Goal: Task Accomplishment & Management: Use online tool/utility

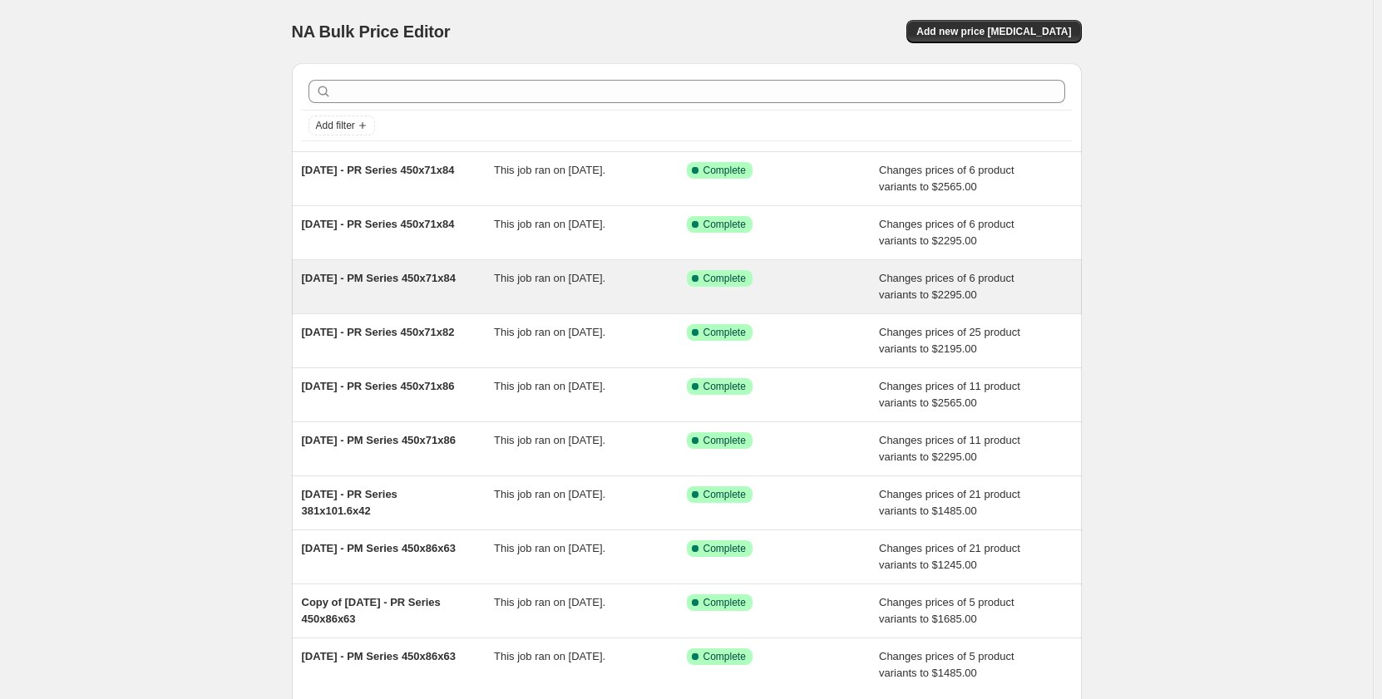
click at [425, 292] on div "[DATE] - PM Series 450x71x84" at bounding box center [398, 286] width 193 height 33
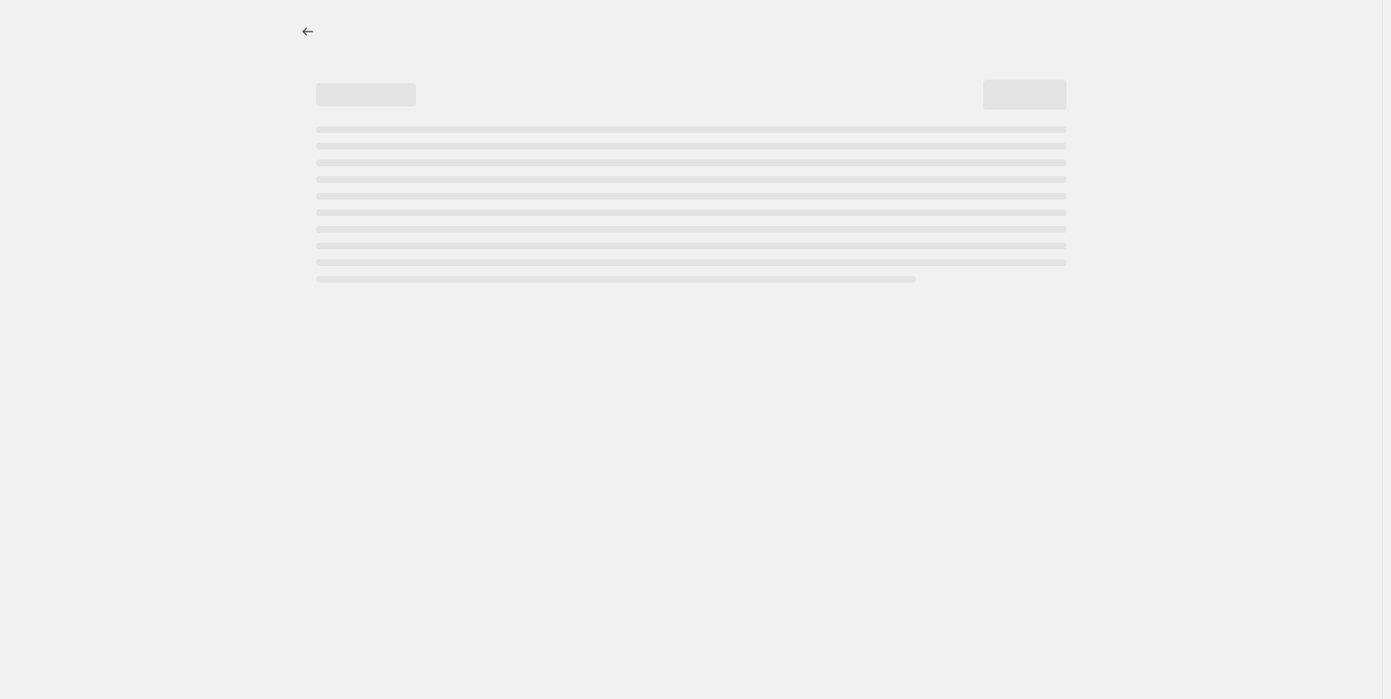
select select "pp"
select select "title"
select select "contains"
select select "title"
select select "contains"
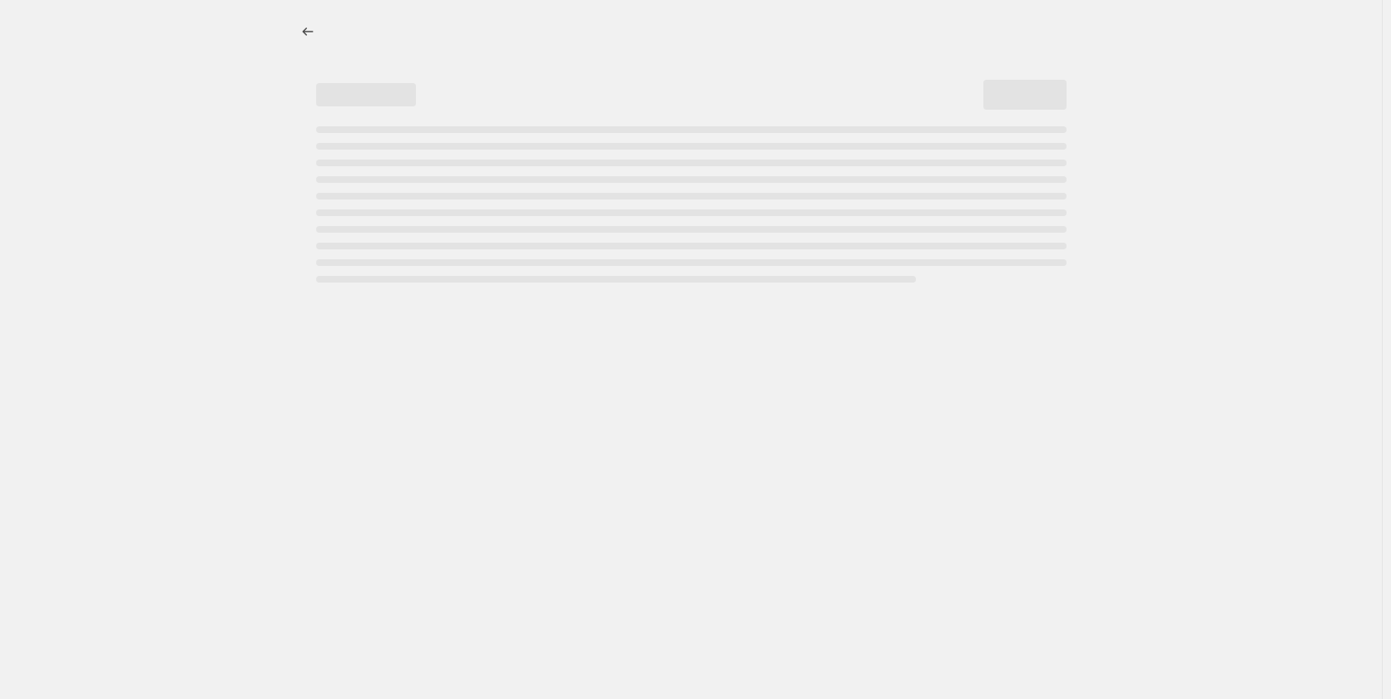
select select "tag"
select select "not_equal"
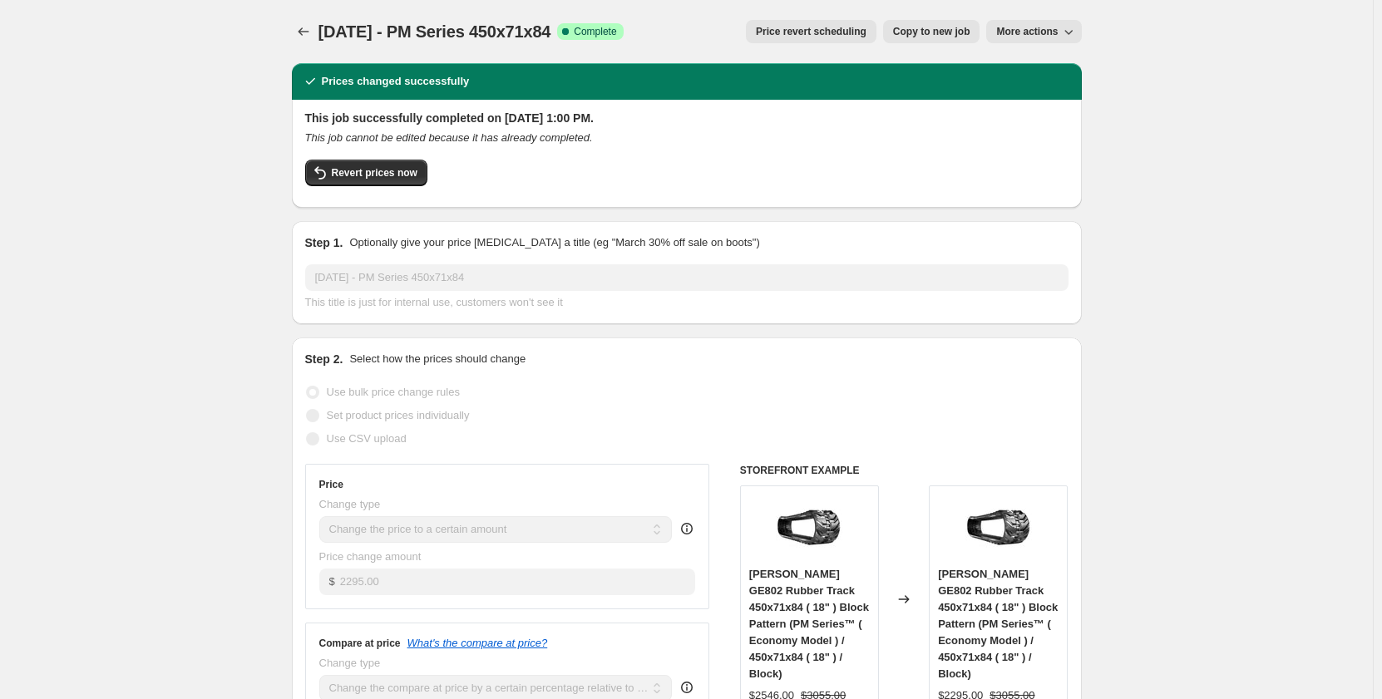
click at [950, 33] on span "Copy to new job" at bounding box center [931, 31] width 77 height 13
select select "pp"
select select "title"
select select "contains"
select select "title"
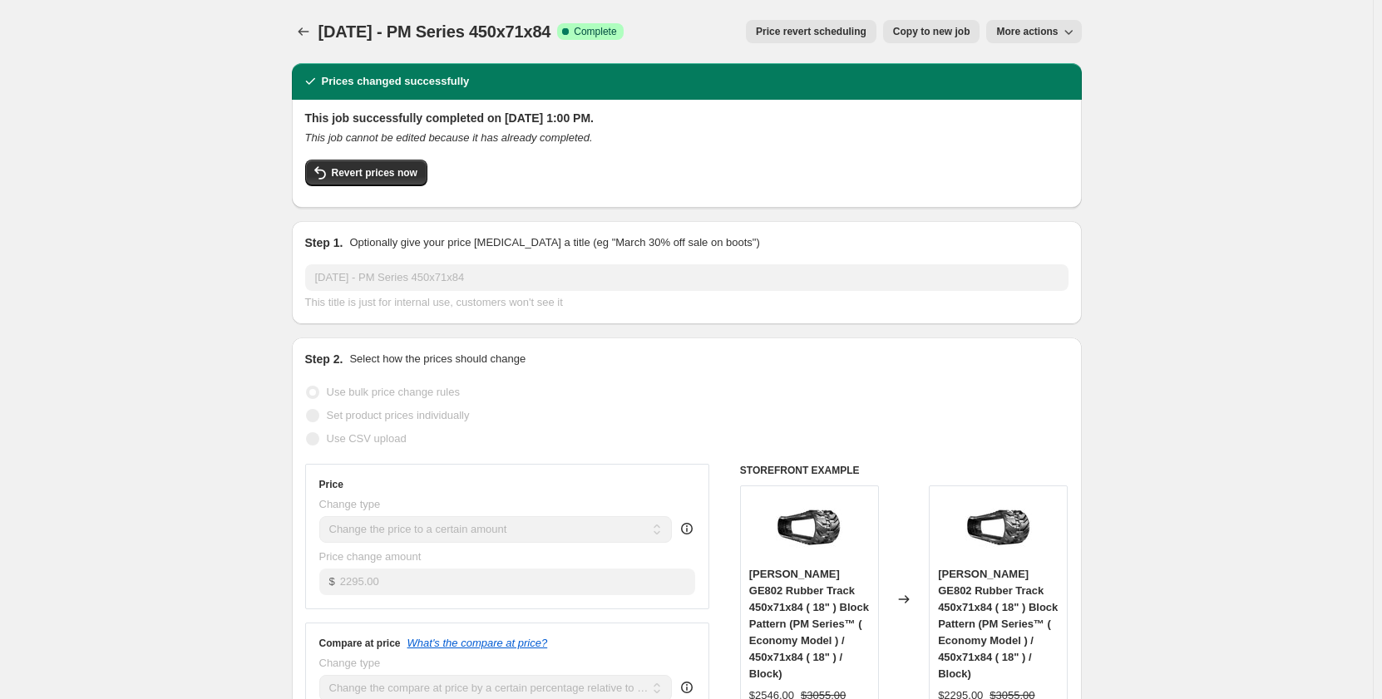
select select "contains"
select select "tag"
select select "not_equal"
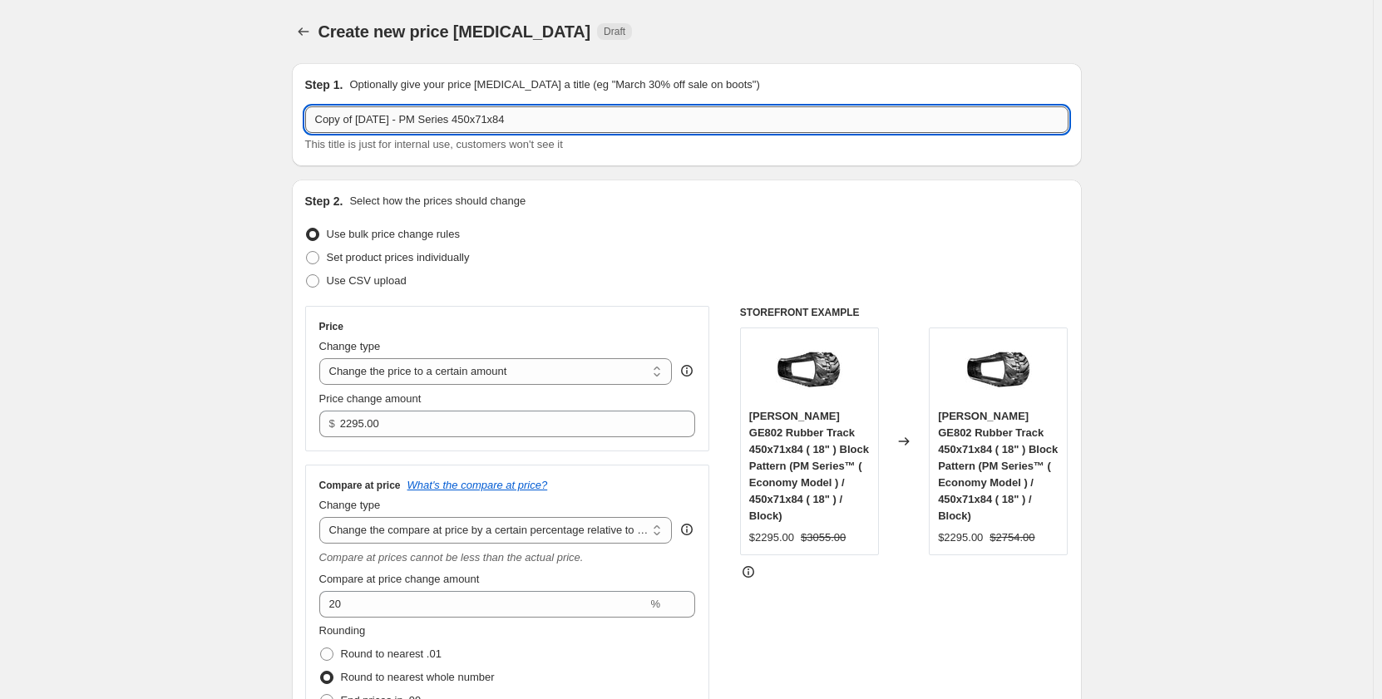
drag, startPoint x: 521, startPoint y: 124, endPoint x: 478, endPoint y: 130, distance: 42.8
click at [478, 130] on input "Copy of [DATE] - PM Series 450x71x84" at bounding box center [686, 119] width 763 height 27
drag, startPoint x: 362, startPoint y: 118, endPoint x: 281, endPoint y: 130, distance: 81.5
drag, startPoint x: 504, startPoint y: 123, endPoint x: 434, endPoint y: 125, distance: 69.9
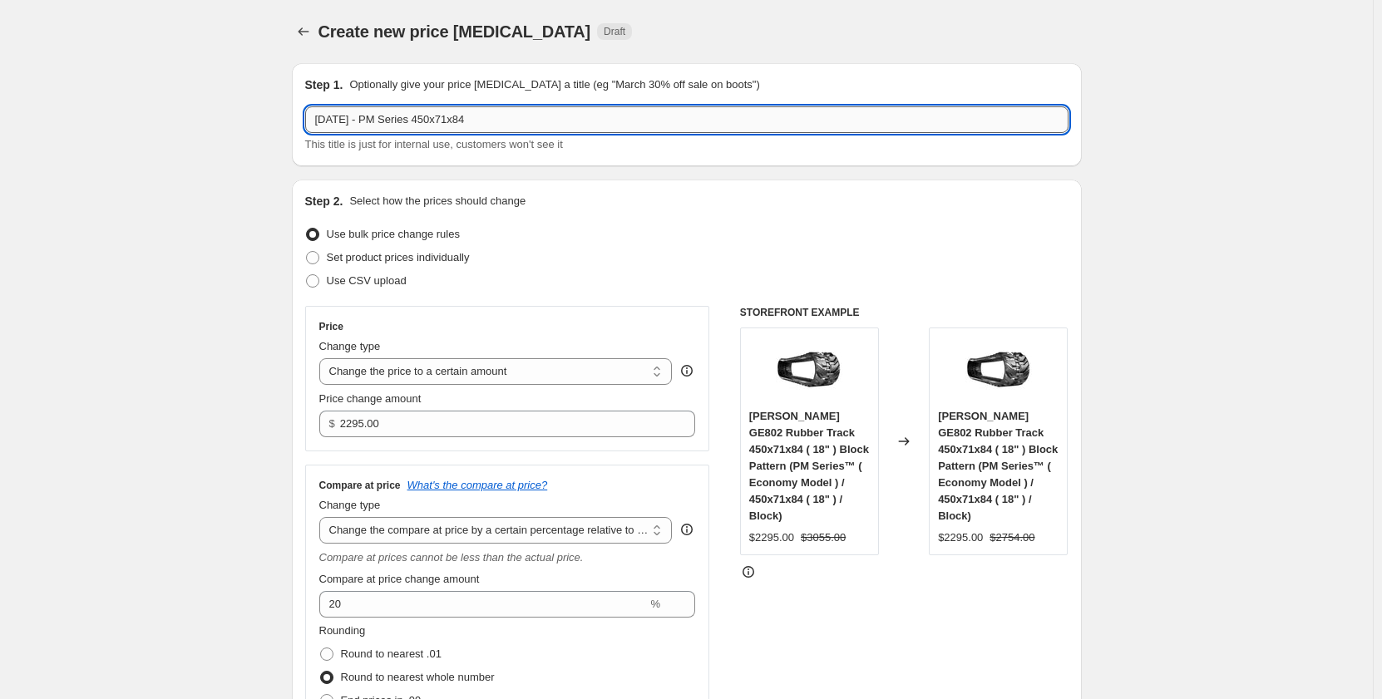
click at [434, 125] on input "[DATE] - PM Series 450x71x84" at bounding box center [686, 119] width 763 height 27
type input "[DATE] - PM Series 230x72x49"
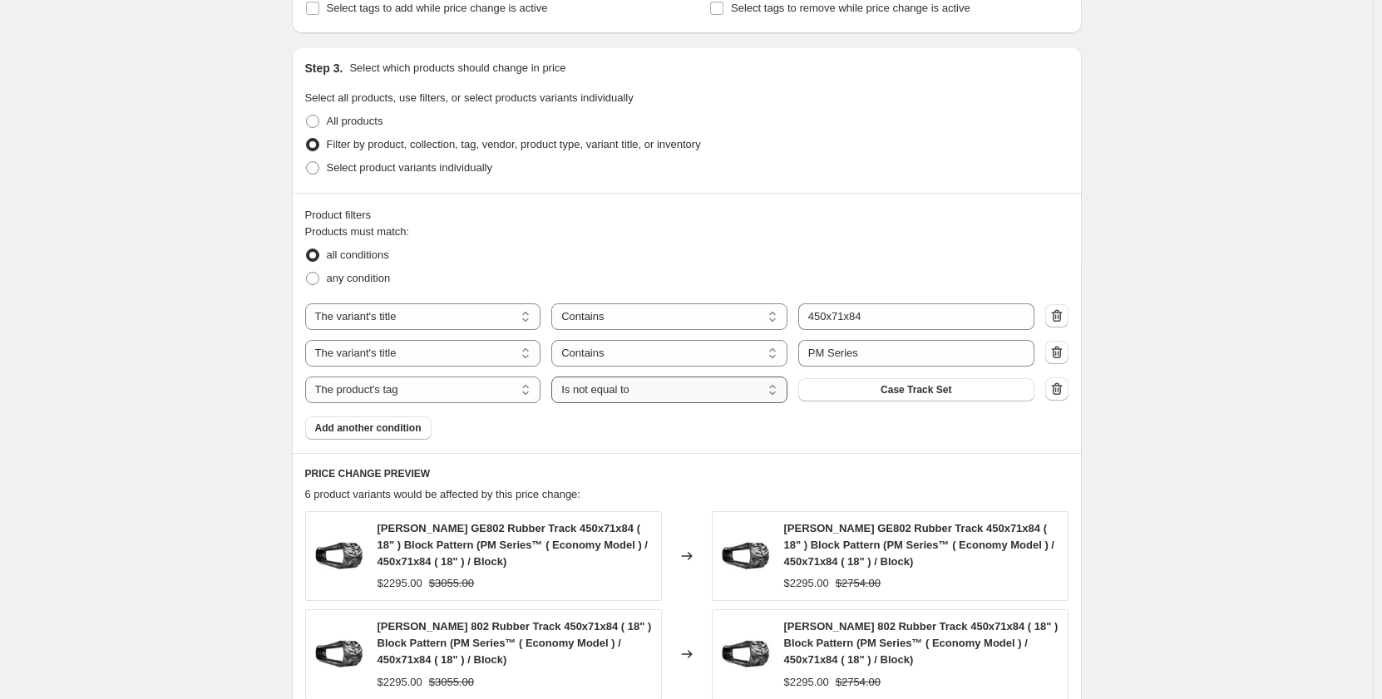
scroll to position [804, 0]
drag, startPoint x: 874, startPoint y: 319, endPoint x: 803, endPoint y: 324, distance: 70.8
click at [803, 324] on input "450x71x84" at bounding box center [916, 316] width 236 height 27
type input "230x72x49"
click at [1138, 365] on div "Create new price [MEDICAL_DATA]. This page is ready Create new price [MEDICAL_D…" at bounding box center [686, 249] width 1373 height 2107
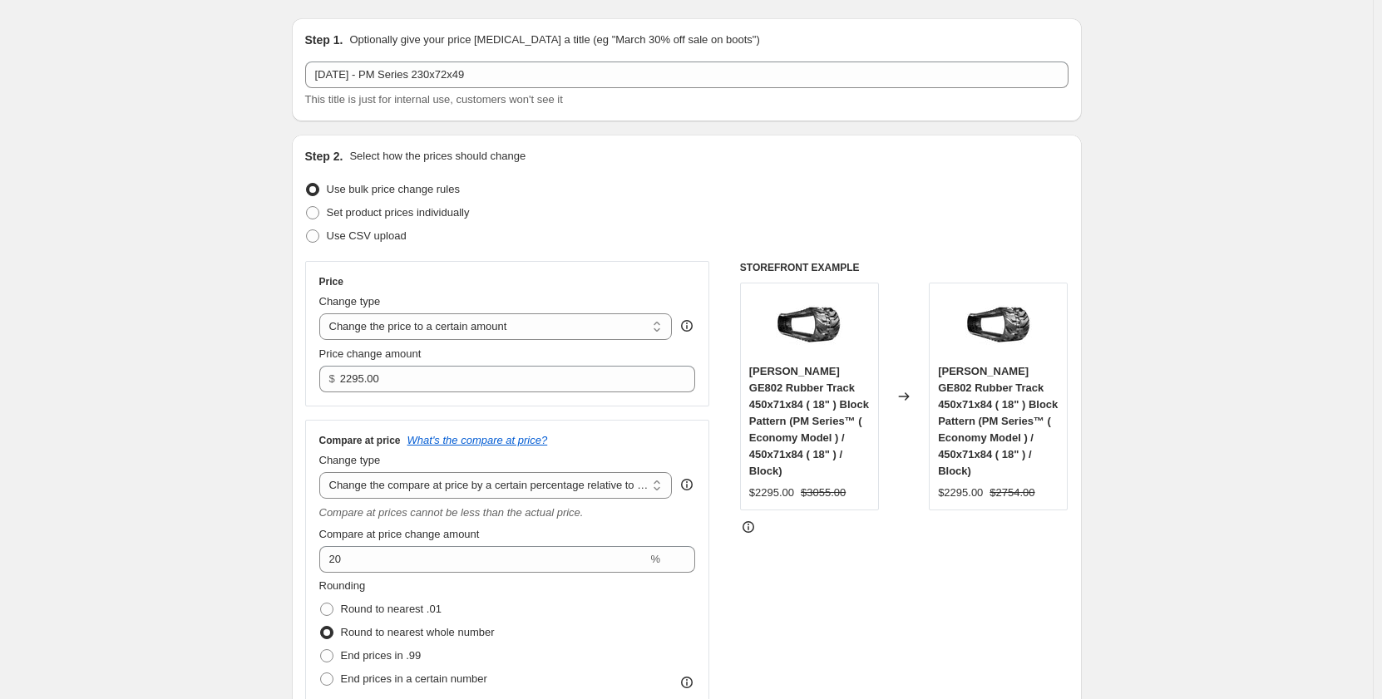
scroll to position [0, 0]
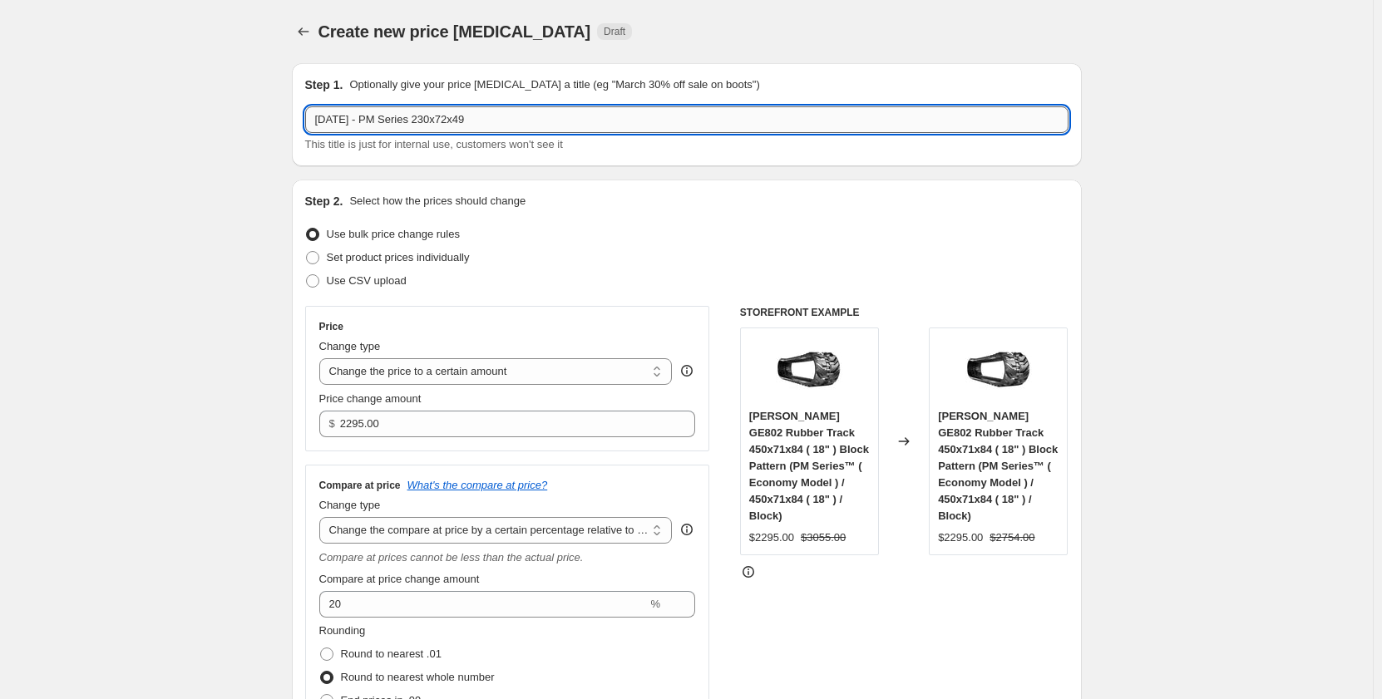
drag, startPoint x: 506, startPoint y: 121, endPoint x: 481, endPoint y: 121, distance: 25.8
click at [481, 121] on input "[DATE] - PM Series 230x72x49" at bounding box center [686, 119] width 763 height 27
type input "[DATE] - PM Series 230x72x47"
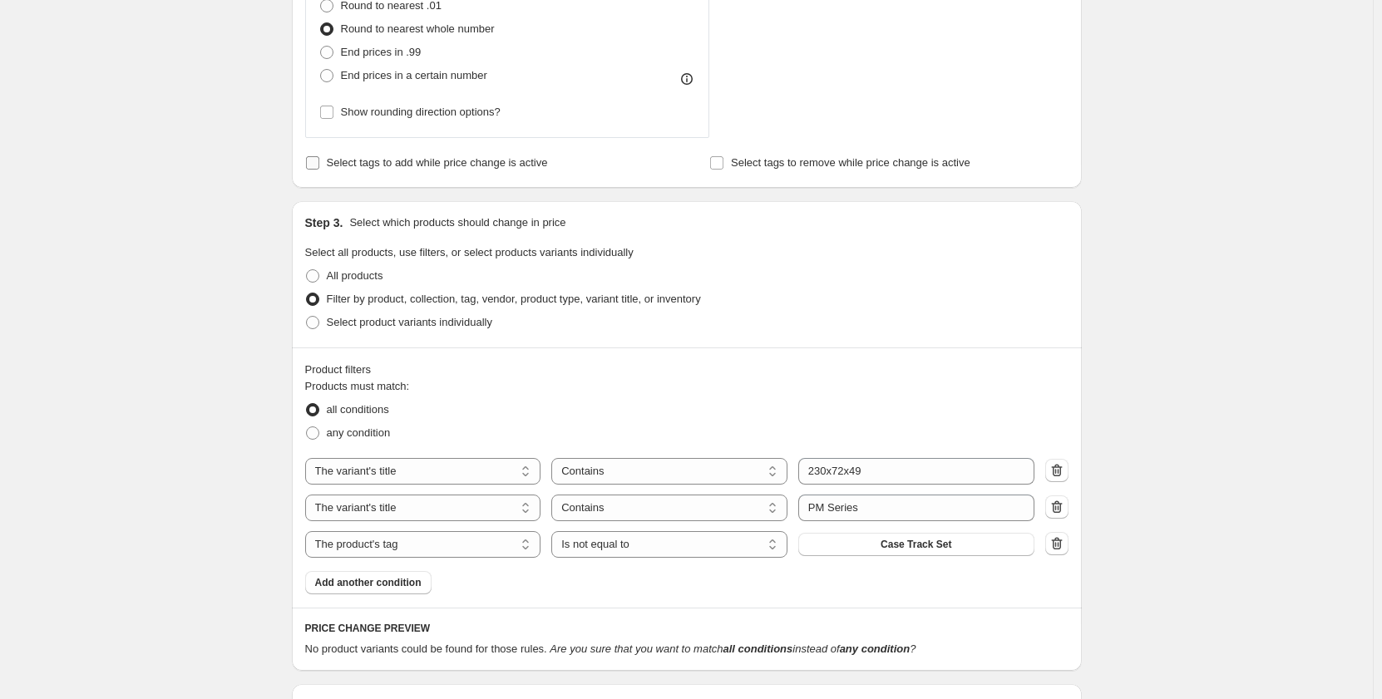
scroll to position [878, 0]
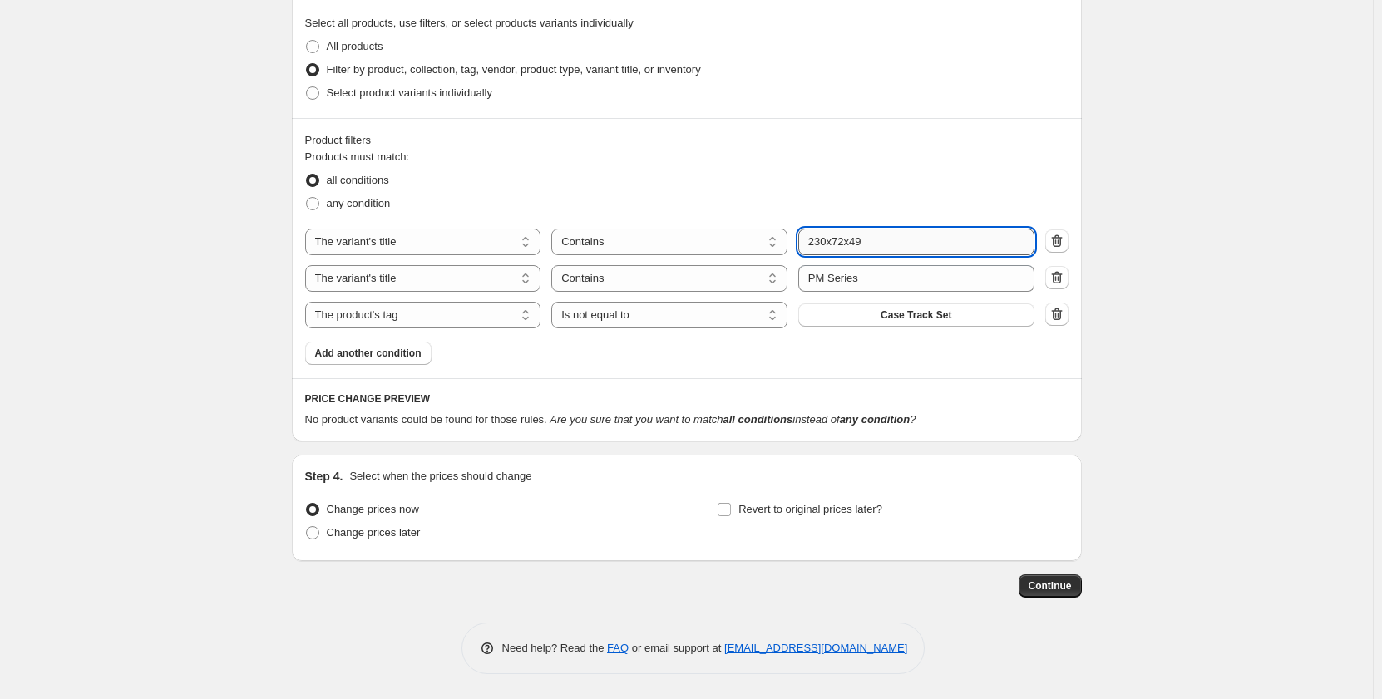
click at [869, 243] on input "230x72x49" at bounding box center [916, 242] width 236 height 27
type input "230x72x47"
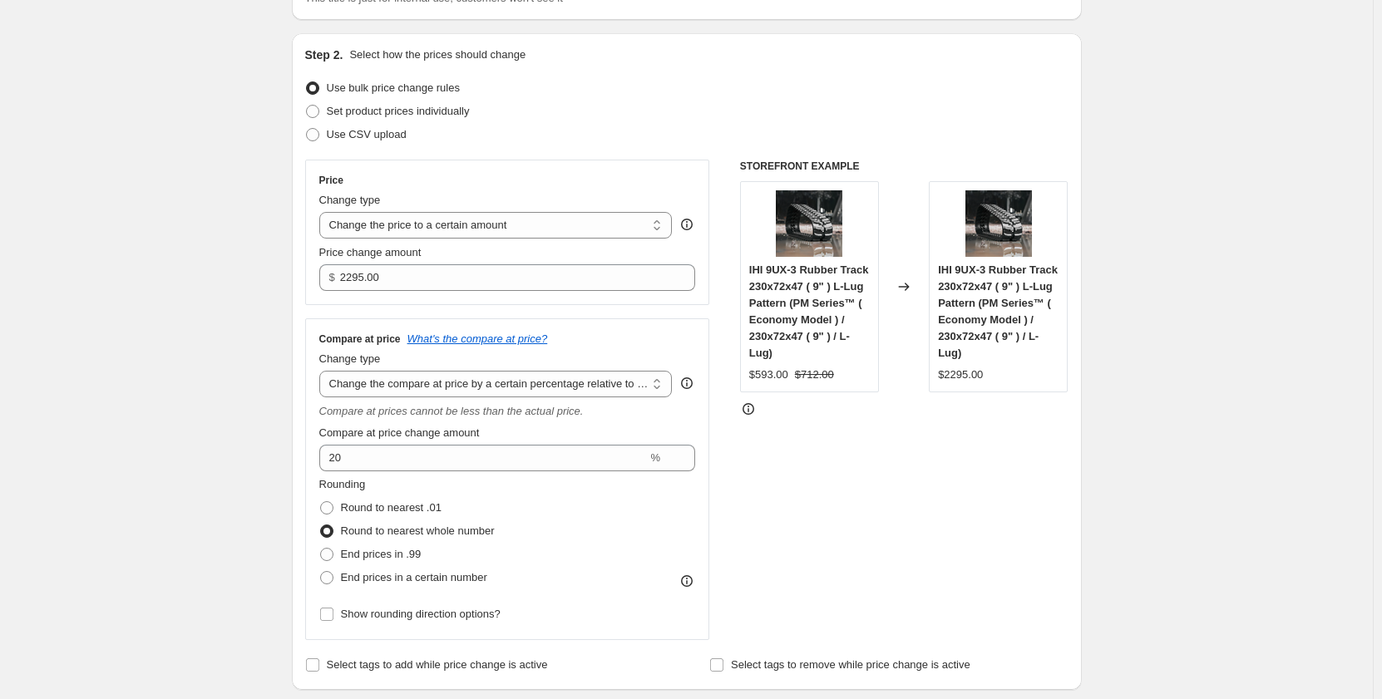
scroll to position [139, 0]
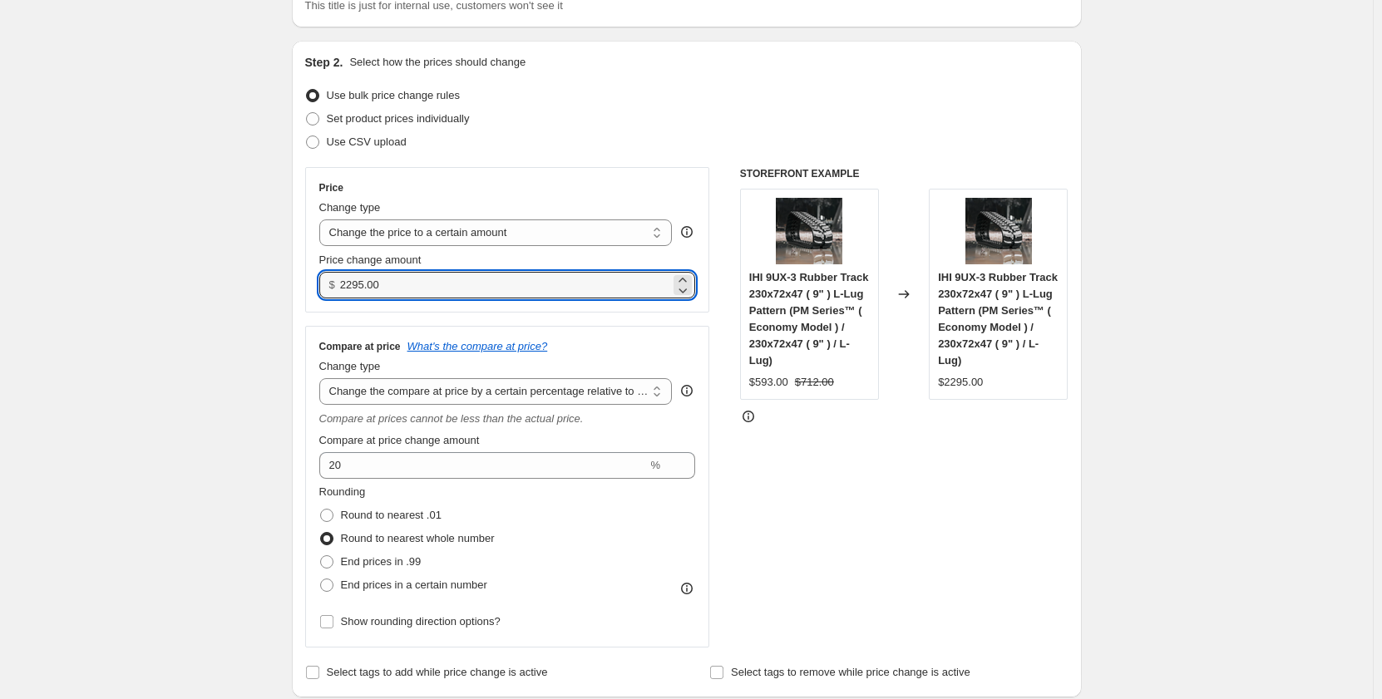
drag, startPoint x: 398, startPoint y: 292, endPoint x: 329, endPoint y: 303, distance: 69.9
click at [329, 303] on div "Price Change type Change the price to a certain amount Change the price by a ce…" at bounding box center [507, 240] width 405 height 146
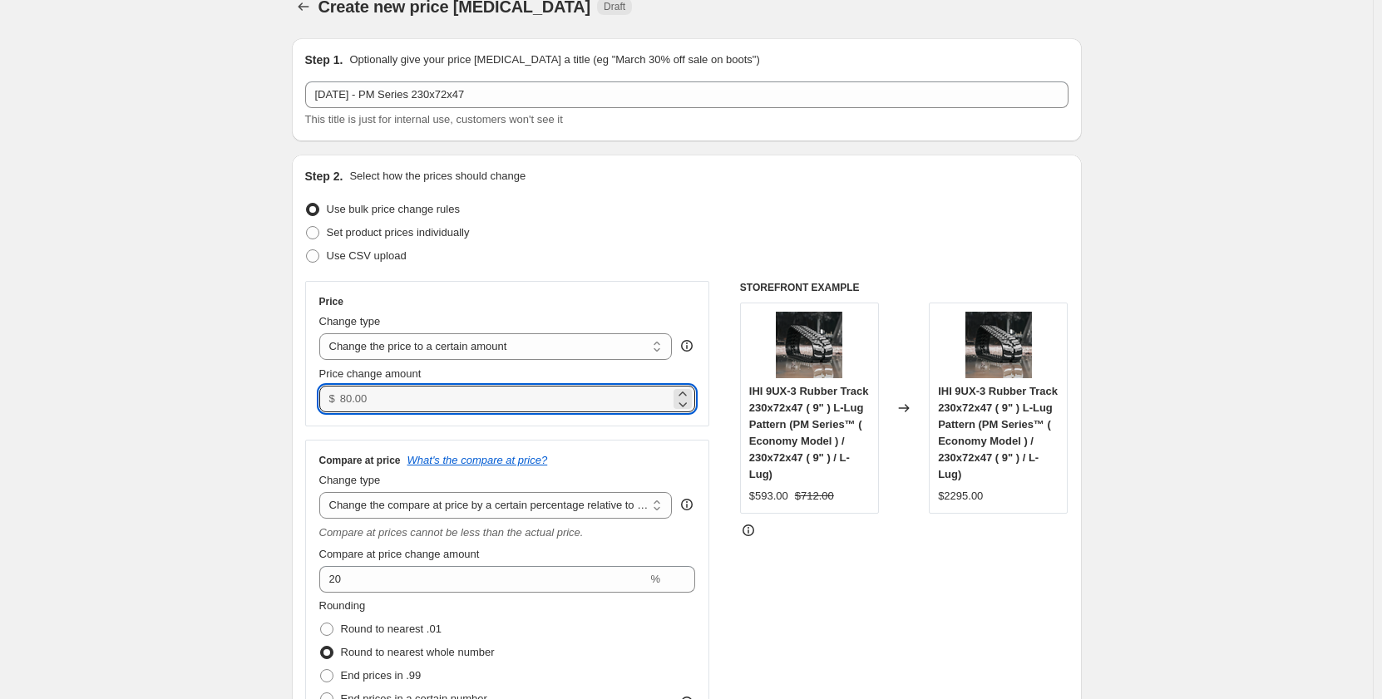
scroll to position [0, 0]
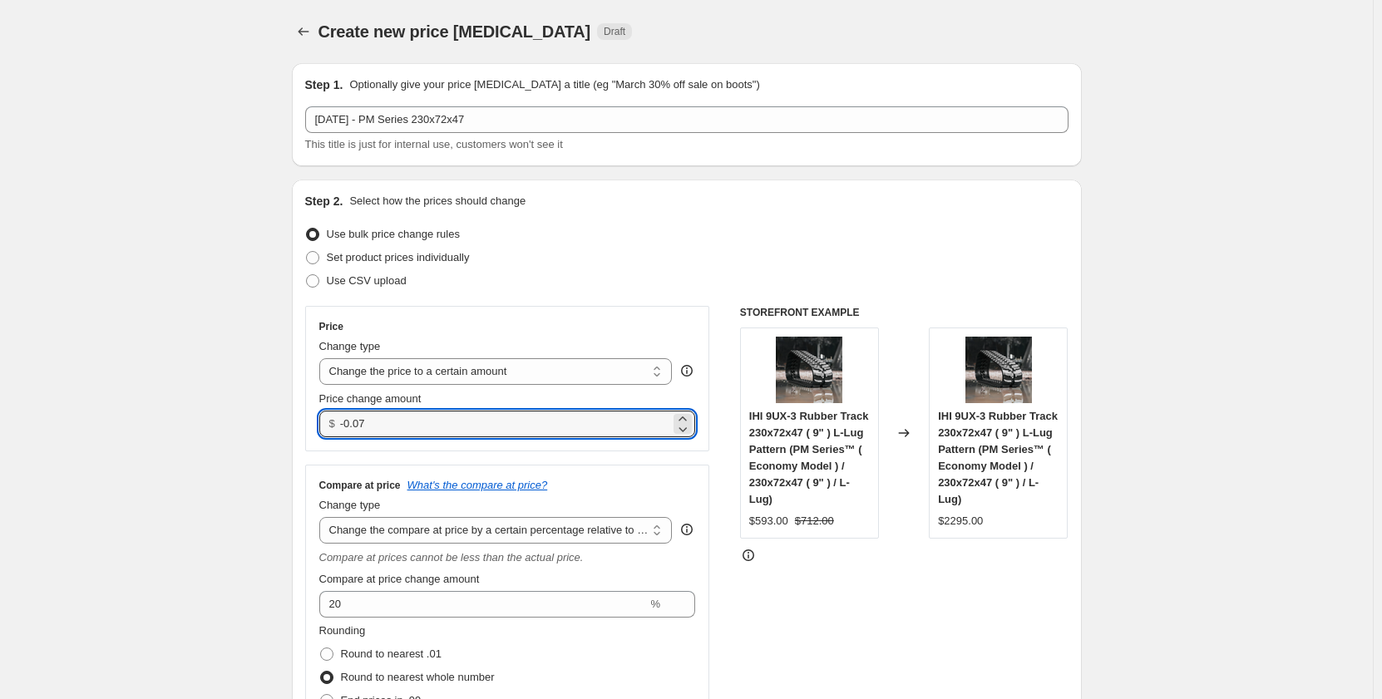
drag, startPoint x: 373, startPoint y: 422, endPoint x: 323, endPoint y: 425, distance: 50.8
click at [323, 425] on div "$ -0.07" at bounding box center [507, 424] width 377 height 27
type input "545.00"
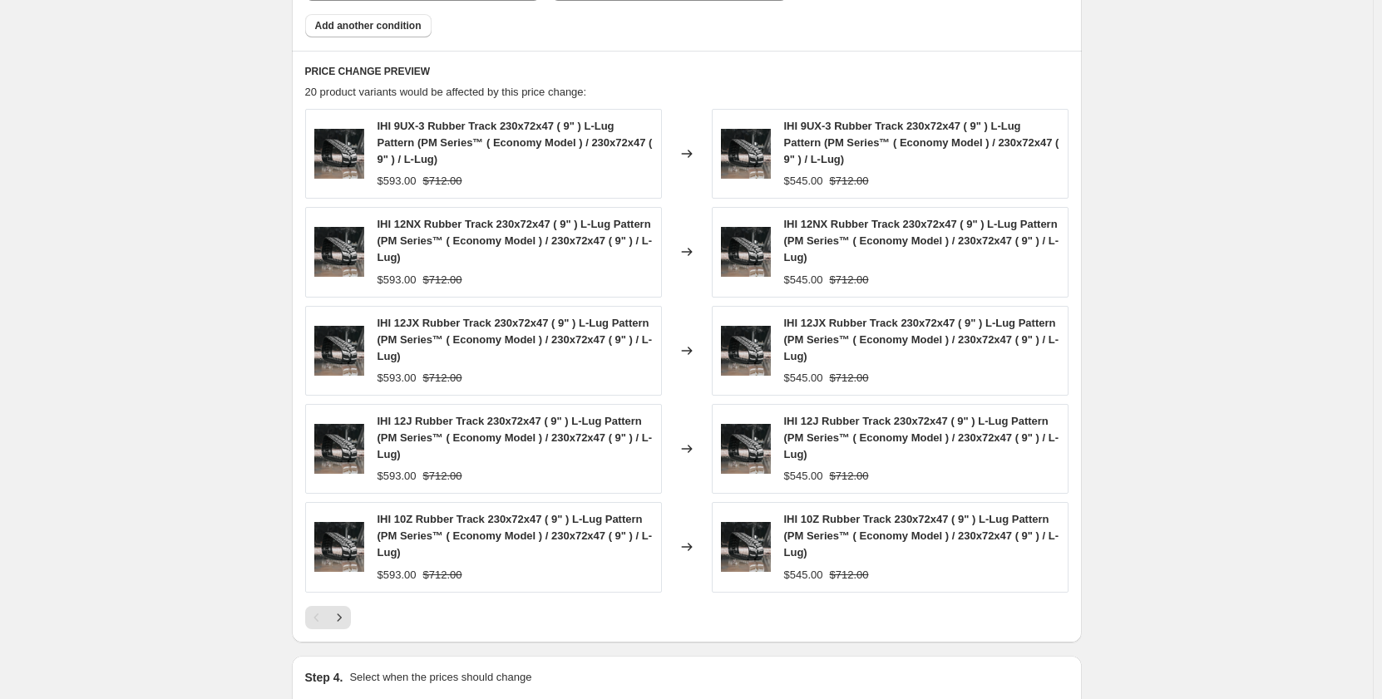
scroll to position [1407, 0]
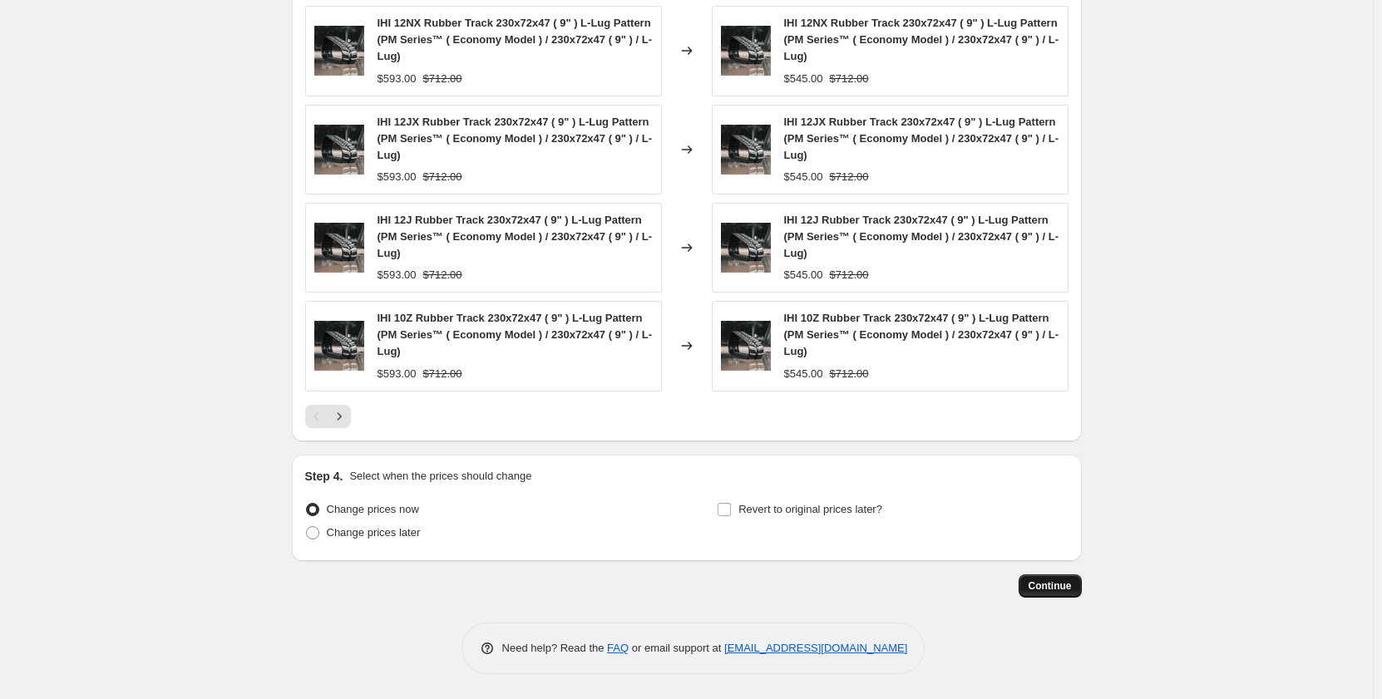
click at [1031, 582] on span "Continue" at bounding box center [1050, 586] width 43 height 13
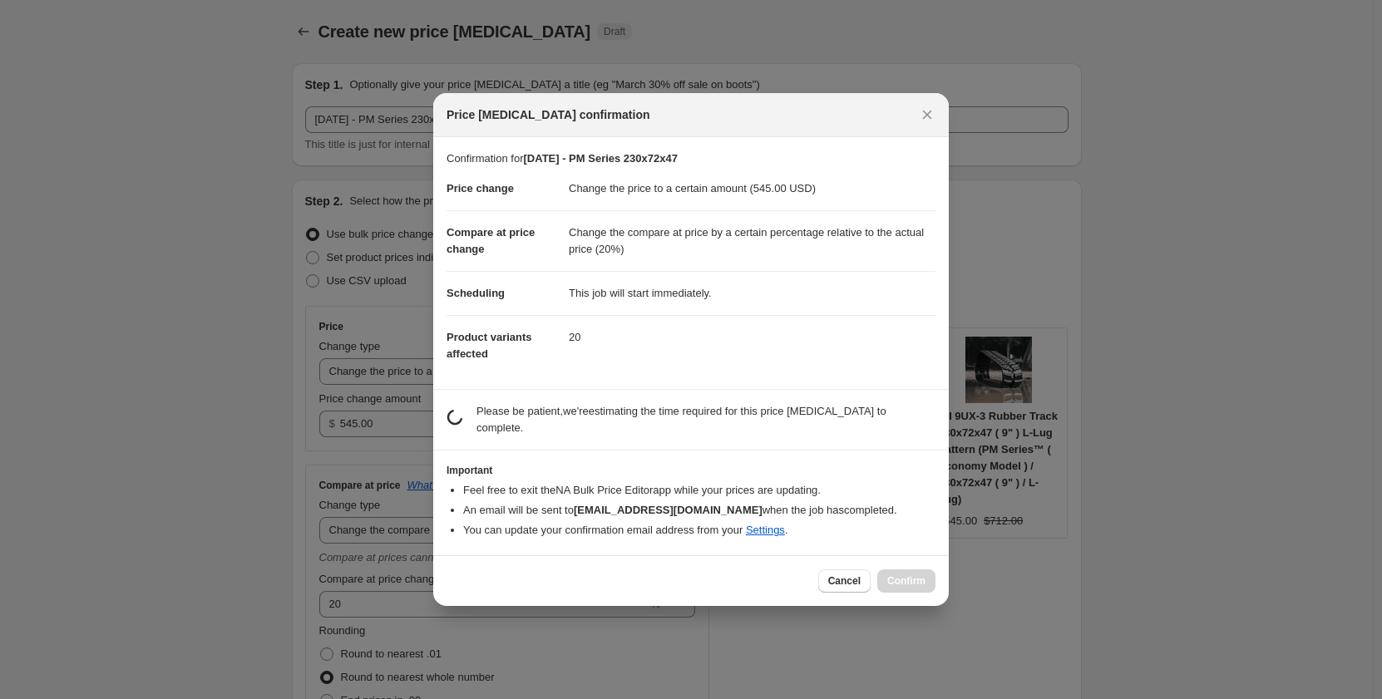
scroll to position [0, 0]
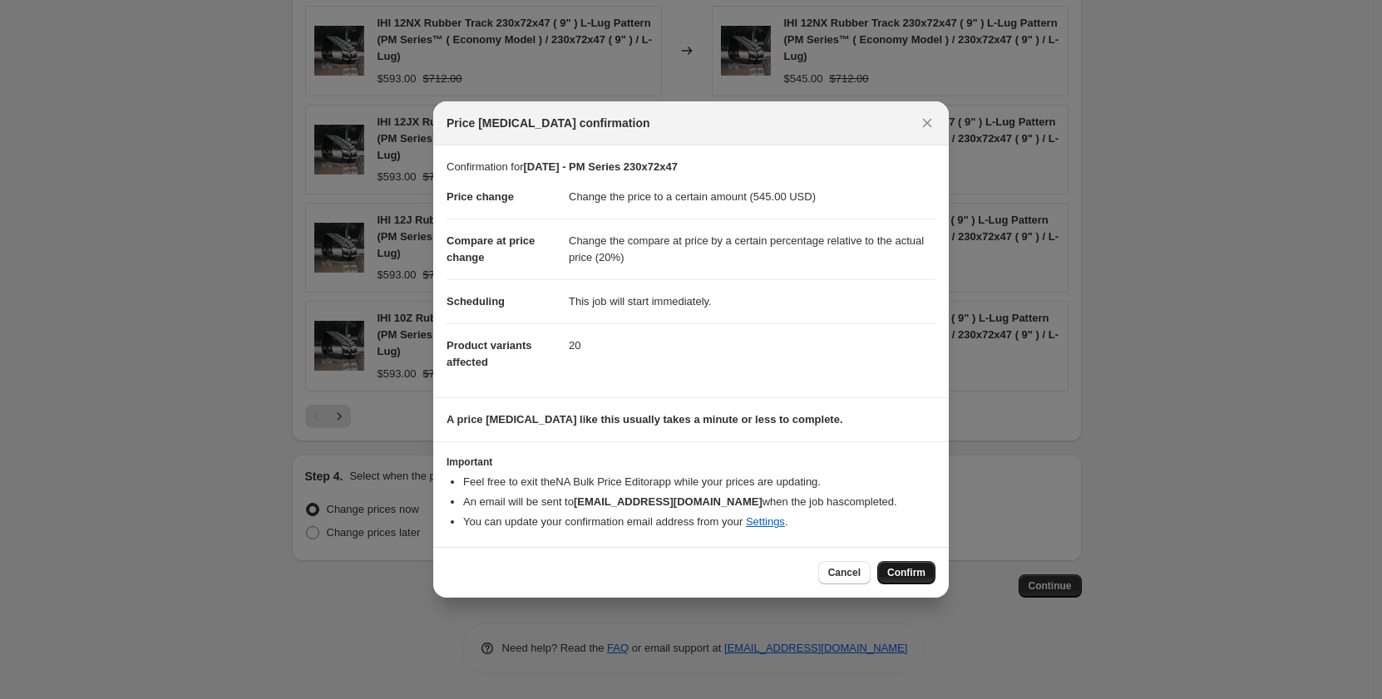
click at [914, 574] on span "Confirm" at bounding box center [906, 572] width 38 height 13
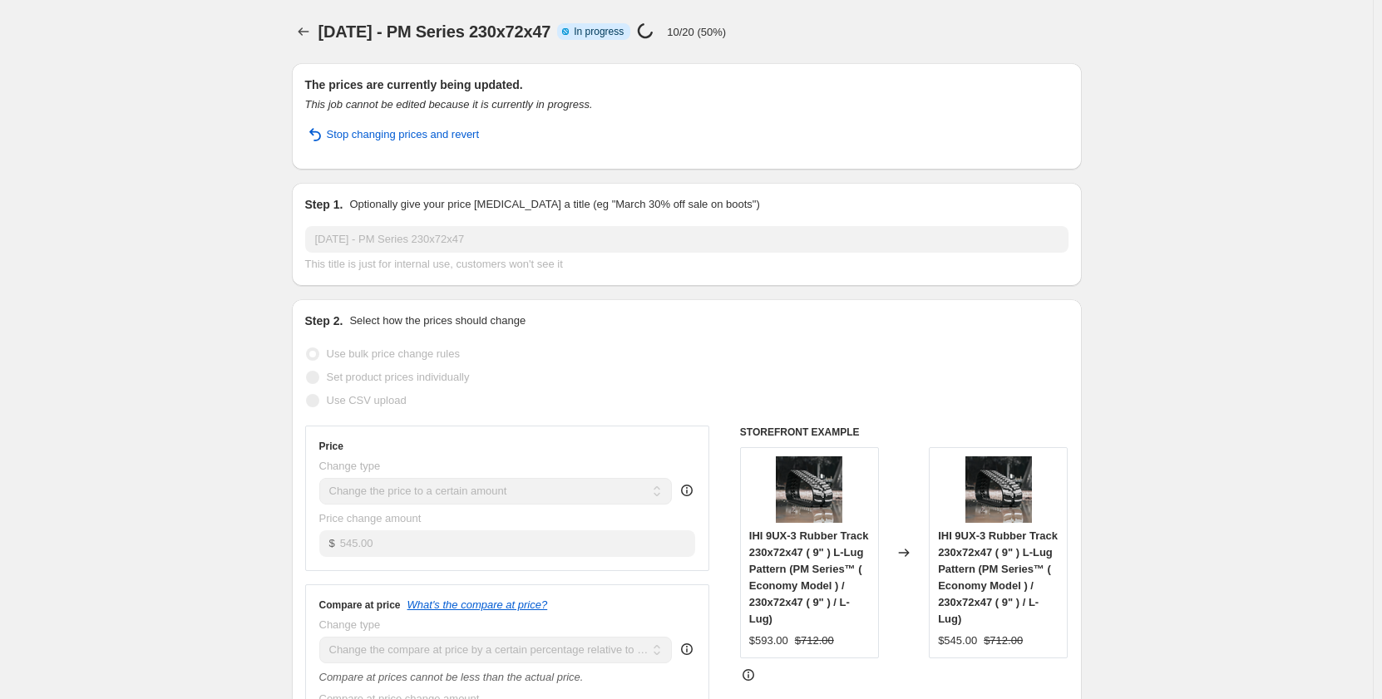
select select "pp"
select select "title"
select select "contains"
select select "title"
select select "contains"
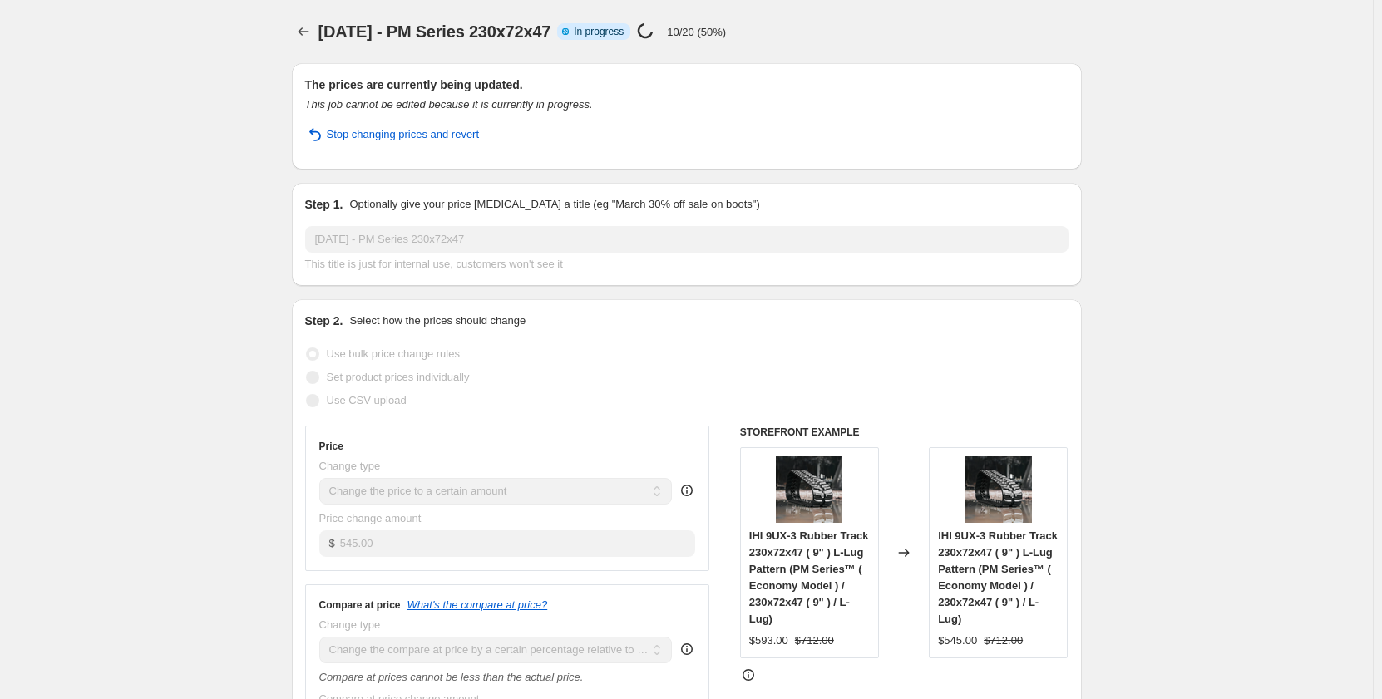
select select "tag"
select select "not_equal"
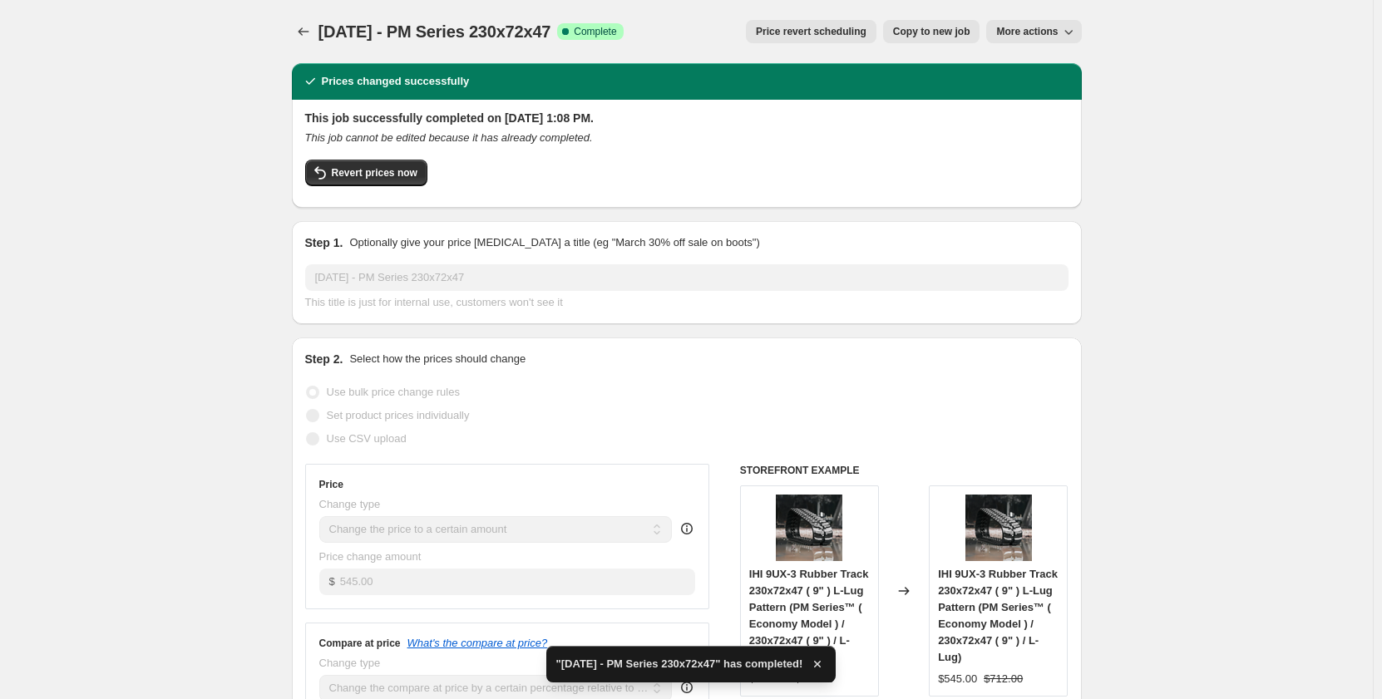
click at [902, 32] on span "Copy to new job" at bounding box center [931, 31] width 77 height 13
select select "pp"
select select "title"
select select "contains"
select select "title"
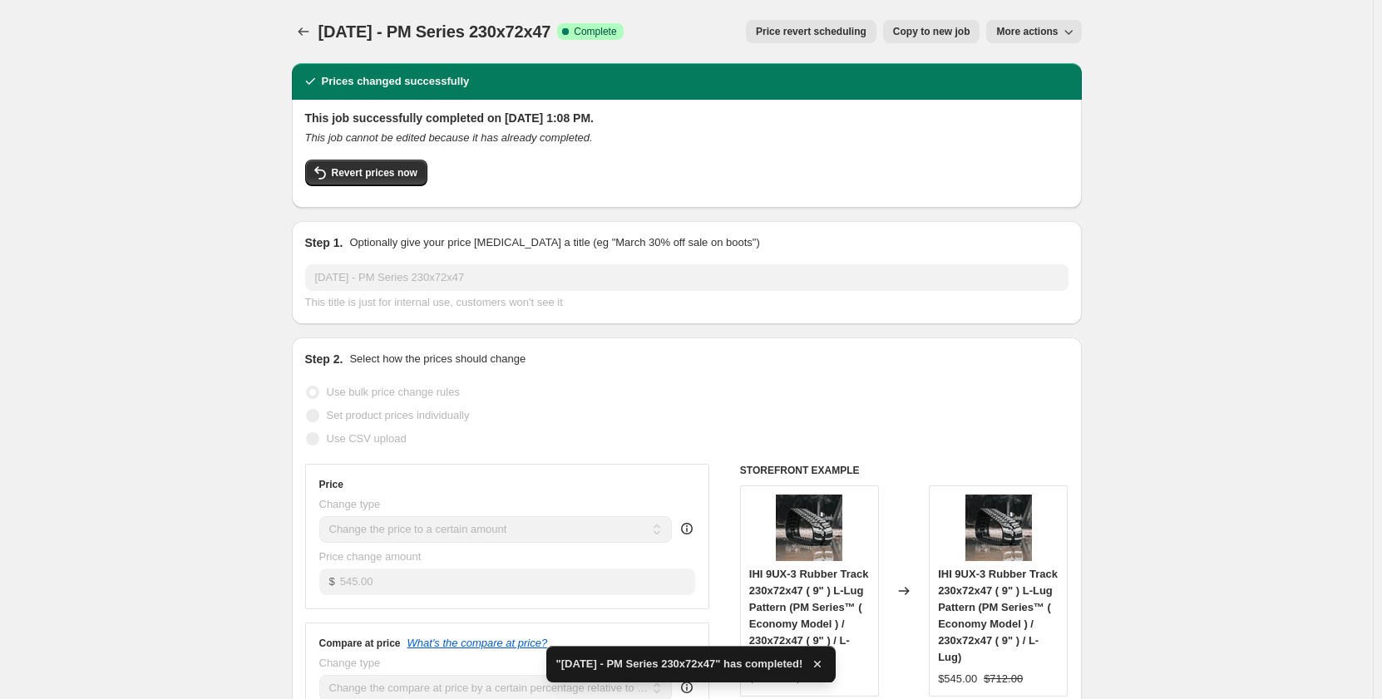
select select "contains"
select select "tag"
select select "not_equal"
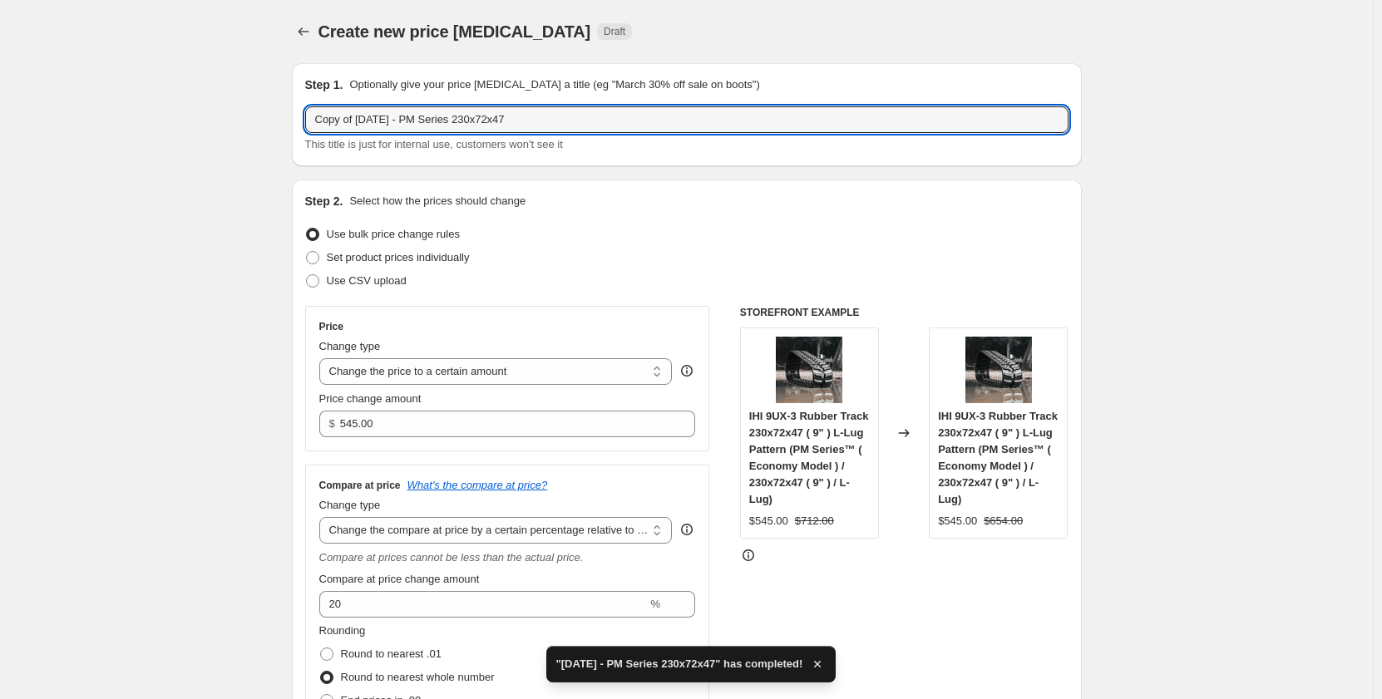
drag, startPoint x: 361, startPoint y: 124, endPoint x: 220, endPoint y: 141, distance: 141.5
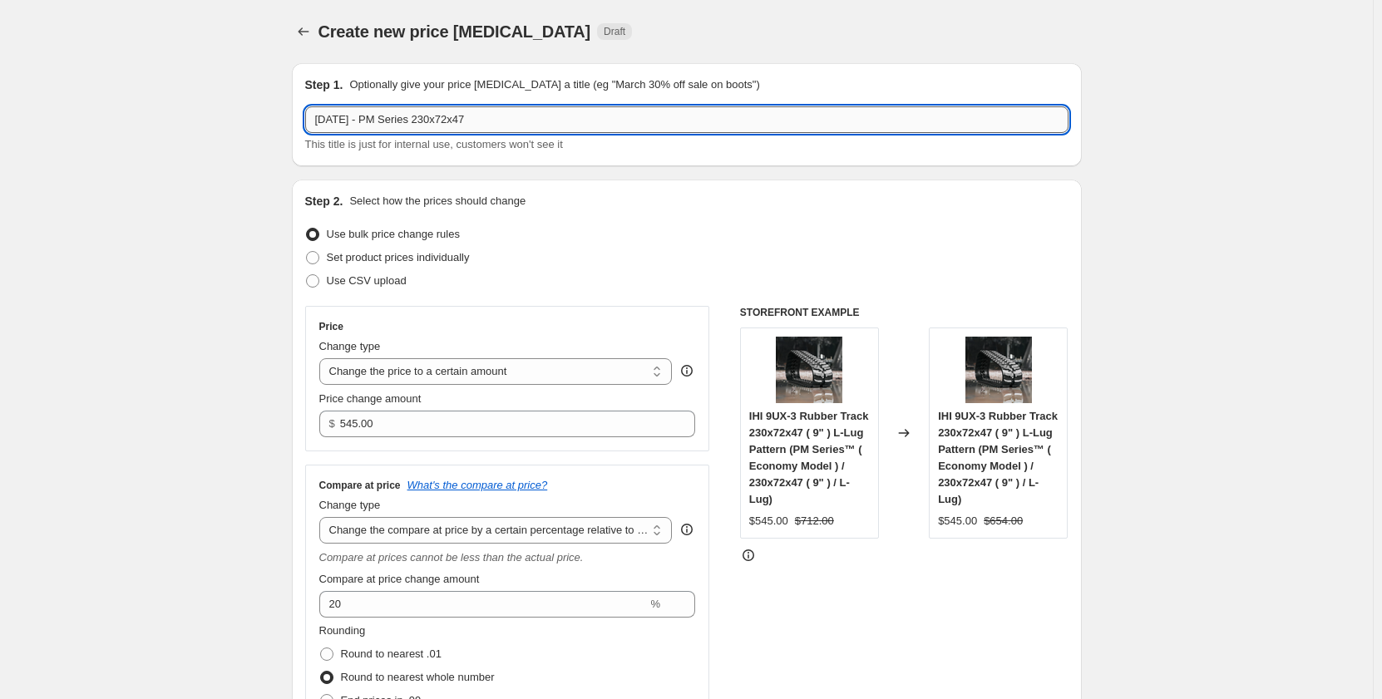
click at [389, 120] on input "[DATE] - PM Series 230x72x47" at bounding box center [686, 119] width 763 height 27
type input "[DATE] - PR Series 230x72x47"
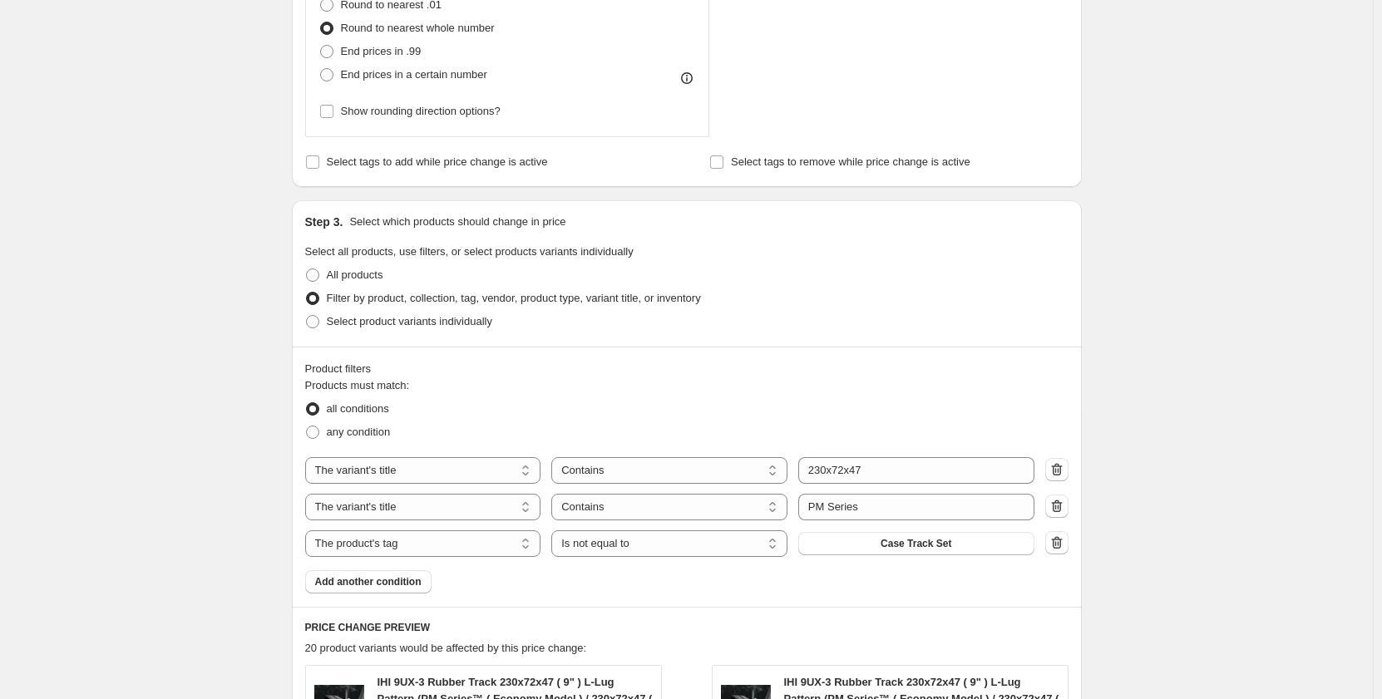
scroll to position [887, 0]
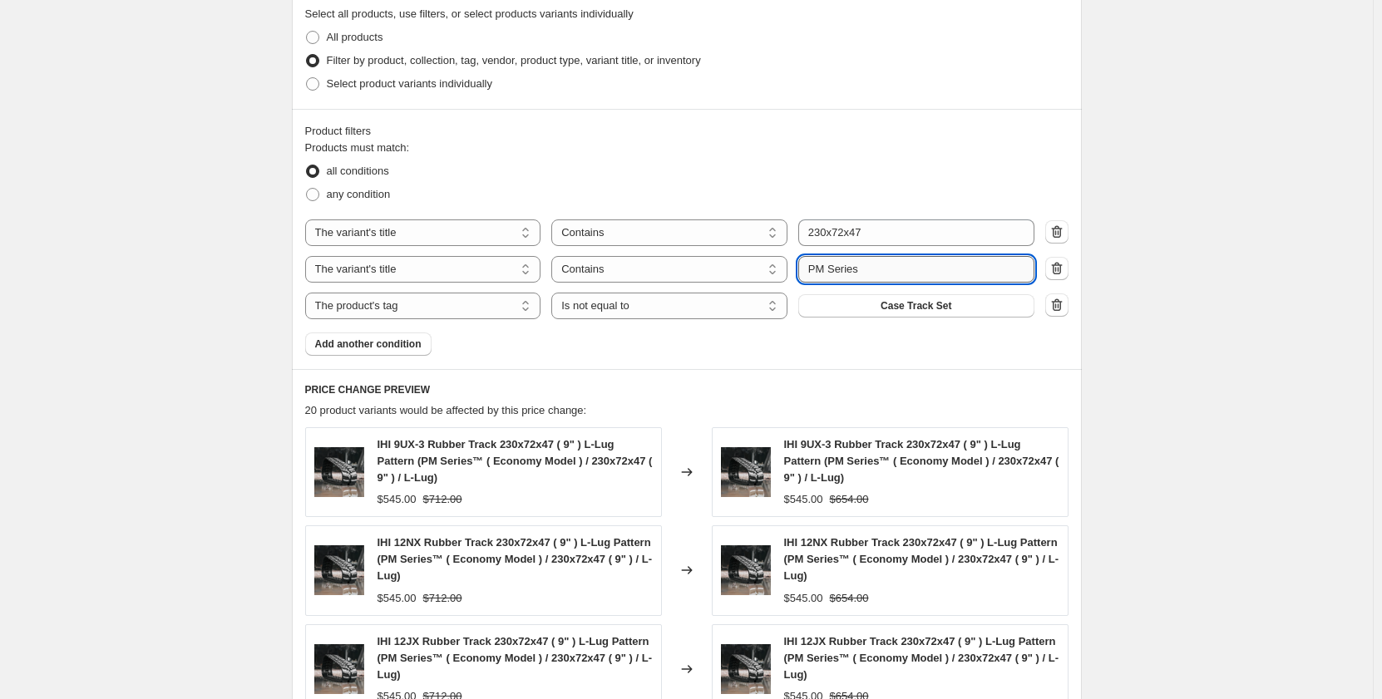
click at [821, 269] on input "PM Series" at bounding box center [916, 269] width 236 height 27
type input "PR Series"
click at [197, 300] on div "Create new price [MEDICAL_DATA]. This page is ready Create new price [MEDICAL_D…" at bounding box center [686, 166] width 1373 height 2107
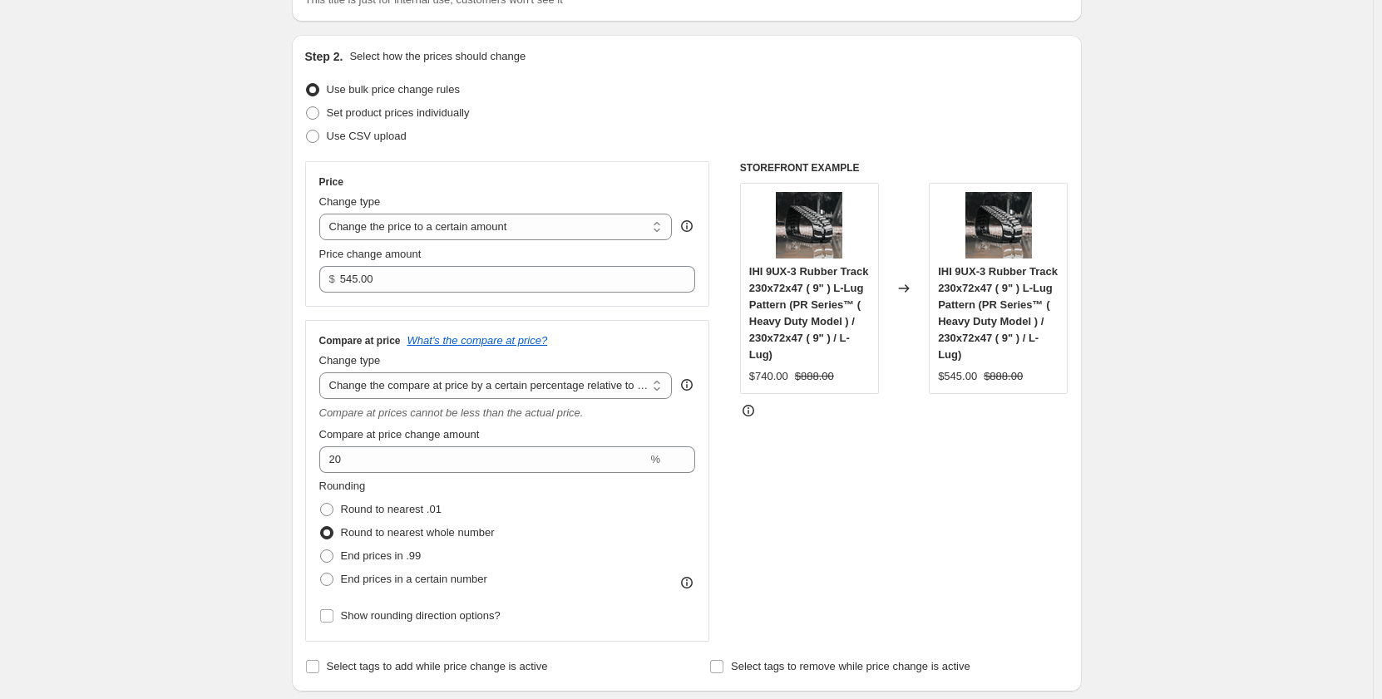
scroll to position [111, 0]
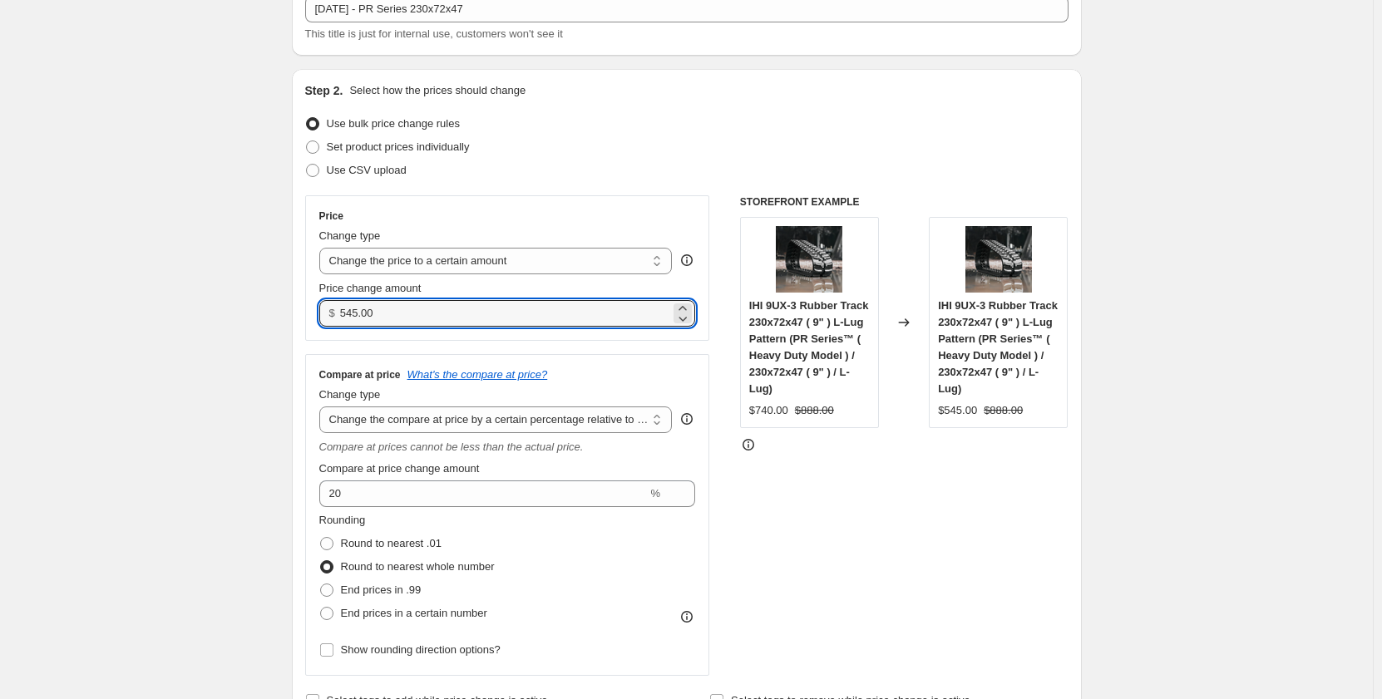
drag, startPoint x: 398, startPoint y: 319, endPoint x: 333, endPoint y: 319, distance: 64.0
click at [334, 319] on div "$ 545.00" at bounding box center [507, 313] width 377 height 27
type input "625.00"
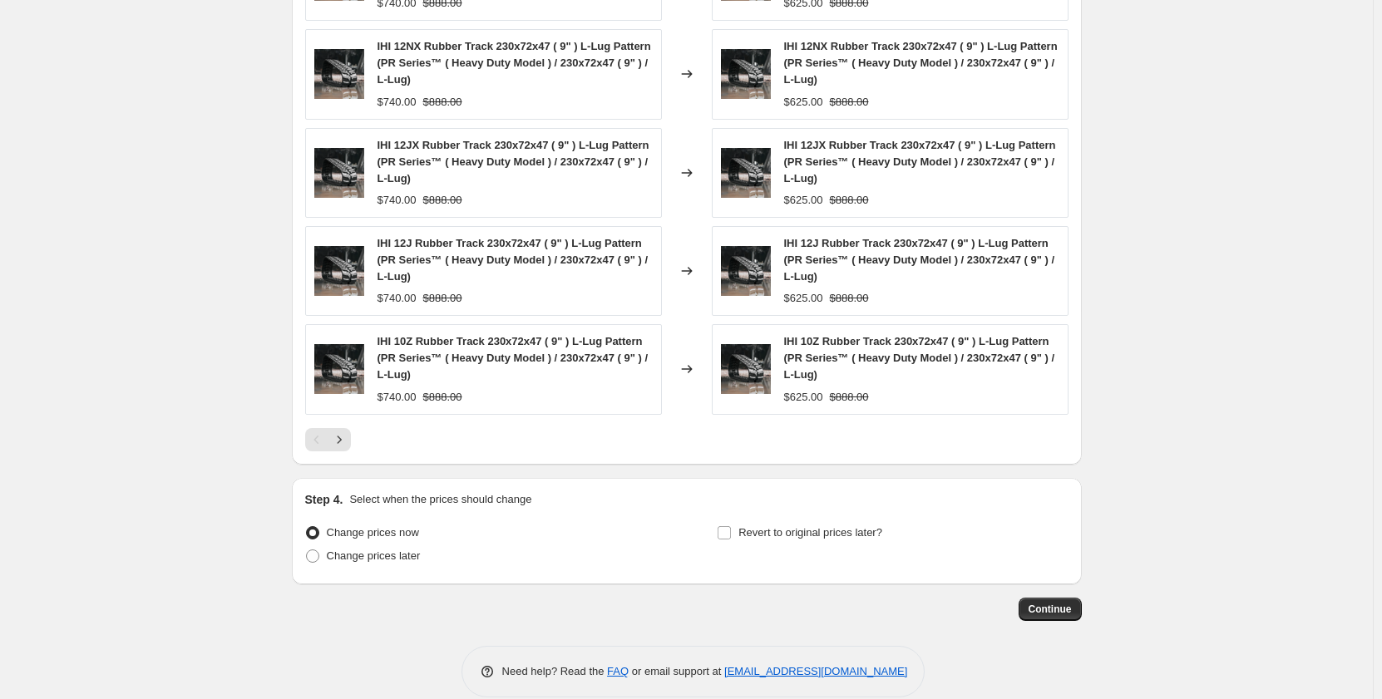
scroll to position [1407, 0]
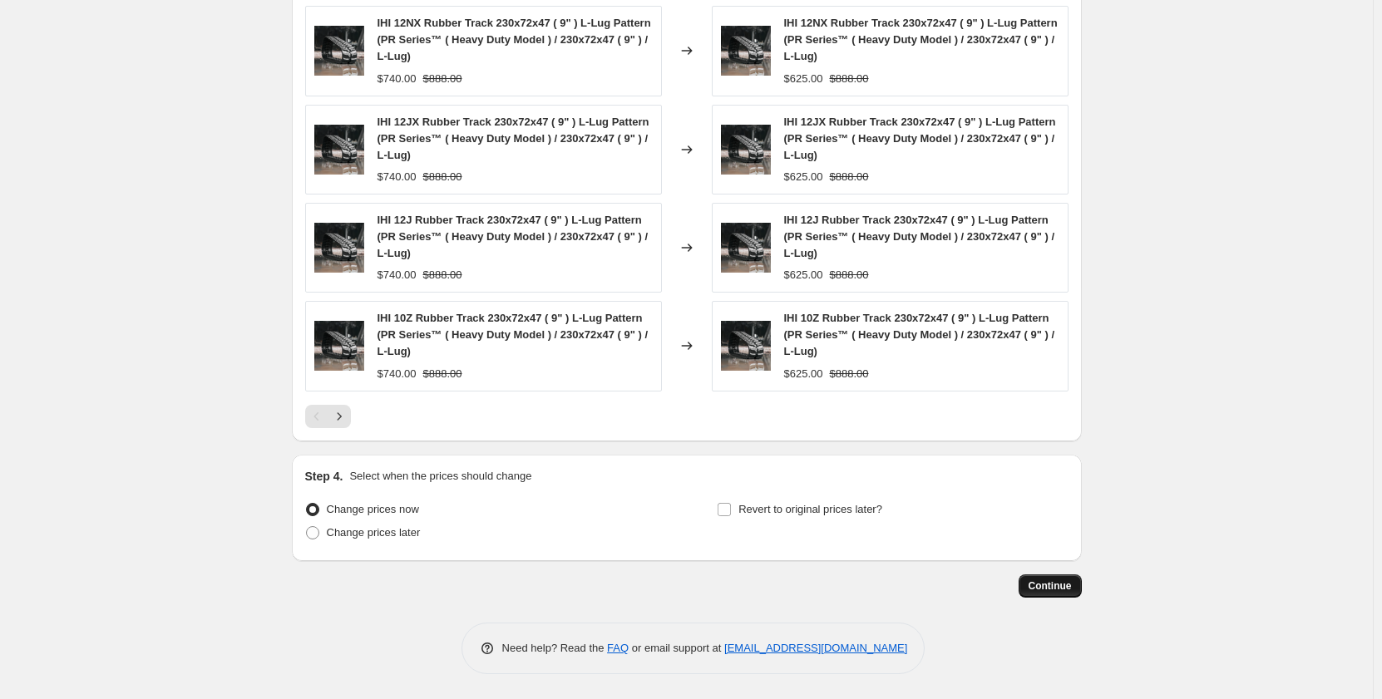
click at [1041, 581] on span "Continue" at bounding box center [1050, 586] width 43 height 13
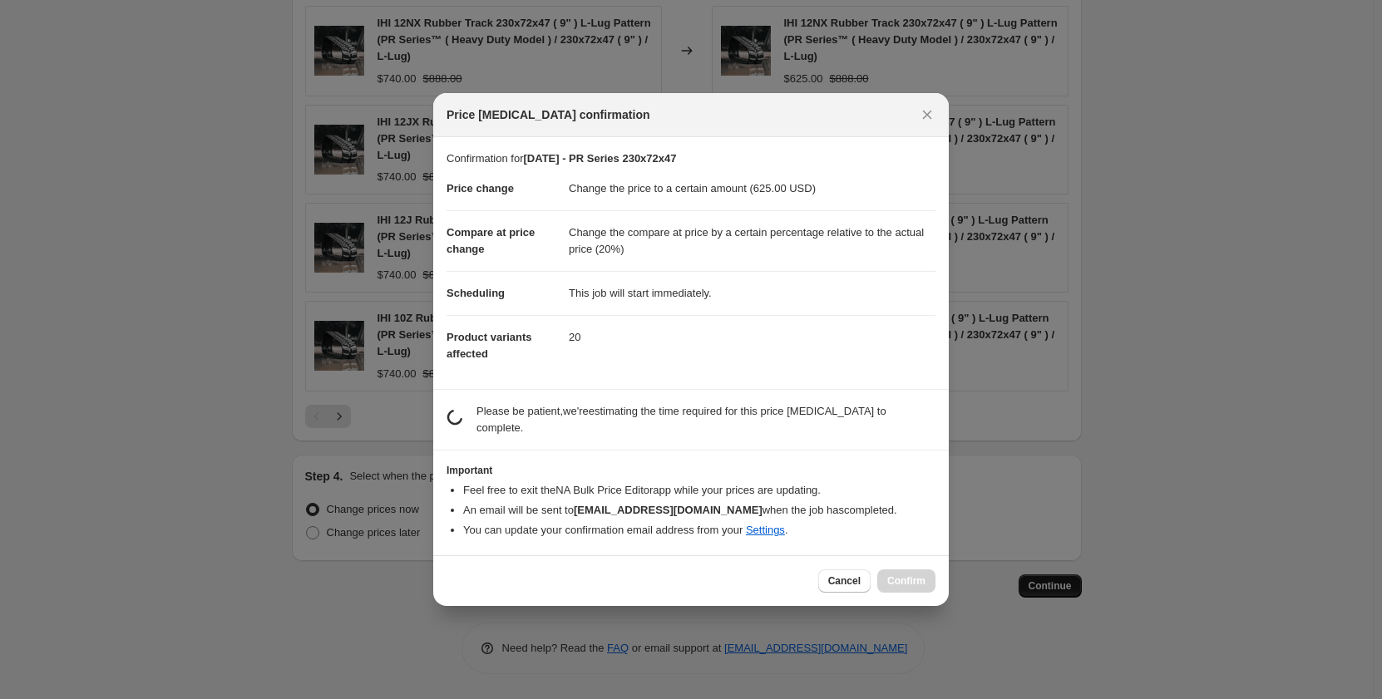
scroll to position [0, 0]
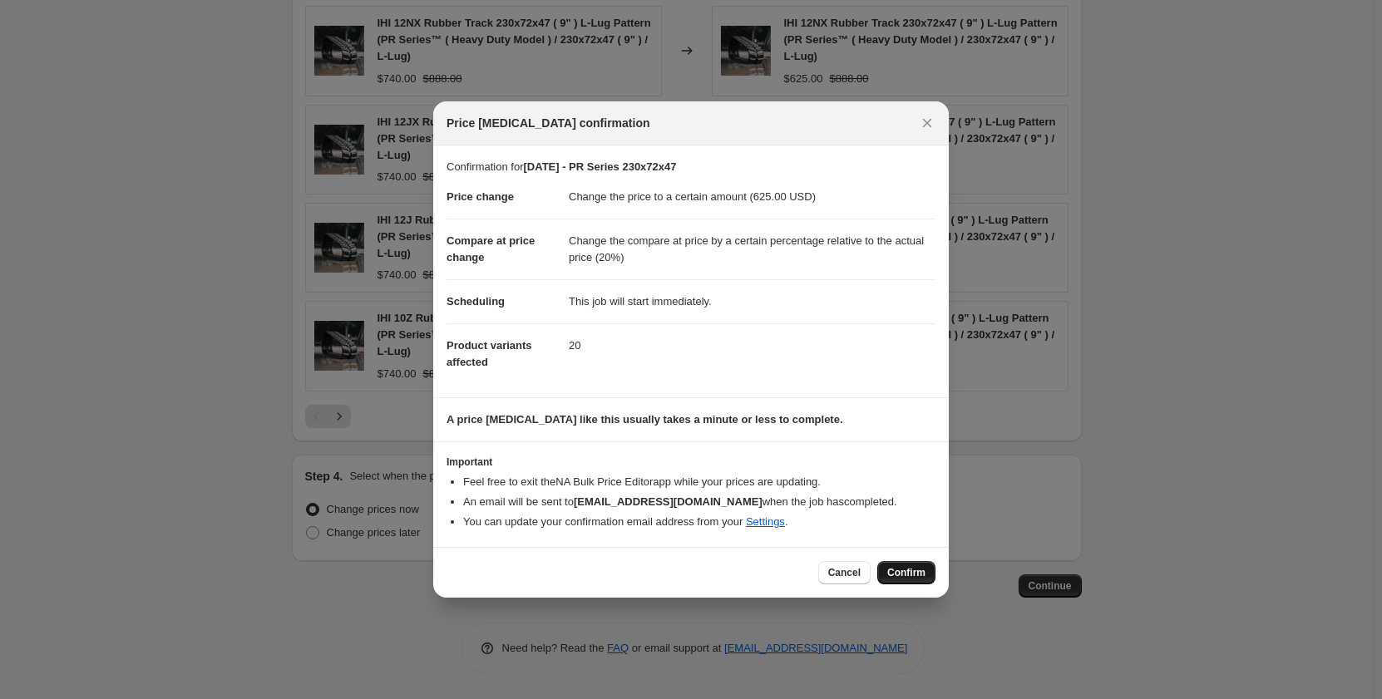
click at [915, 575] on span "Confirm" at bounding box center [906, 572] width 38 height 13
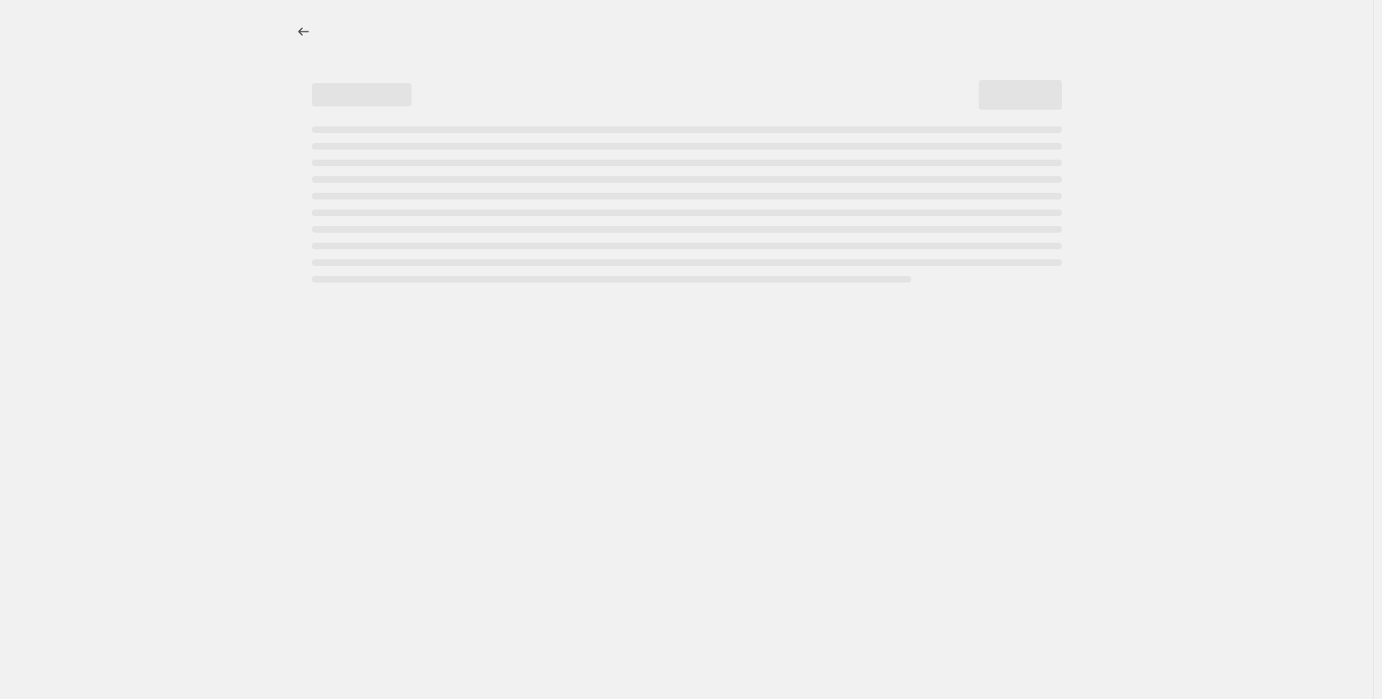
select select "pp"
select select "title"
select select "contains"
select select "title"
select select "contains"
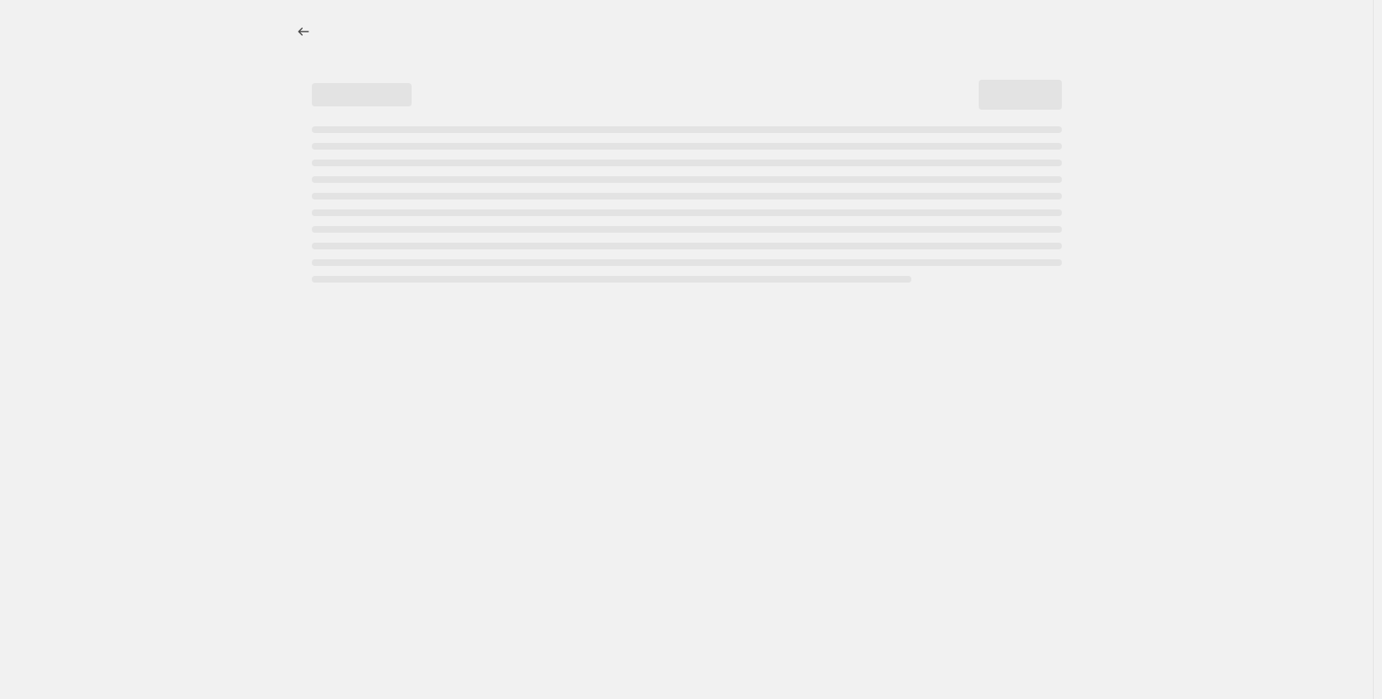
select select "tag"
select select "not_equal"
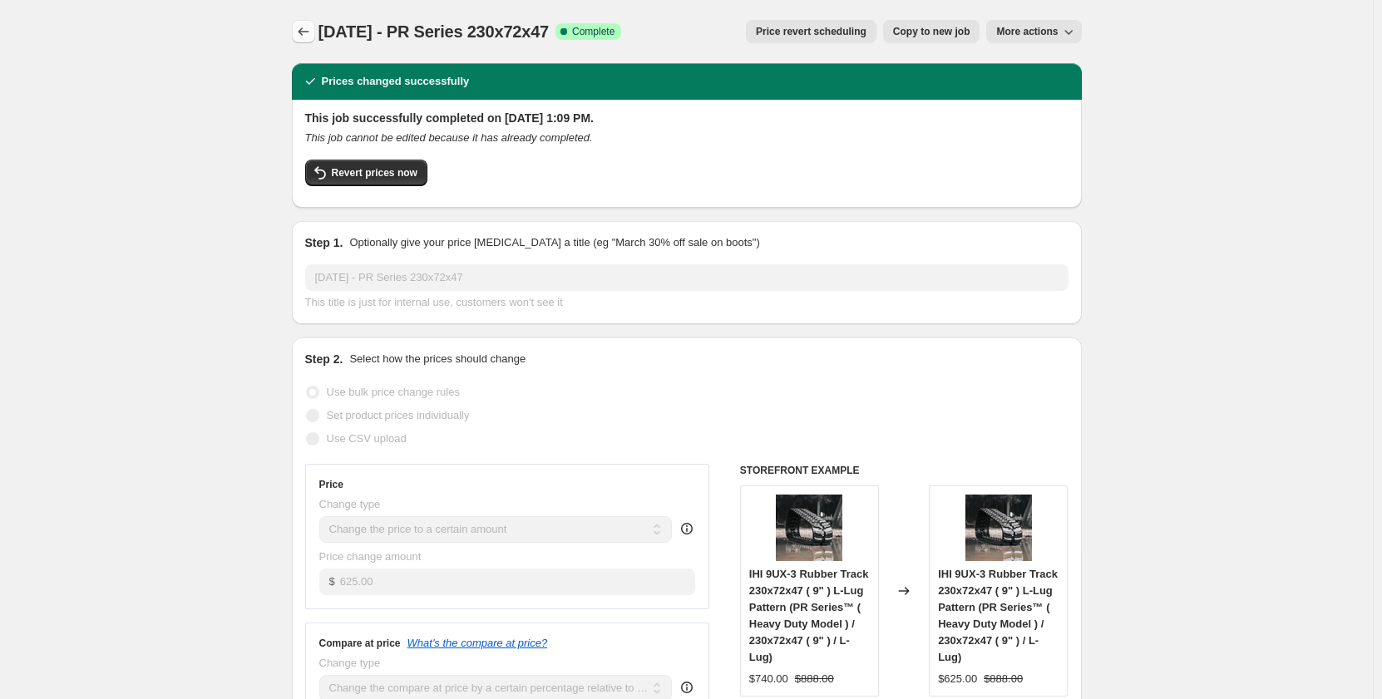
click at [301, 29] on icon "Price change jobs" at bounding box center [303, 31] width 17 height 17
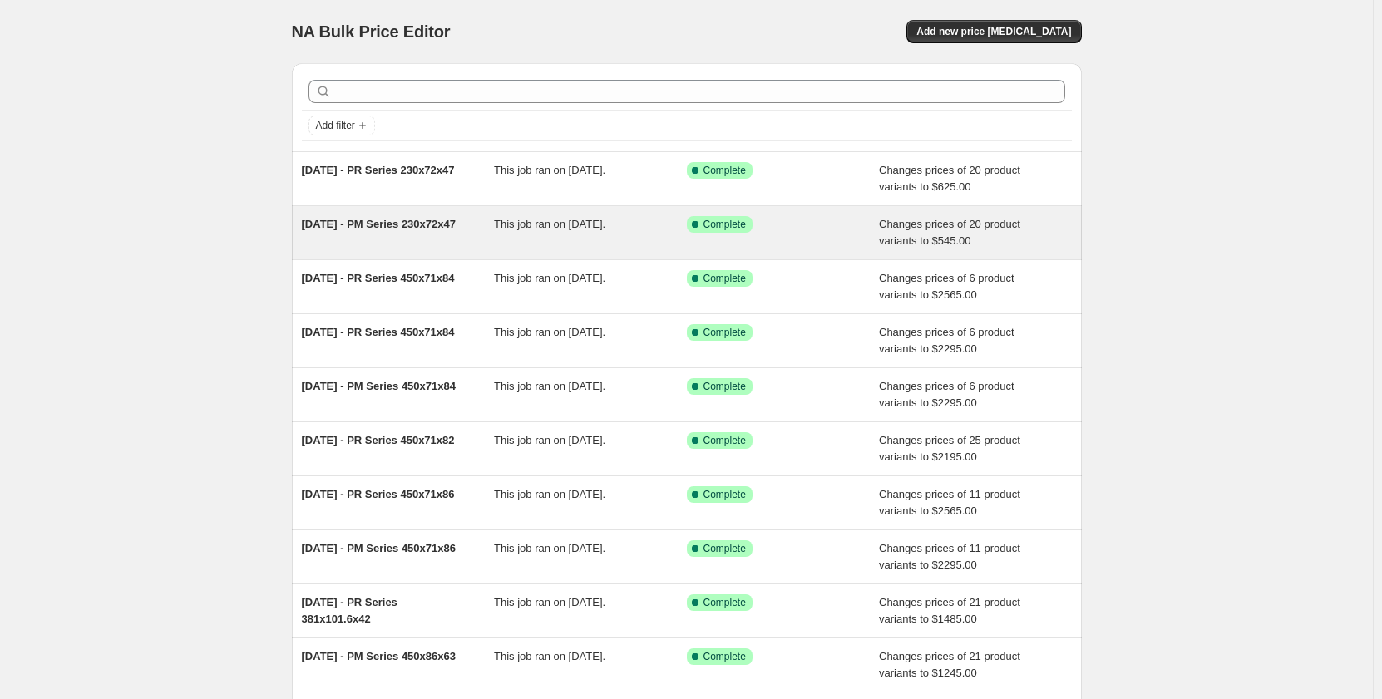
click at [492, 232] on div "[DATE] - PM Series 230x72x47" at bounding box center [398, 232] width 193 height 33
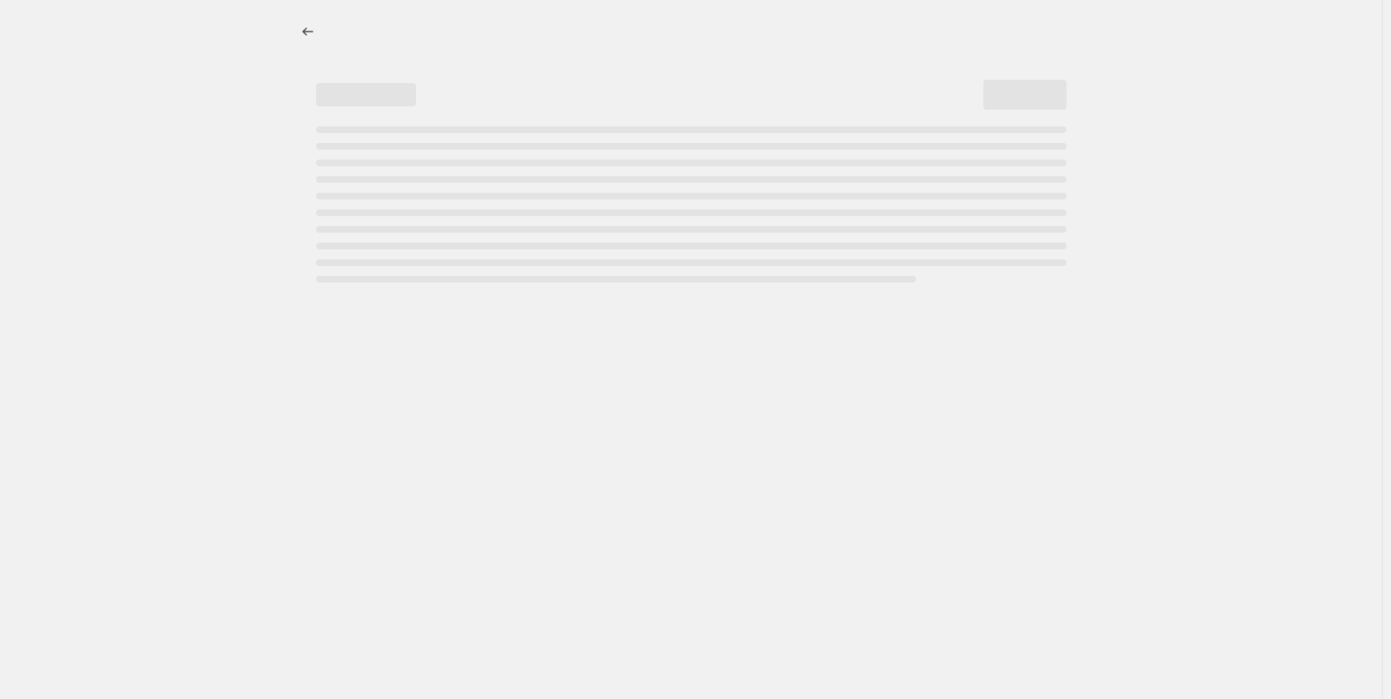
select select "pp"
select select "title"
select select "contains"
select select "title"
select select "contains"
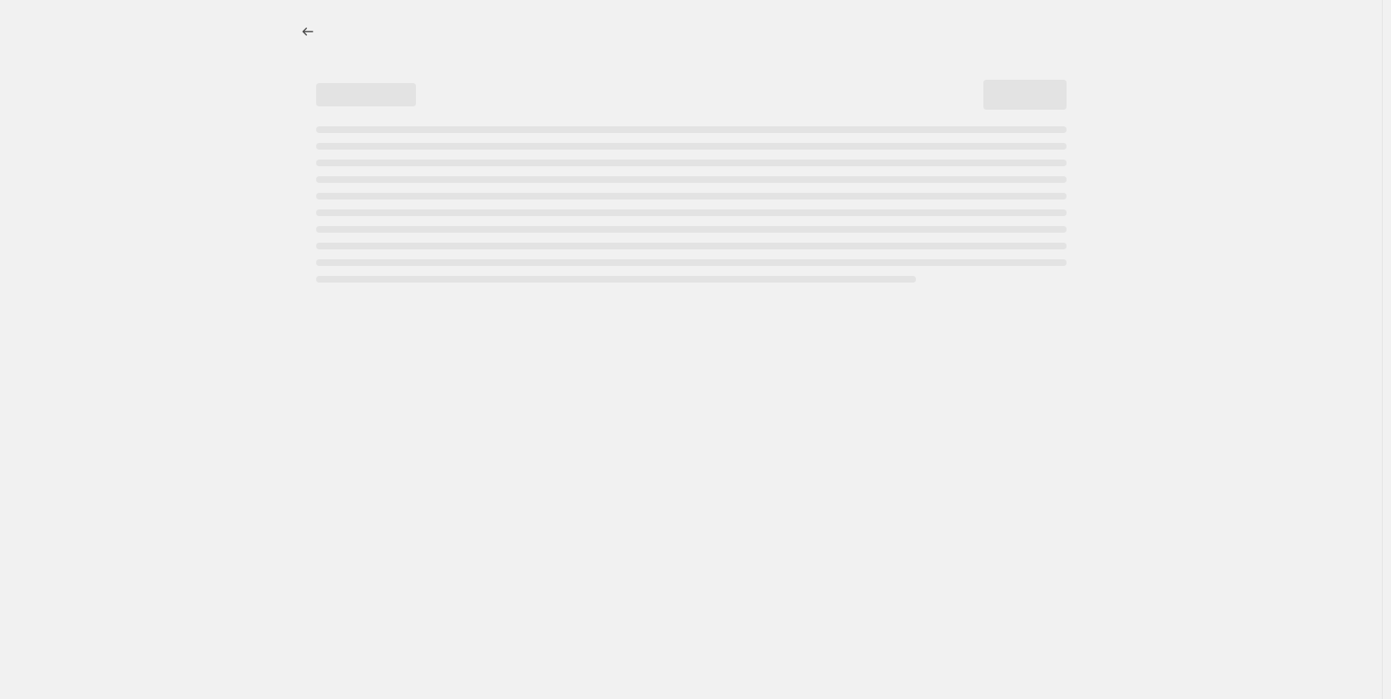
select select "tag"
select select "not_equal"
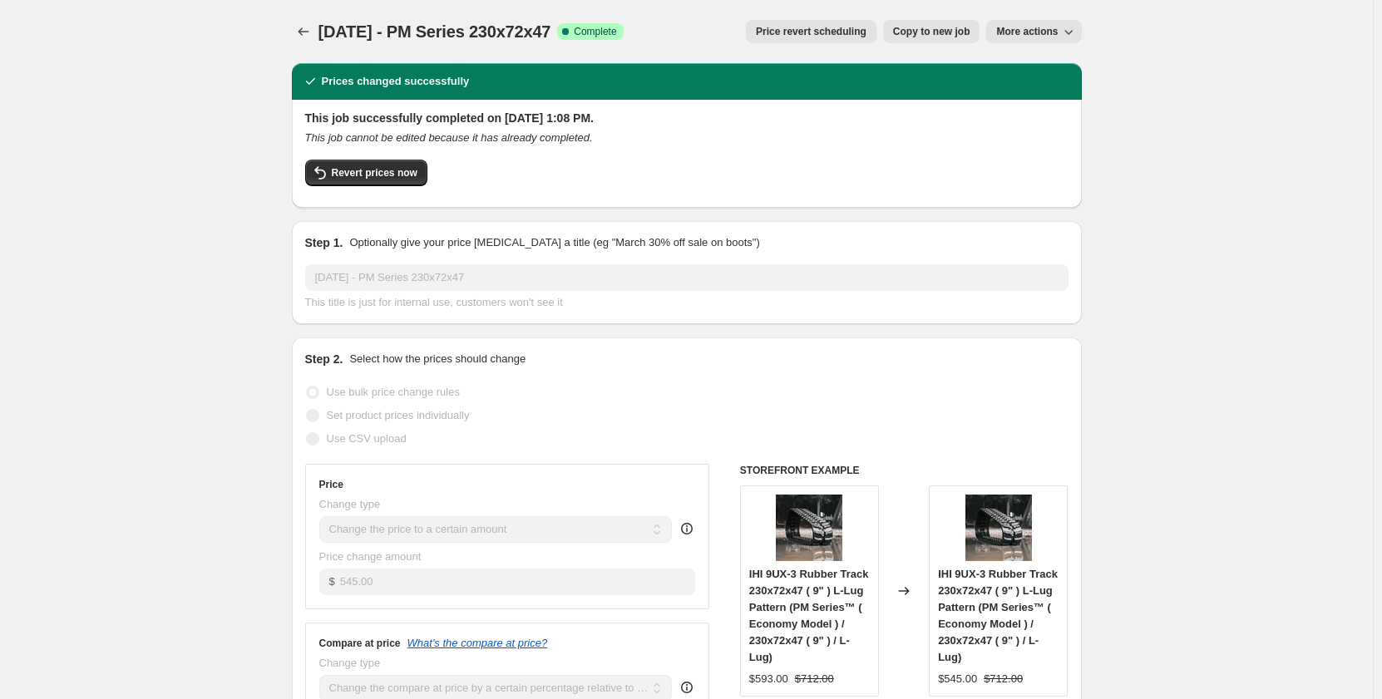
click at [913, 34] on span "Copy to new job" at bounding box center [931, 31] width 77 height 13
select select "pp"
select select "title"
select select "contains"
select select "title"
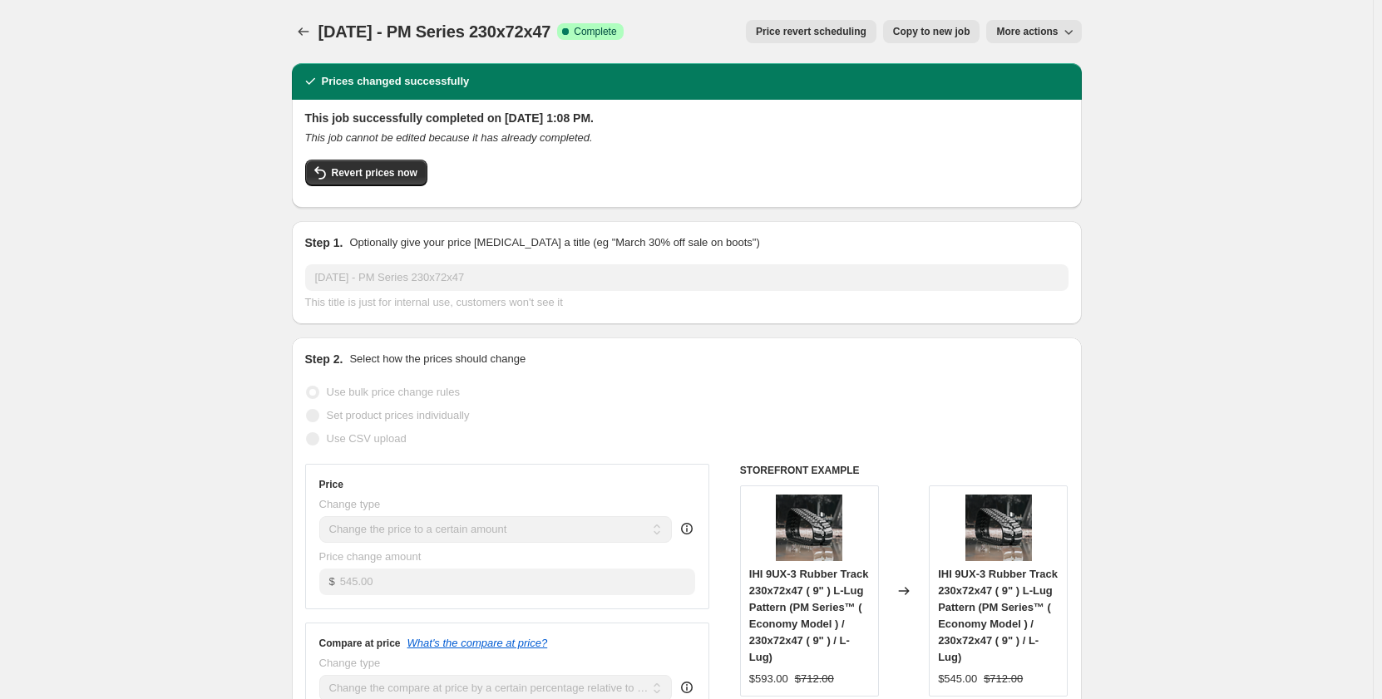
select select "contains"
select select "tag"
select select "not_equal"
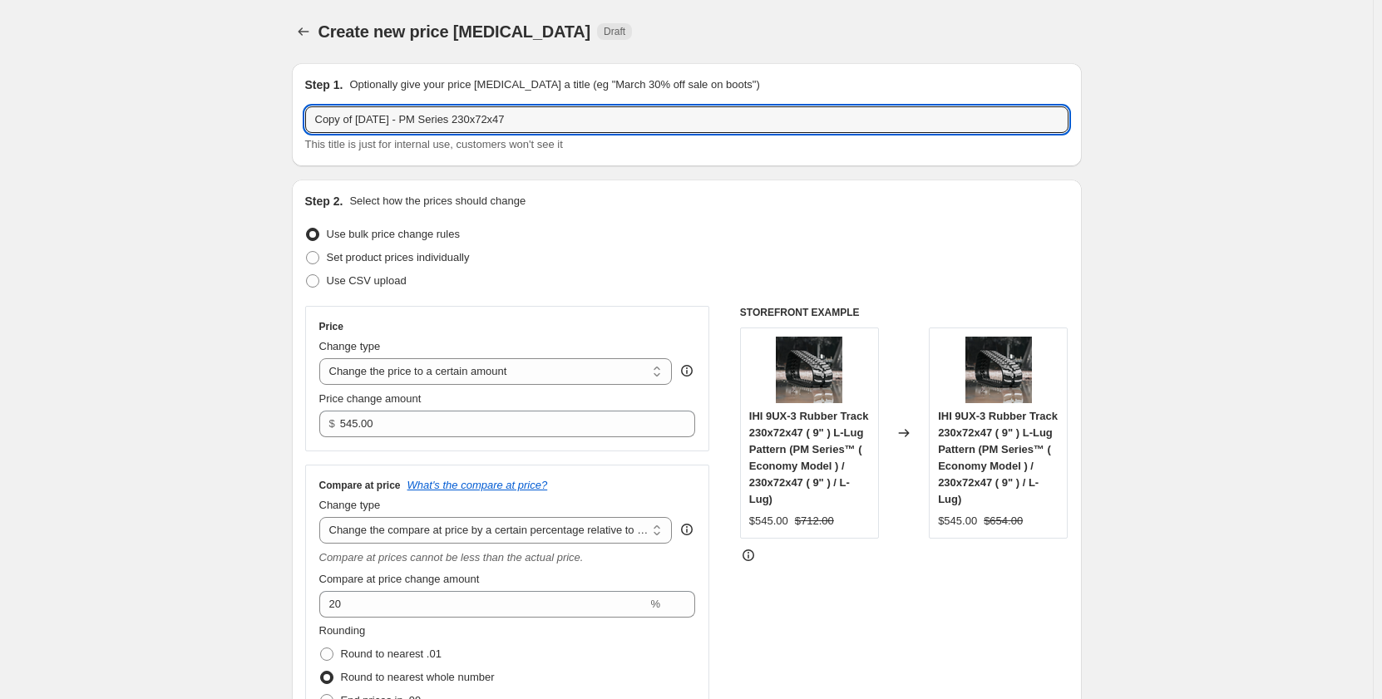
drag, startPoint x: 361, startPoint y: 119, endPoint x: 236, endPoint y: 136, distance: 126.0
click at [508, 119] on input "[DATE] - PM Series 230x72x47" at bounding box center [686, 119] width 763 height 27
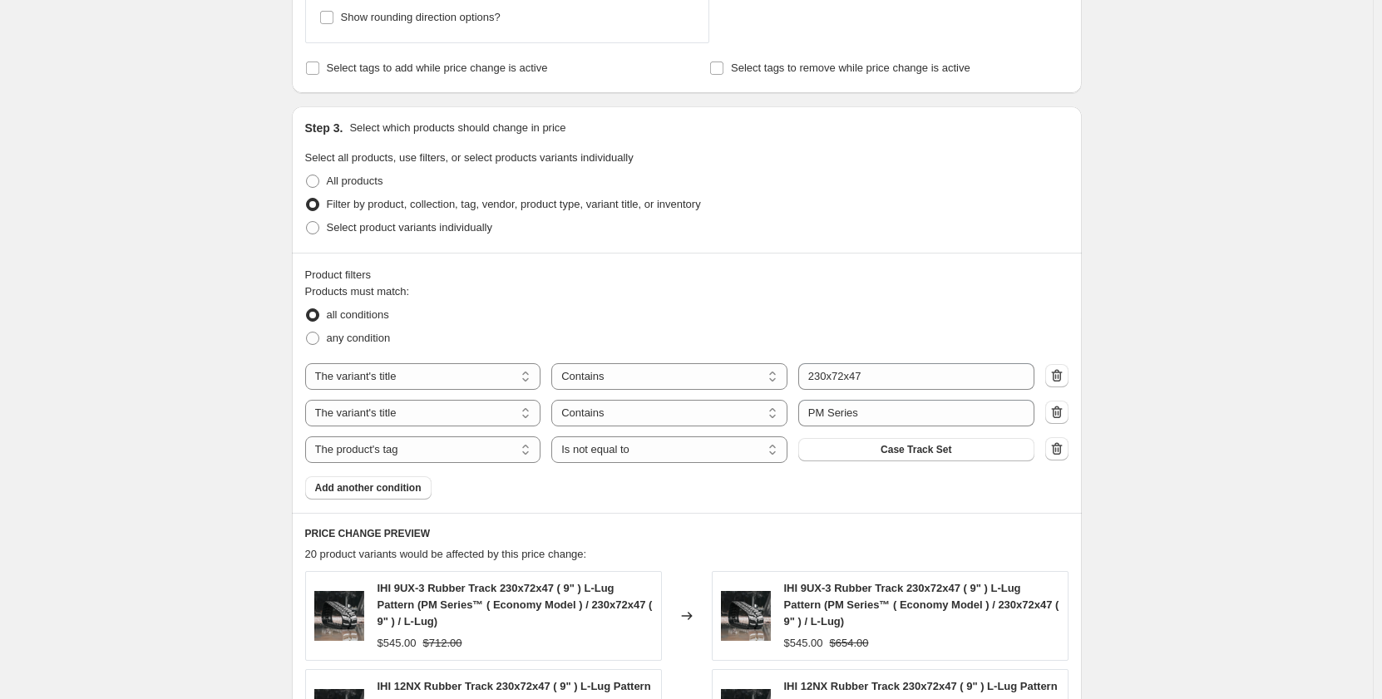
scroll to position [776, 0]
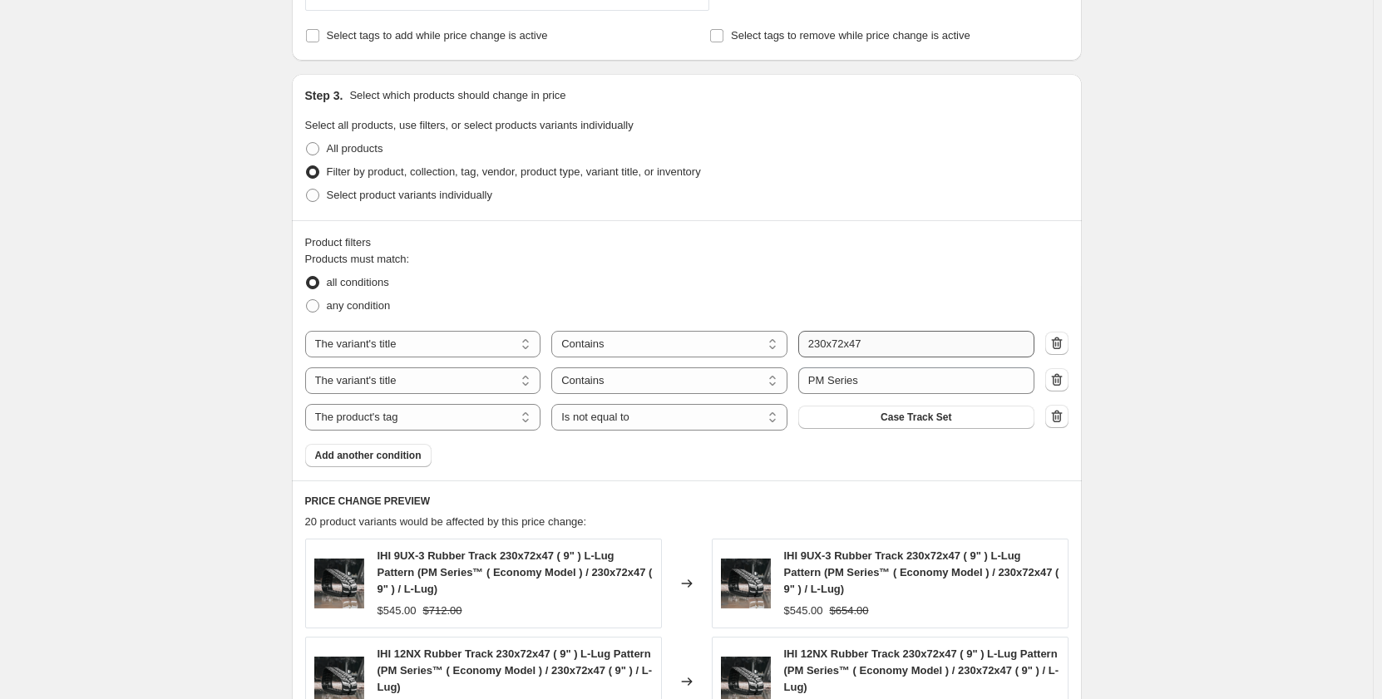
type input "[DATE] - PM Series 230x72x45"
click at [885, 348] on input "230x72x47" at bounding box center [916, 344] width 236 height 27
type input "230x72x45"
click at [232, 399] on div "Create new price [MEDICAL_DATA]. This page is ready Create new price [MEDICAL_D…" at bounding box center [686, 277] width 1373 height 2107
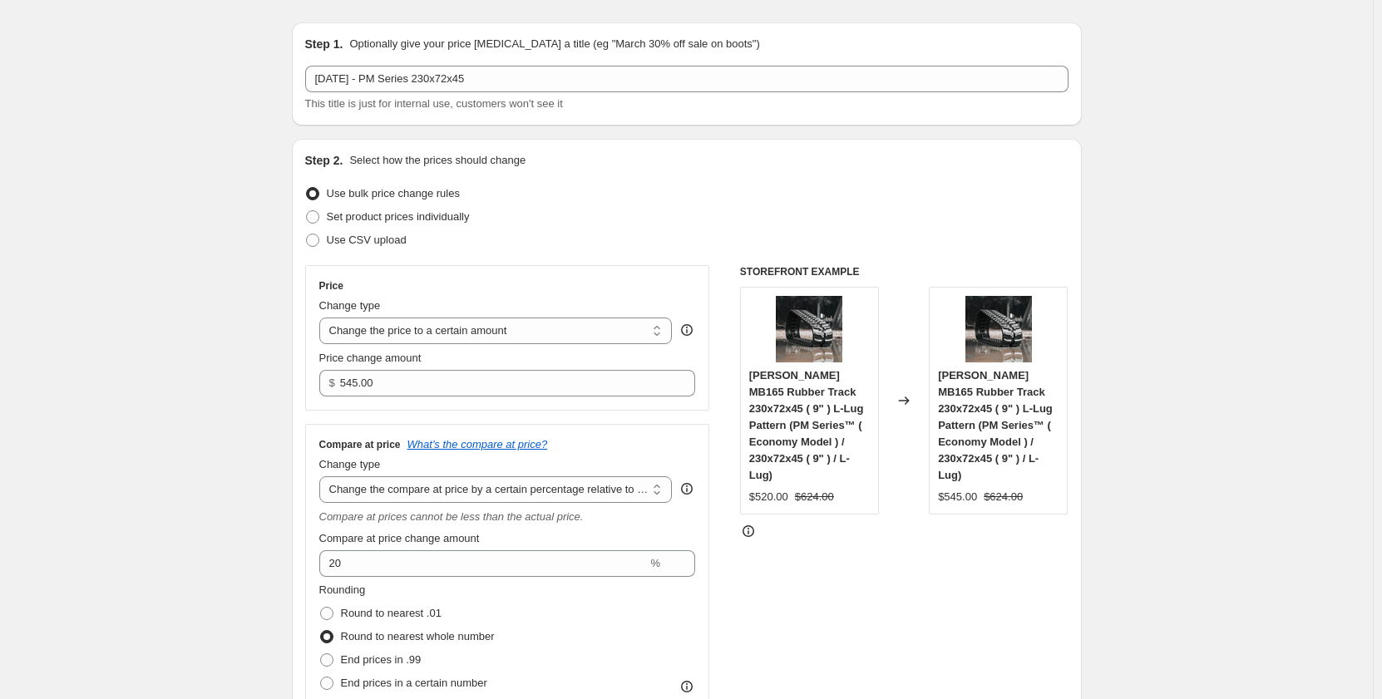
scroll to position [0, 0]
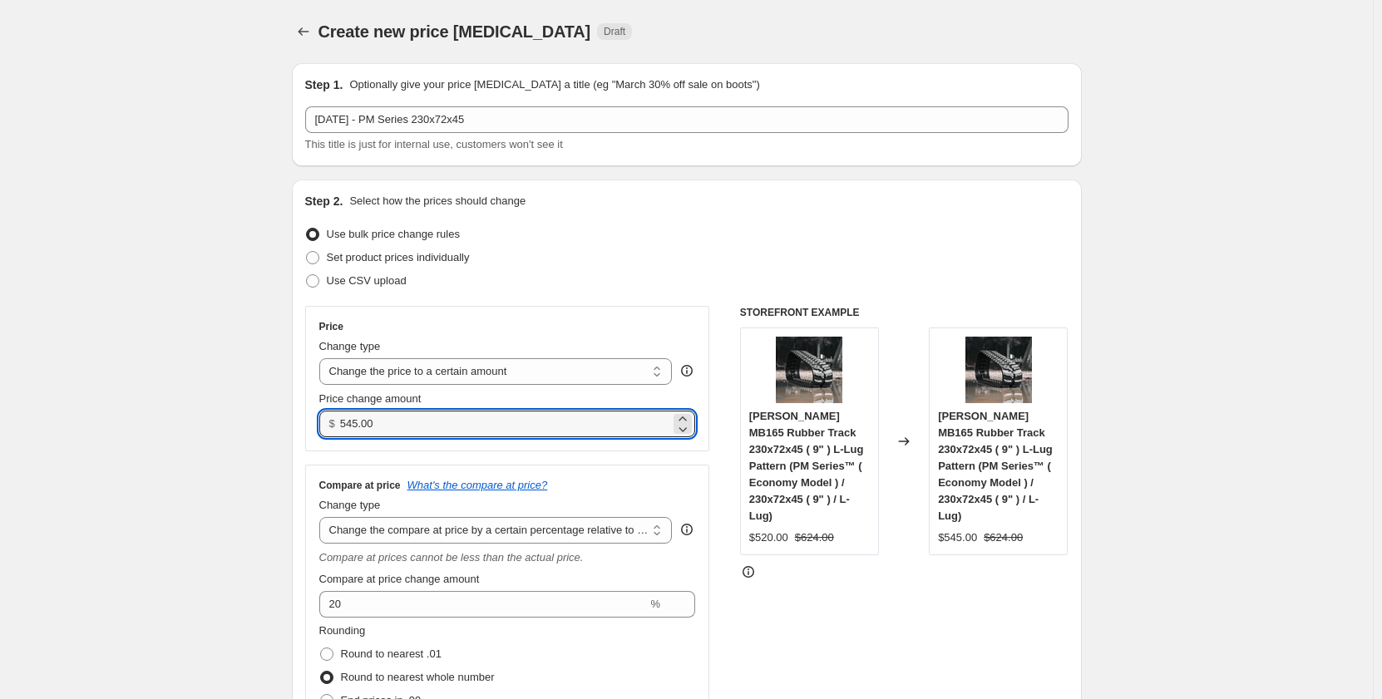
drag, startPoint x: 377, startPoint y: 429, endPoint x: 294, endPoint y: 441, distance: 84.0
type input "465.00"
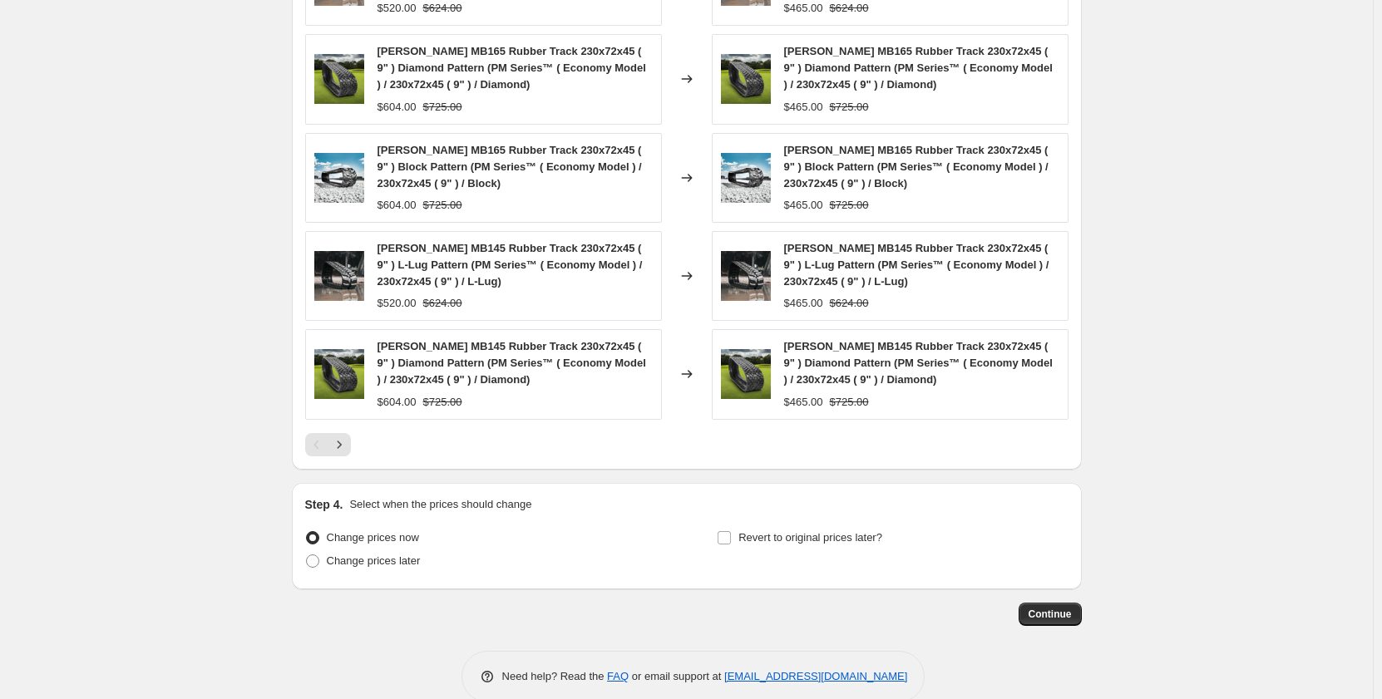
scroll to position [1407, 0]
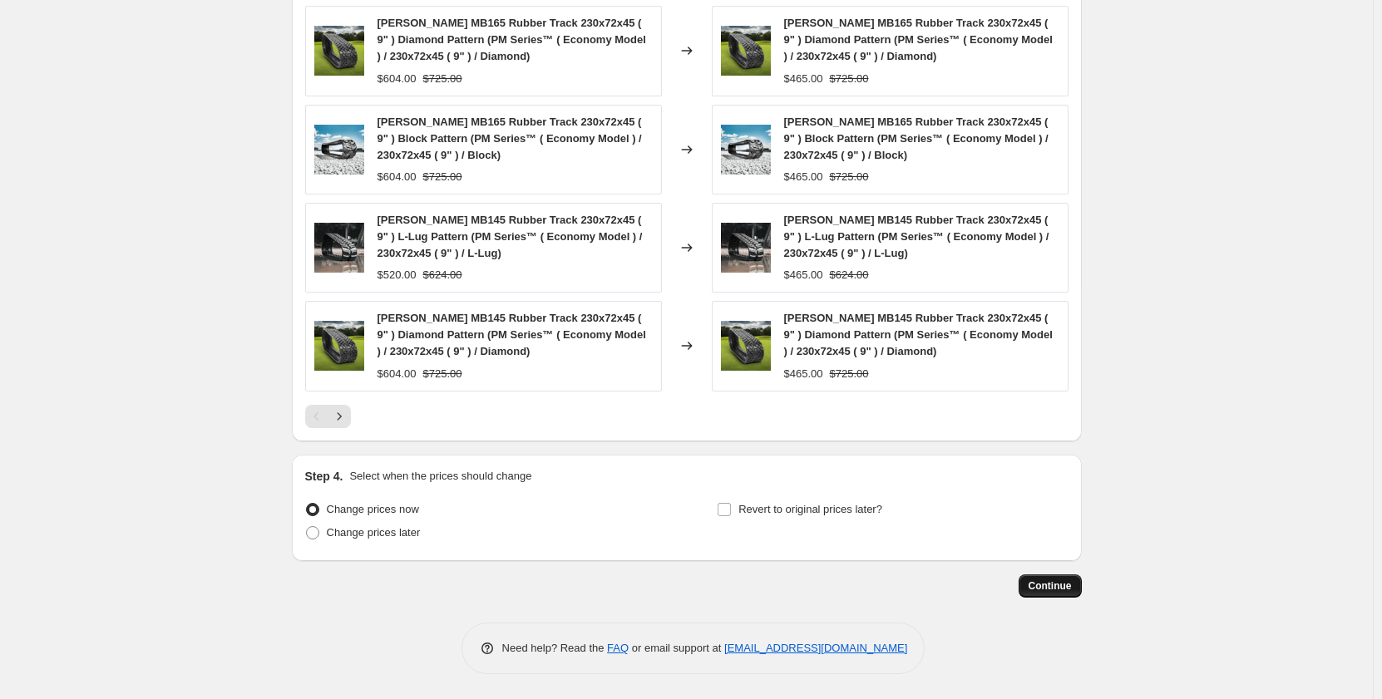
click at [1042, 584] on span "Continue" at bounding box center [1050, 586] width 43 height 13
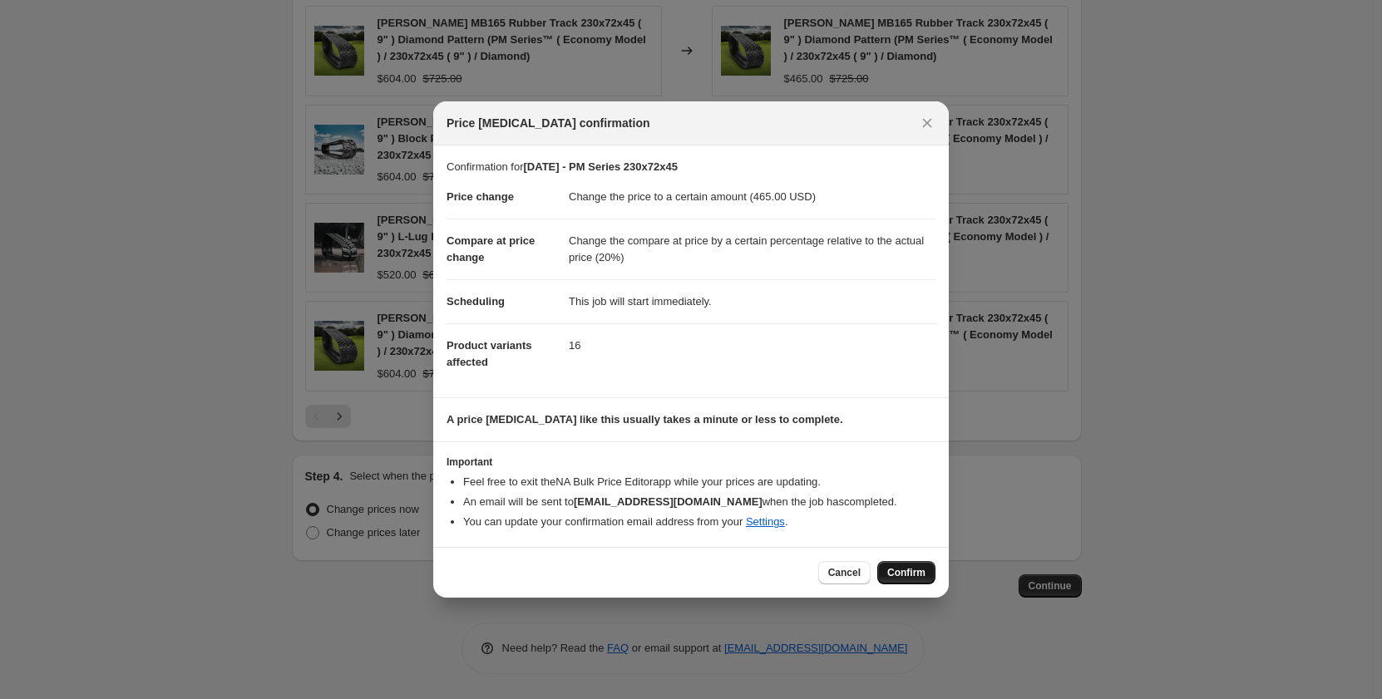
click at [917, 577] on span "Confirm" at bounding box center [906, 572] width 38 height 13
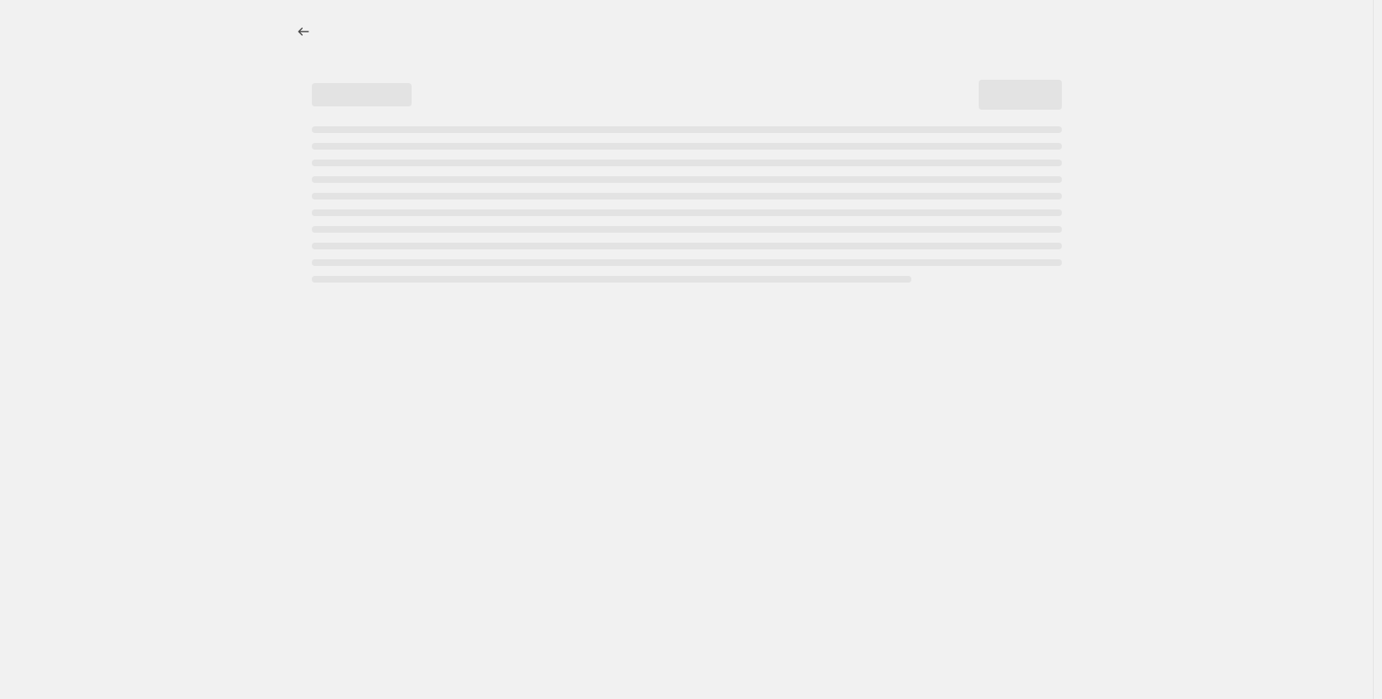
select select "pp"
select select "title"
select select "contains"
select select "title"
select select "contains"
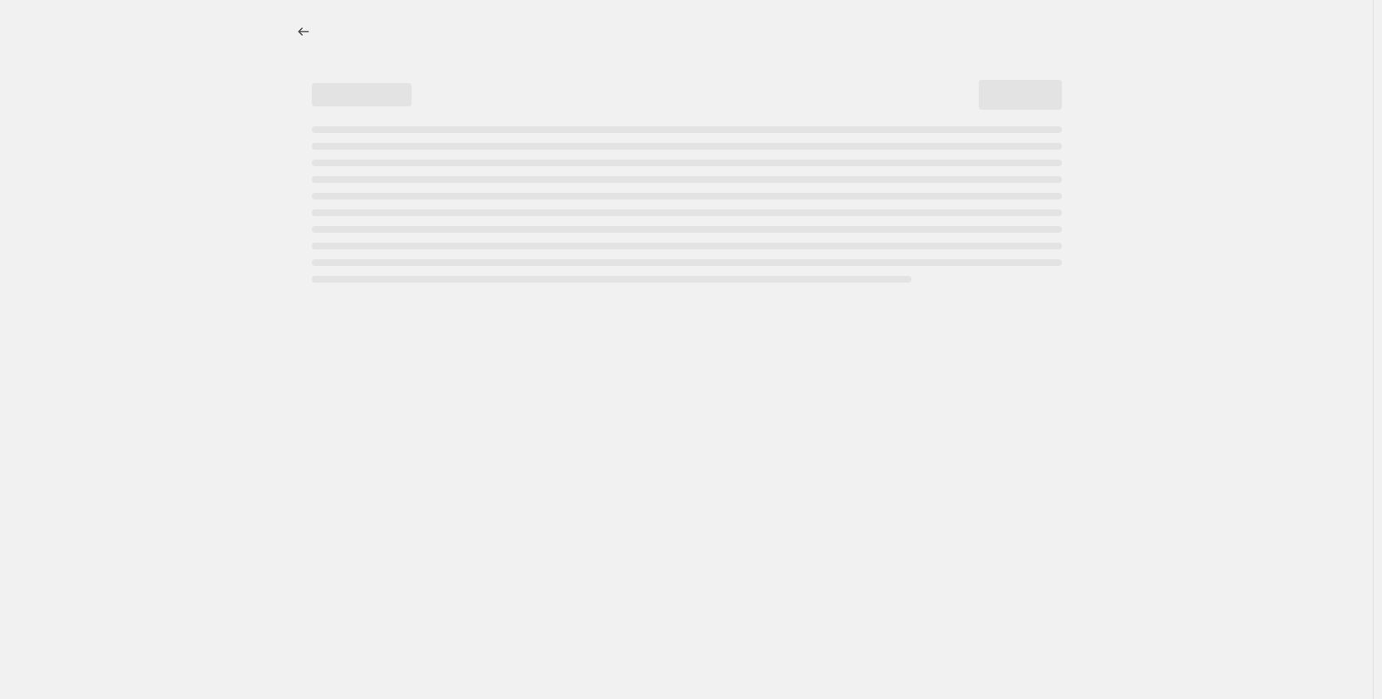
select select "tag"
select select "not_equal"
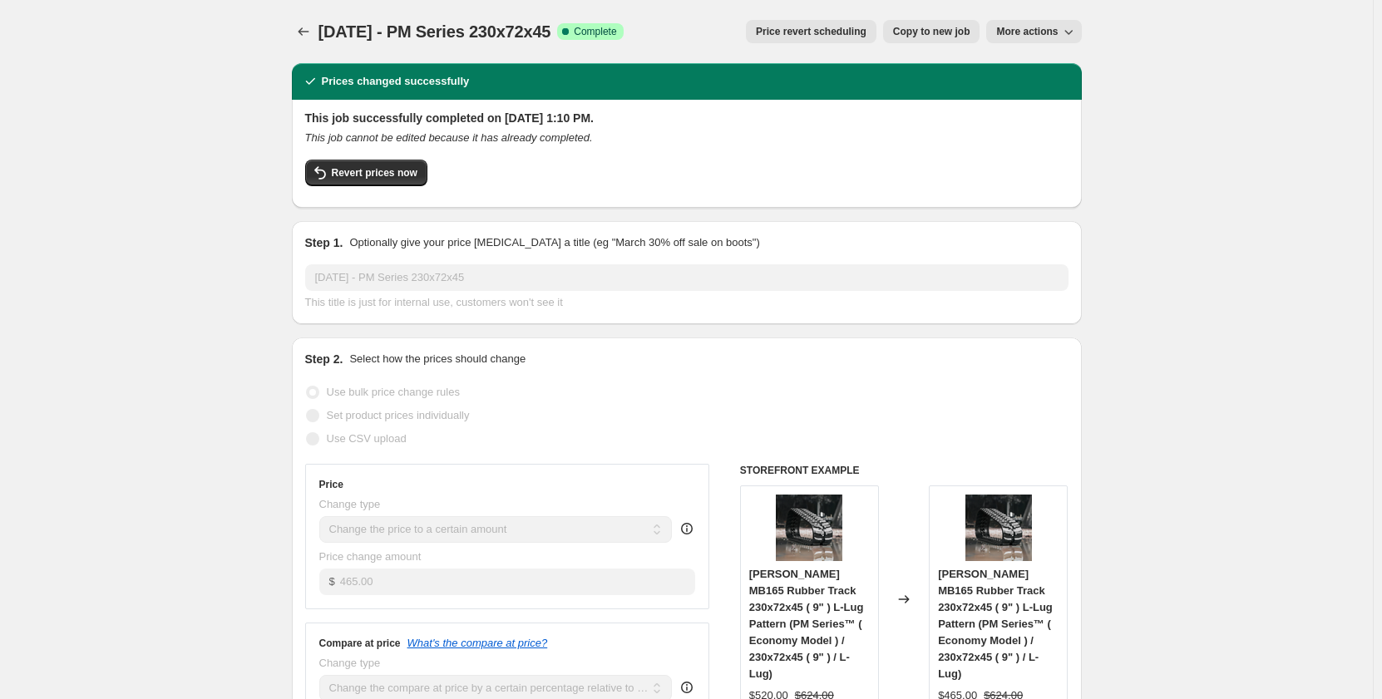
click at [918, 32] on span "Copy to new job" at bounding box center [931, 31] width 77 height 13
select select "pp"
select select "title"
select select "contains"
select select "title"
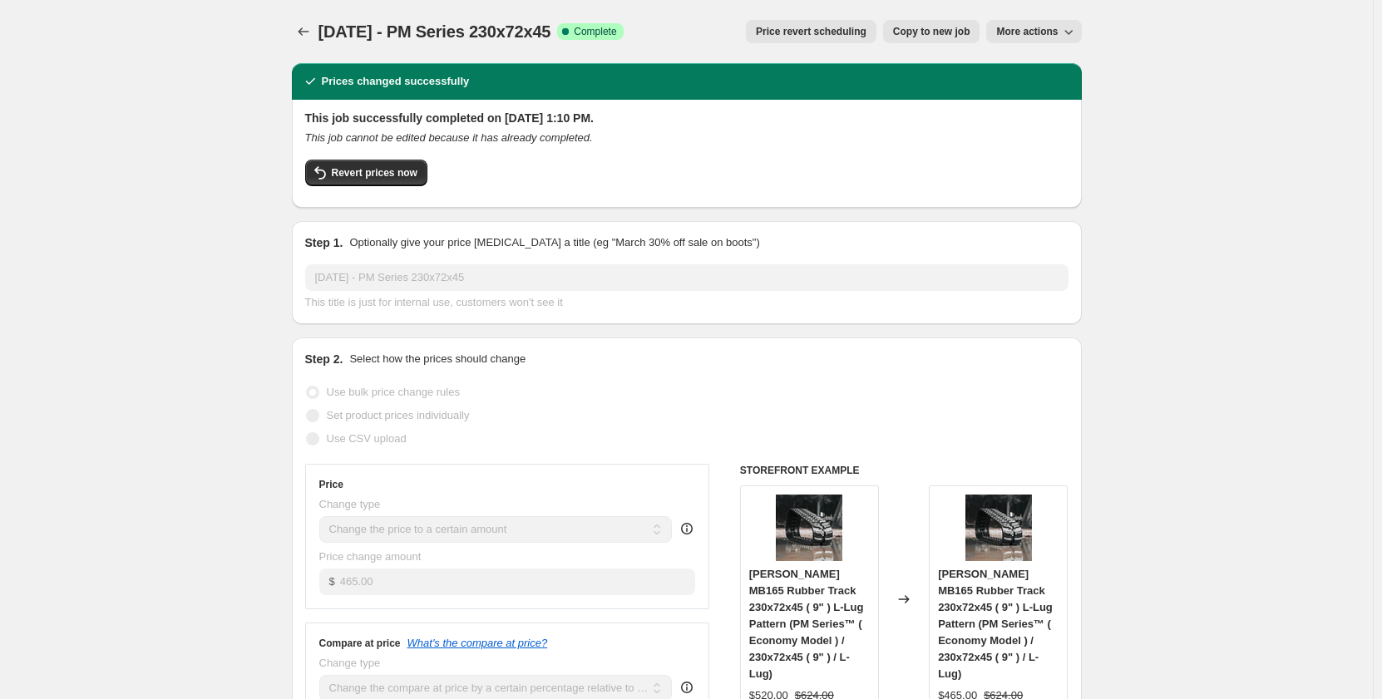
select select "contains"
select select "tag"
select select "not_equal"
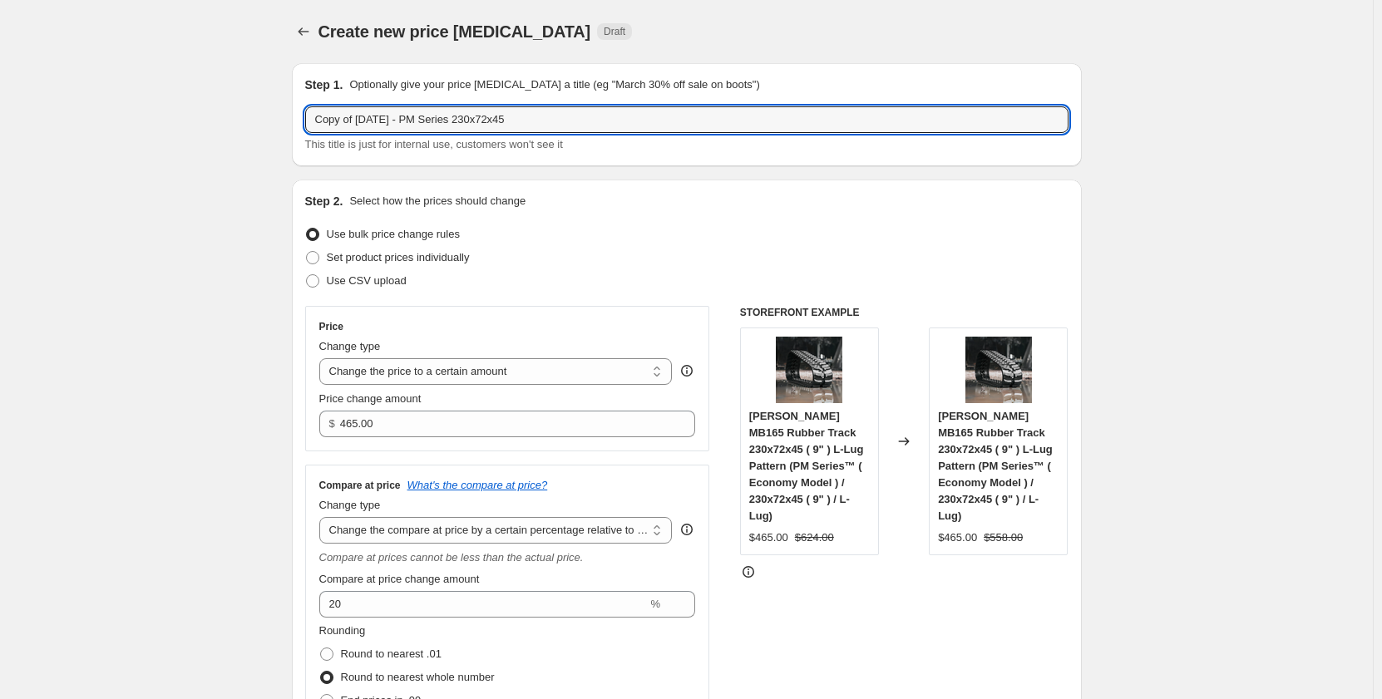
drag, startPoint x: 362, startPoint y: 118, endPoint x: 211, endPoint y: 127, distance: 150.8
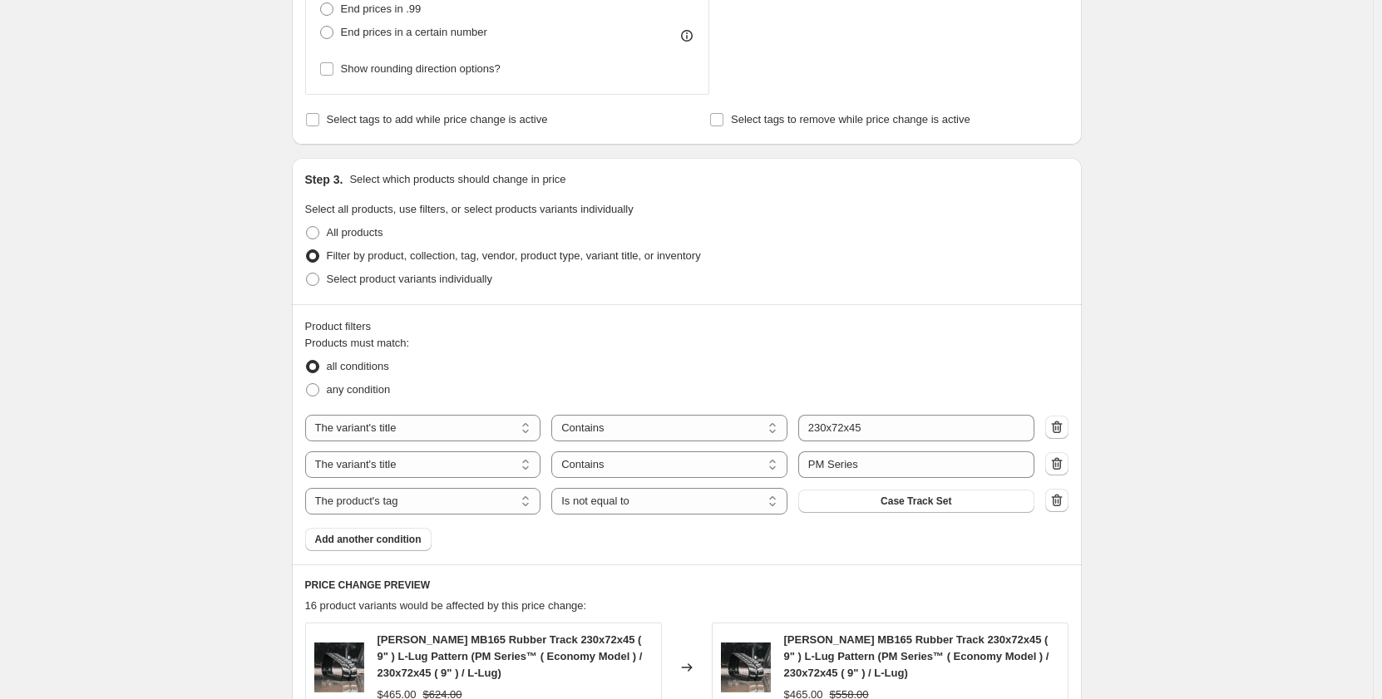
scroll to position [748, 0]
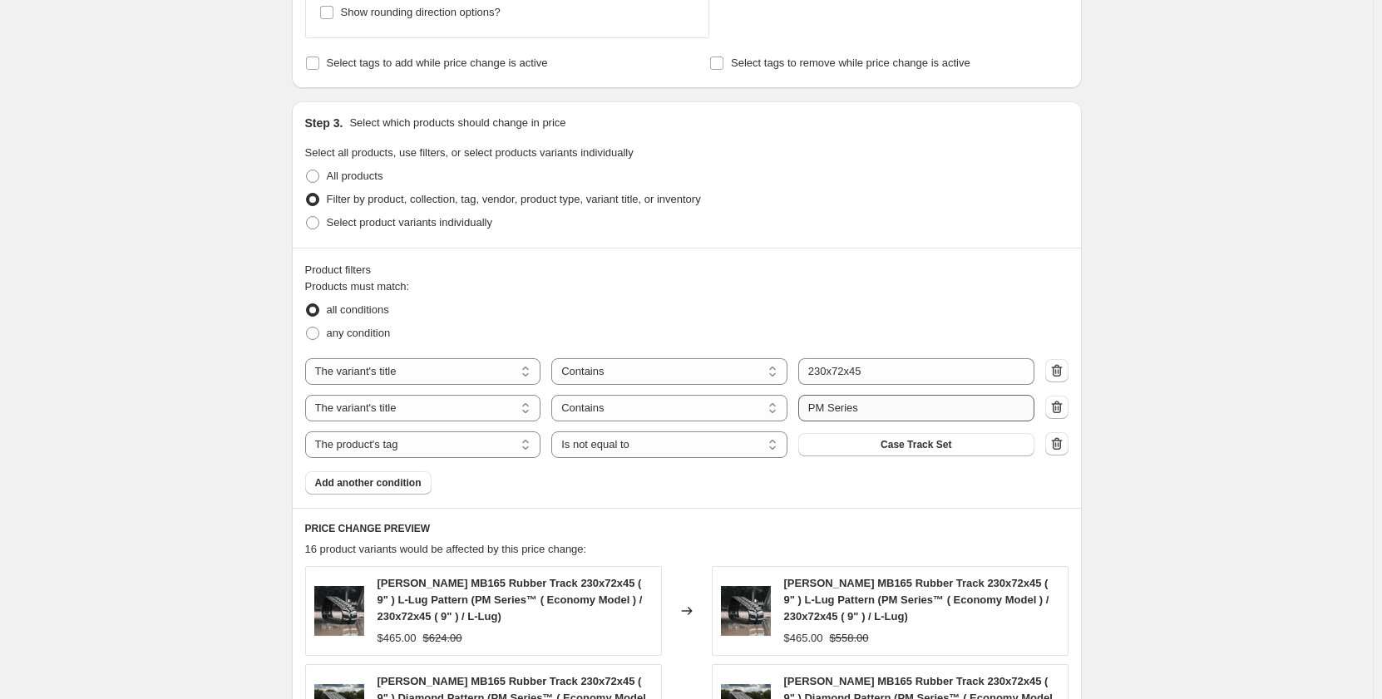
type input "[DATE] - PM Series 230x72x45"
click at [823, 404] on input "PM Series" at bounding box center [916, 408] width 236 height 27
type input "PR Series"
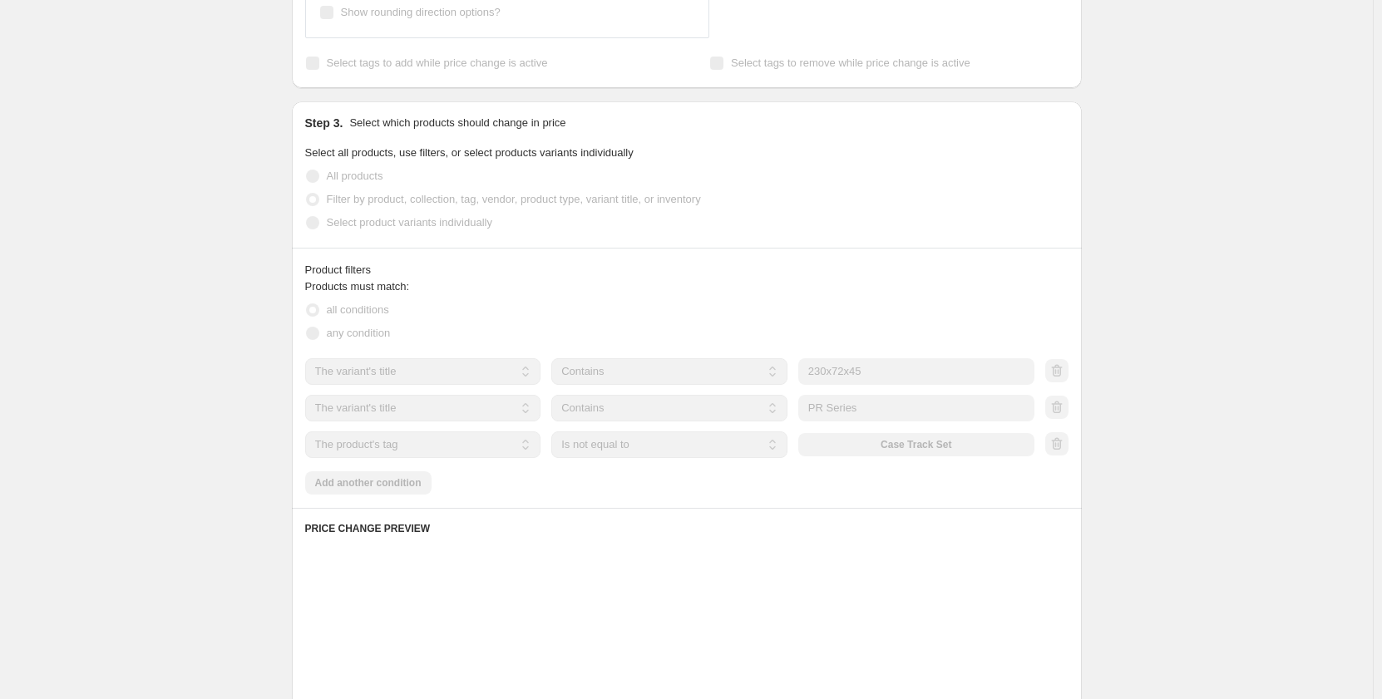
click at [204, 402] on div "Create new price [MEDICAL_DATA]. This page is ready Create new price [MEDICAL_D…" at bounding box center [686, 250] width 1373 height 1997
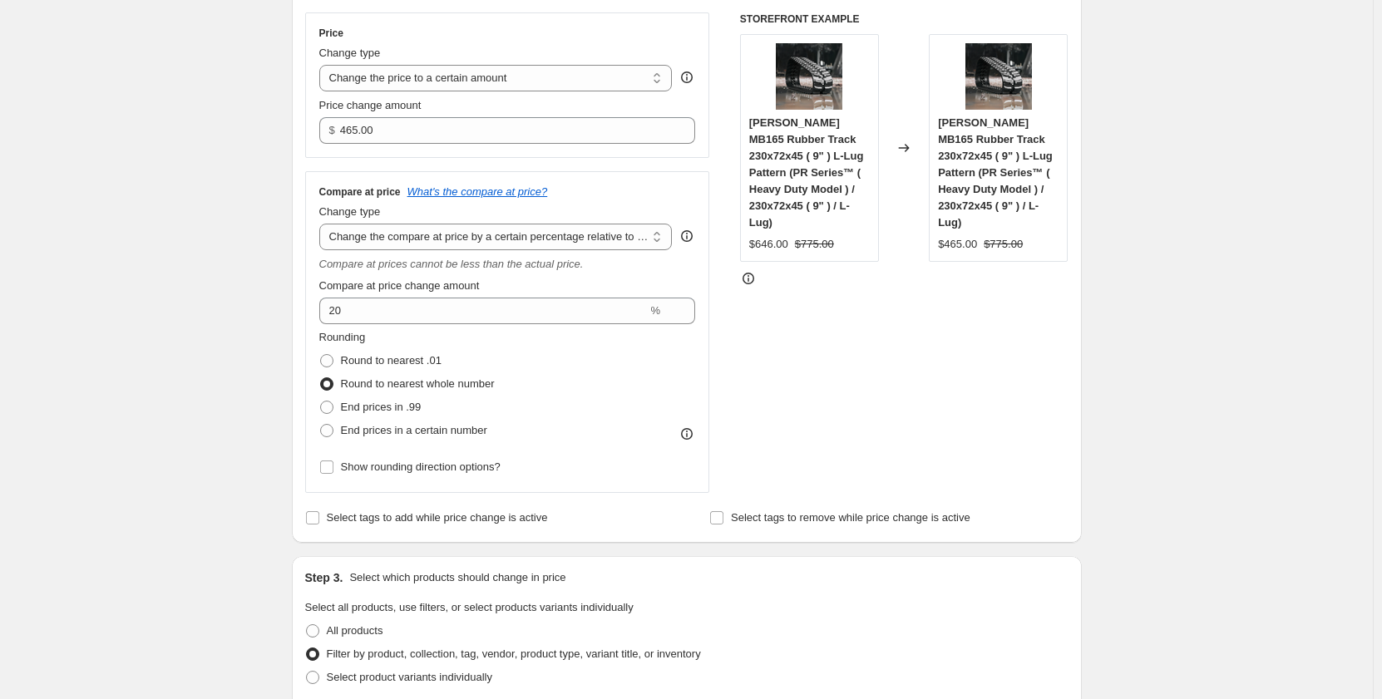
scroll to position [0, 0]
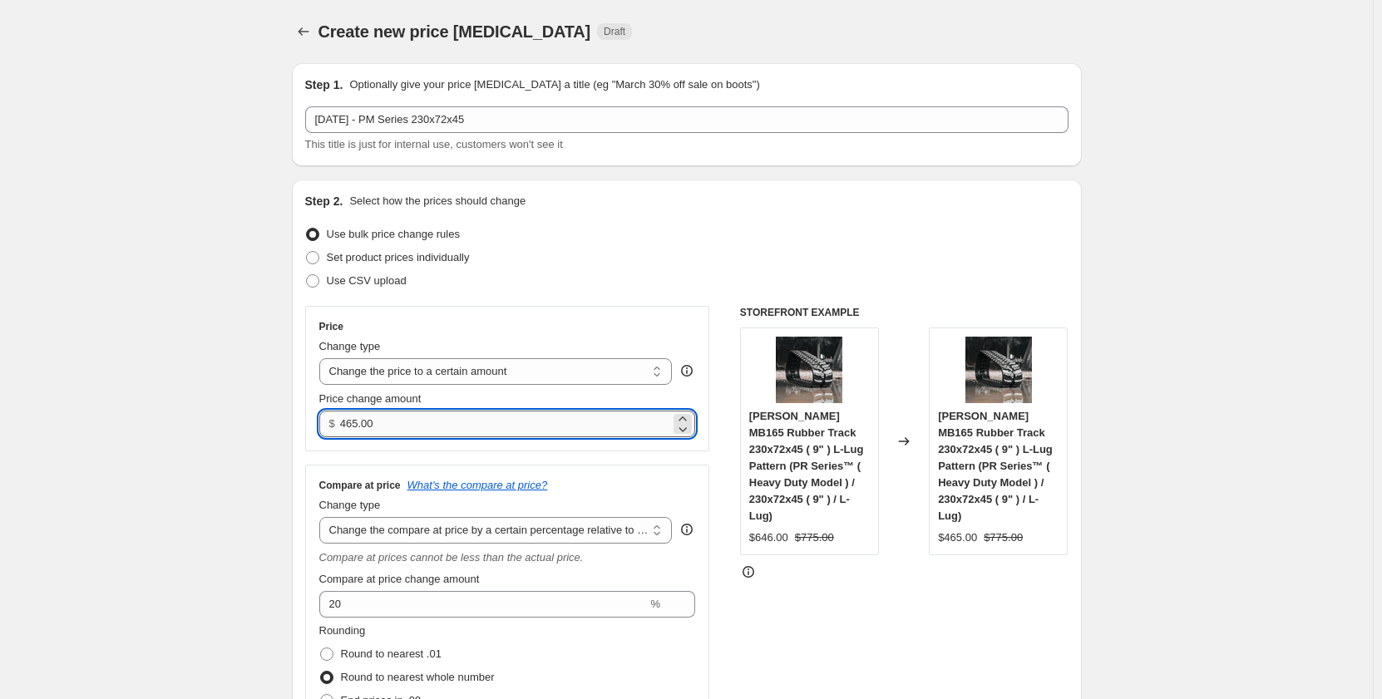
click at [392, 425] on input "465.00" at bounding box center [505, 424] width 330 height 27
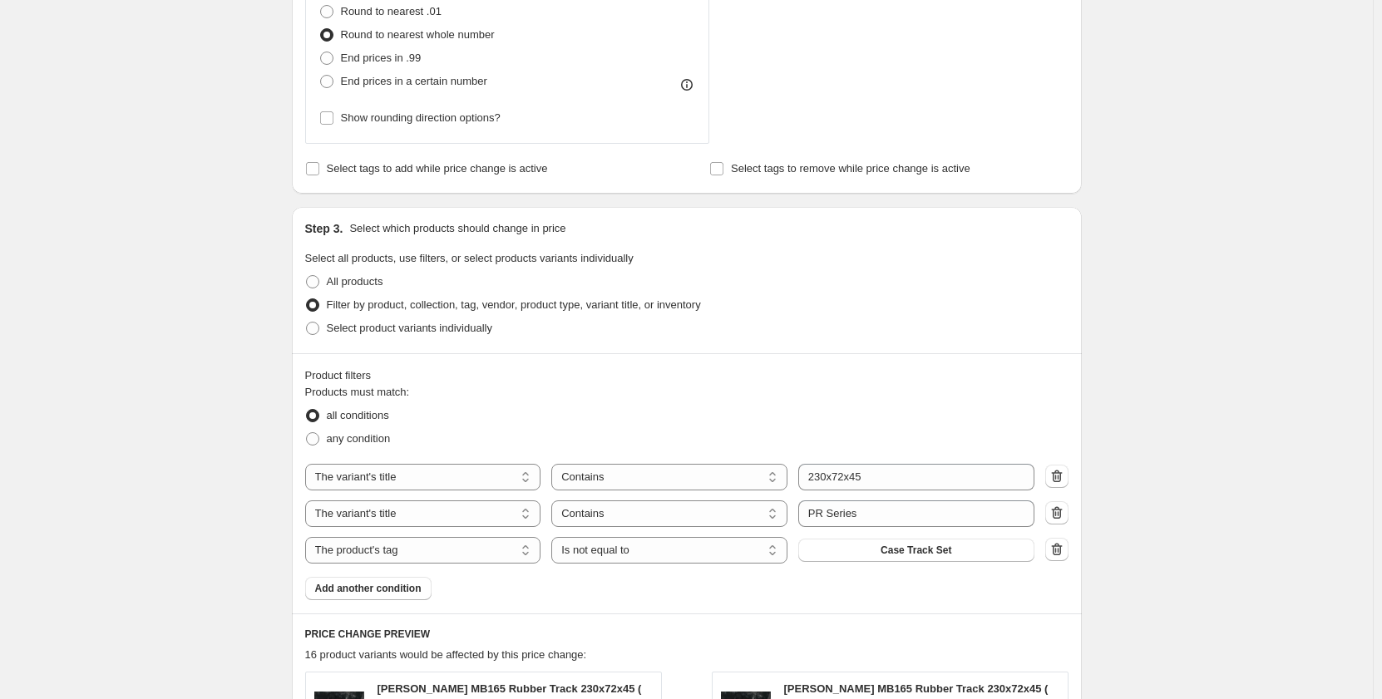
scroll to position [693, 0]
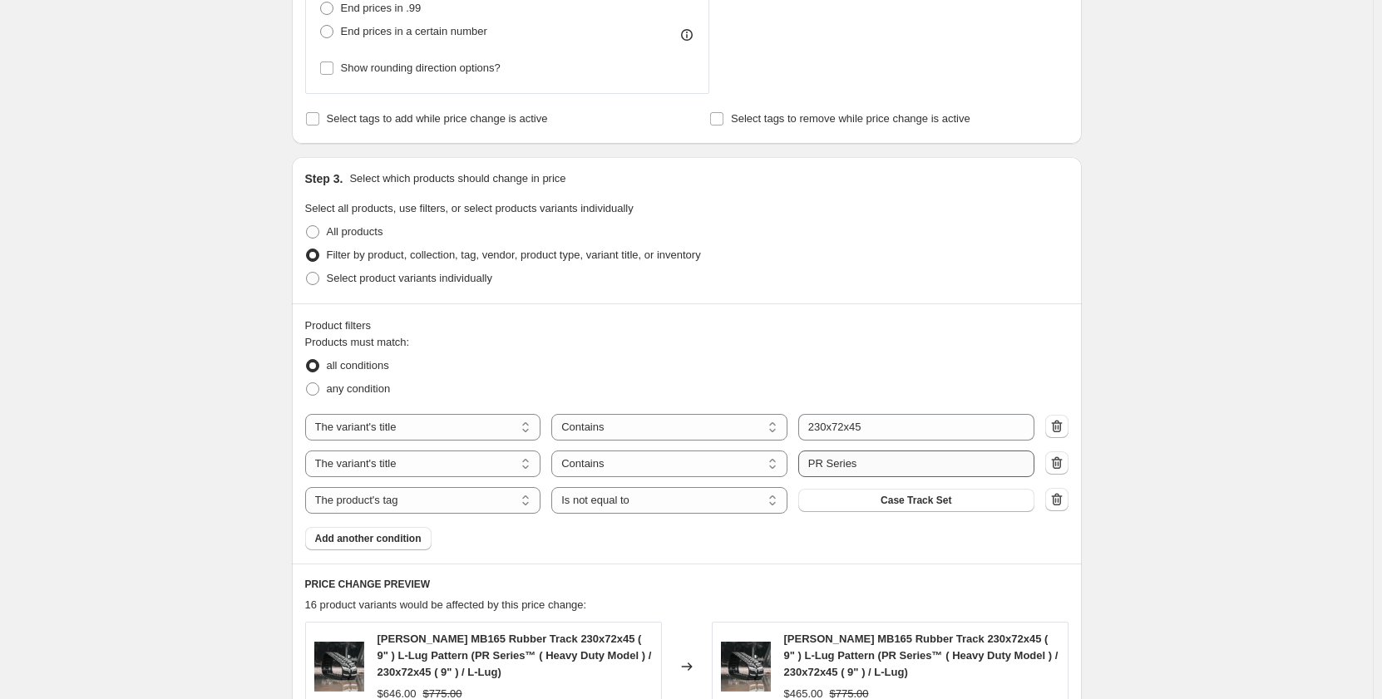
type input "464.99"
click at [820, 462] on input "PR Series" at bounding box center [916, 464] width 236 height 27
type input "PM Series"
click at [192, 442] on div "Create new price [MEDICAL_DATA]. This page is ready Create new price [MEDICAL_D…" at bounding box center [686, 360] width 1373 height 2107
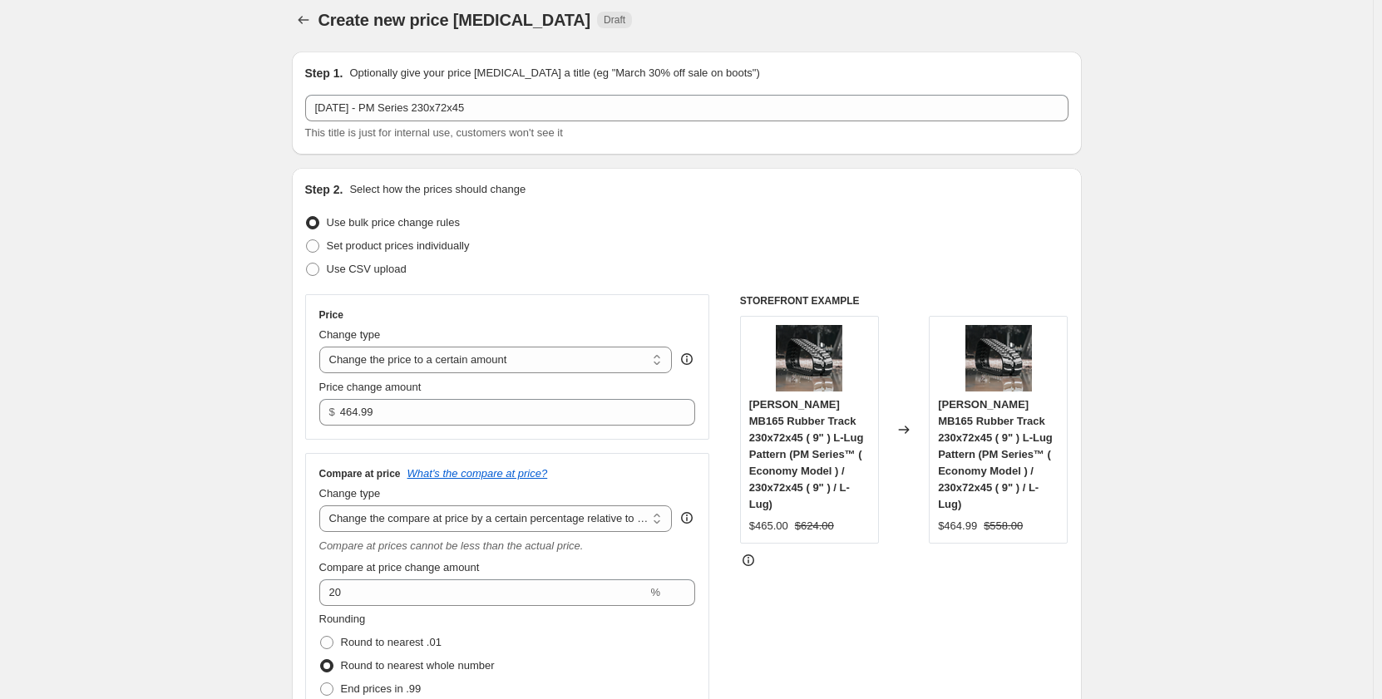
scroll to position [0, 0]
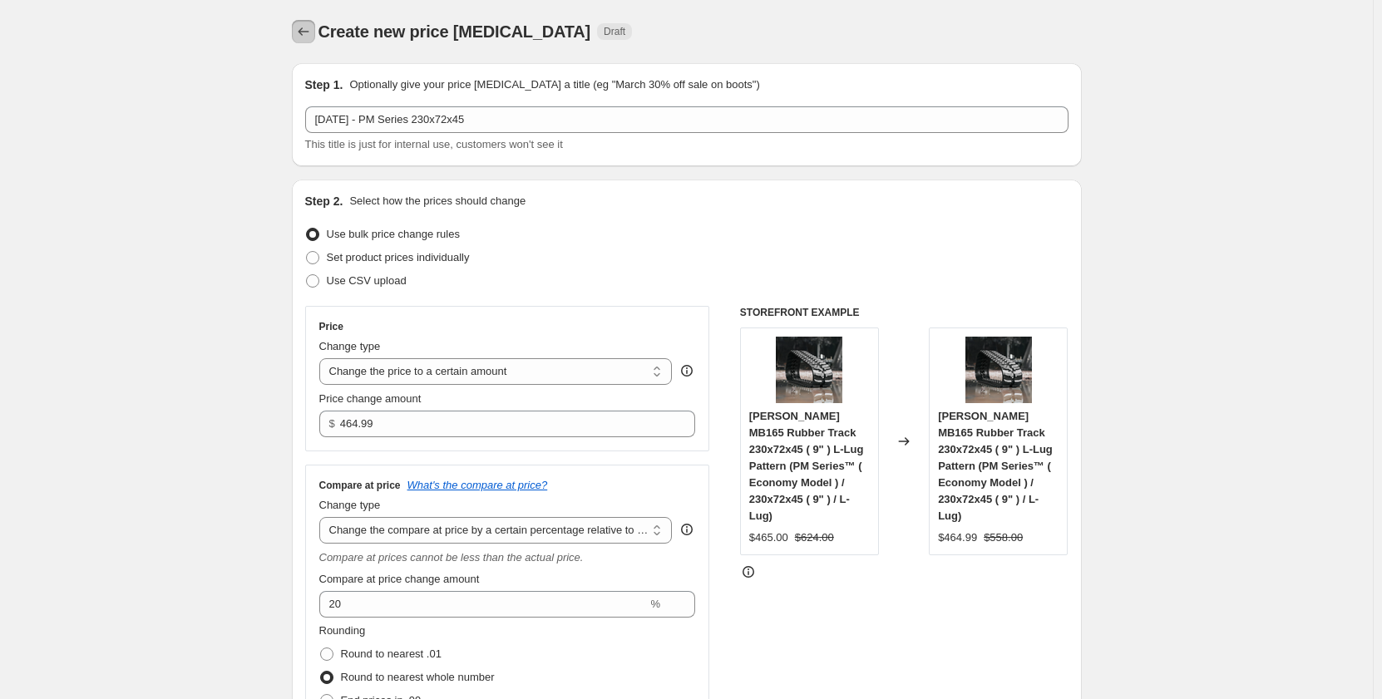
click at [305, 36] on icon "Price change jobs" at bounding box center [303, 31] width 17 height 17
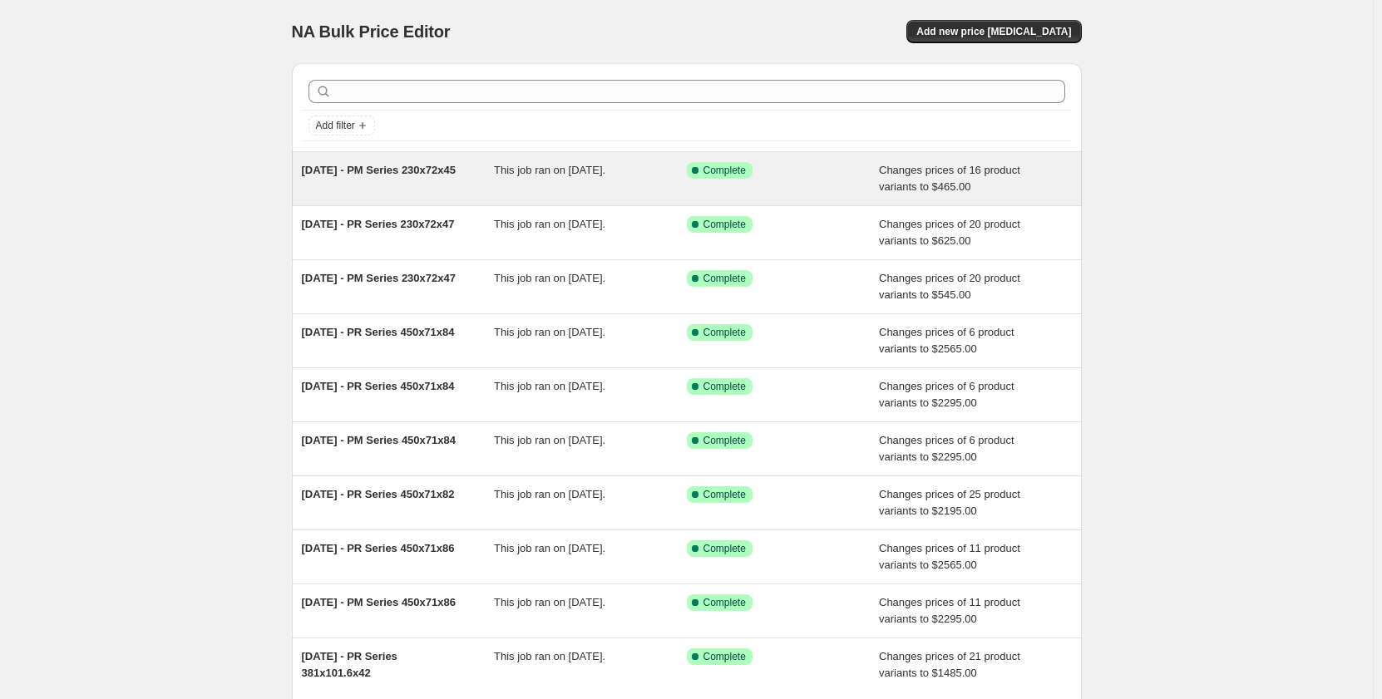
click at [437, 196] on div "[DATE] - PM Series 230x72x45 This job ran on [DATE]. Success Complete Complete …" at bounding box center [687, 178] width 790 height 53
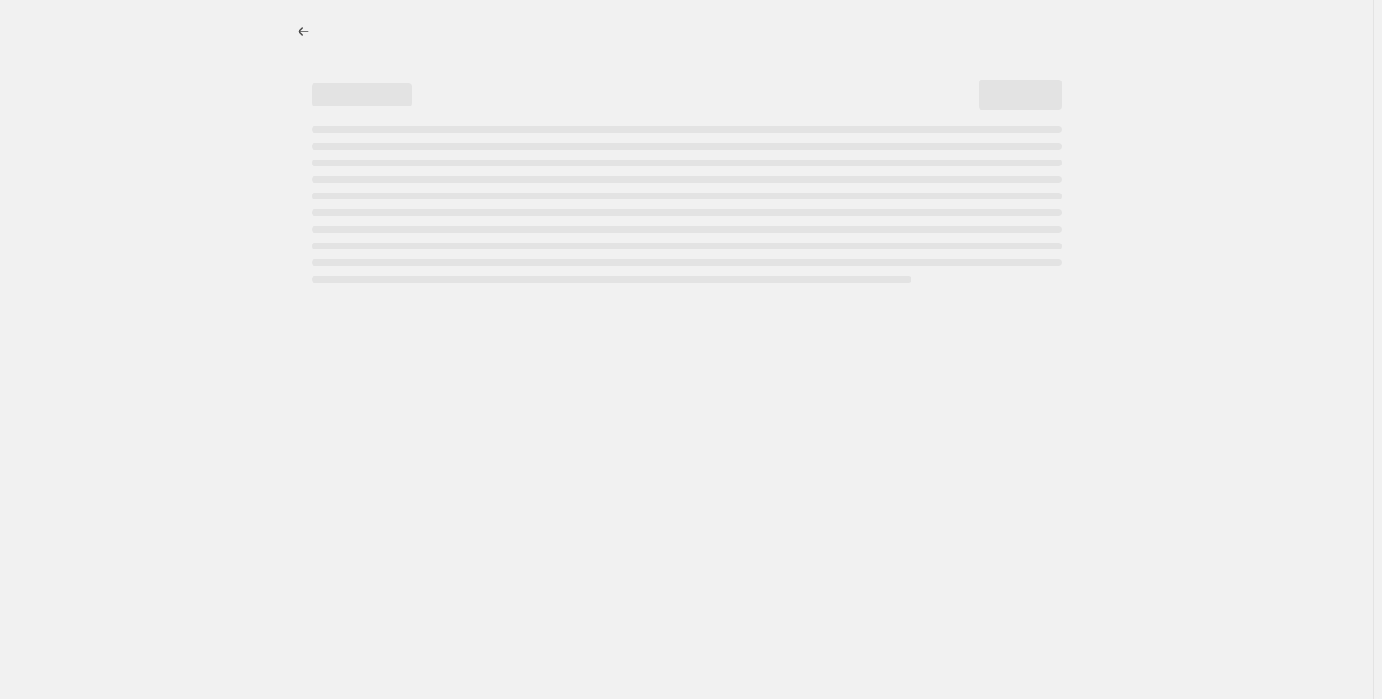
select select "pp"
select select "title"
select select "contains"
select select "title"
select select "contains"
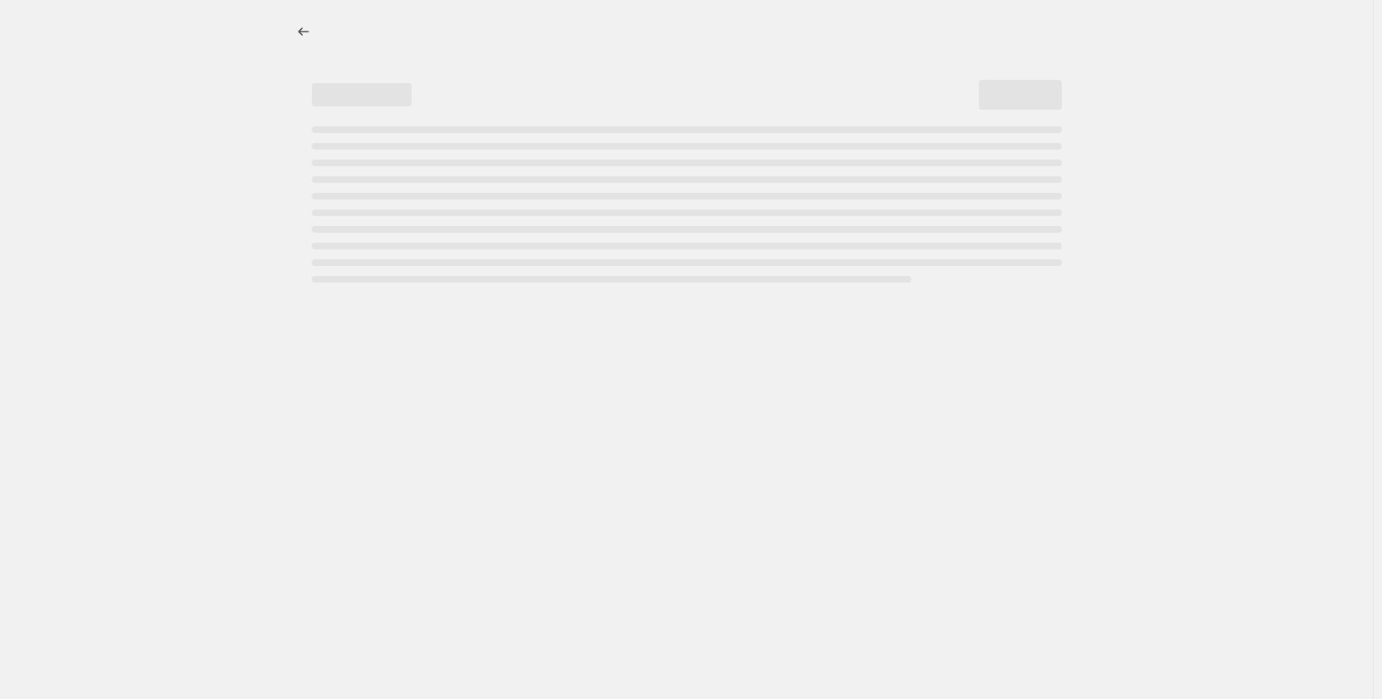
select select "tag"
select select "not_equal"
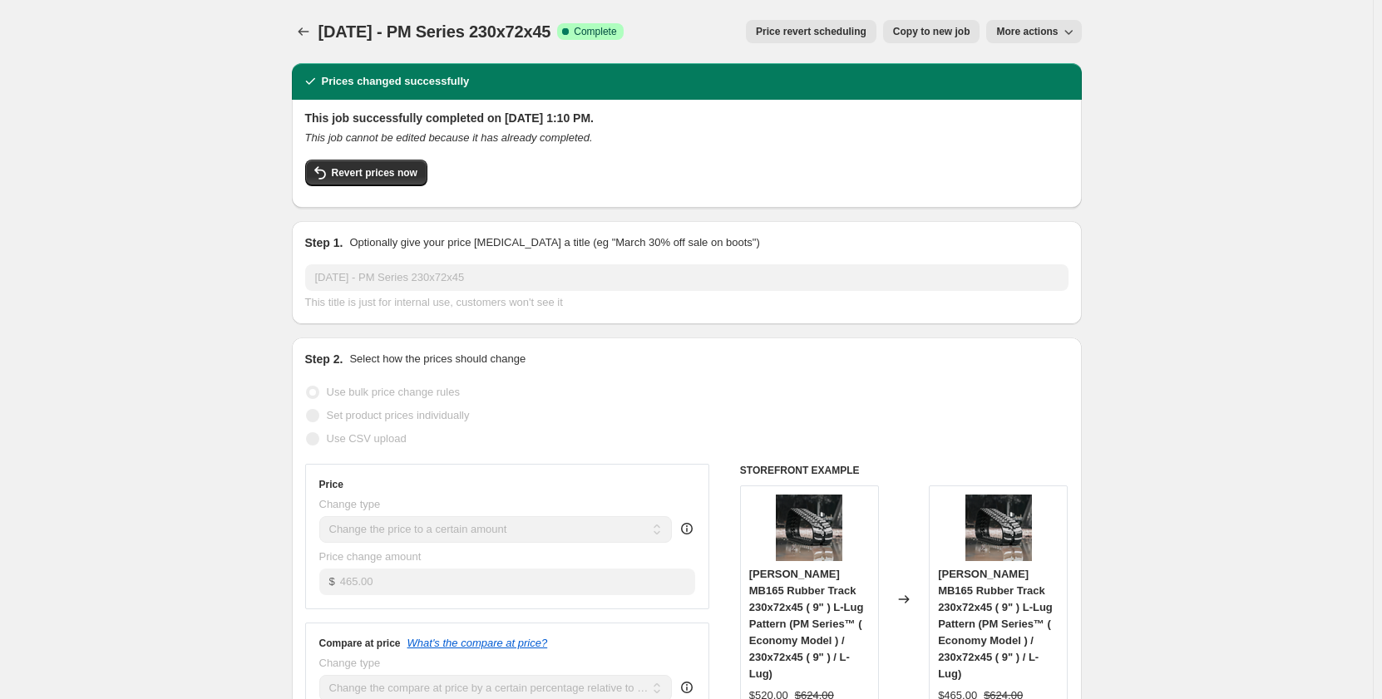
click at [916, 38] on button "Copy to new job" at bounding box center [931, 31] width 97 height 23
select select "pp"
select select "title"
select select "contains"
select select "title"
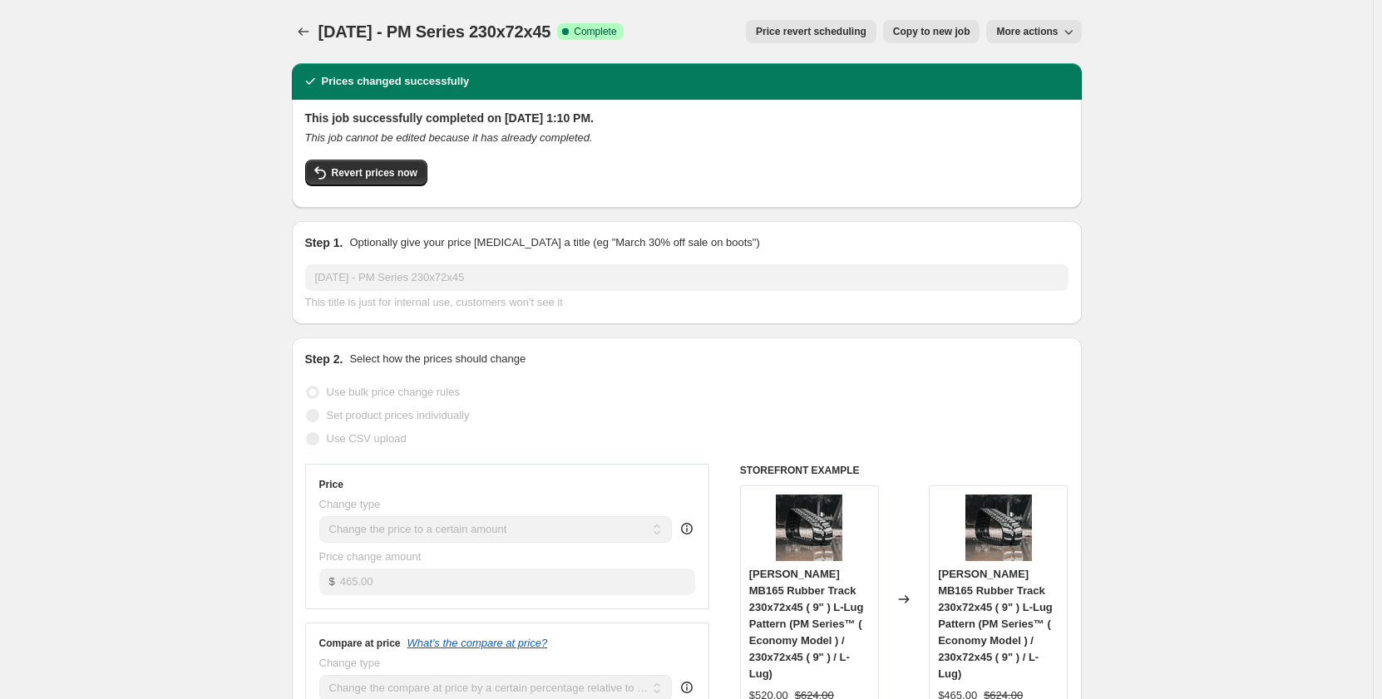
select select "contains"
select select "tag"
select select "not_equal"
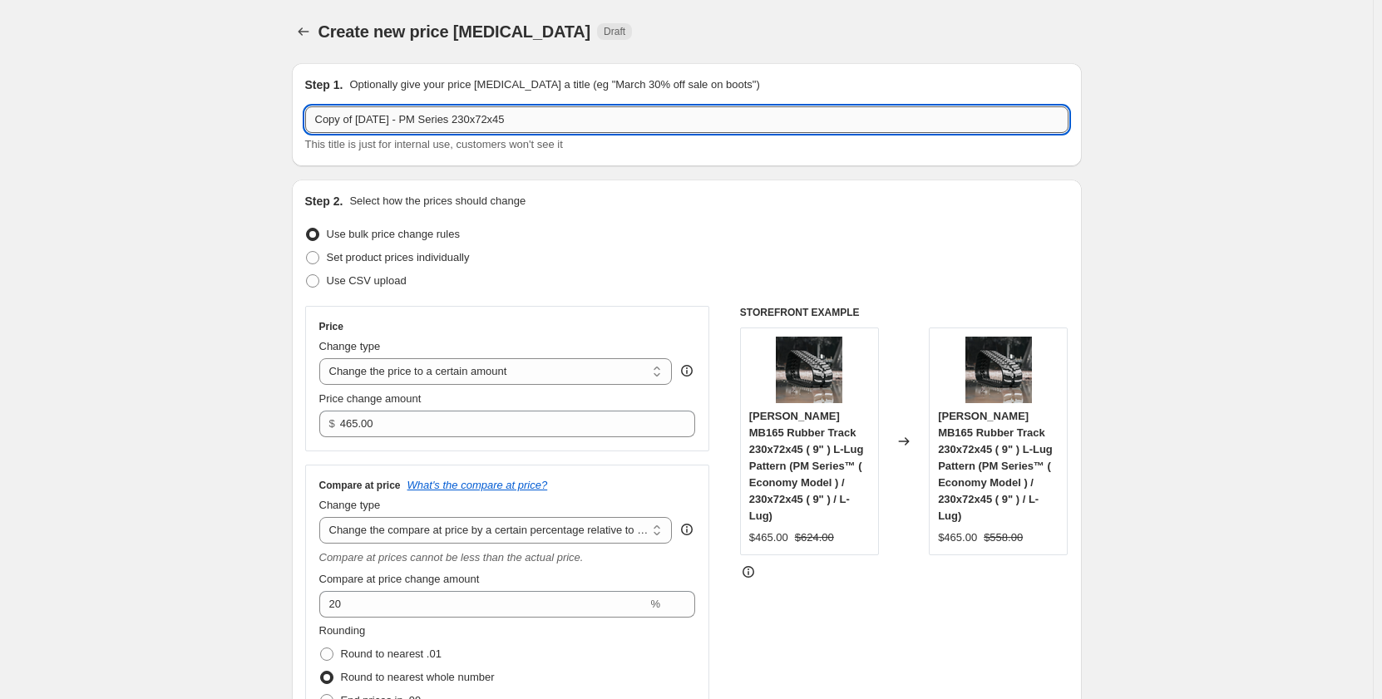
click at [434, 125] on input "Copy of [DATE] - PM Series 230x72x45" at bounding box center [686, 119] width 763 height 27
drag, startPoint x: 363, startPoint y: 120, endPoint x: 293, endPoint y: 125, distance: 70.9
type input "[DATE] - PR Series 230x72x45"
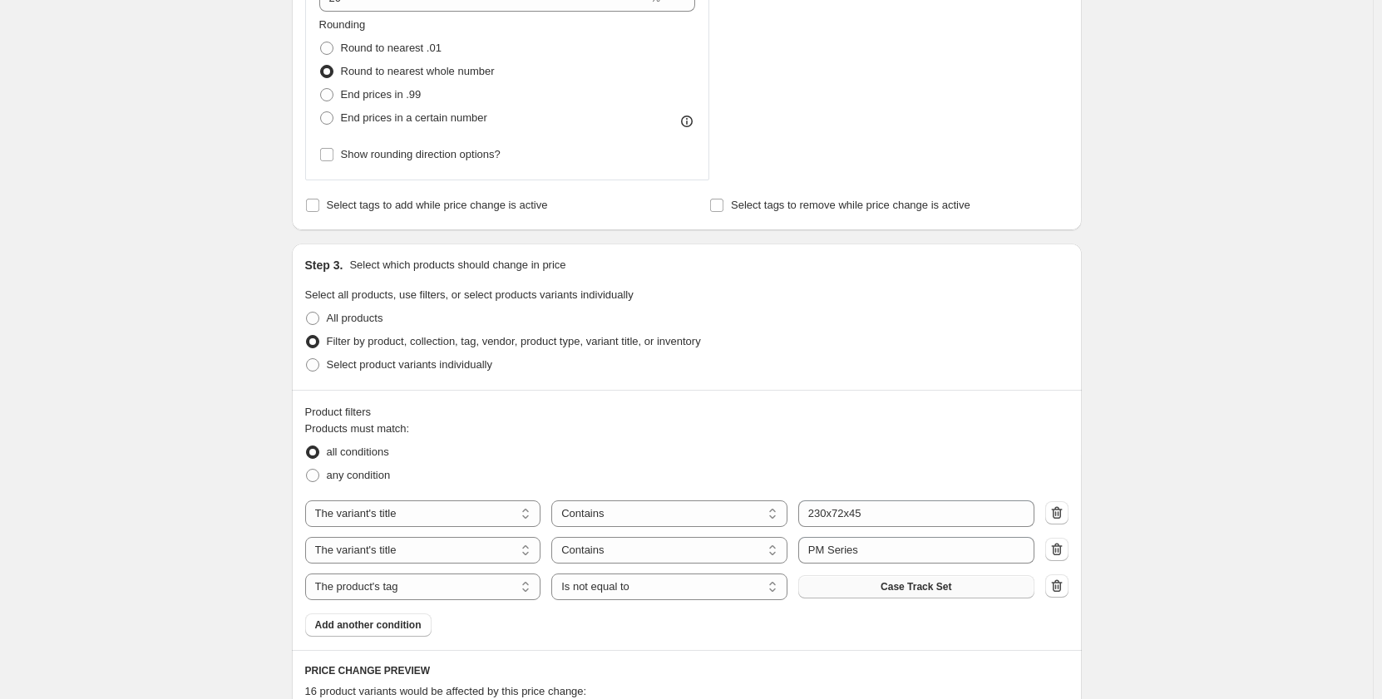
scroll to position [776, 0]
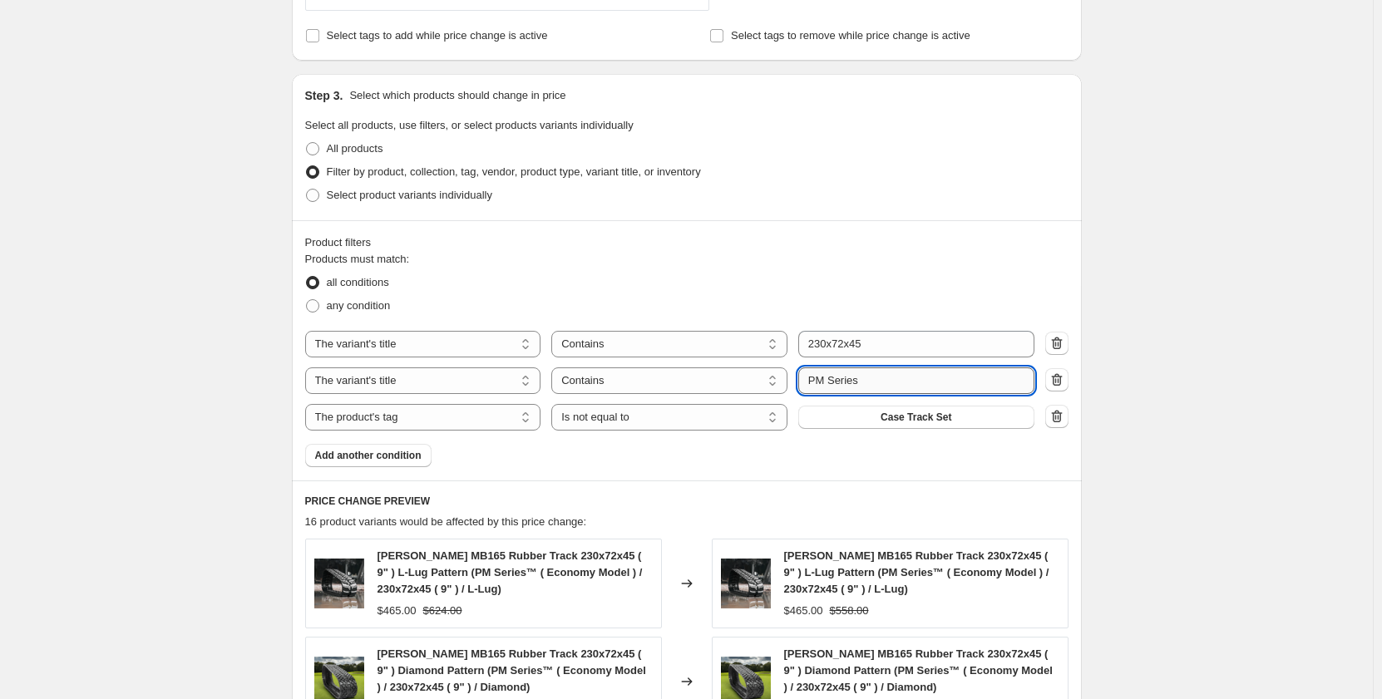
click at [821, 382] on input "PM Series" at bounding box center [916, 381] width 236 height 27
type input "PR Series"
click at [205, 314] on div "Create new price [MEDICAL_DATA]. This page is ready Create new price [MEDICAL_D…" at bounding box center [686, 277] width 1373 height 2107
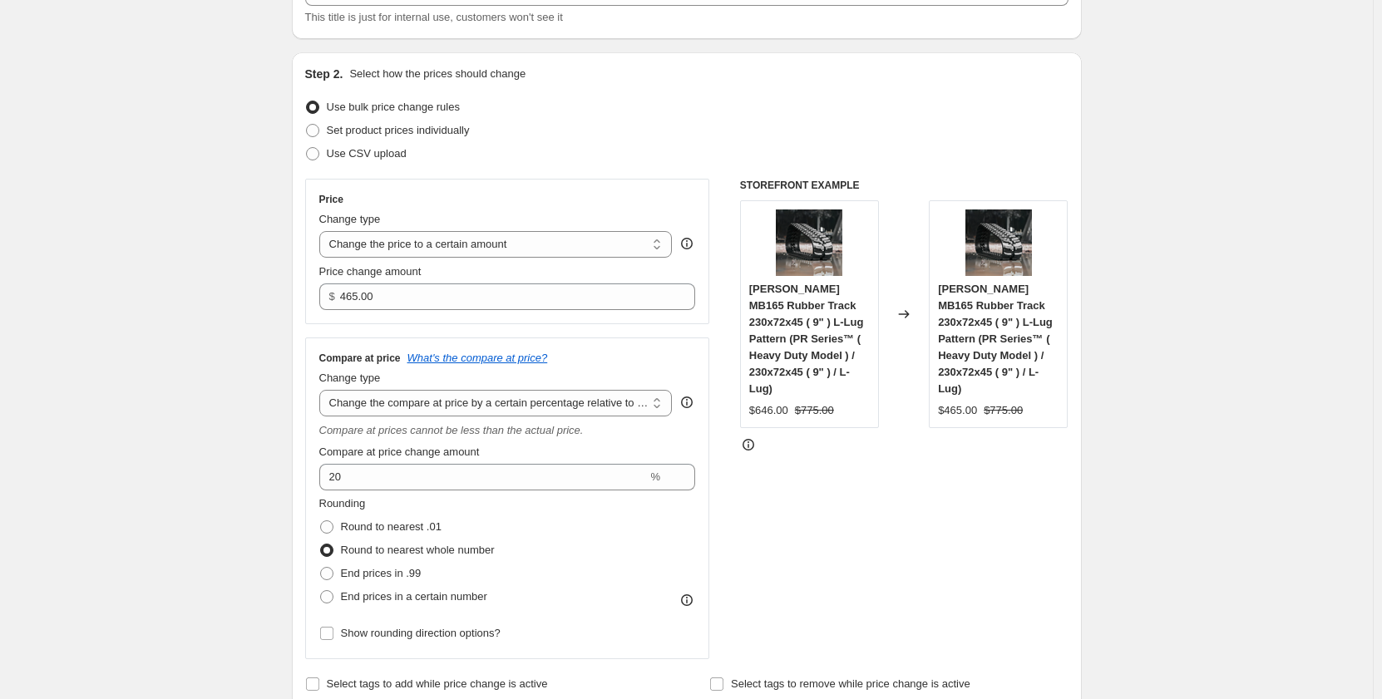
scroll to position [0, 0]
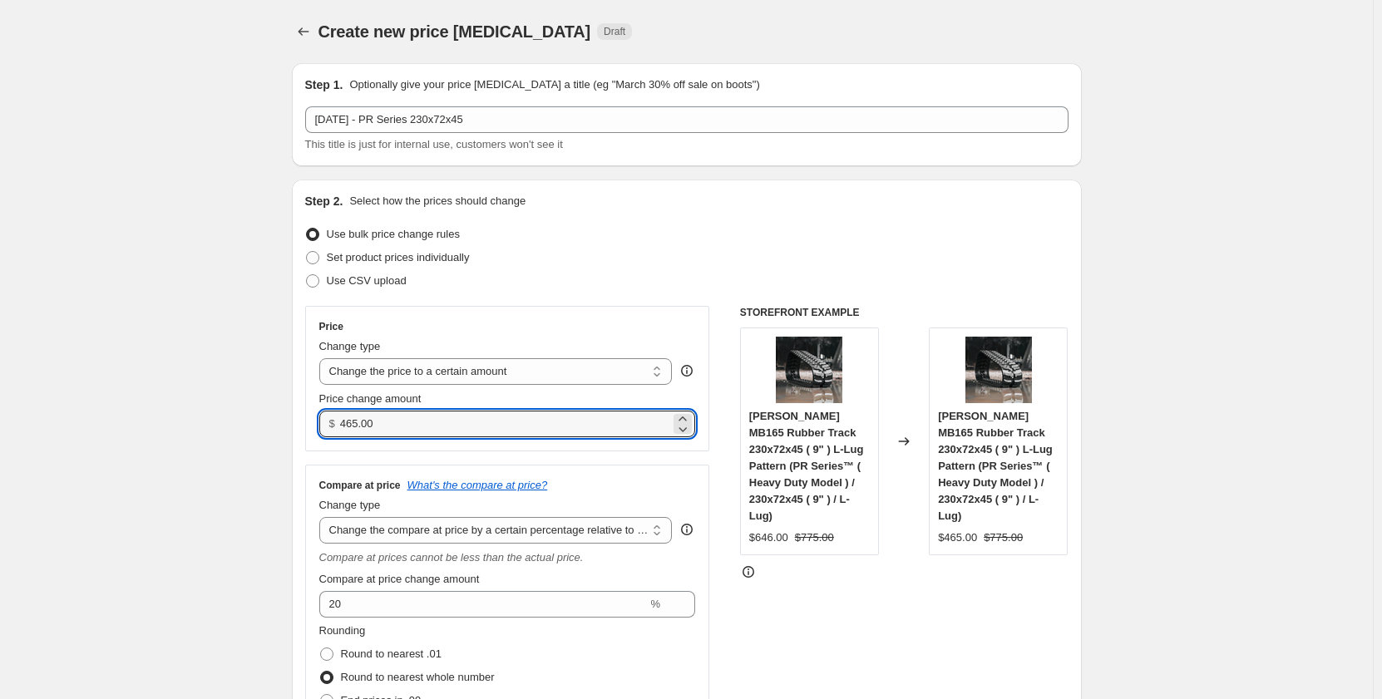
drag, startPoint x: 422, startPoint y: 424, endPoint x: 316, endPoint y: 424, distance: 105.6
click at [316, 424] on div "Price Change type Change the price to a certain amount Change the price by a ce…" at bounding box center [507, 379] width 405 height 146
type input "525.00"
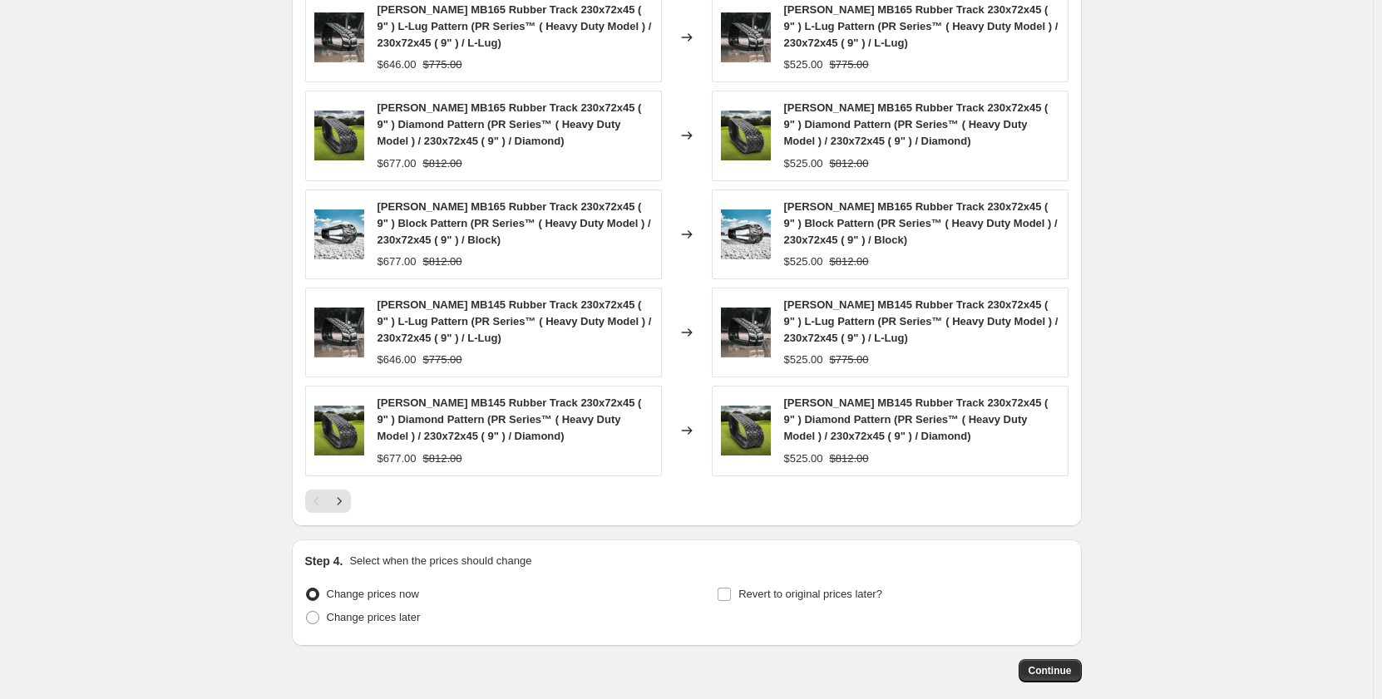
scroll to position [1407, 0]
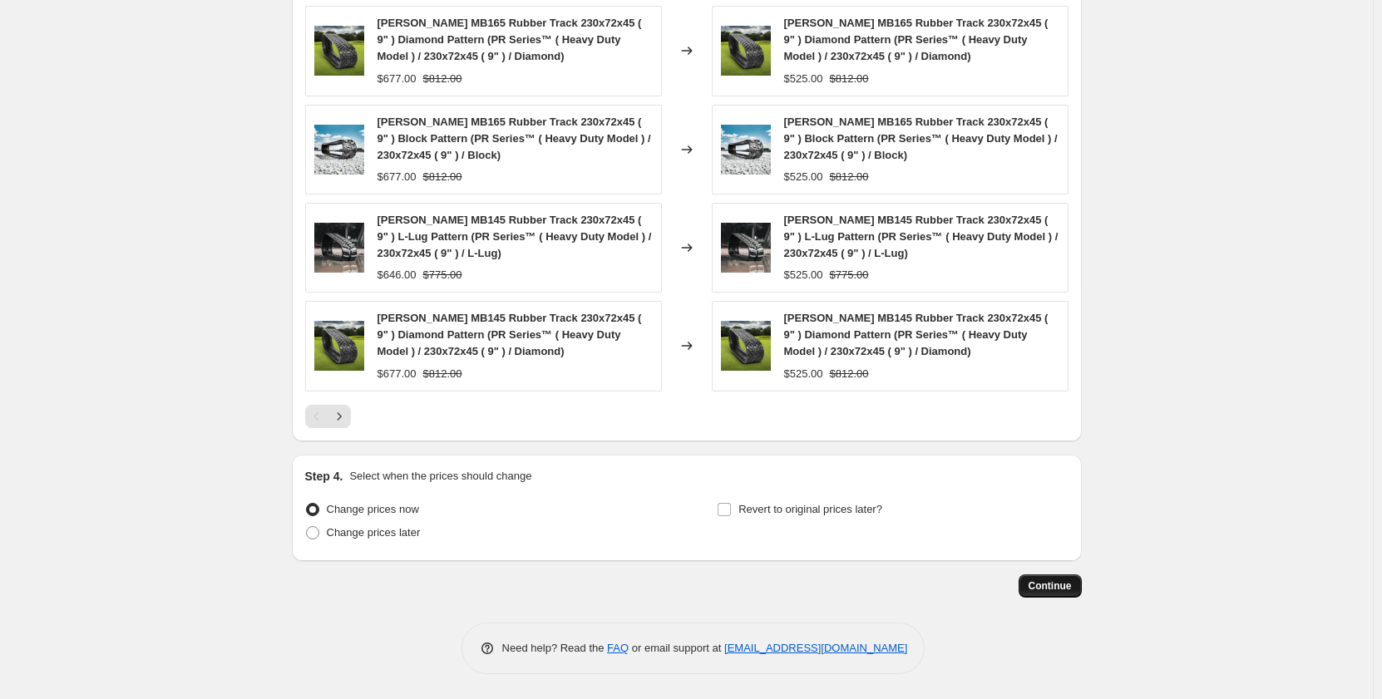
click at [1046, 595] on button "Continue" at bounding box center [1050, 586] width 63 height 23
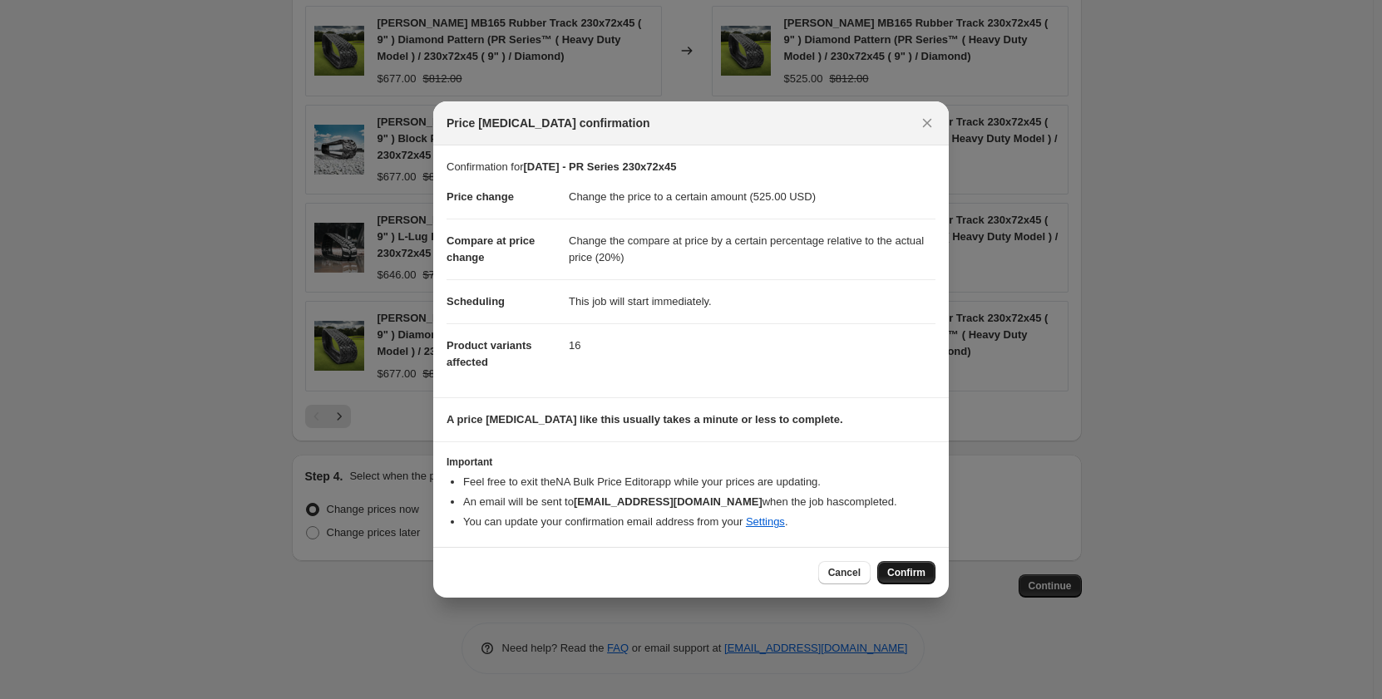
click at [912, 575] on span "Confirm" at bounding box center [906, 572] width 38 height 13
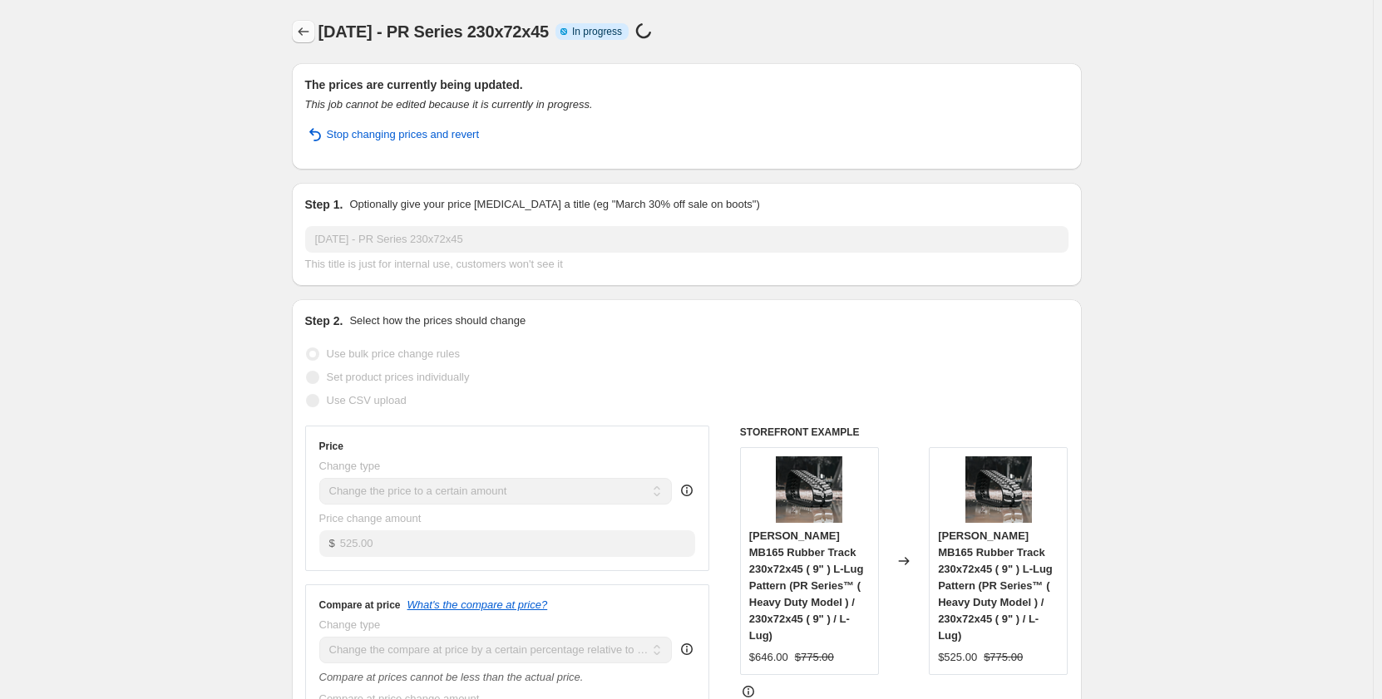
select select "pp"
select select "title"
select select "contains"
select select "title"
select select "contains"
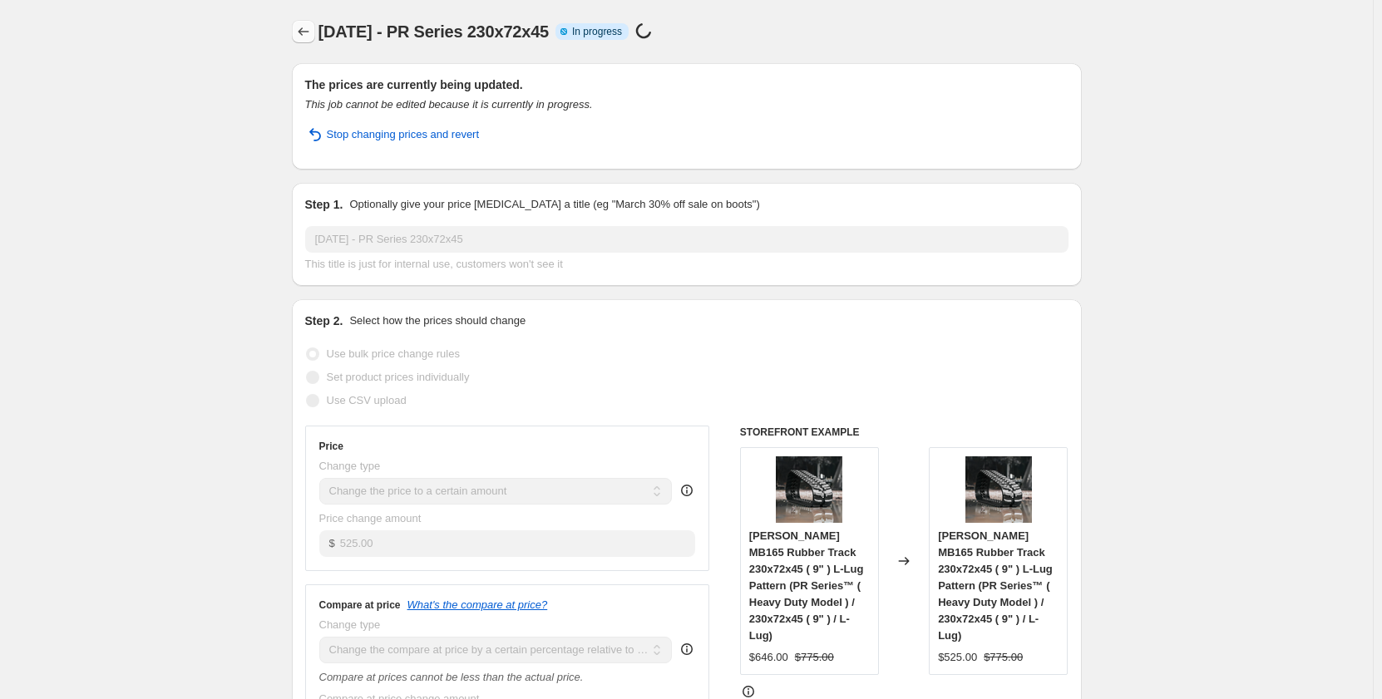
select select "tag"
select select "not_equal"
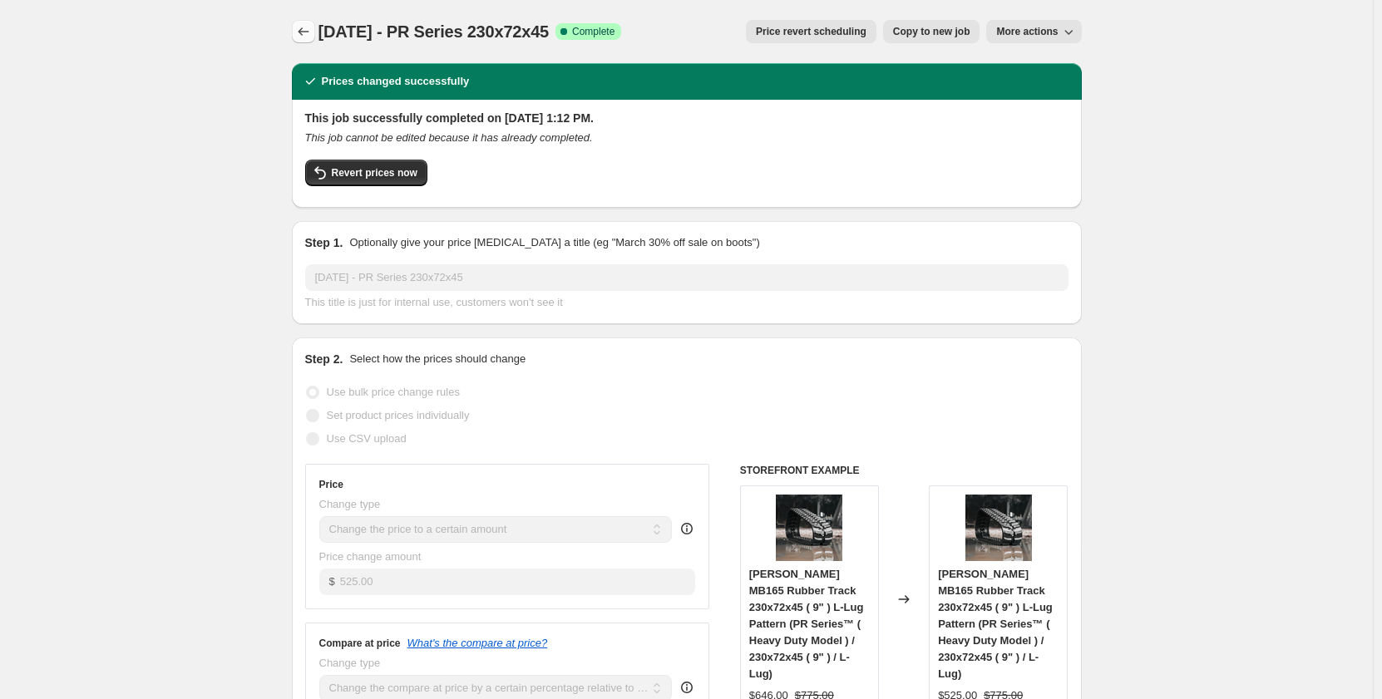
click at [310, 31] on icon "Price change jobs" at bounding box center [303, 31] width 17 height 17
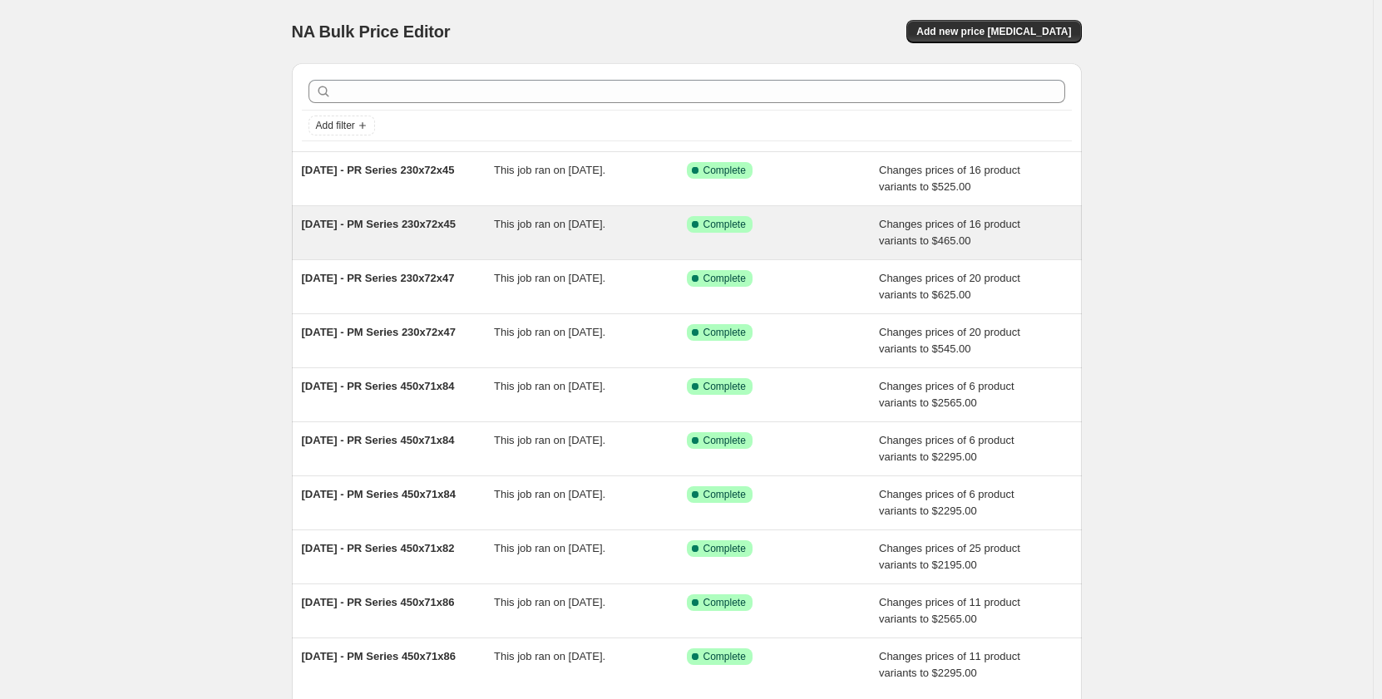
click at [447, 237] on div "[DATE] - PM Series 230x72x45" at bounding box center [398, 232] width 193 height 33
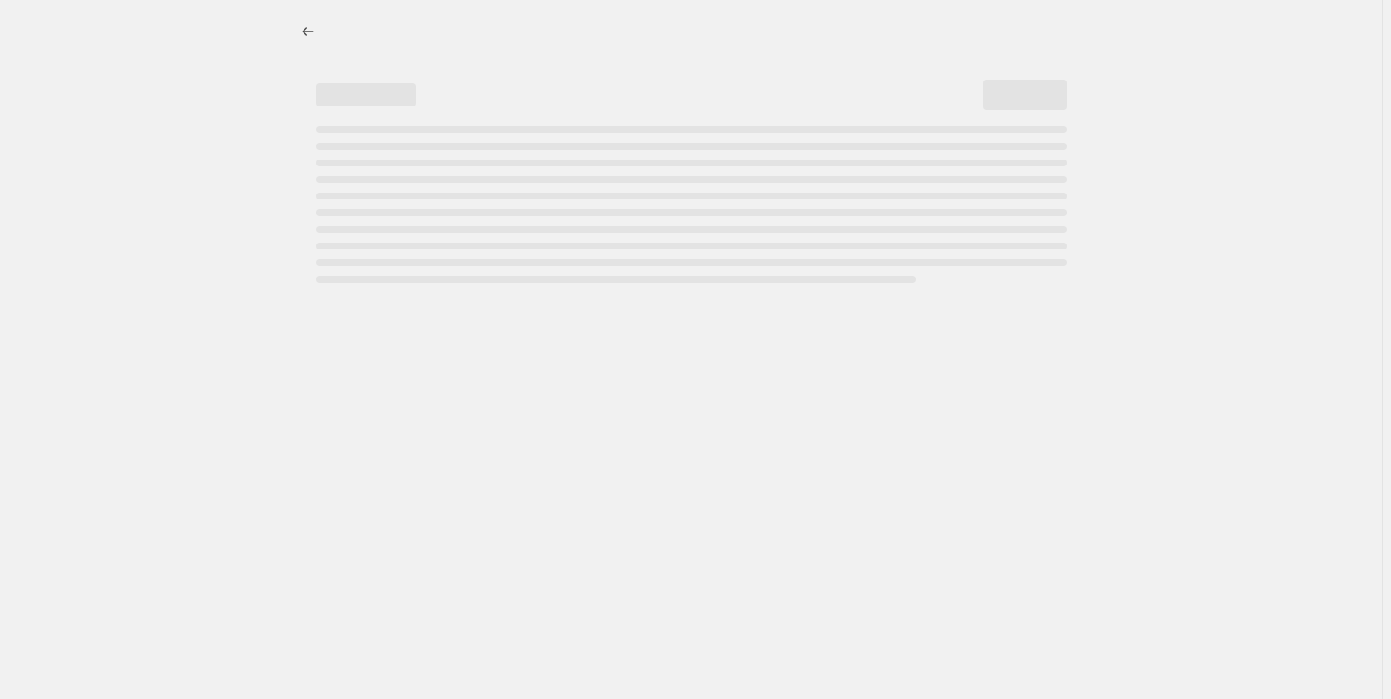
select select "pp"
select select "title"
select select "contains"
select select "title"
select select "contains"
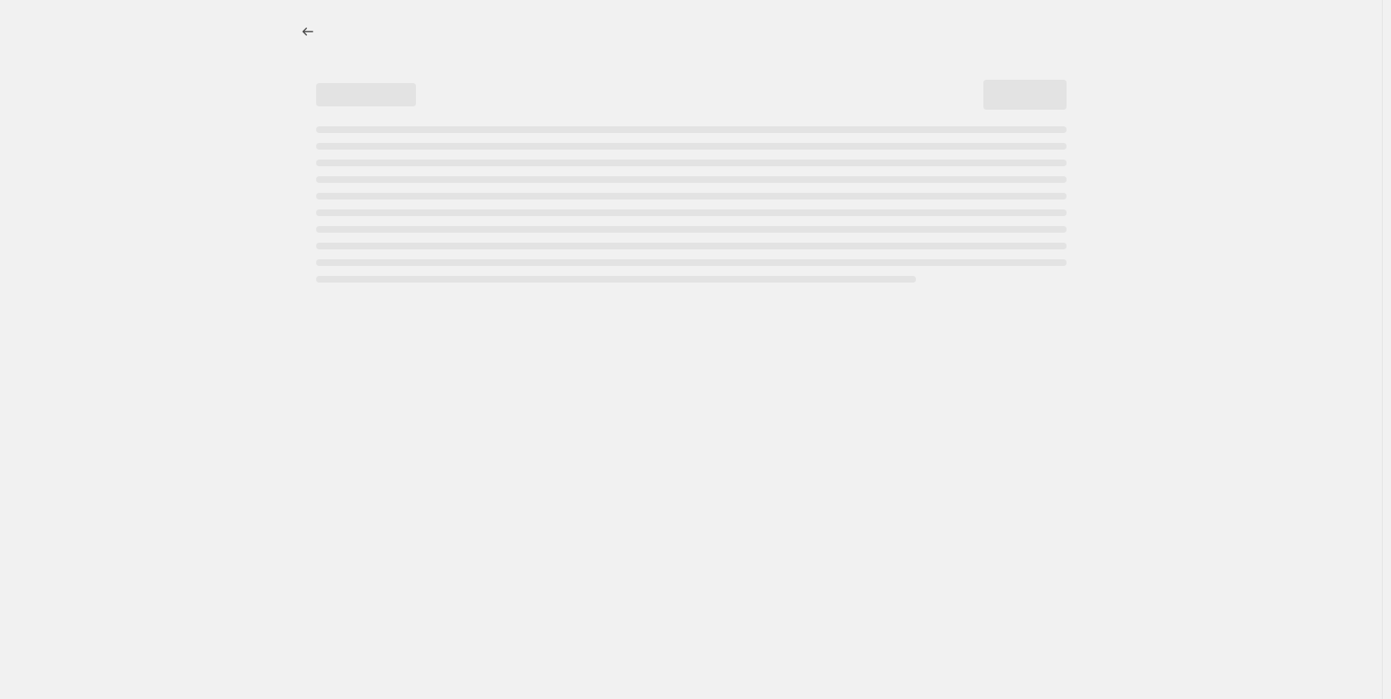
select select "tag"
select select "not_equal"
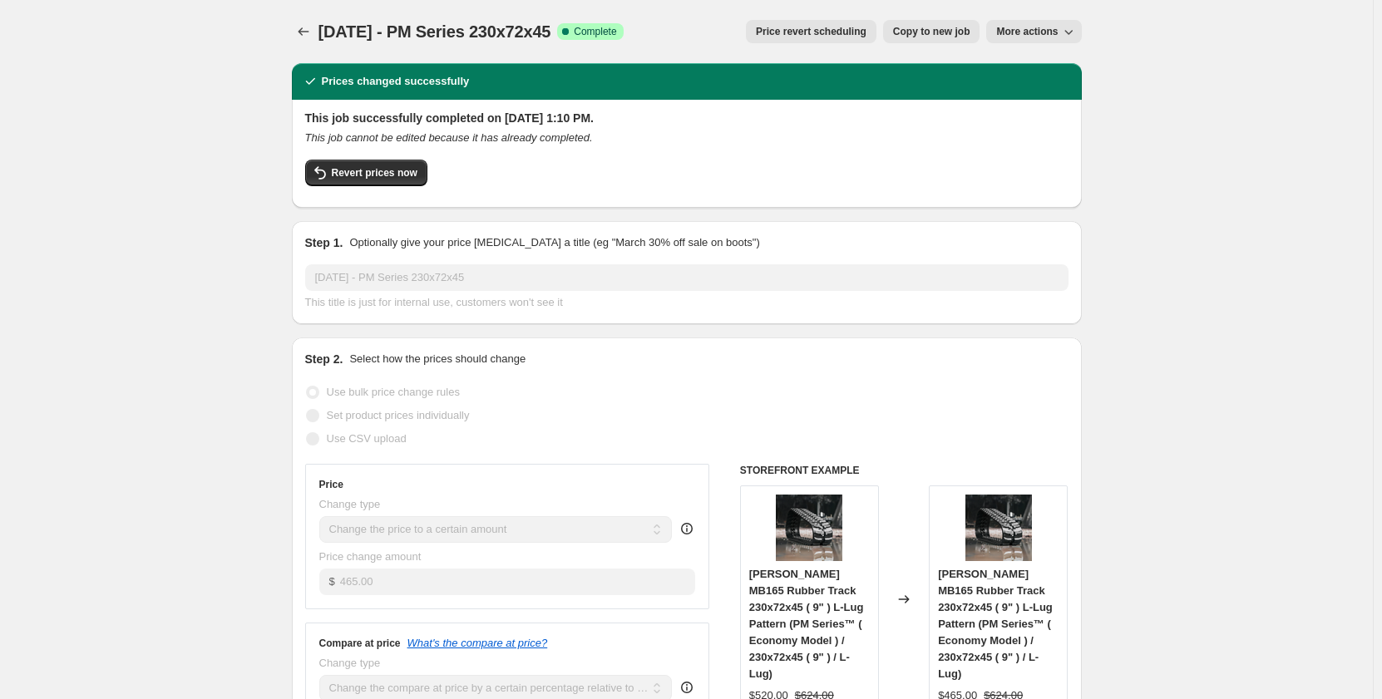
click at [897, 36] on span "Copy to new job" at bounding box center [931, 31] width 77 height 13
select select "pp"
select select "title"
select select "contains"
select select "title"
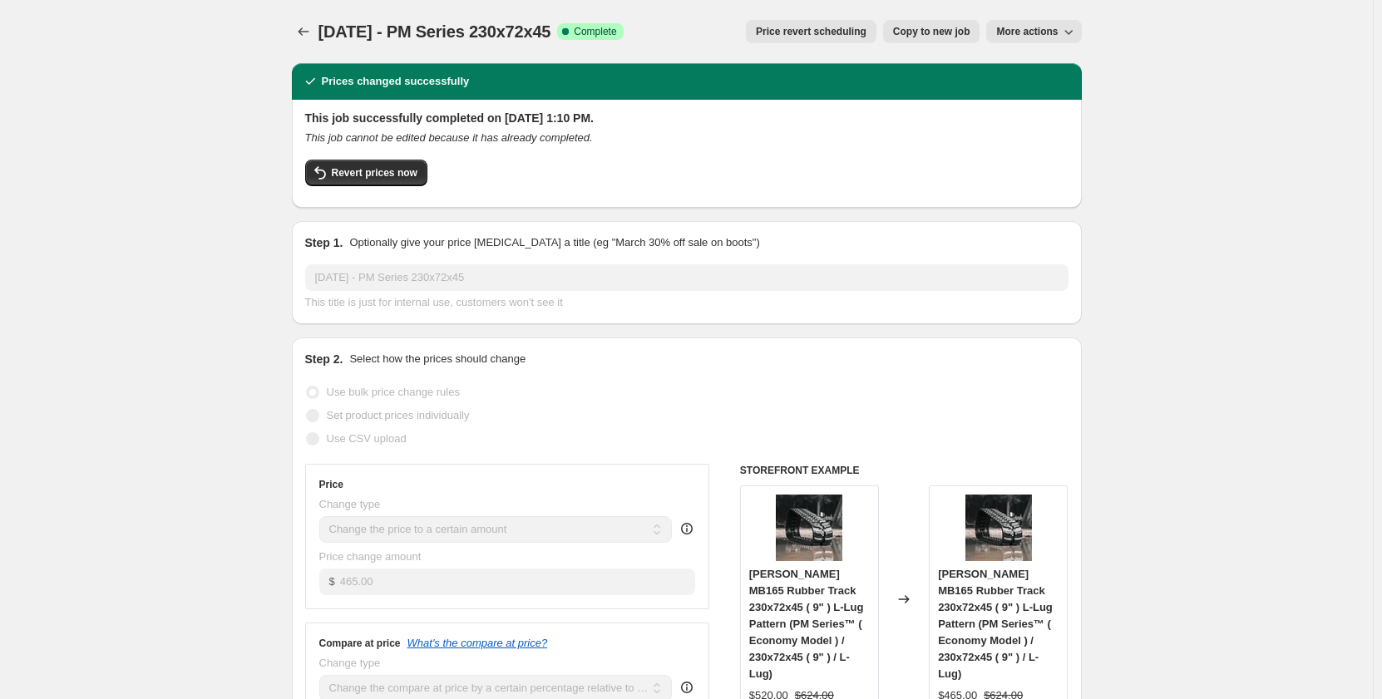
select select "contains"
select select "tag"
select select "not_equal"
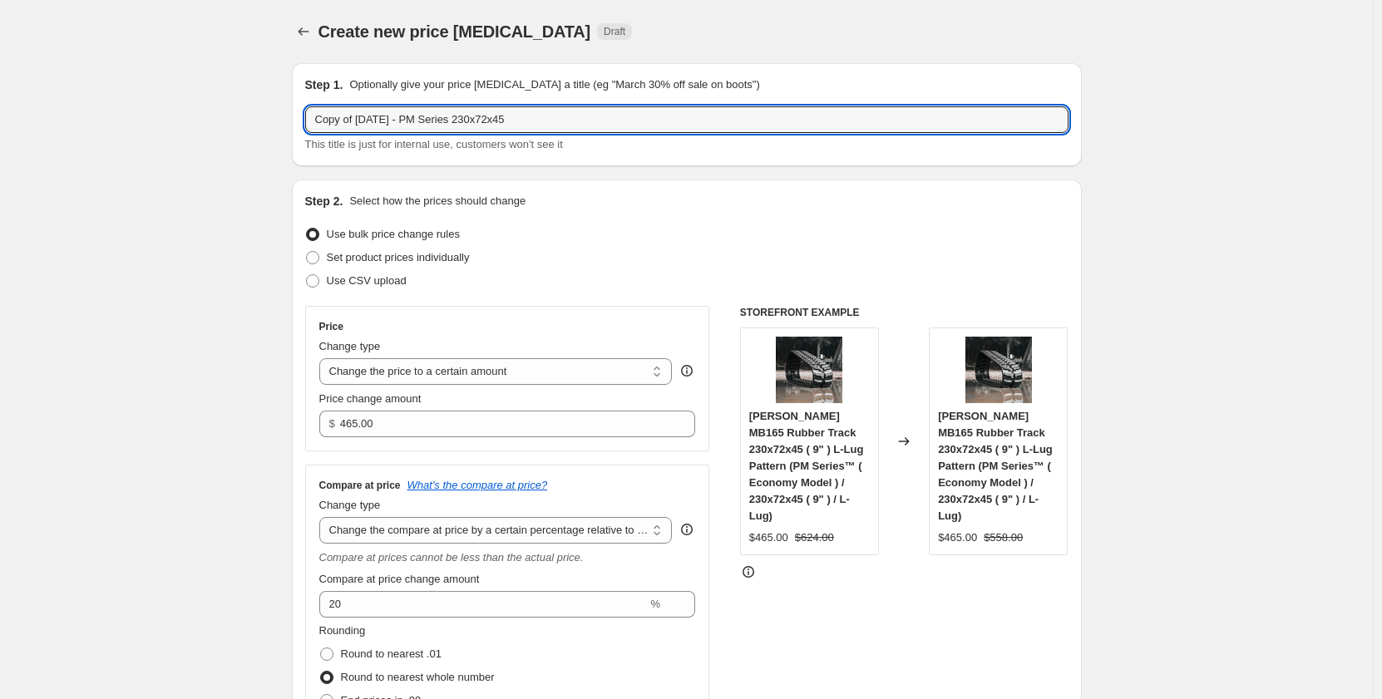
drag, startPoint x: 363, startPoint y: 121, endPoint x: 215, endPoint y: 127, distance: 147.4
click at [504, 120] on input "[DATE] - PM Series 230x72x45" at bounding box center [686, 119] width 763 height 27
type input "[DATE] - PM Series 230x72x44"
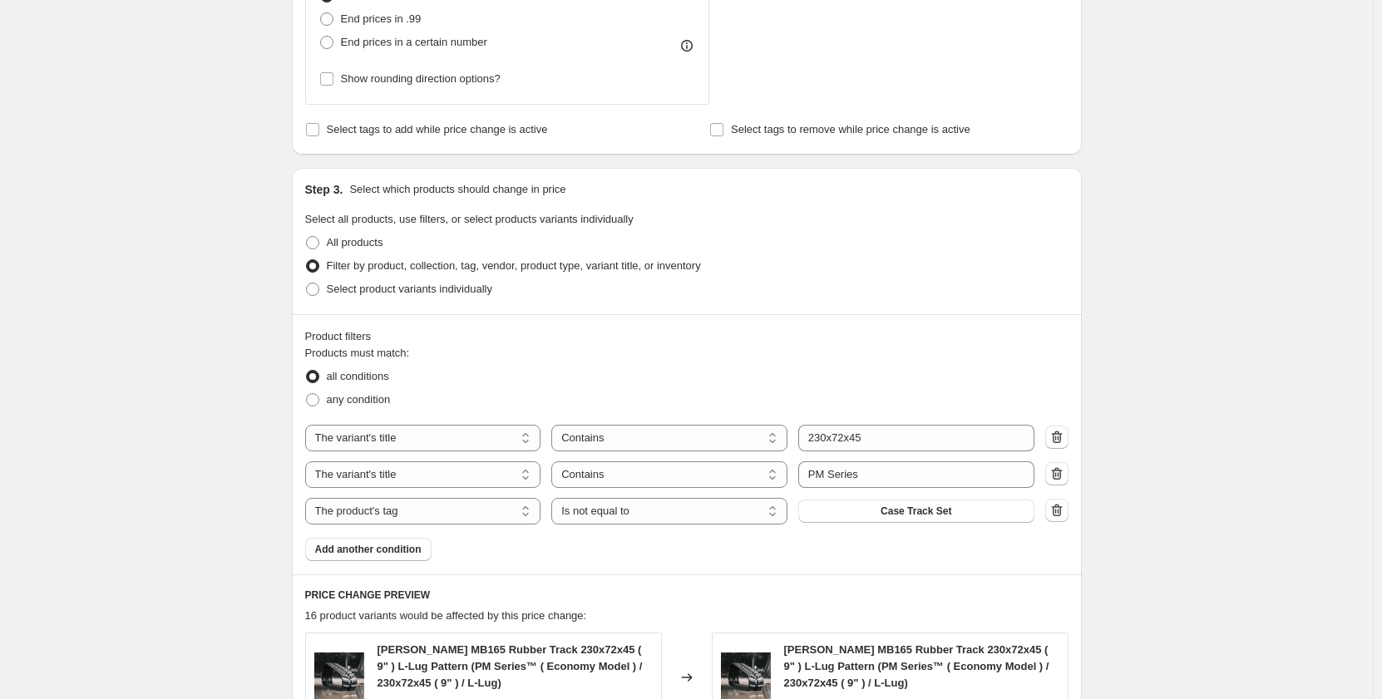
scroll to position [776, 0]
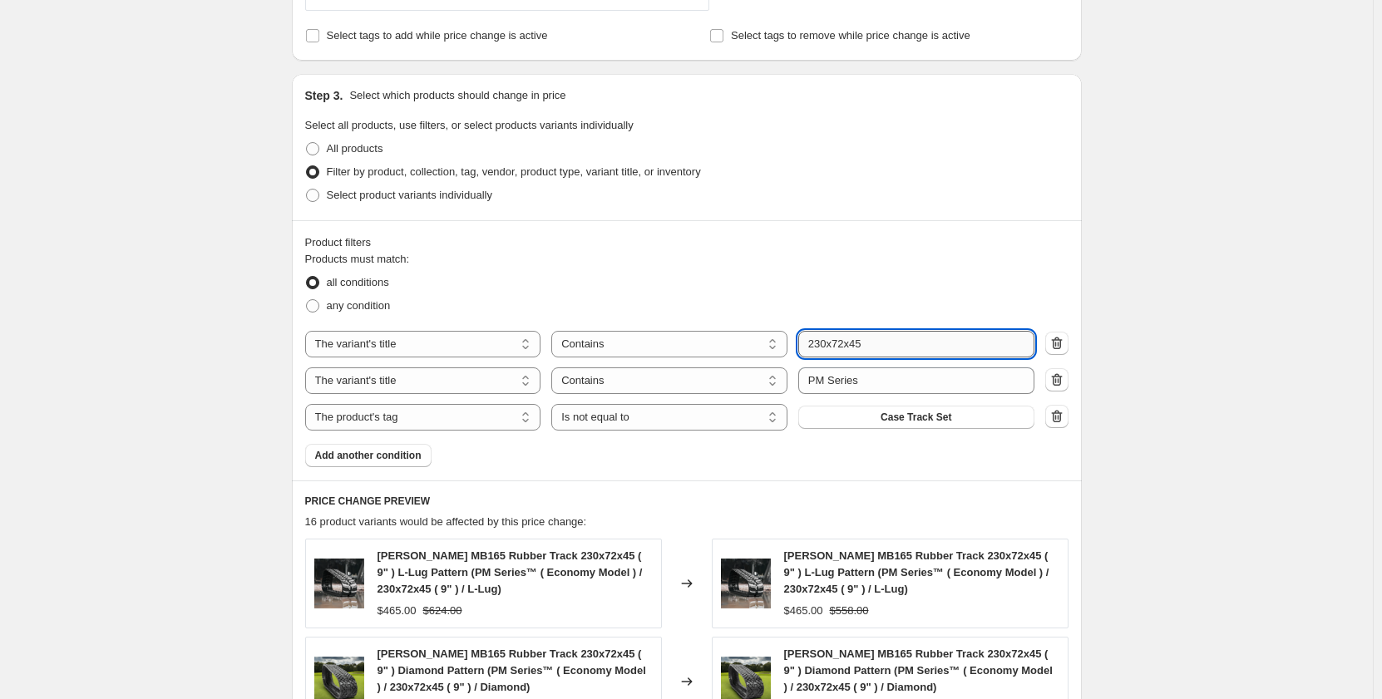
click at [892, 347] on input "230x72x45" at bounding box center [916, 344] width 236 height 27
type input "230x72x44"
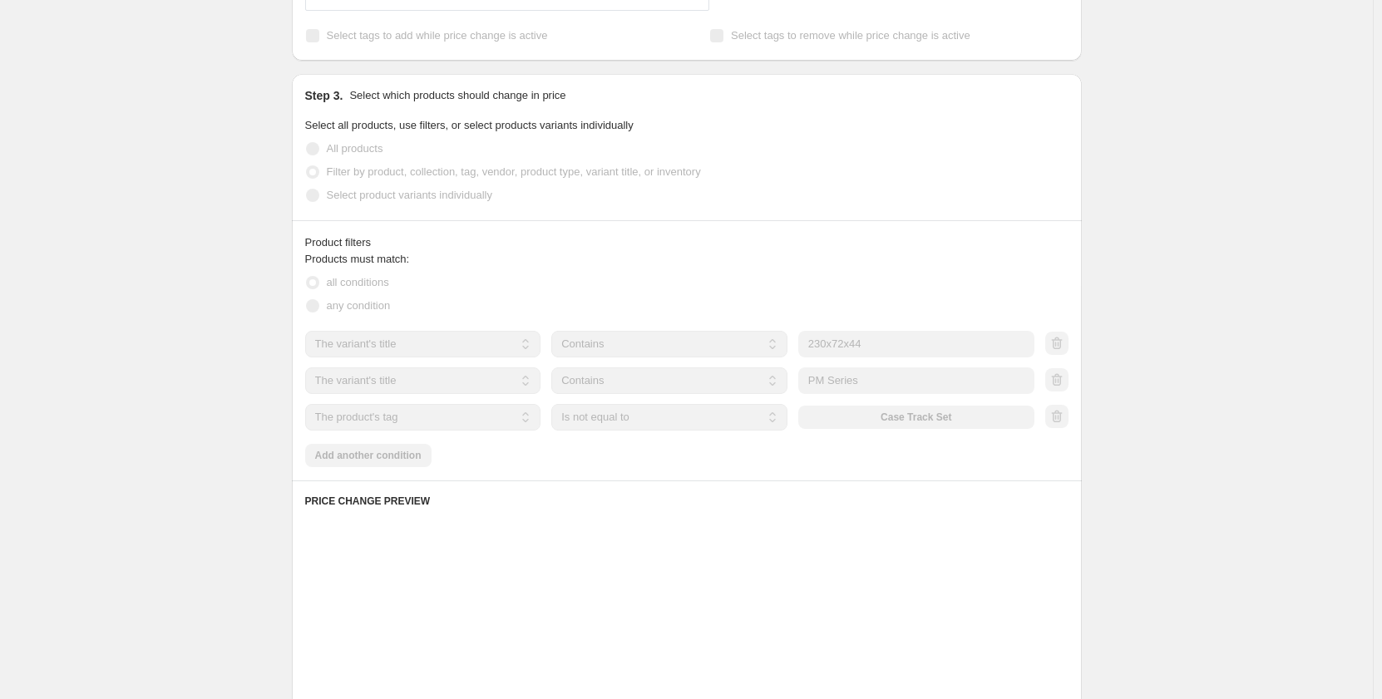
click at [228, 423] on div "Create new price [MEDICAL_DATA]. This page is ready Create new price [MEDICAL_D…" at bounding box center [686, 222] width 1373 height 1997
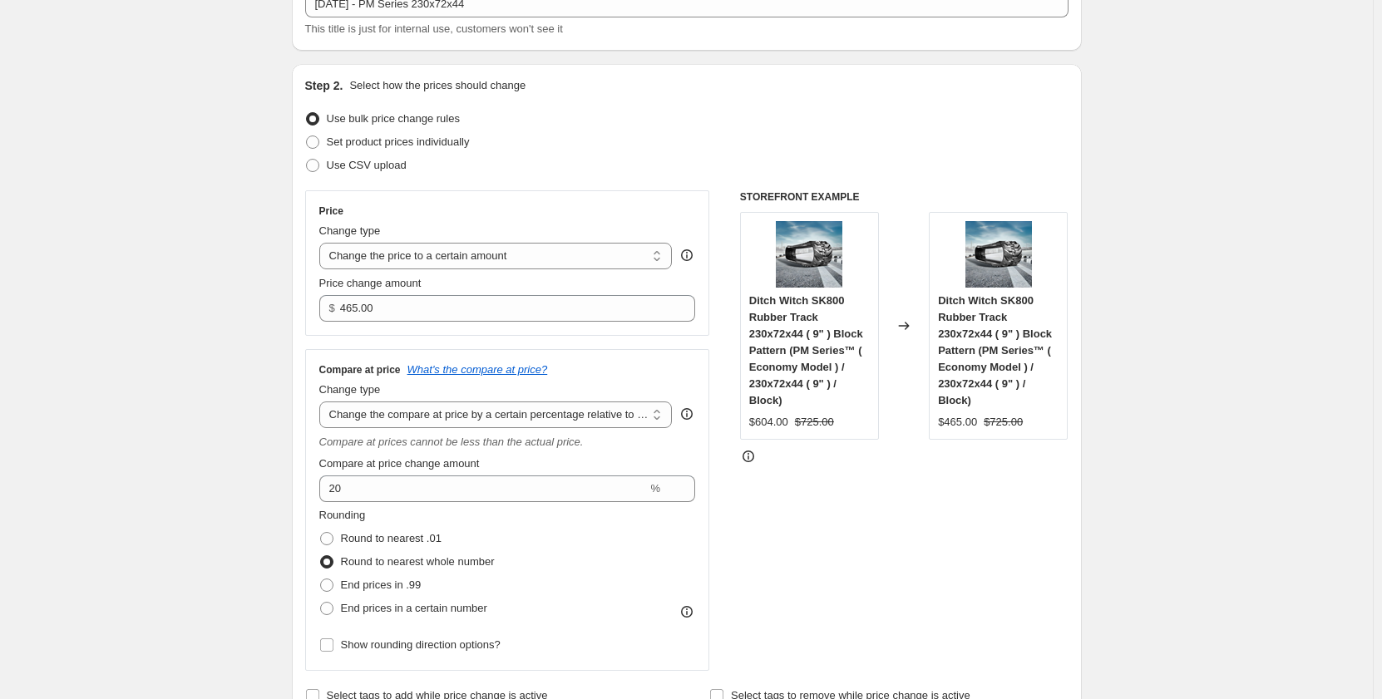
scroll to position [56, 0]
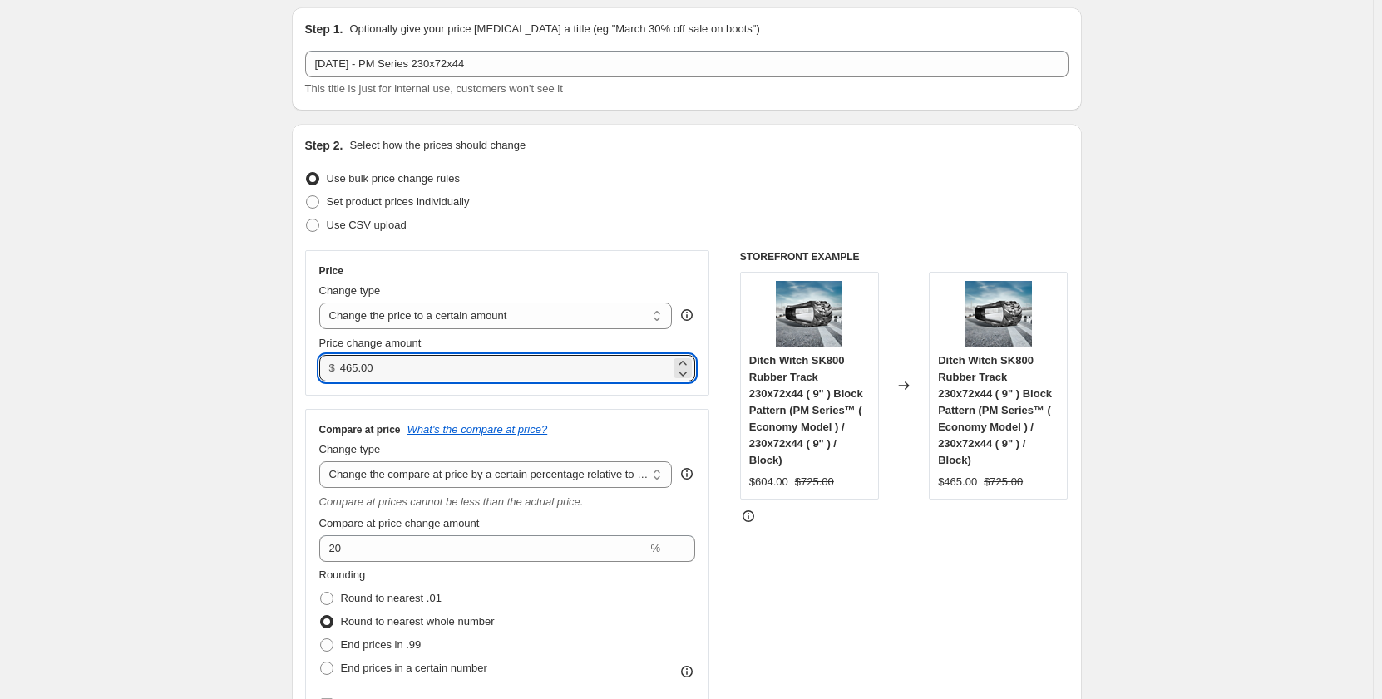
drag, startPoint x: 399, startPoint y: 372, endPoint x: 335, endPoint y: 379, distance: 64.5
click at [335, 379] on div "$ 465.00" at bounding box center [507, 368] width 377 height 27
type input "455.00"
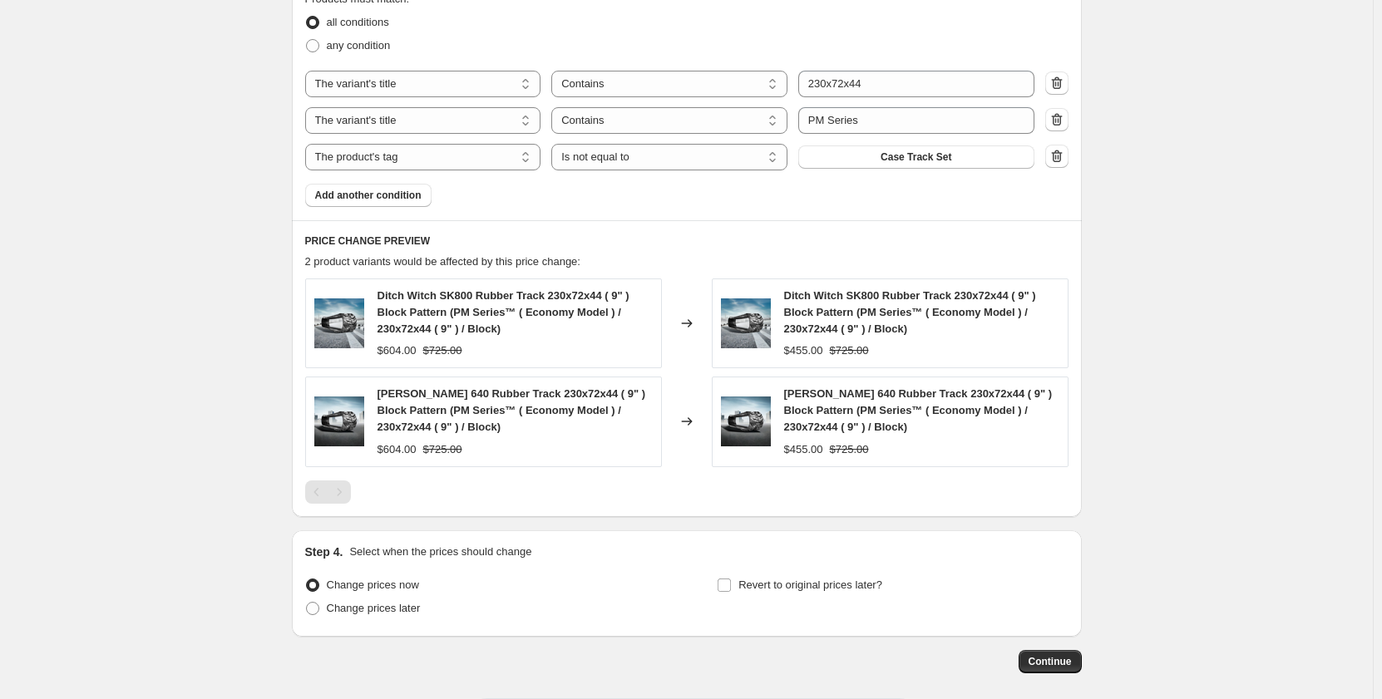
scroll to position [1112, 0]
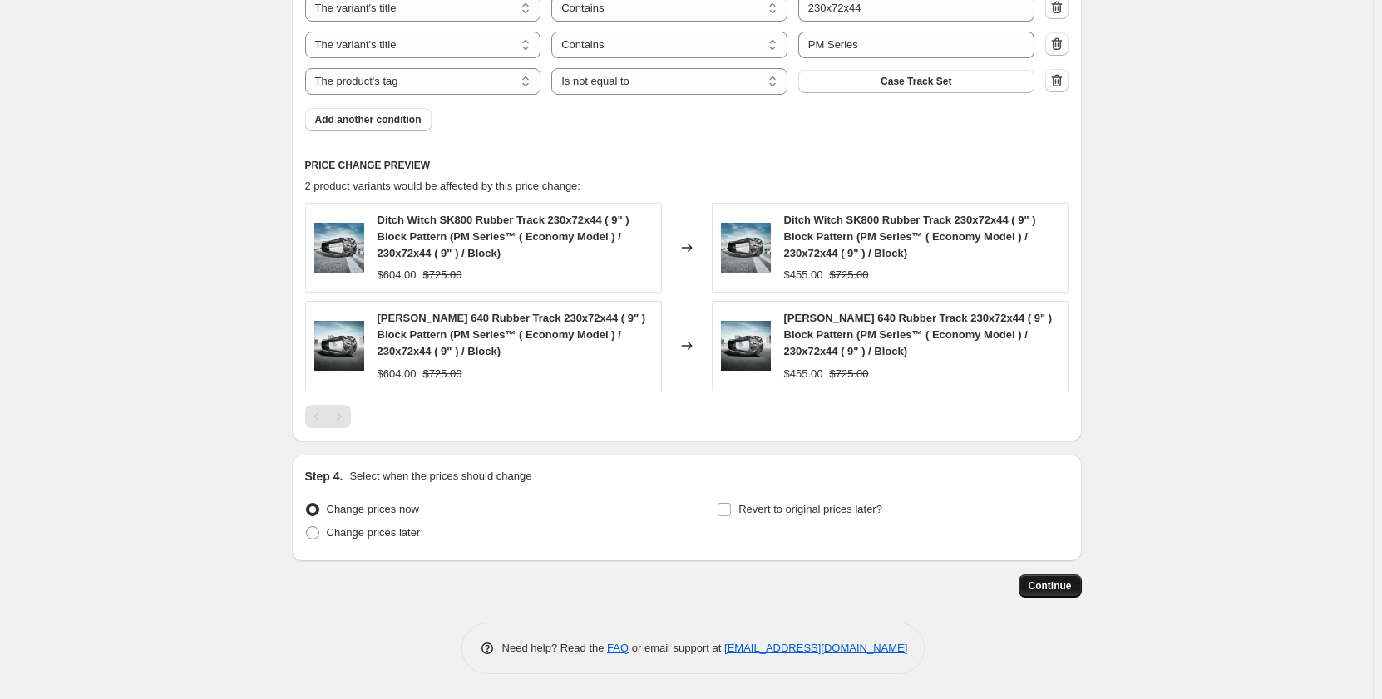
click at [1054, 587] on span "Continue" at bounding box center [1050, 586] width 43 height 13
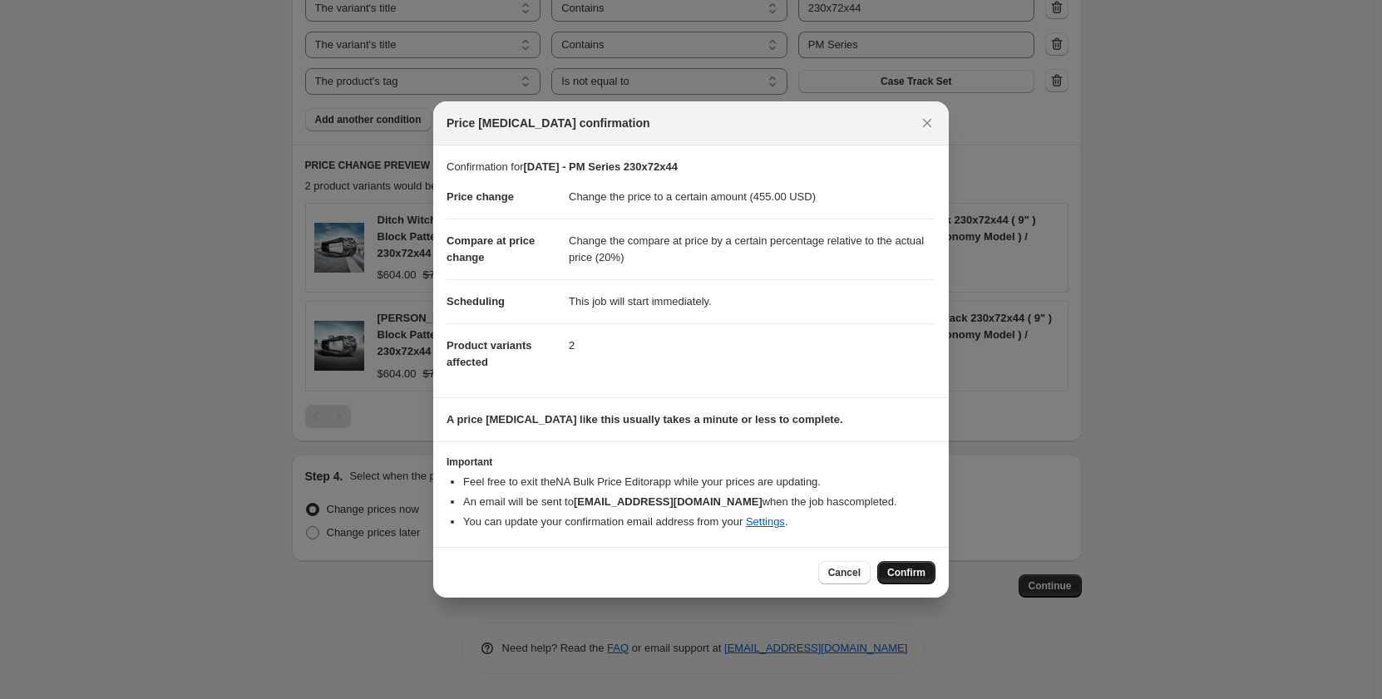
click at [908, 571] on span "Confirm" at bounding box center [906, 572] width 38 height 13
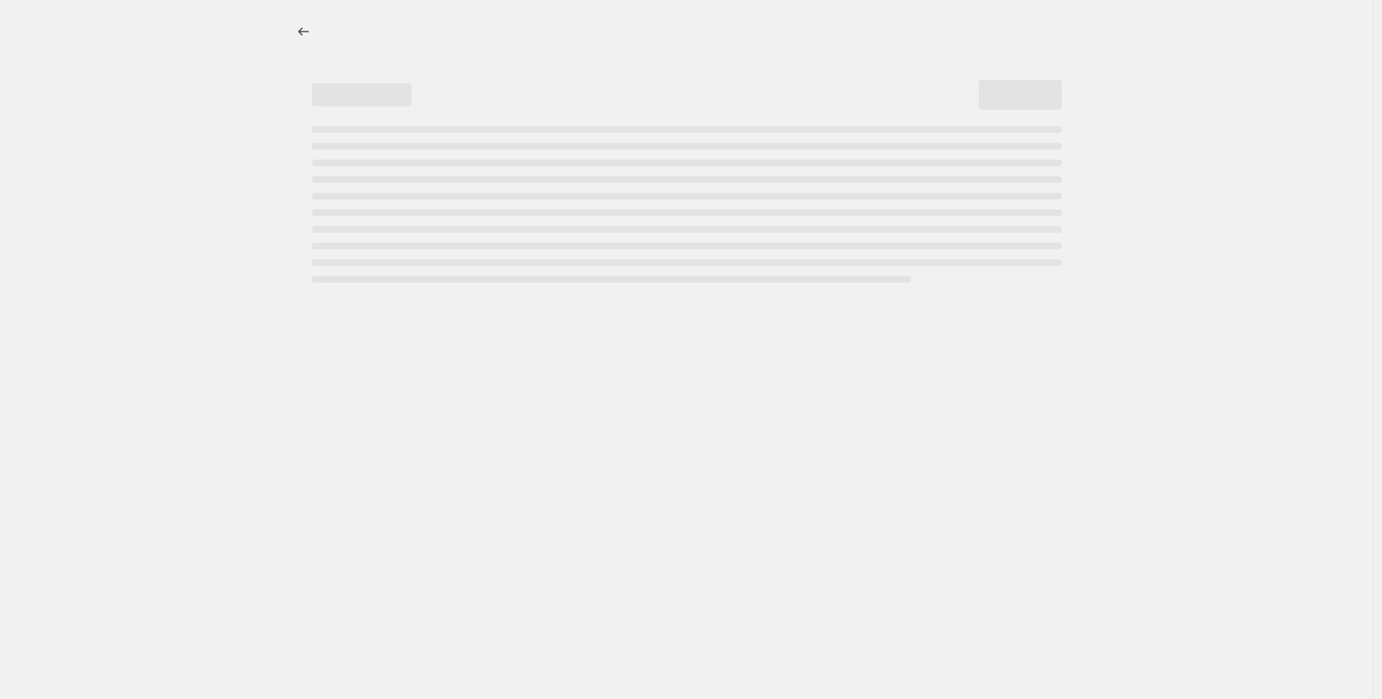
select select "pp"
select select "title"
select select "contains"
select select "title"
select select "contains"
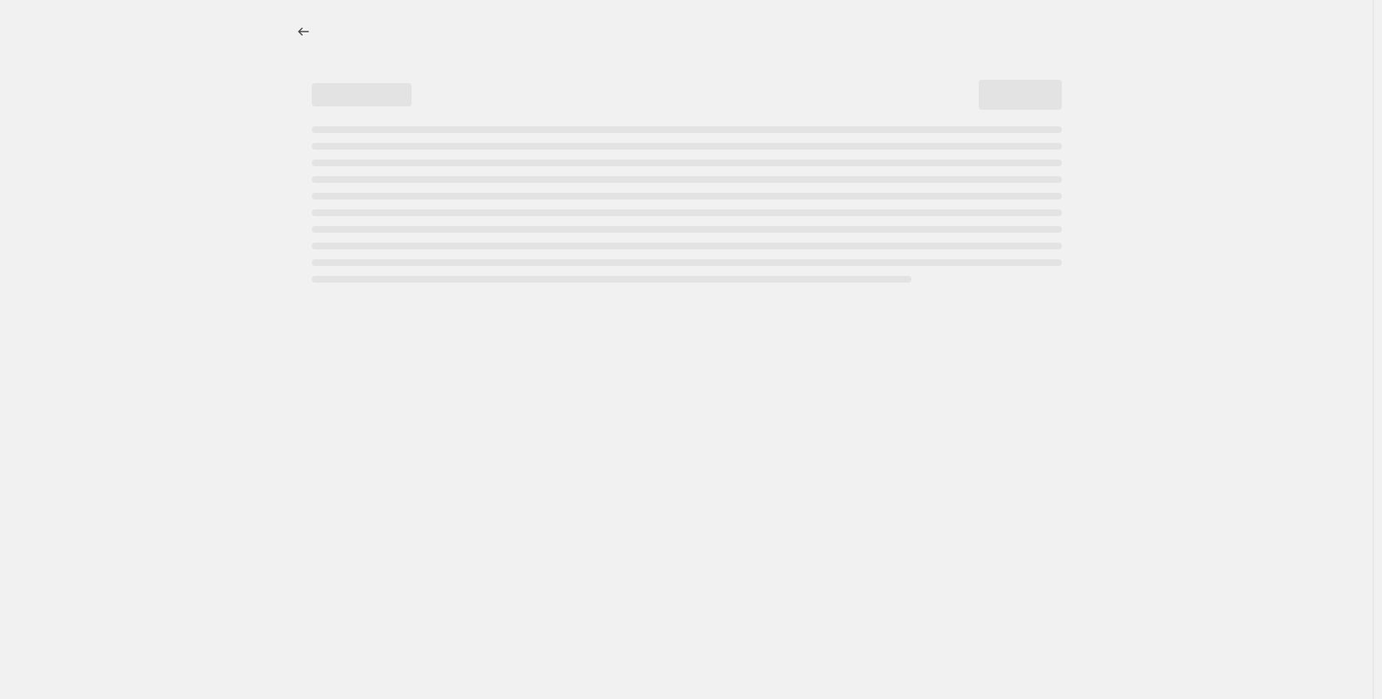
select select "tag"
select select "not_equal"
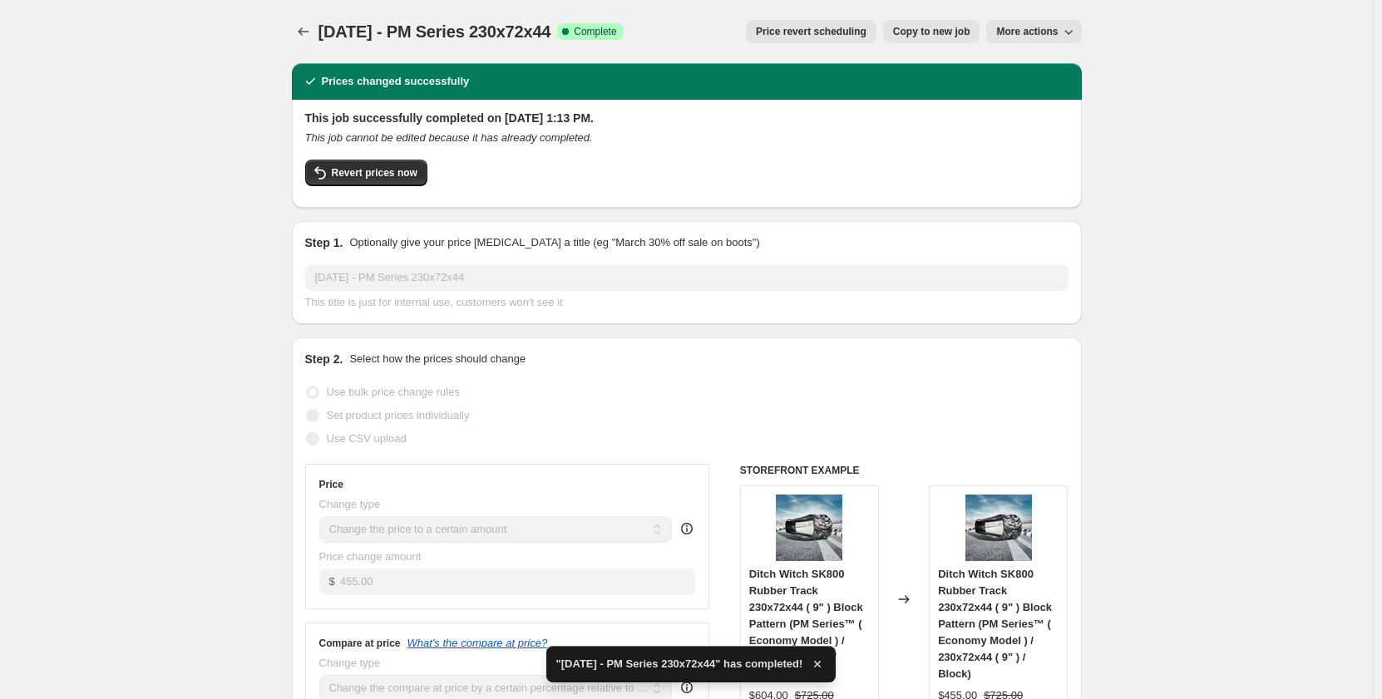
click at [900, 34] on span "Copy to new job" at bounding box center [931, 31] width 77 height 13
select select "pp"
select select "title"
select select "contains"
select select "title"
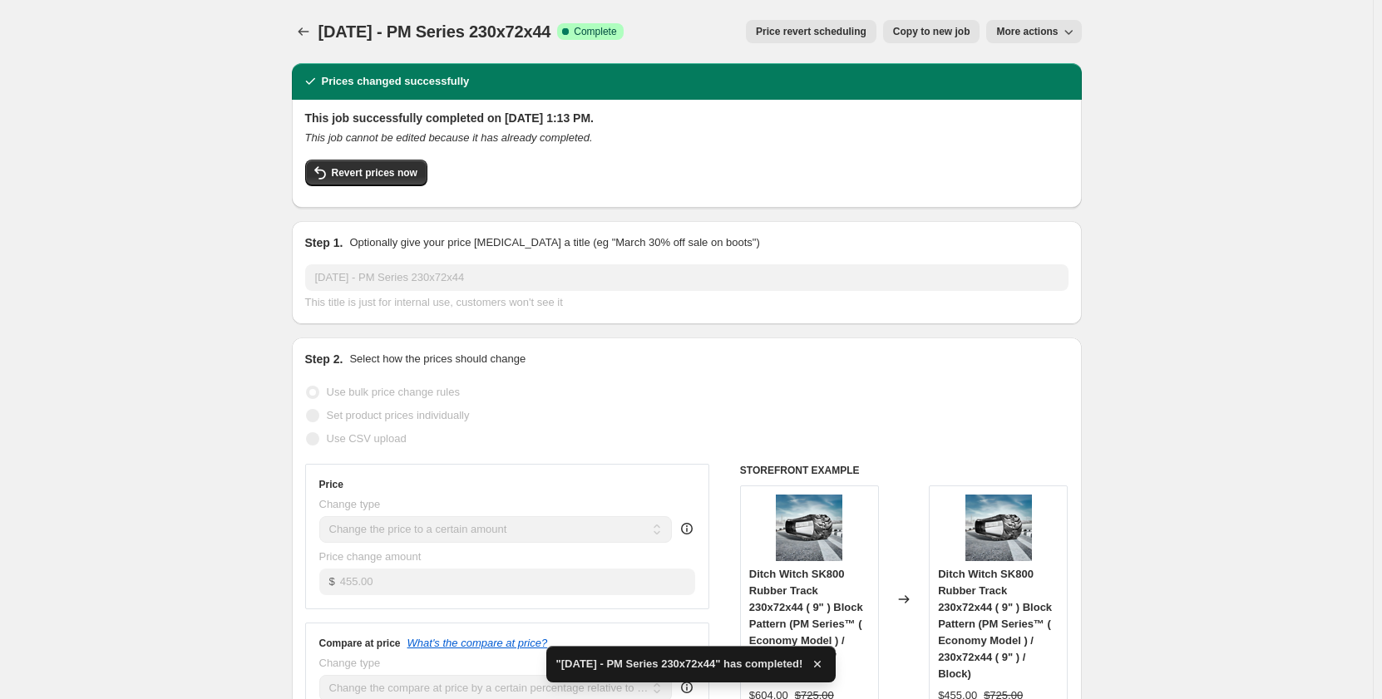
select select "contains"
select select "tag"
select select "not_equal"
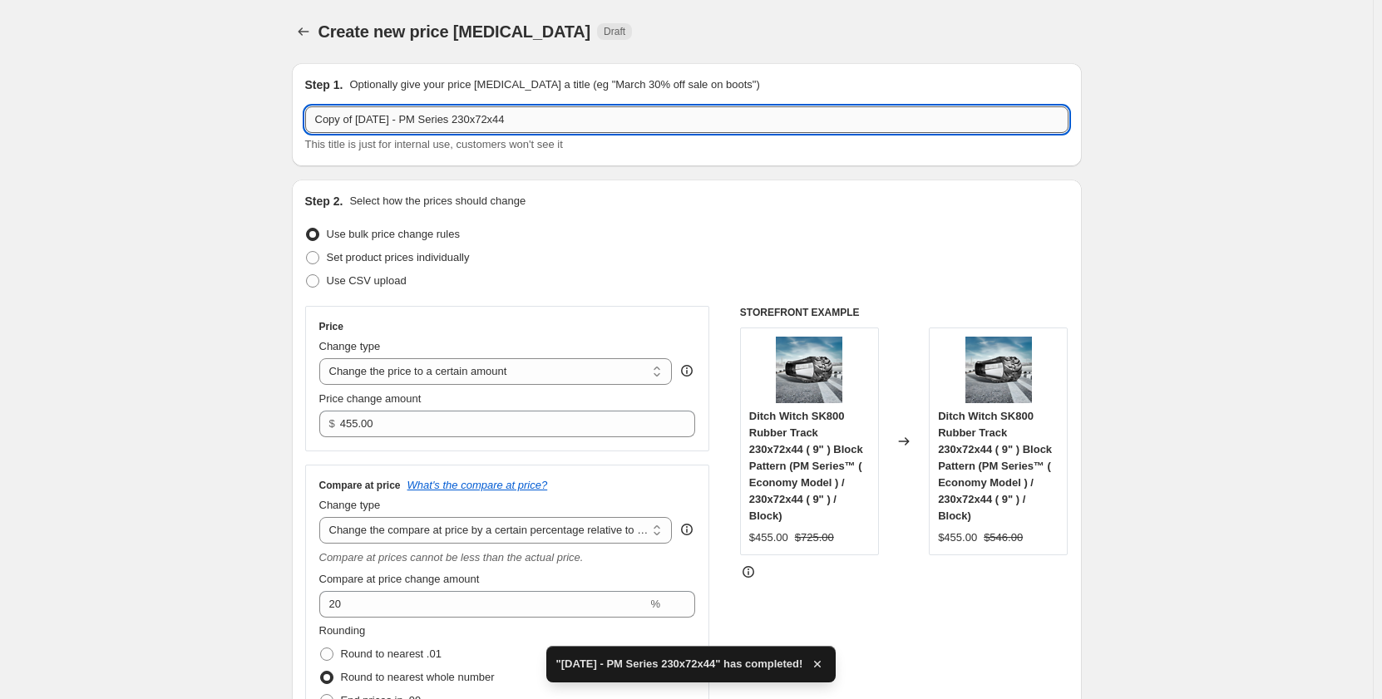
click at [595, 115] on input "Copy of [DATE] - PM Series 230x72x44" at bounding box center [686, 119] width 763 height 27
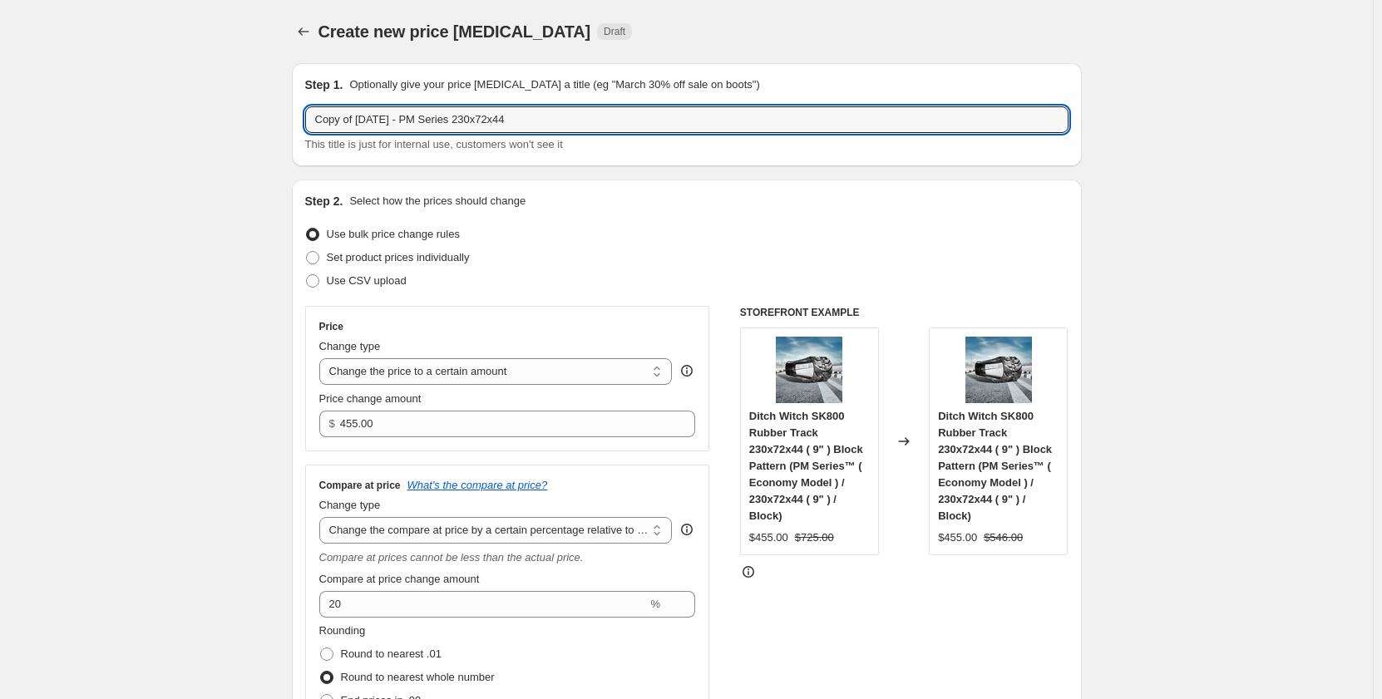
drag, startPoint x: 363, startPoint y: 120, endPoint x: 210, endPoint y: 127, distance: 153.2
click at [395, 110] on input "[DATE] - PM Series 230x72x44" at bounding box center [686, 119] width 763 height 27
type input "[DATE] - PR Series 230x72x44"
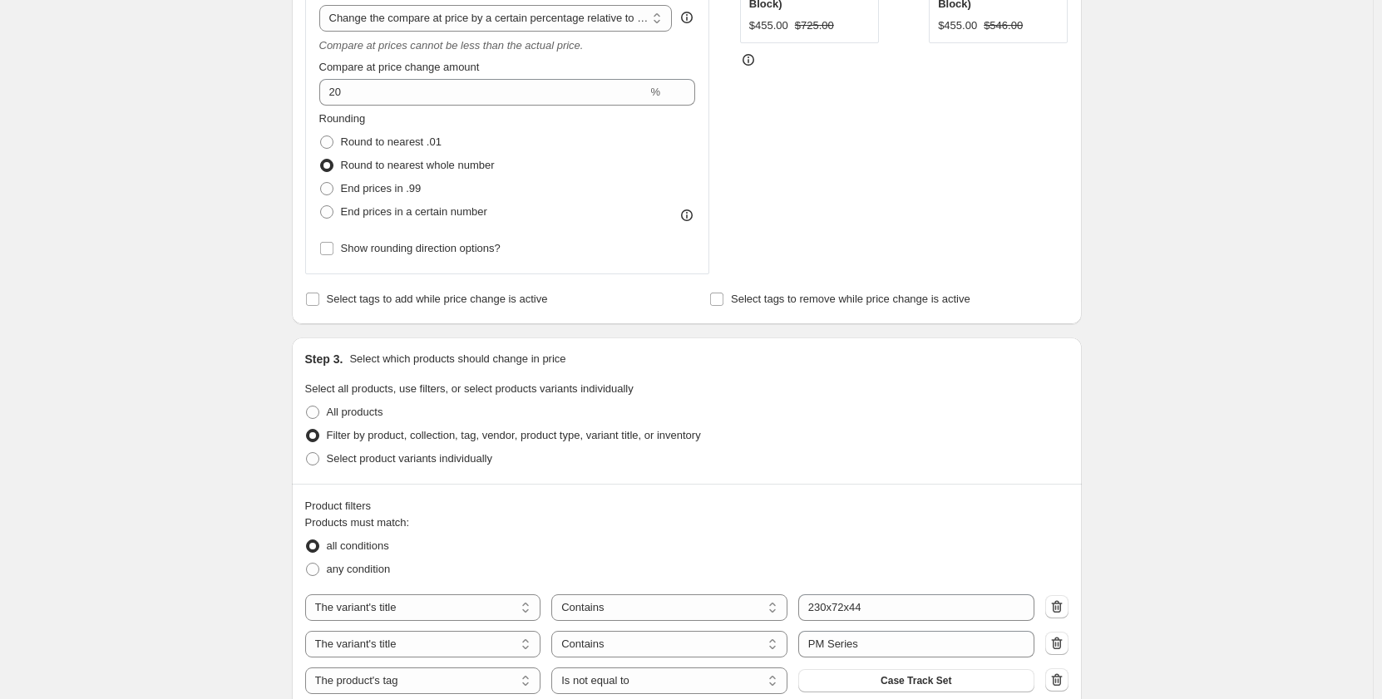
scroll to position [582, 0]
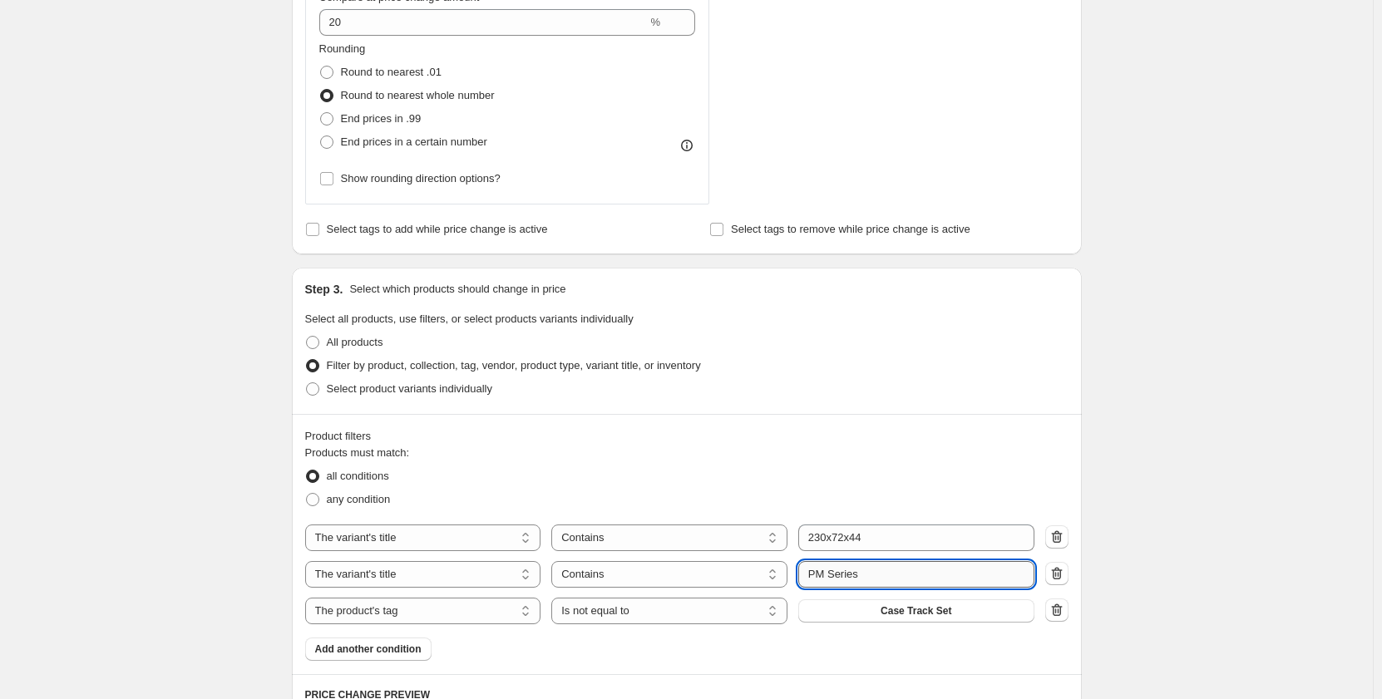
click at [820, 571] on input "PM Series" at bounding box center [916, 574] width 236 height 27
type input "PR Series"
click at [220, 446] on div "Create new price [MEDICAL_DATA]. This page is ready Create new price [MEDICAL_D…" at bounding box center [686, 323] width 1373 height 1811
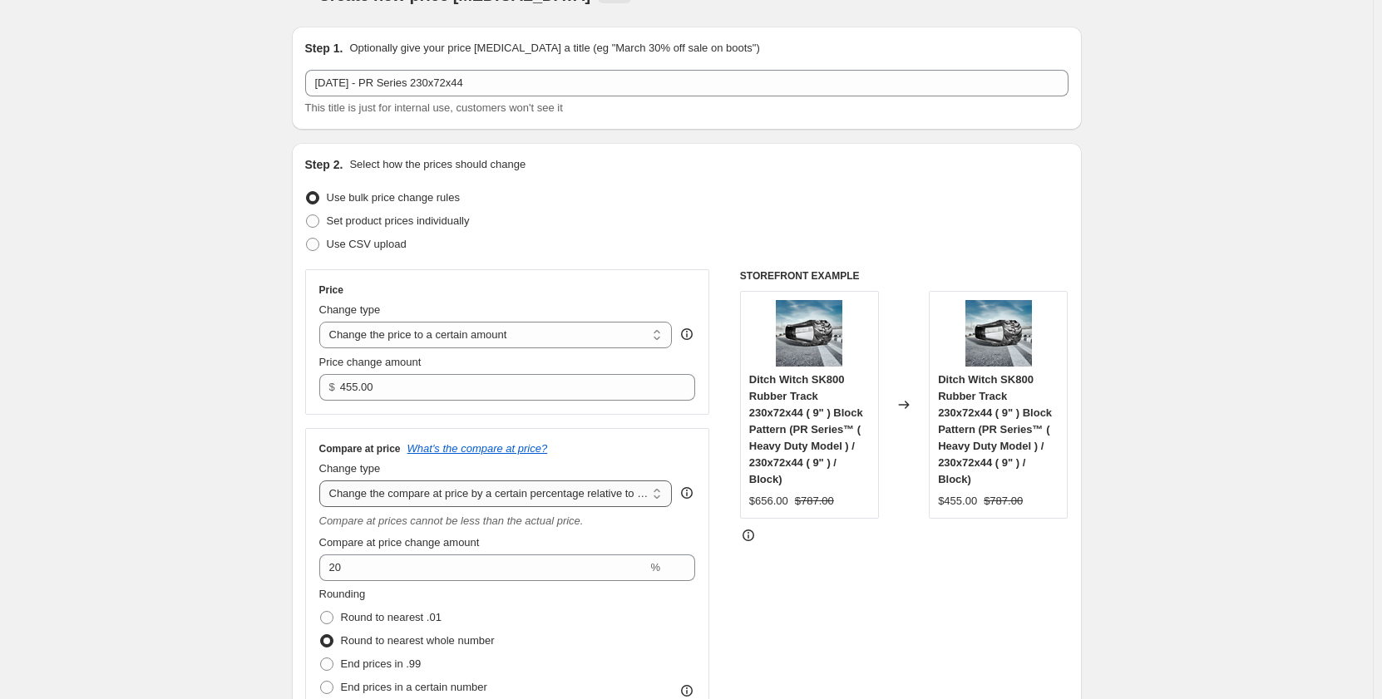
scroll to position [27, 0]
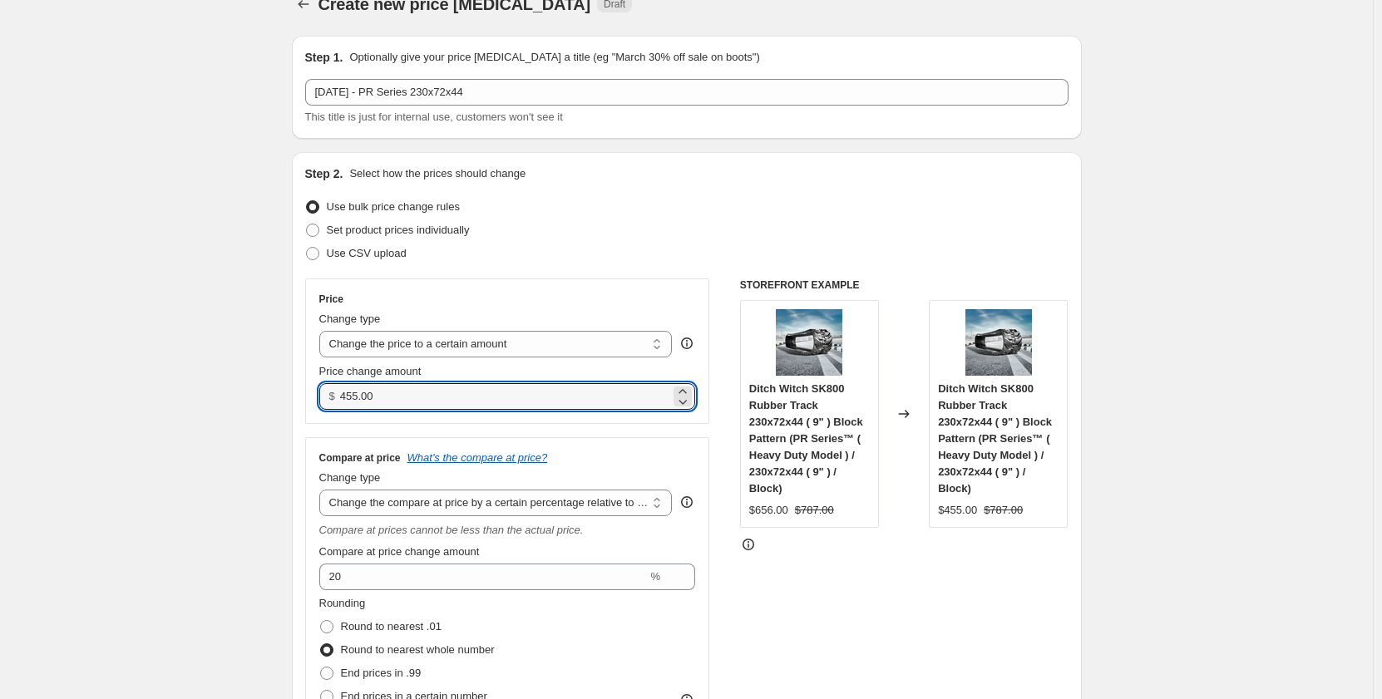
drag, startPoint x: 403, startPoint y: 398, endPoint x: 292, endPoint y: 402, distance: 110.7
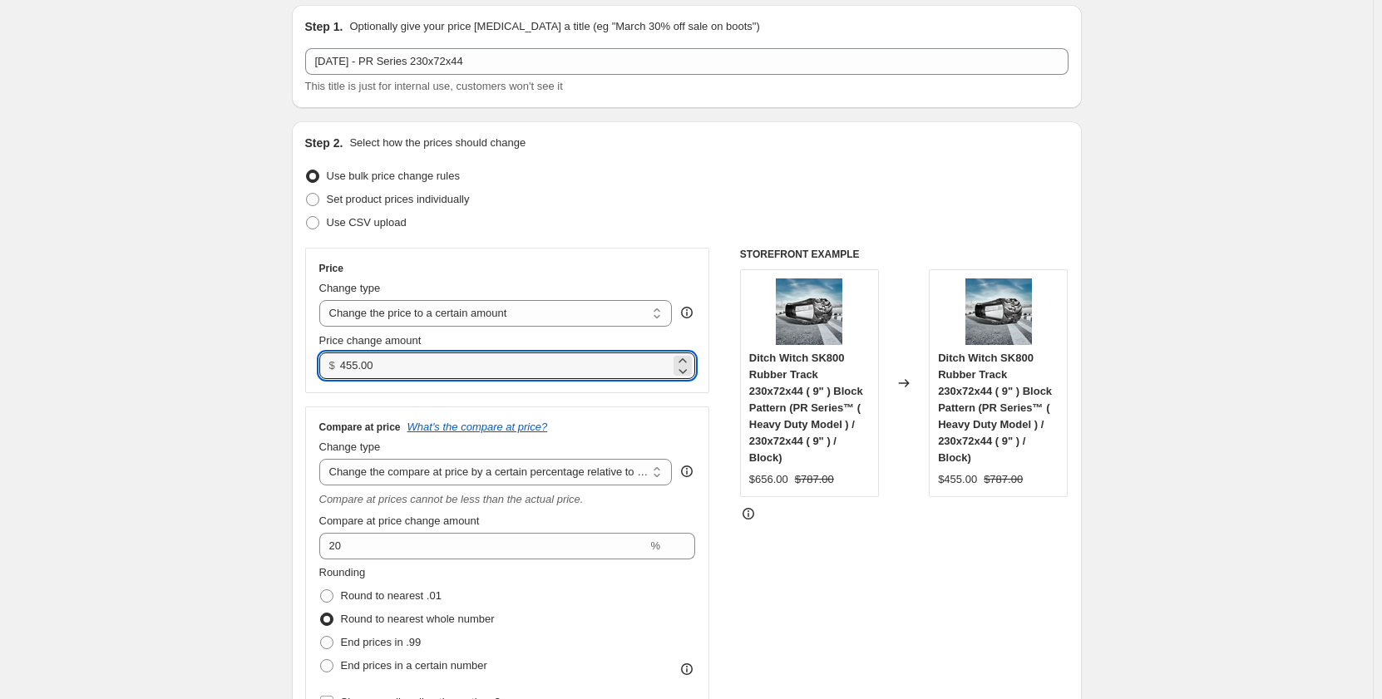
scroll to position [56, 0]
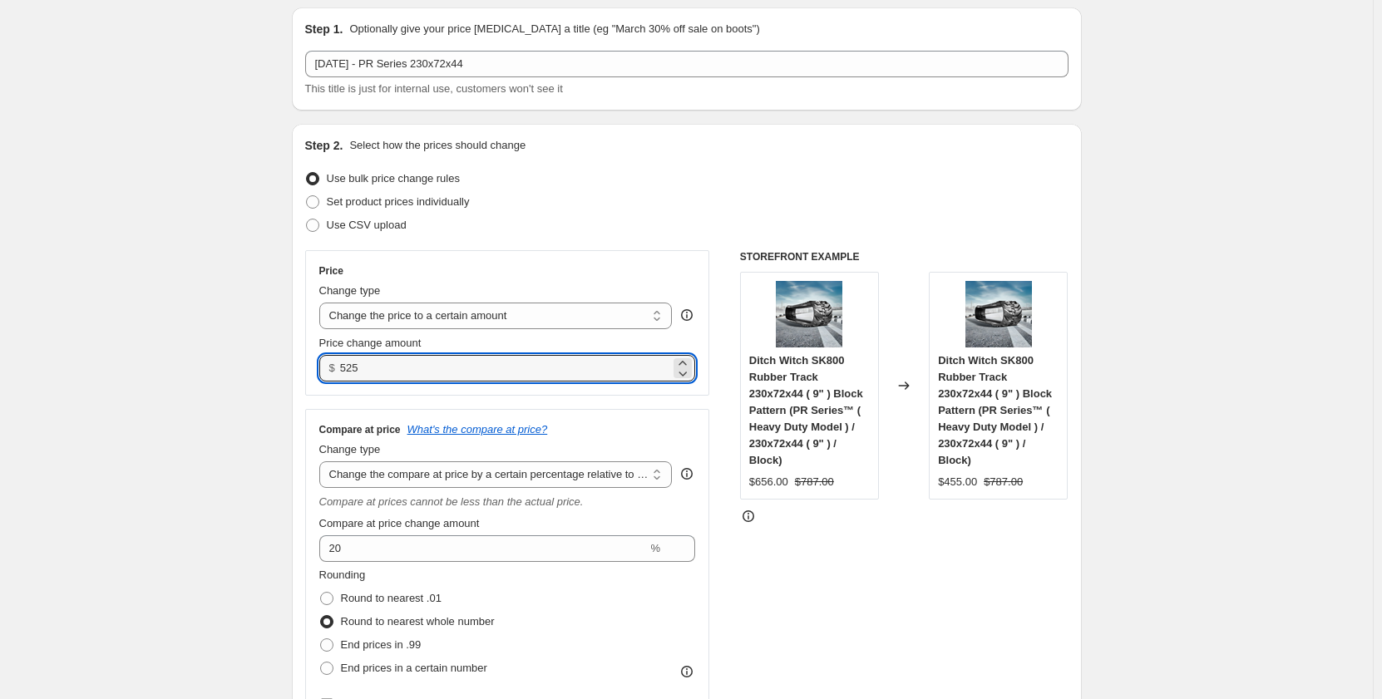
type input "525.00"
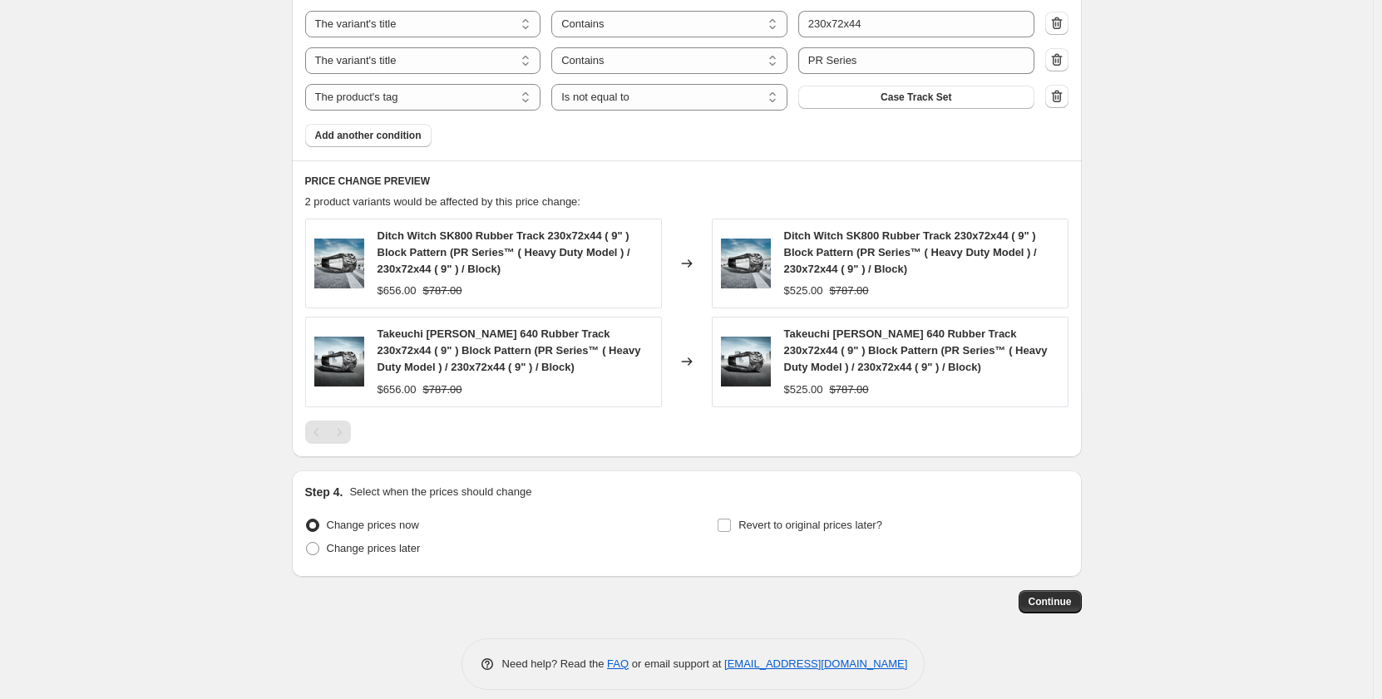
scroll to position [1112, 0]
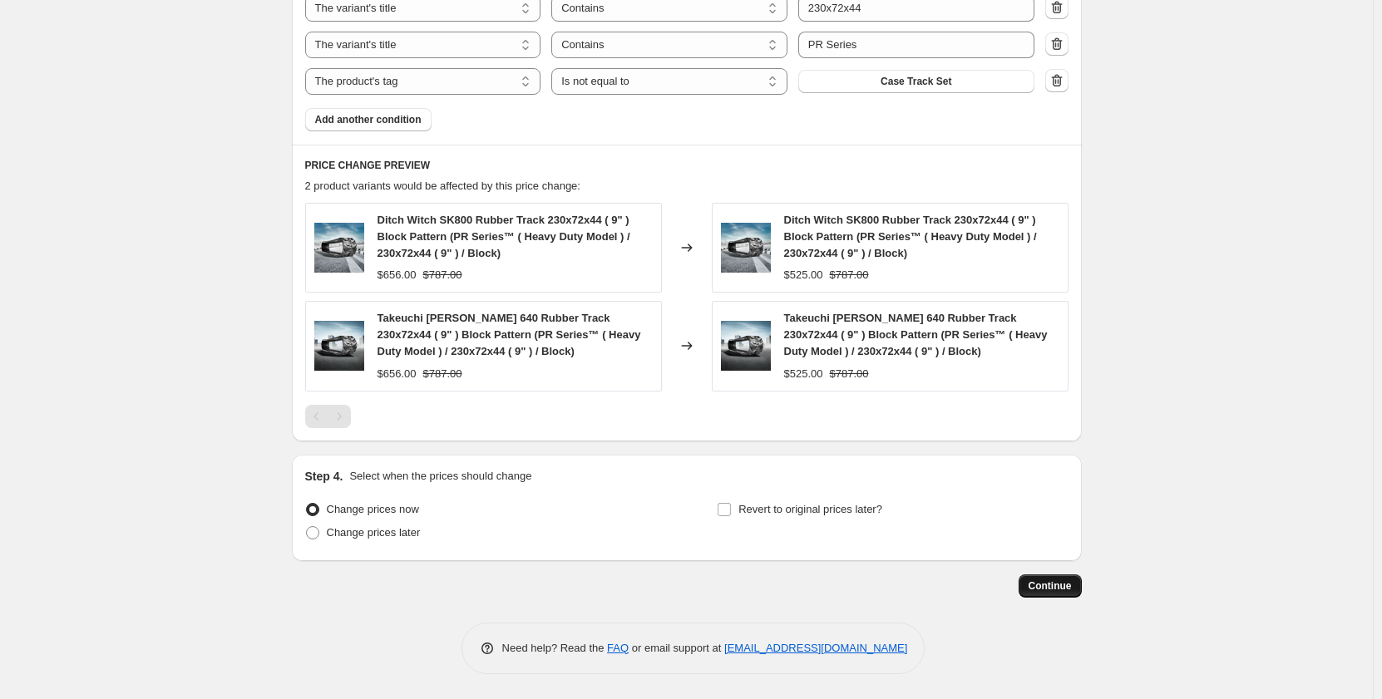
click at [1034, 585] on span "Continue" at bounding box center [1050, 586] width 43 height 13
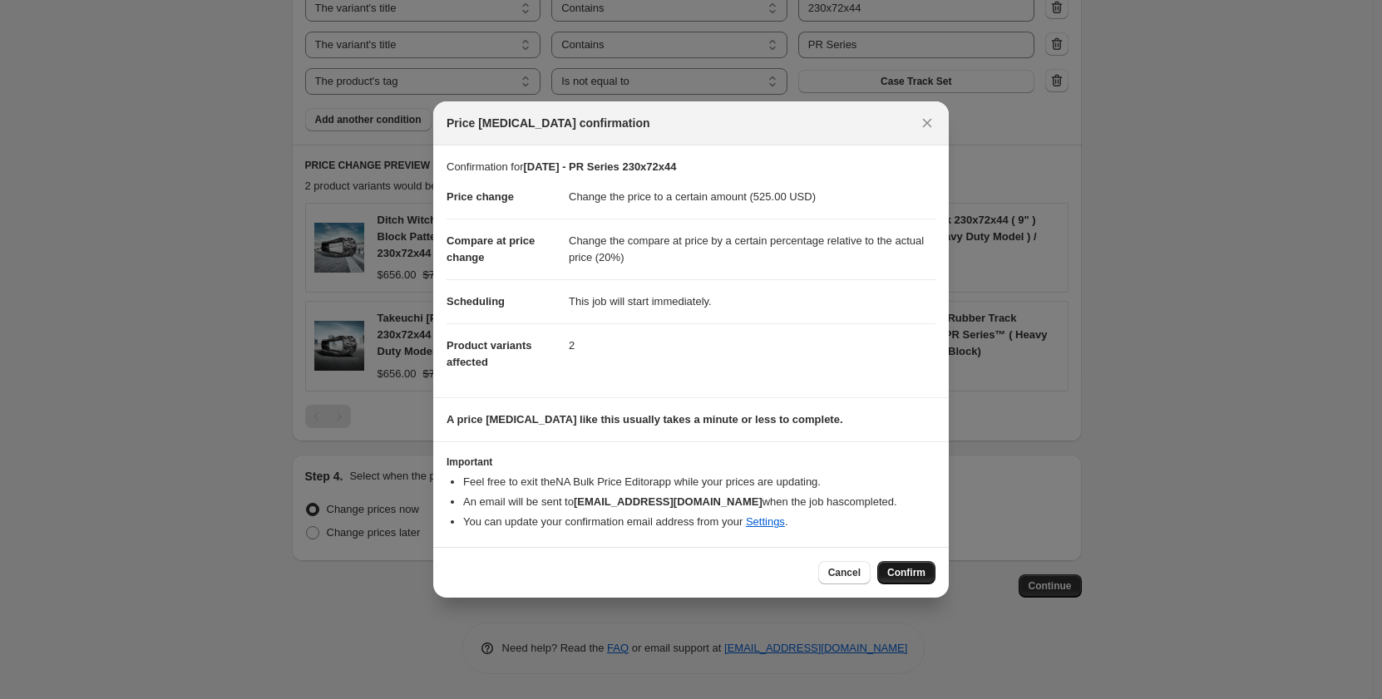
click at [904, 575] on span "Confirm" at bounding box center [906, 572] width 38 height 13
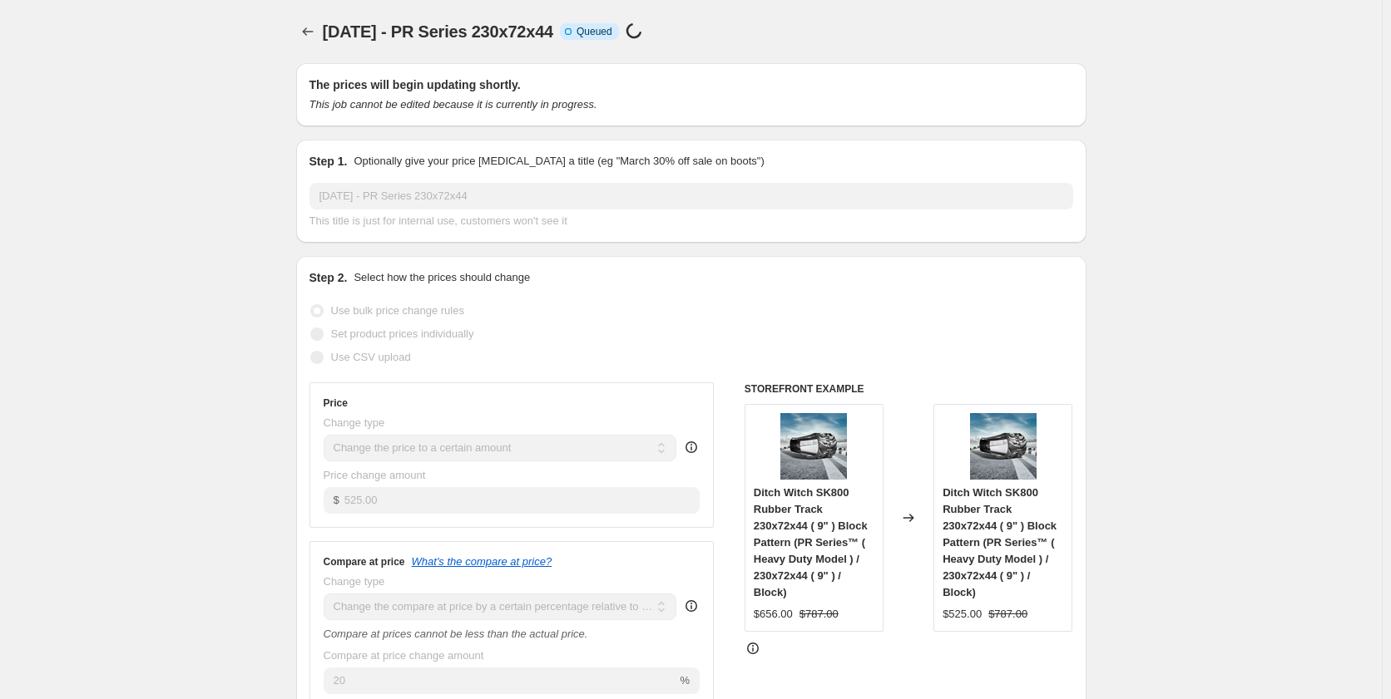
select select "pp"
select select "title"
select select "contains"
select select "title"
select select "contains"
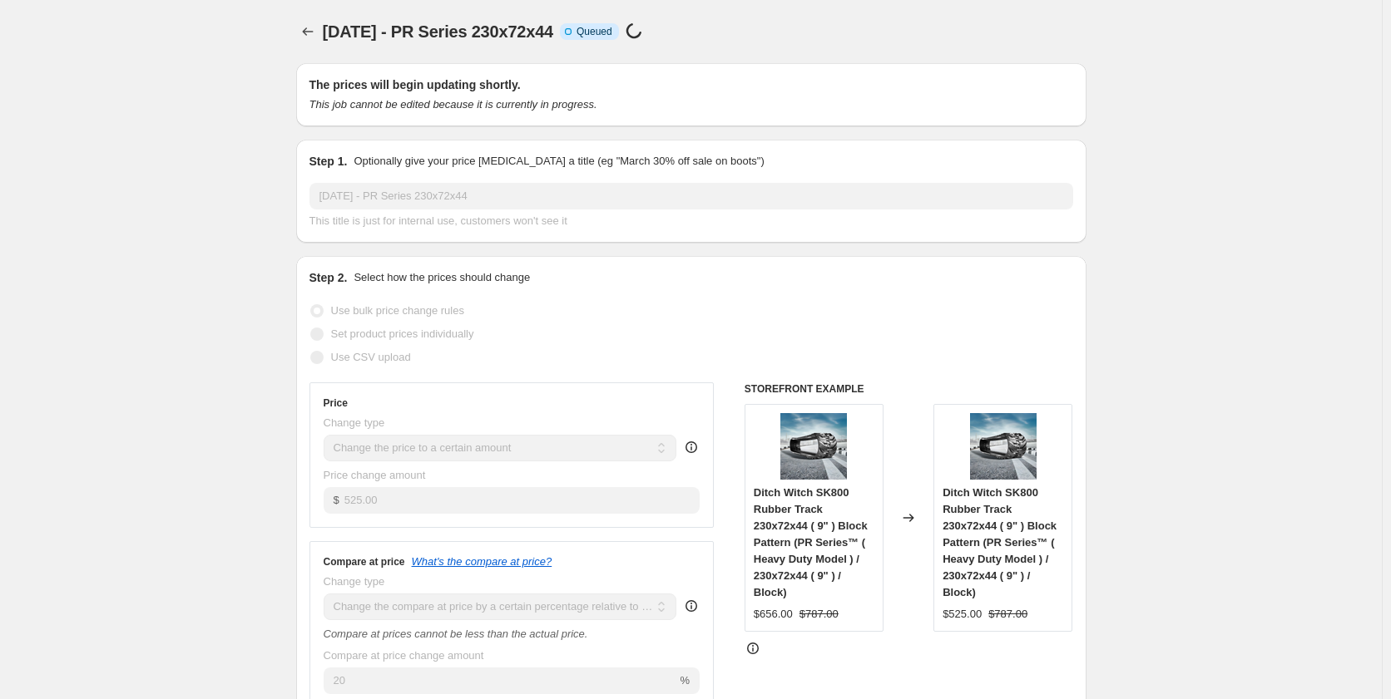
select select "tag"
select select "not_equal"
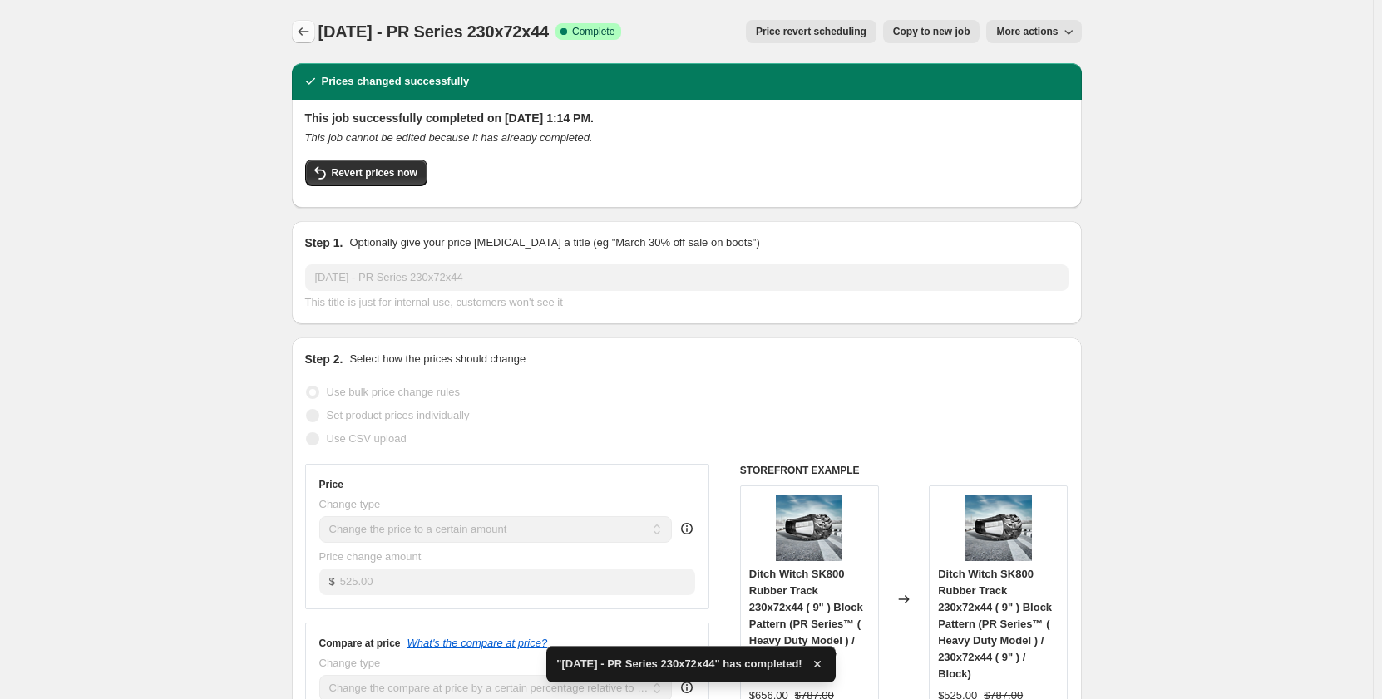
click at [307, 33] on icon "Price change jobs" at bounding box center [303, 31] width 17 height 17
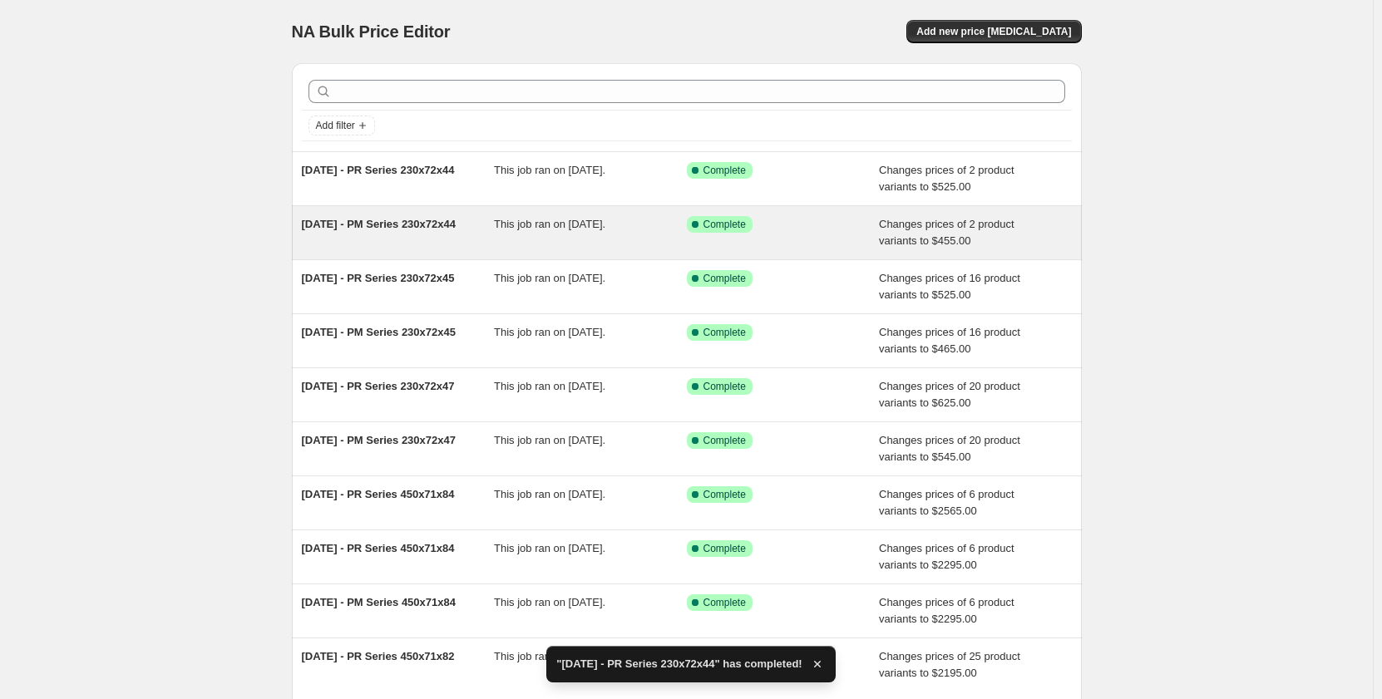
click at [488, 242] on div "[DATE] - PM Series 230x72x44" at bounding box center [398, 232] width 193 height 33
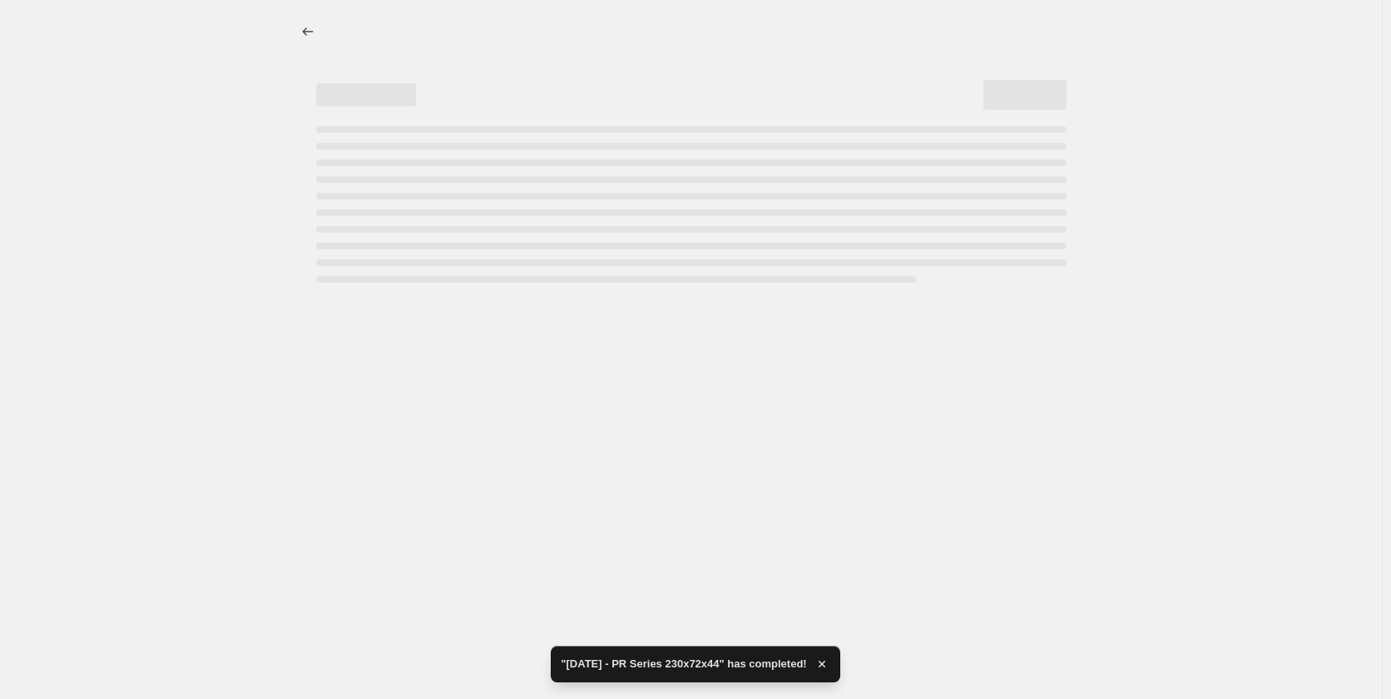
select select "pp"
select select "title"
select select "contains"
select select "title"
select select "contains"
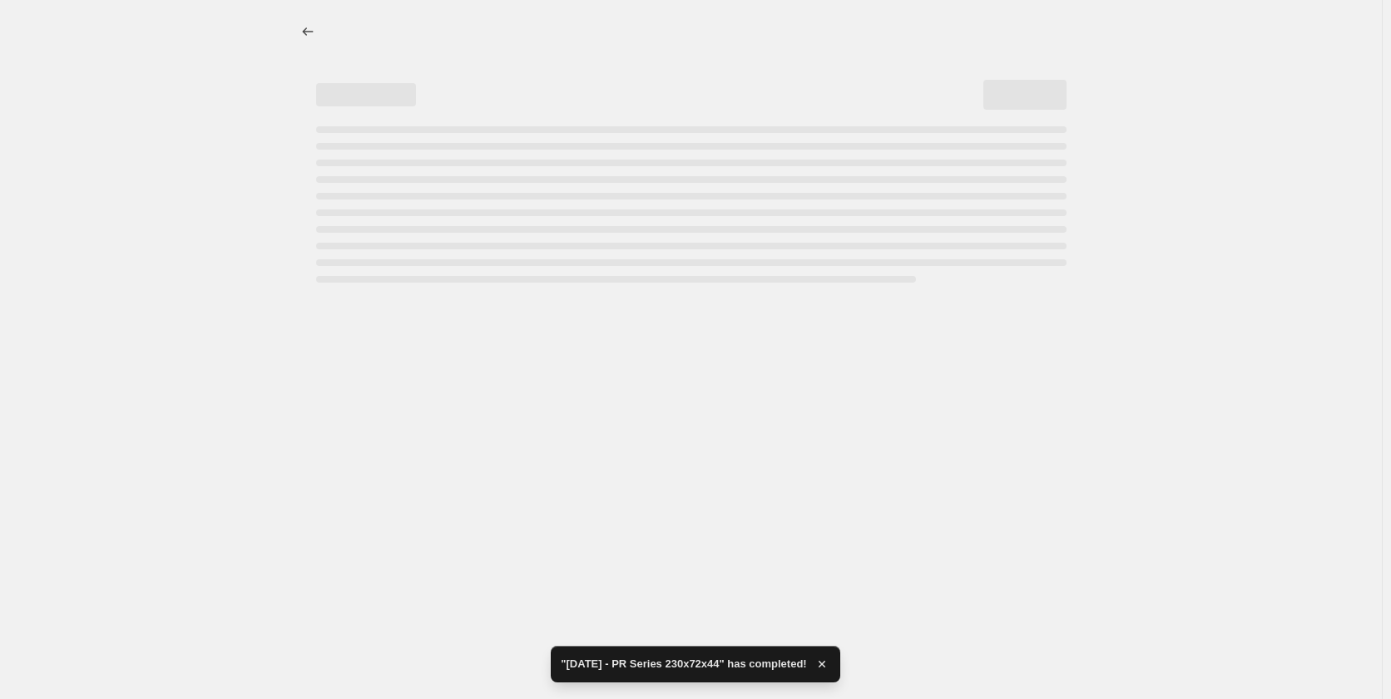
select select "tag"
select select "not_equal"
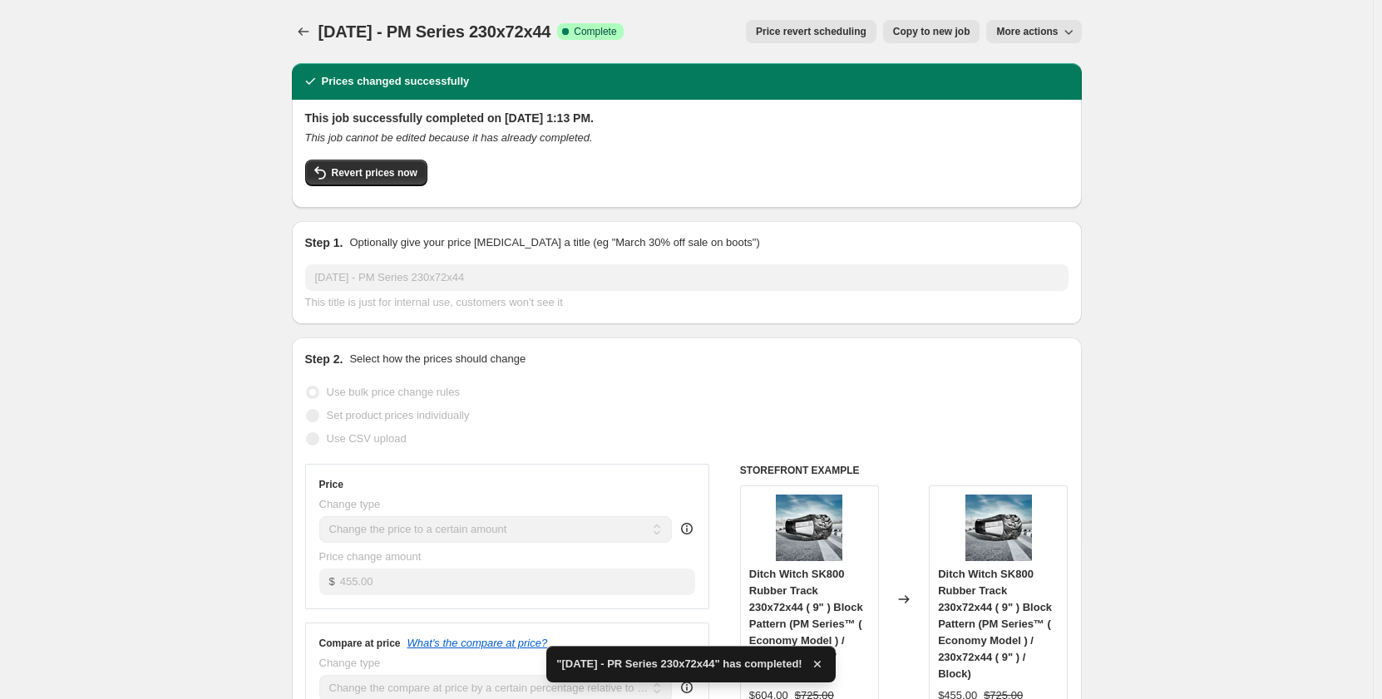
click at [924, 31] on span "Copy to new job" at bounding box center [931, 31] width 77 height 13
select select "pp"
select select "title"
select select "contains"
select select "title"
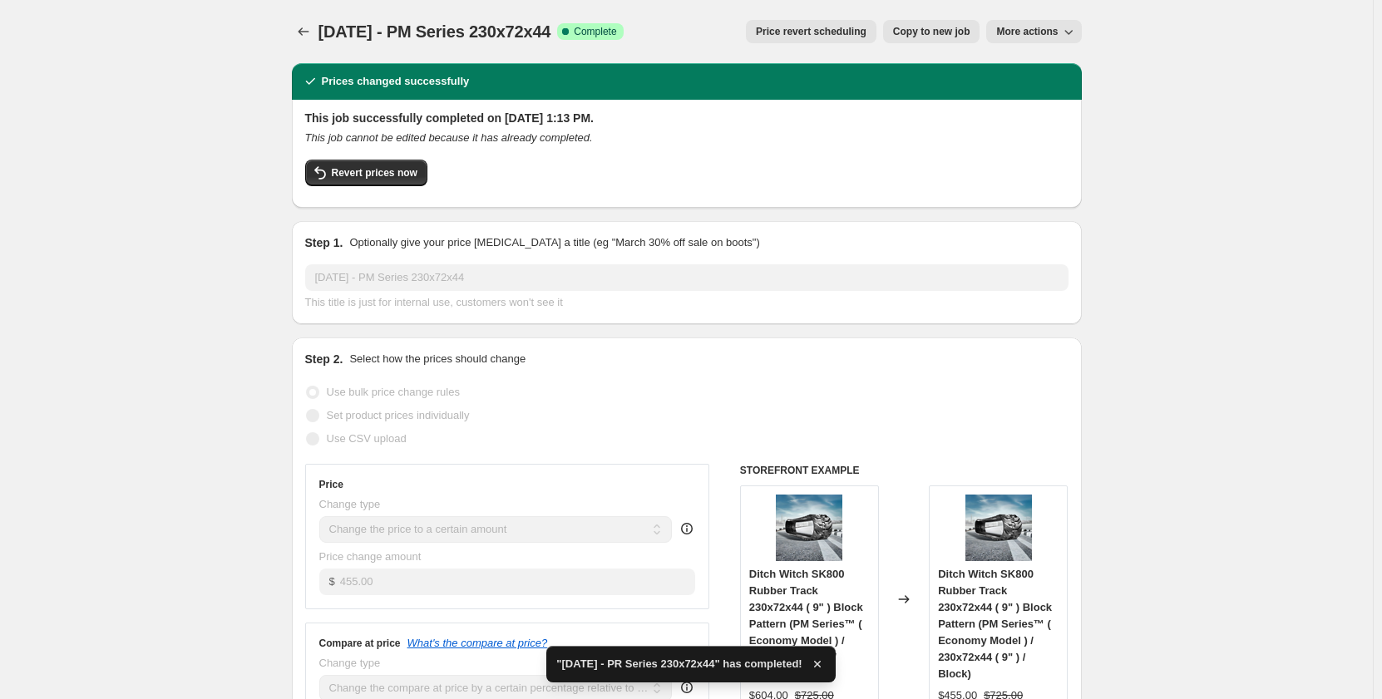
select select "contains"
select select "tag"
select select "not_equal"
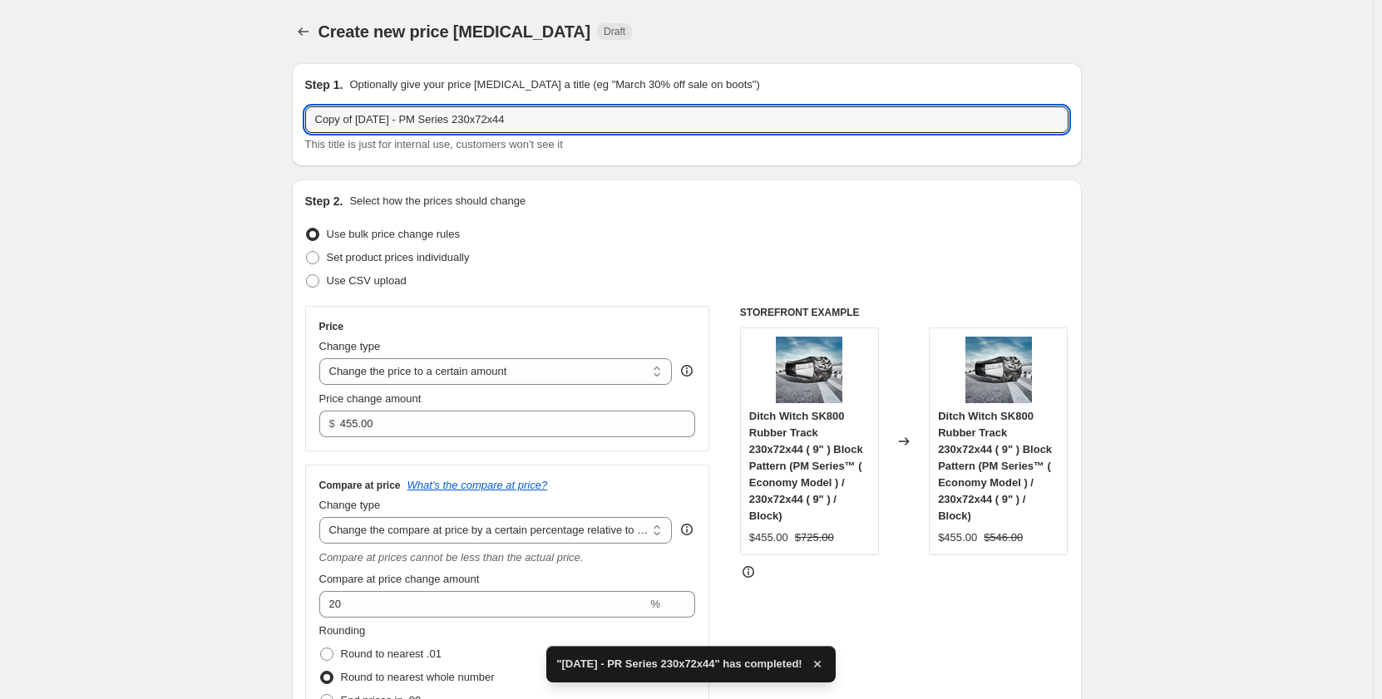
drag, startPoint x: 363, startPoint y: 121, endPoint x: 243, endPoint y: 138, distance: 121.7
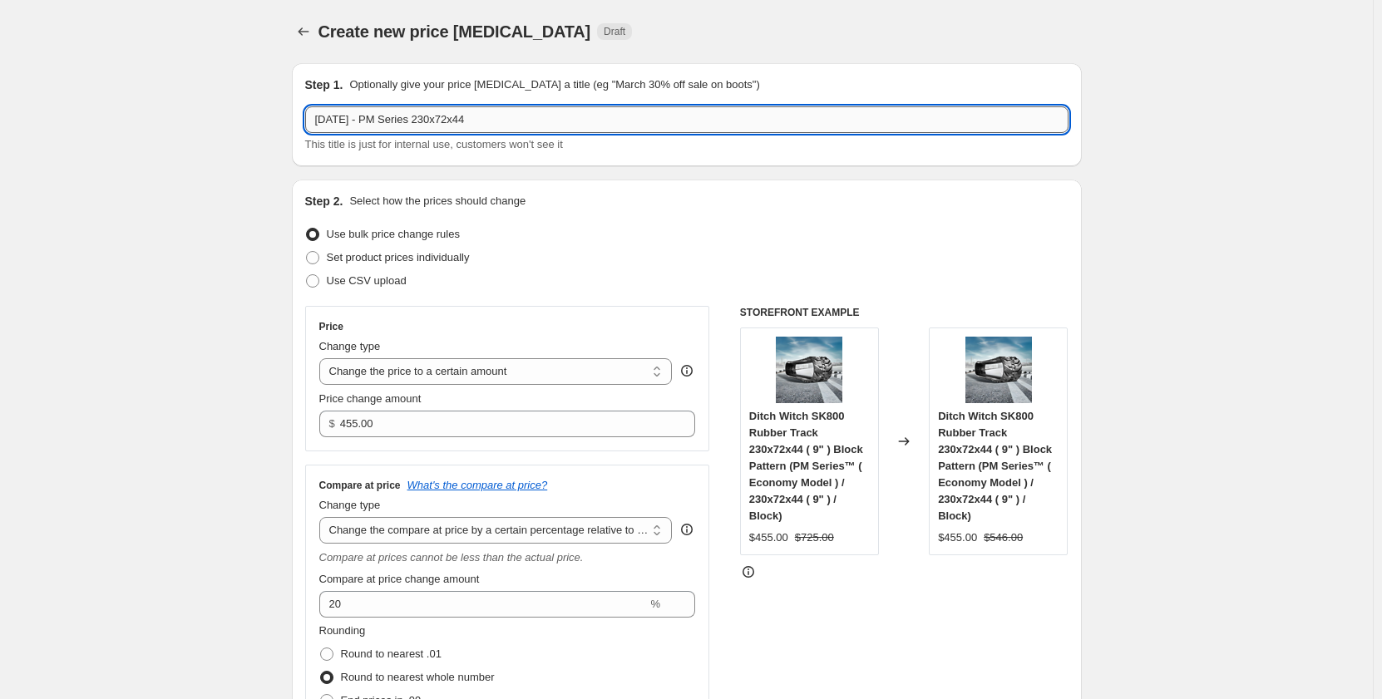
click at [487, 117] on input "[DATE] - PM Series 230x72x44" at bounding box center [686, 119] width 763 height 27
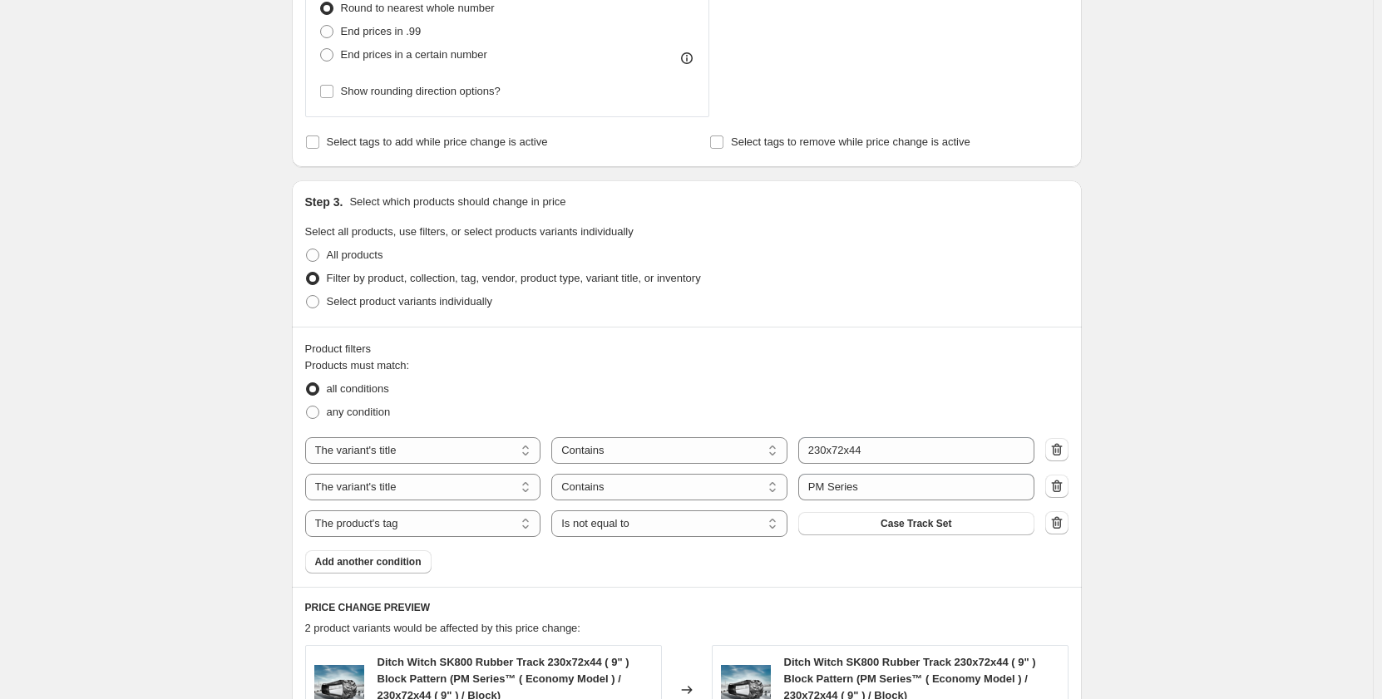
scroll to position [804, 0]
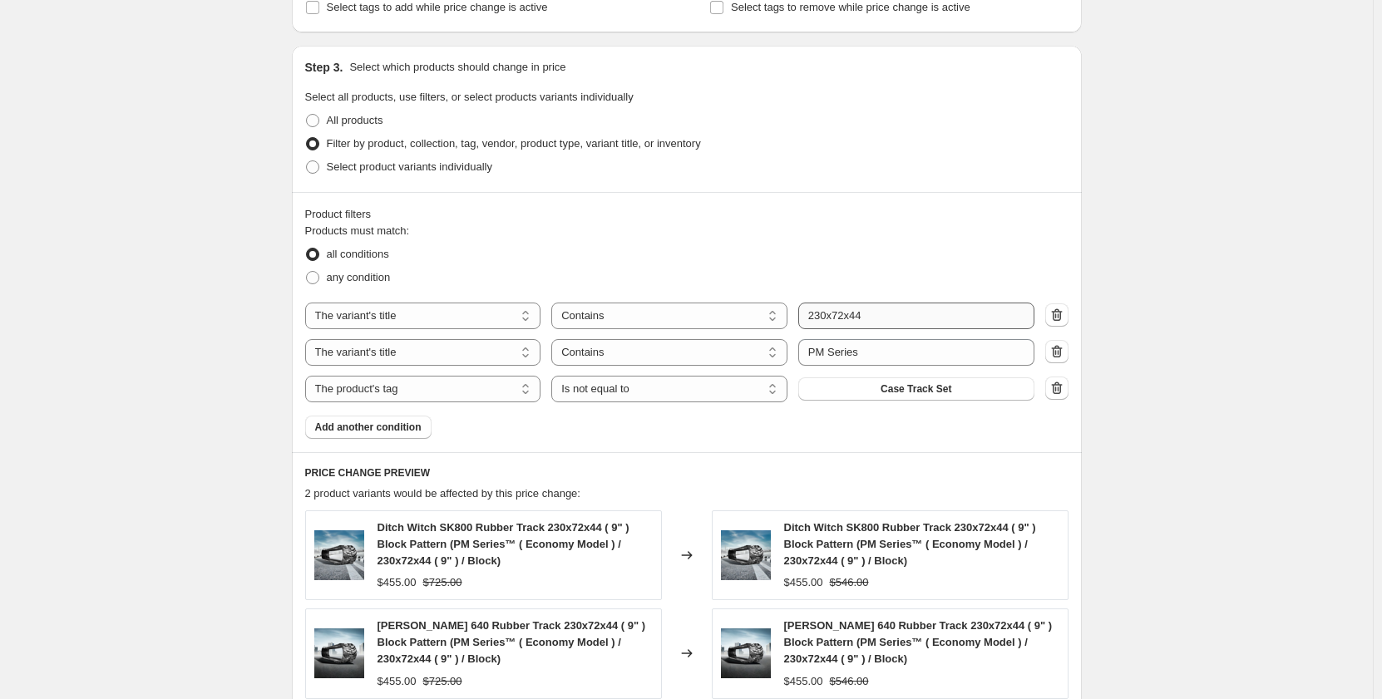
type input "[DATE] - PM Series 230x72x42"
click at [879, 319] on input "230x72x44" at bounding box center [916, 316] width 236 height 27
type input "230x72x42"
click at [204, 399] on div "Create new price [MEDICAL_DATA]. This page is ready Create new price [MEDICAL_D…" at bounding box center [686, 101] width 1373 height 1811
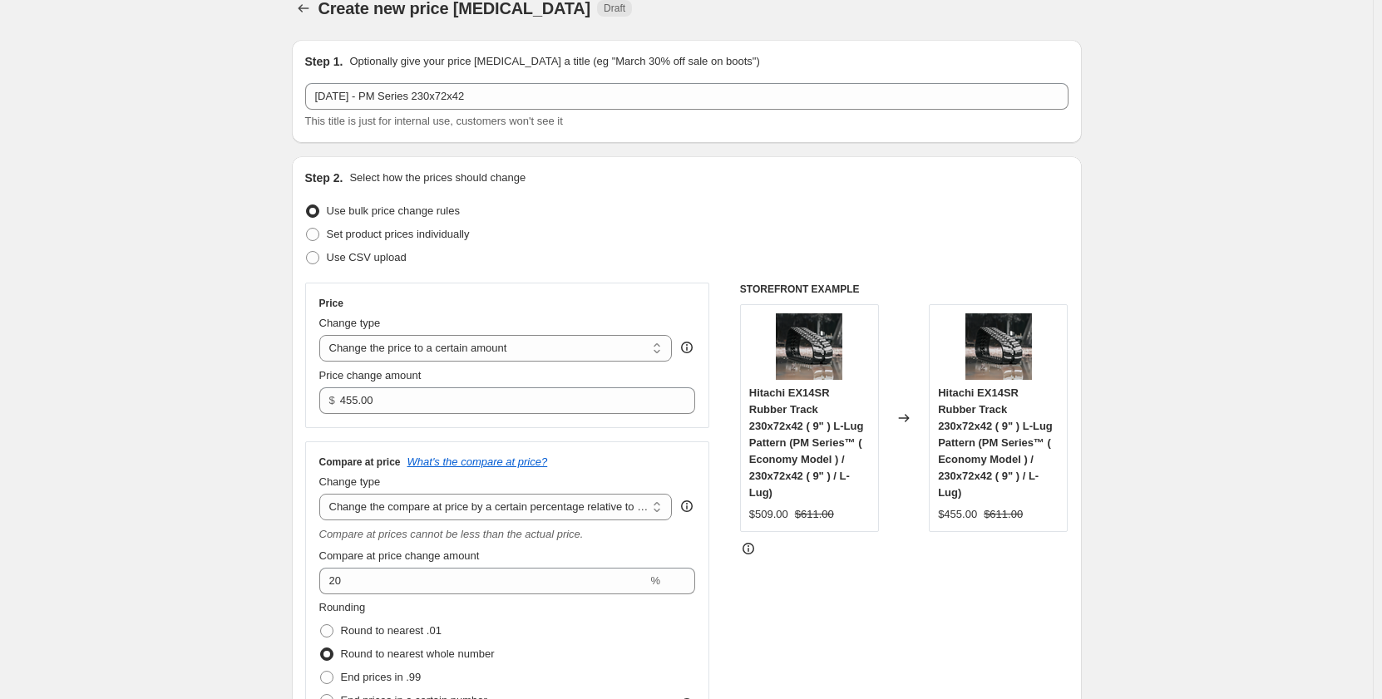
scroll to position [0, 0]
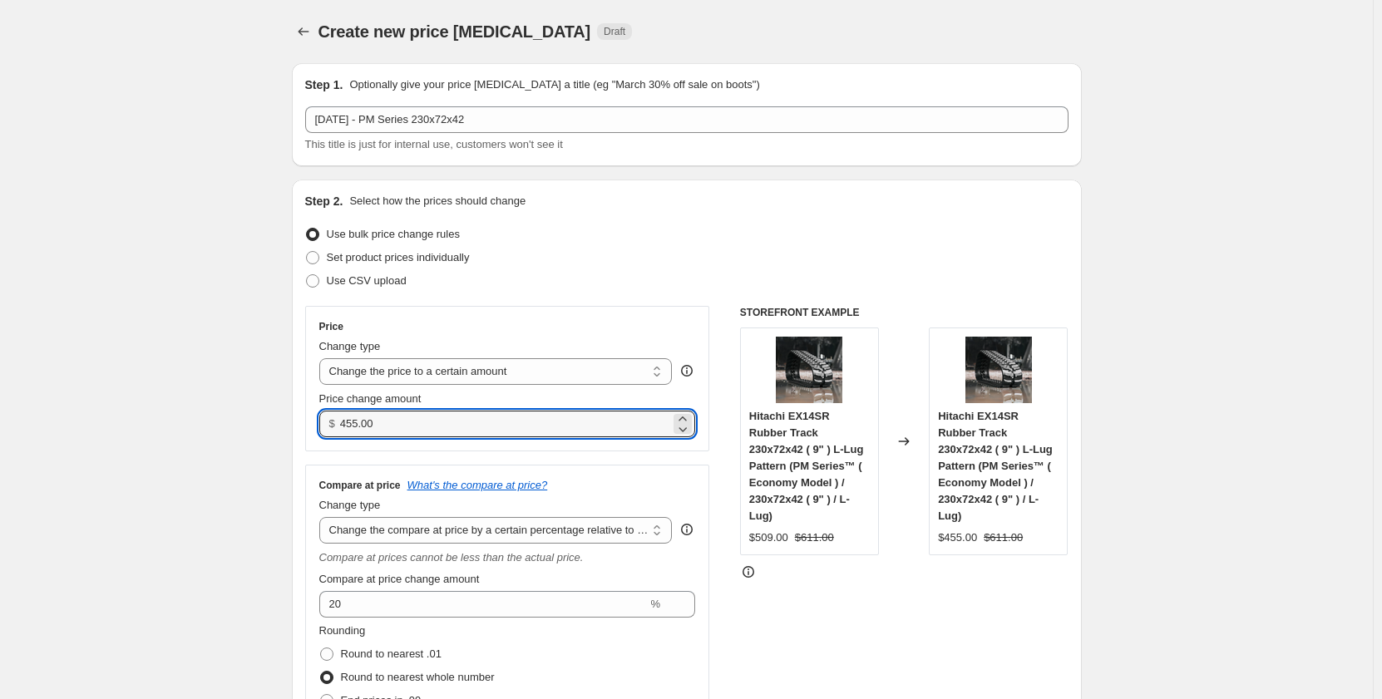
drag, startPoint x: 436, startPoint y: 427, endPoint x: 287, endPoint y: 434, distance: 149.0
type input "435.00"
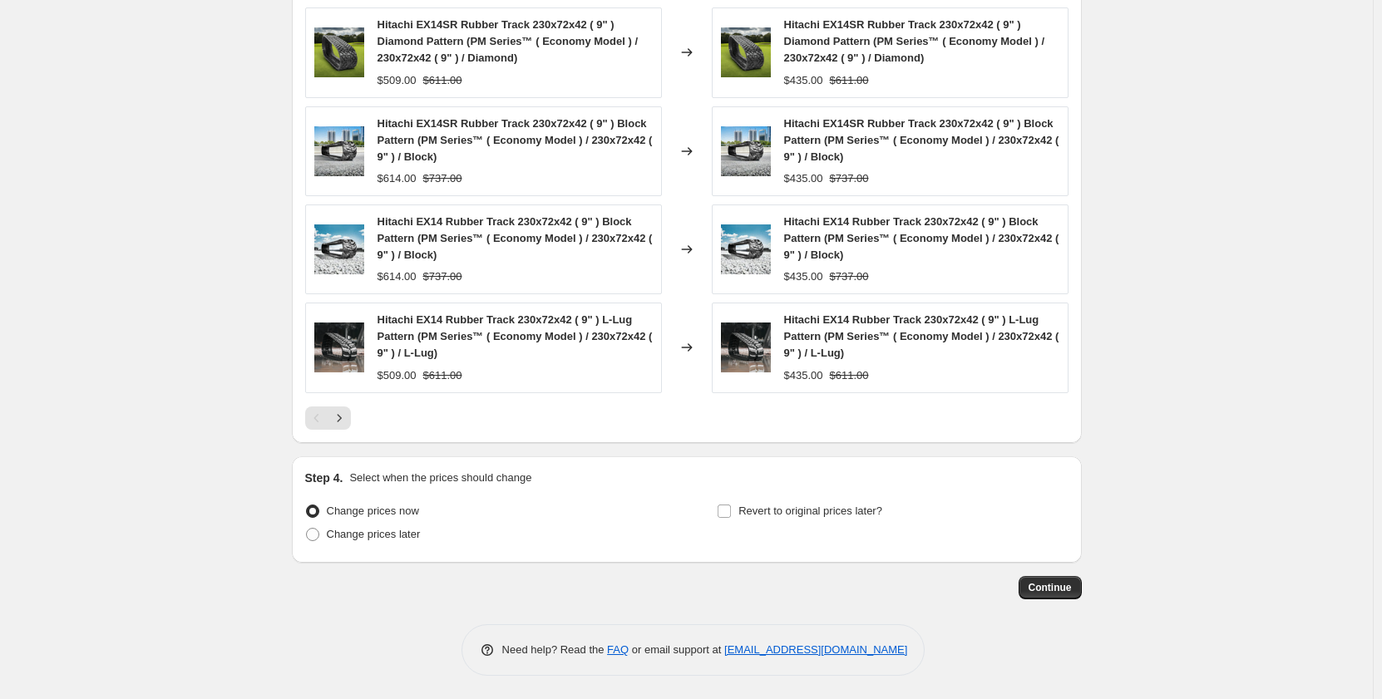
scroll to position [1407, 0]
click at [1040, 580] on span "Continue" at bounding box center [1050, 586] width 43 height 13
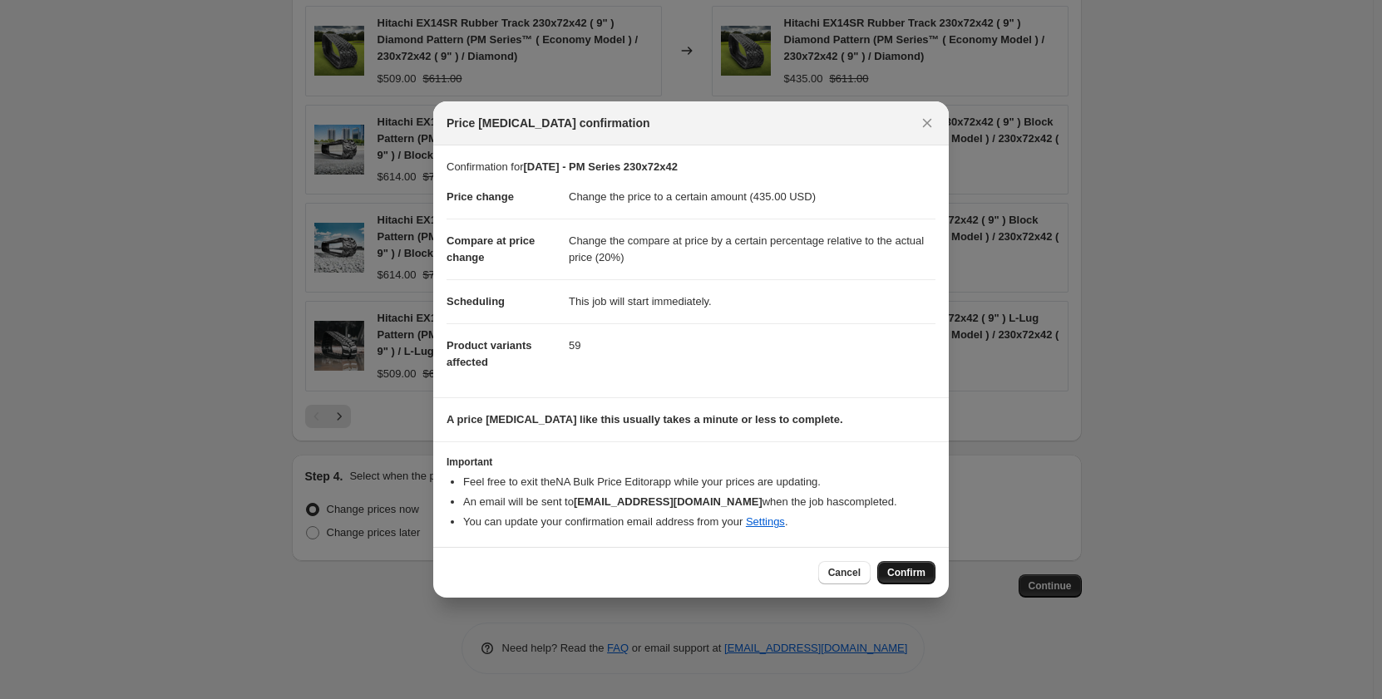
click at [911, 575] on span "Confirm" at bounding box center [906, 572] width 38 height 13
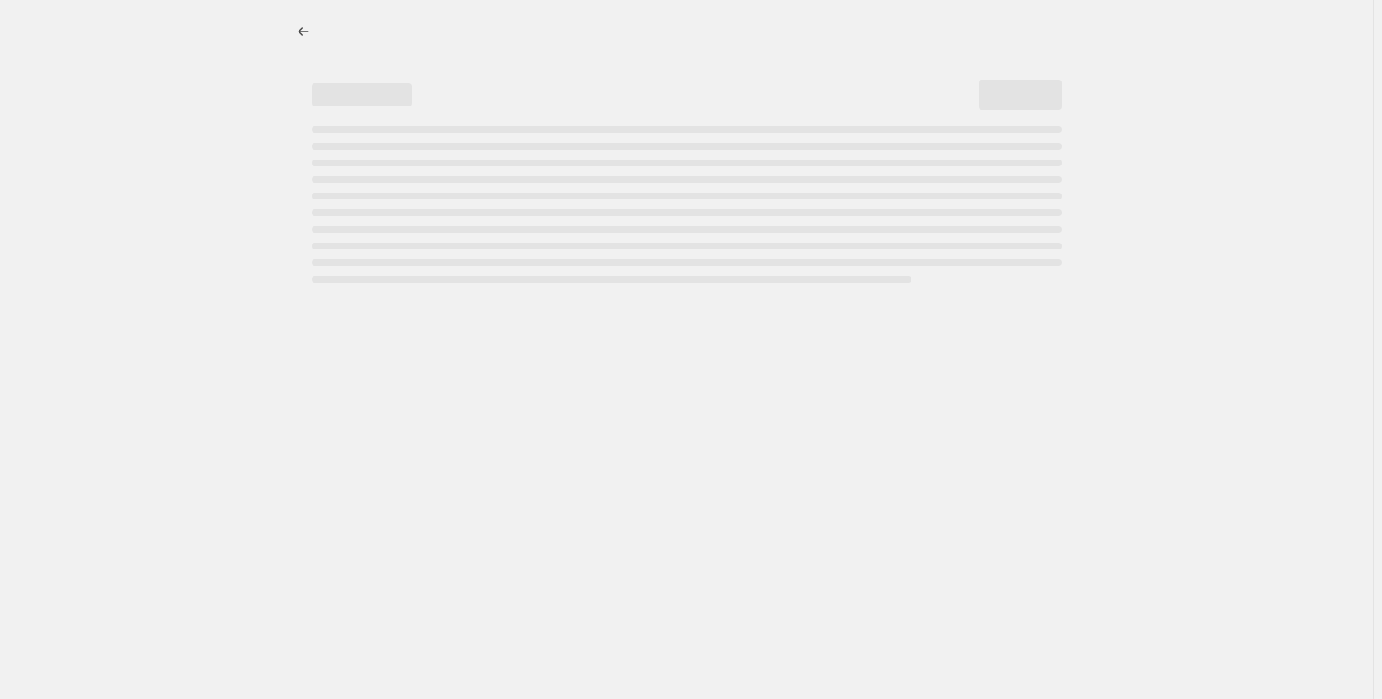
select select "pp"
select select "title"
select select "contains"
select select "title"
select select "contains"
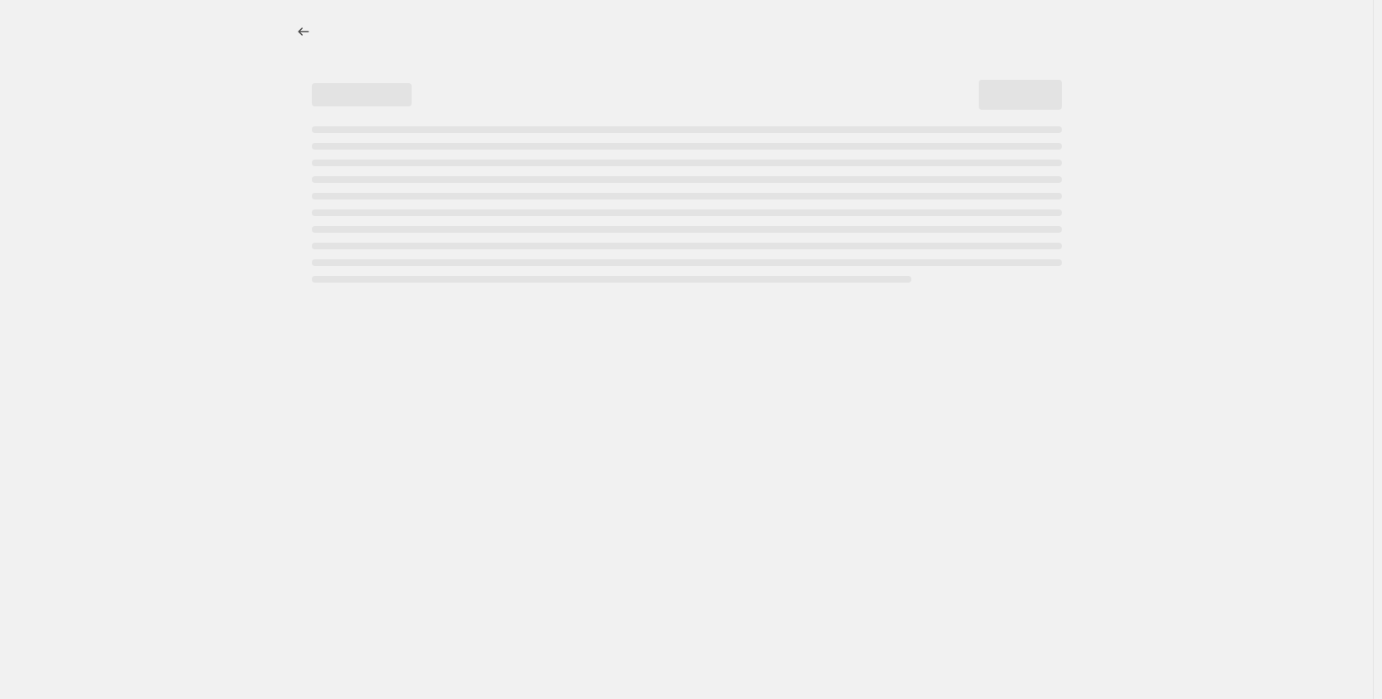
select select "tag"
select select "not_equal"
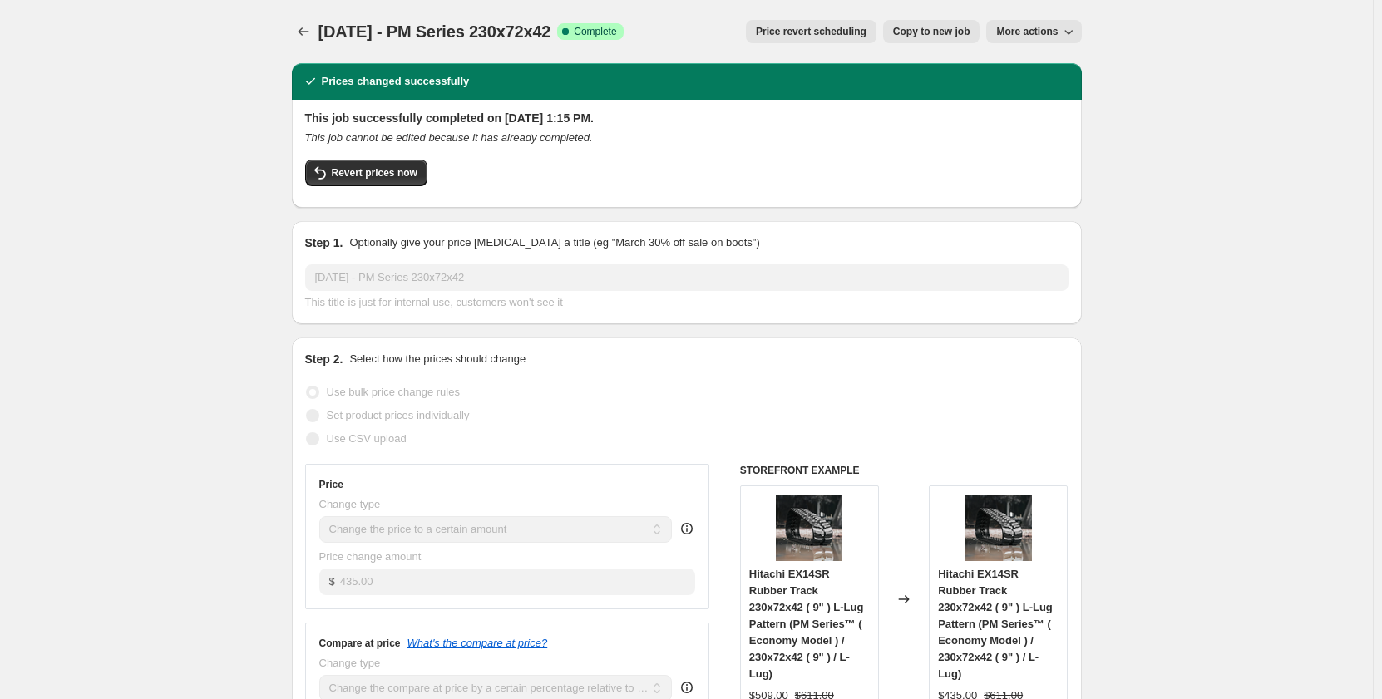
click at [907, 33] on span "Copy to new job" at bounding box center [931, 31] width 77 height 13
select select "pp"
select select "title"
select select "contains"
select select "title"
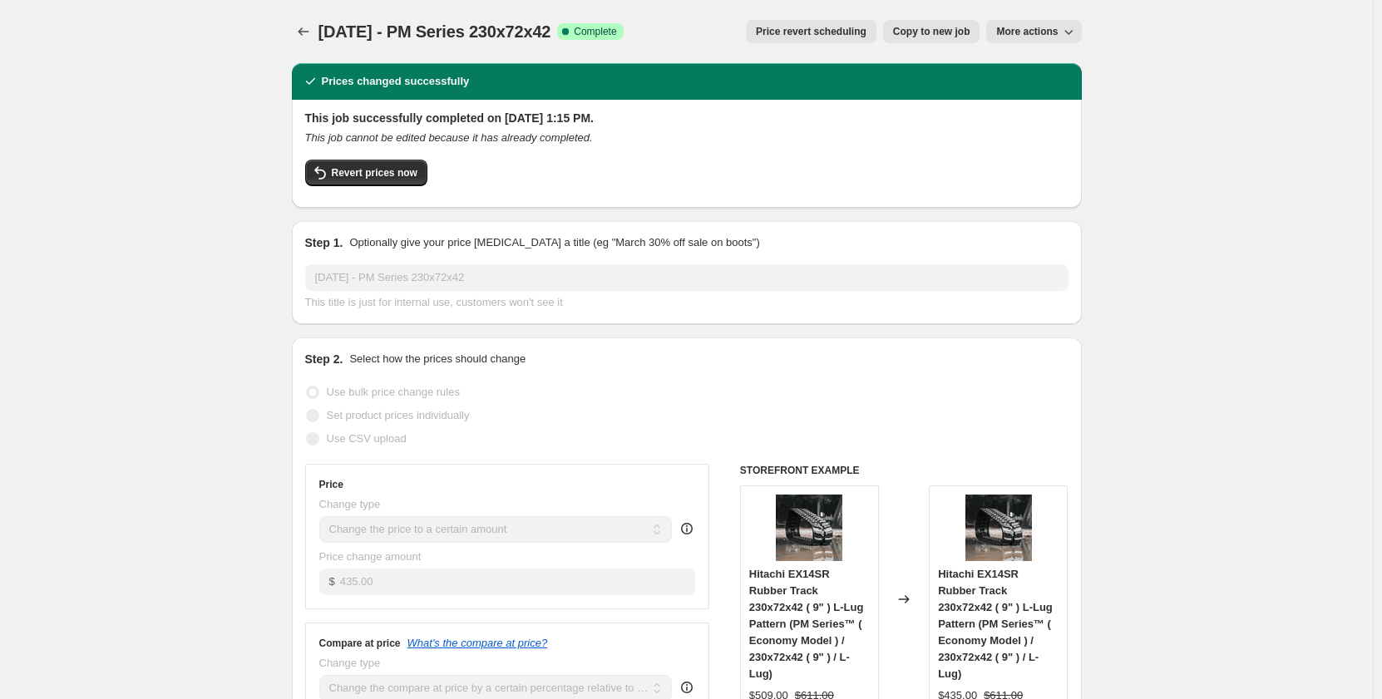
select select "contains"
select select "tag"
select select "not_equal"
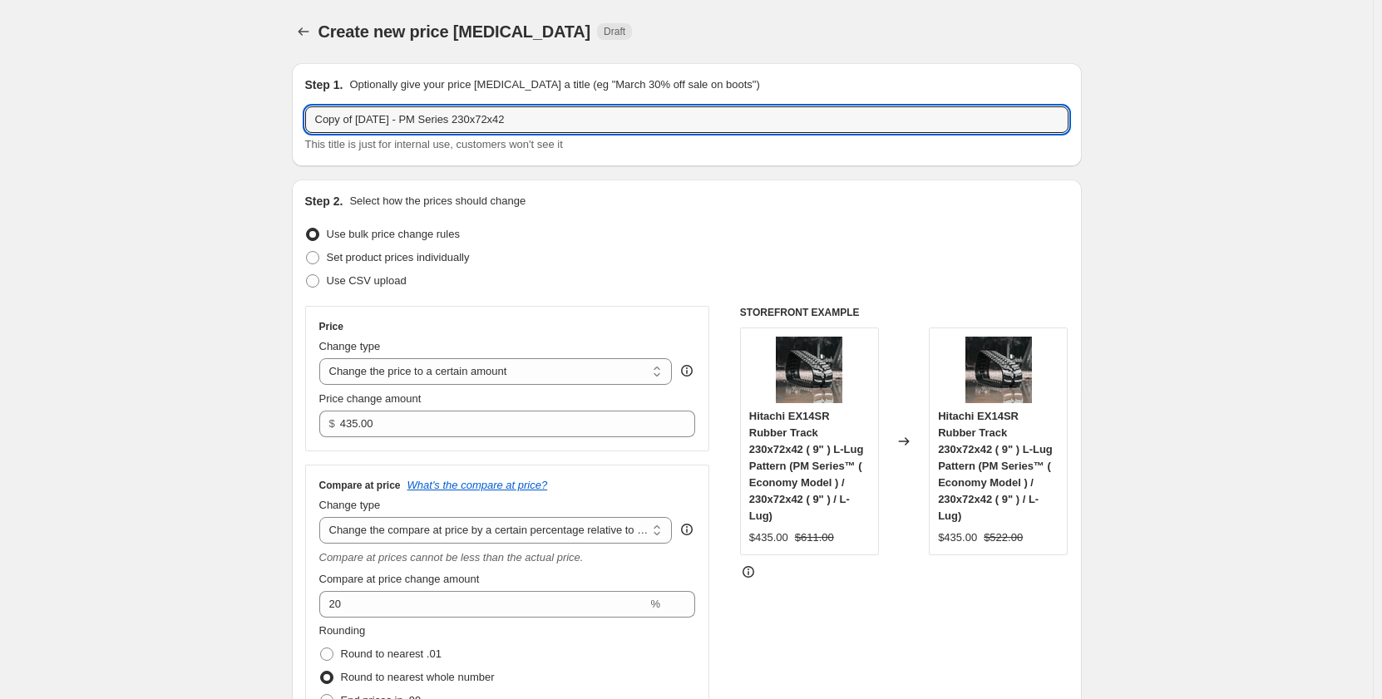
drag, startPoint x: 360, startPoint y: 121, endPoint x: 170, endPoint y: 127, distance: 190.6
click at [393, 118] on input "[DATE] - PM Series 230x72x42" at bounding box center [686, 119] width 763 height 27
type input "[DATE] - PR Series 230x72x42"
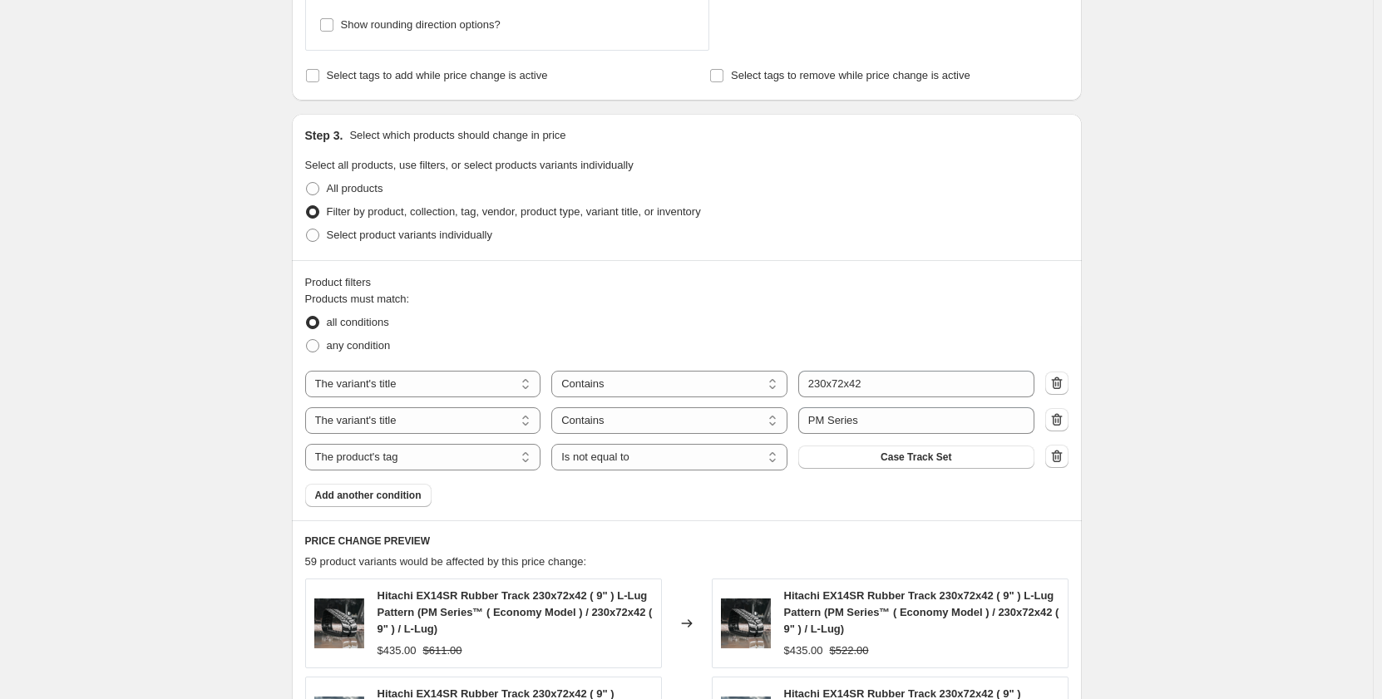
scroll to position [776, 0]
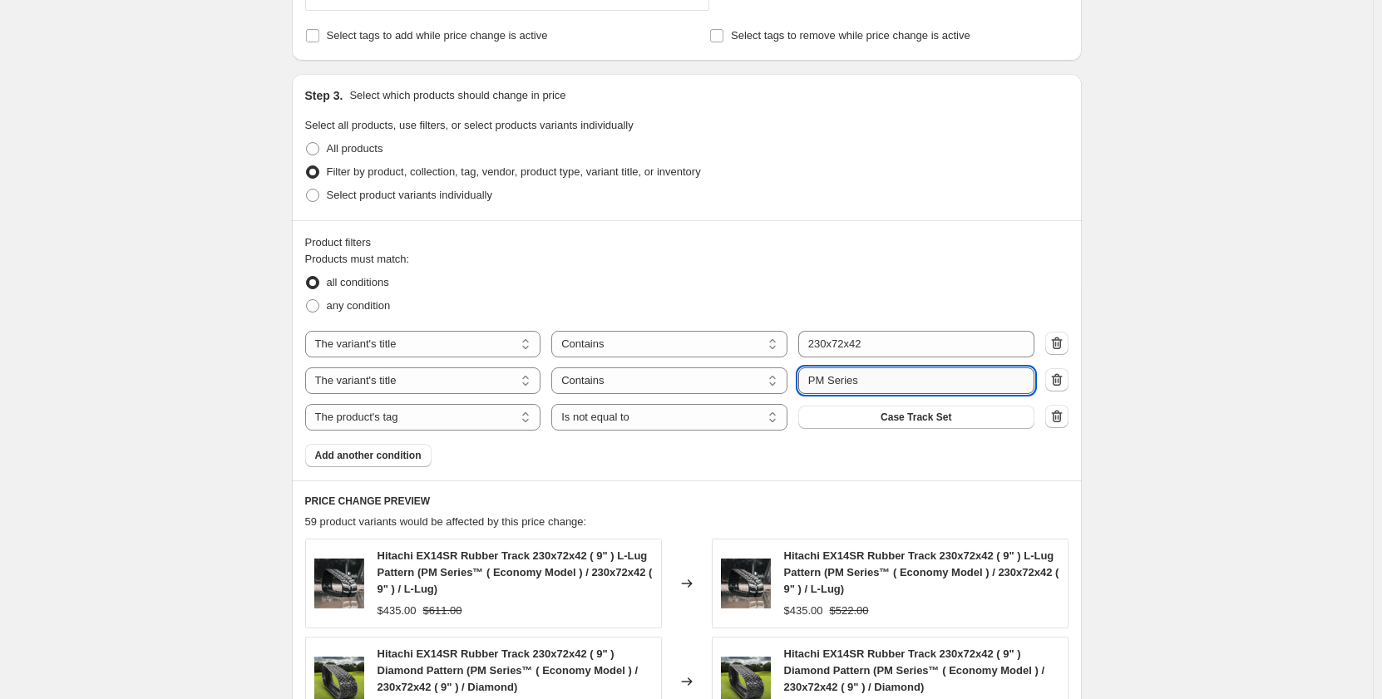
click at [820, 373] on input "PM Series" at bounding box center [916, 381] width 236 height 27
type input "PR Series"
click at [200, 328] on div "Create new price [MEDICAL_DATA]. This page is ready Create new price [MEDICAL_D…" at bounding box center [686, 277] width 1373 height 2107
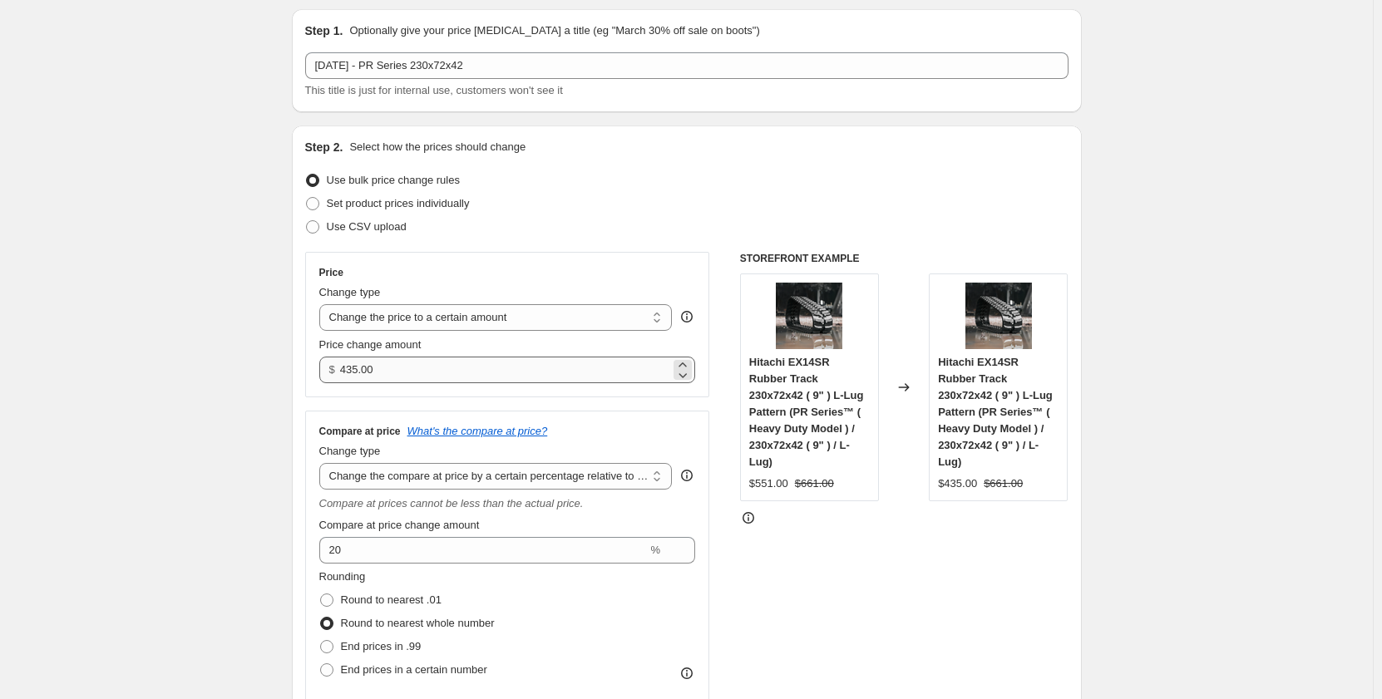
scroll to position [56, 0]
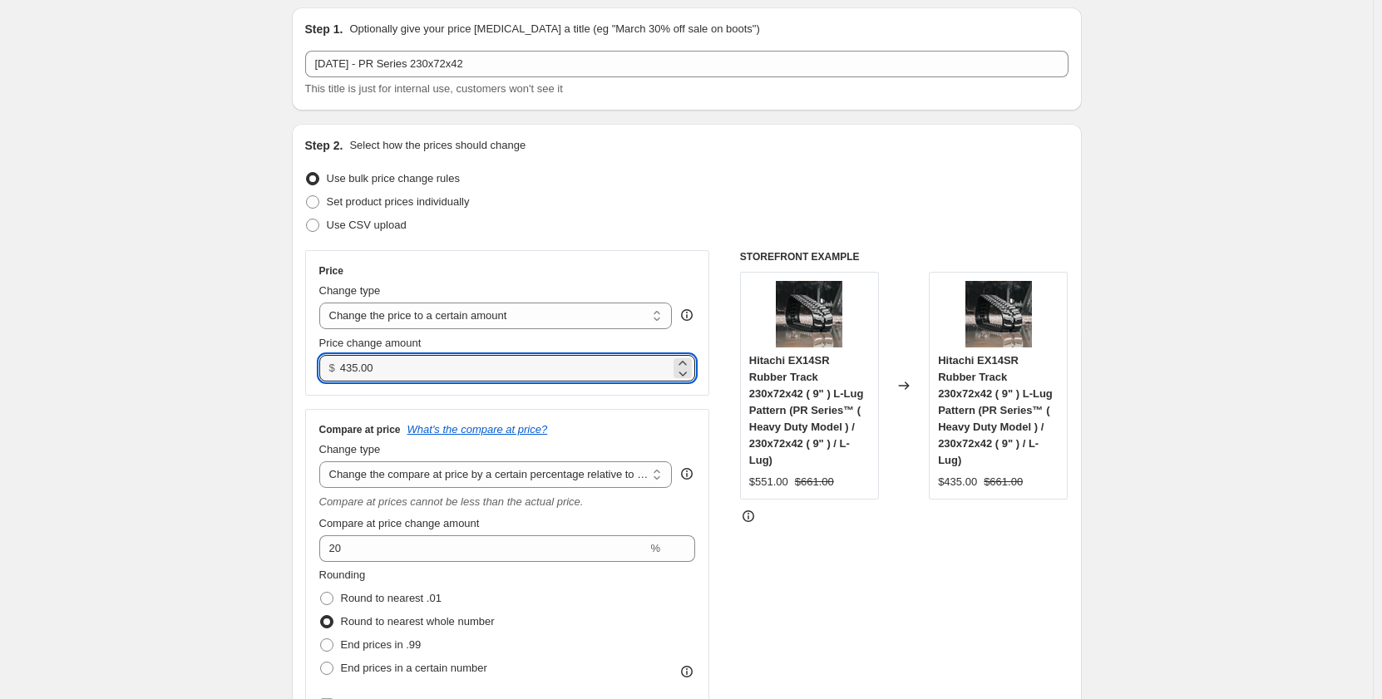
drag, startPoint x: 413, startPoint y: 369, endPoint x: 321, endPoint y: 379, distance: 92.0
click at [321, 379] on div "Price Change type Change the price to a certain amount Change the price by a ce…" at bounding box center [507, 323] width 405 height 146
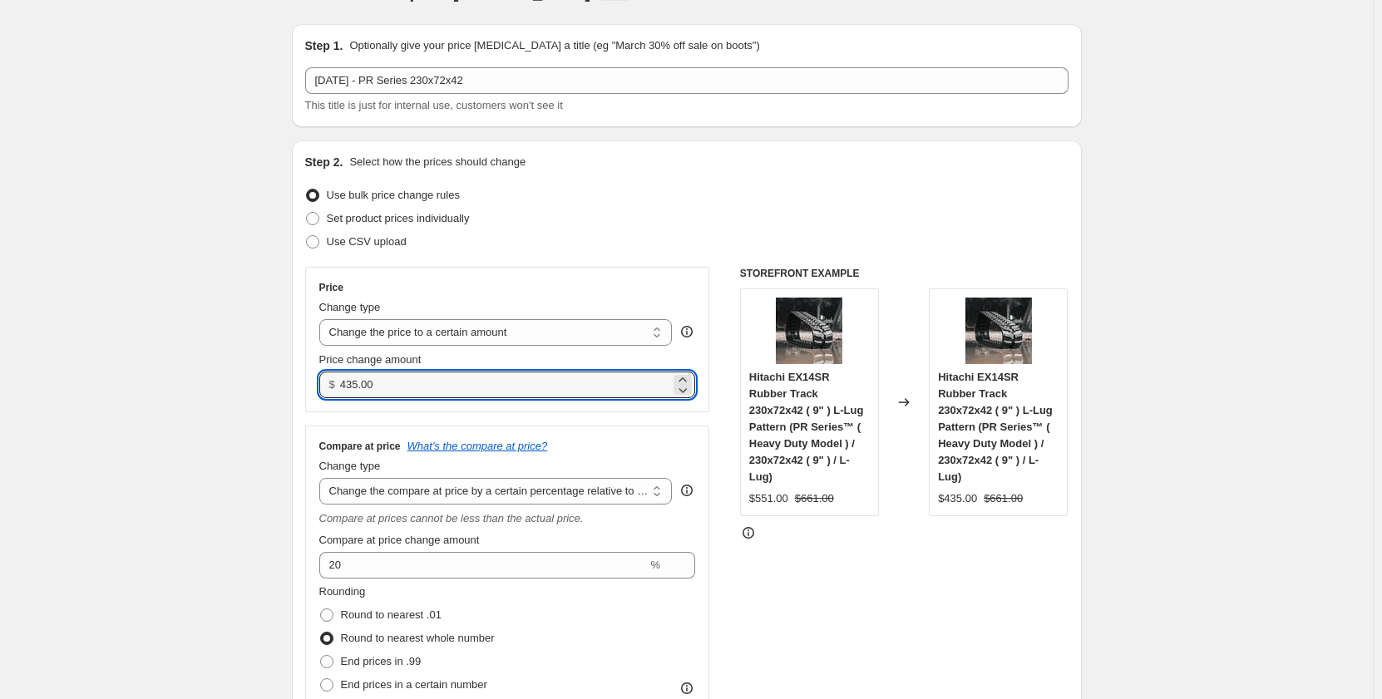
scroll to position [0, 0]
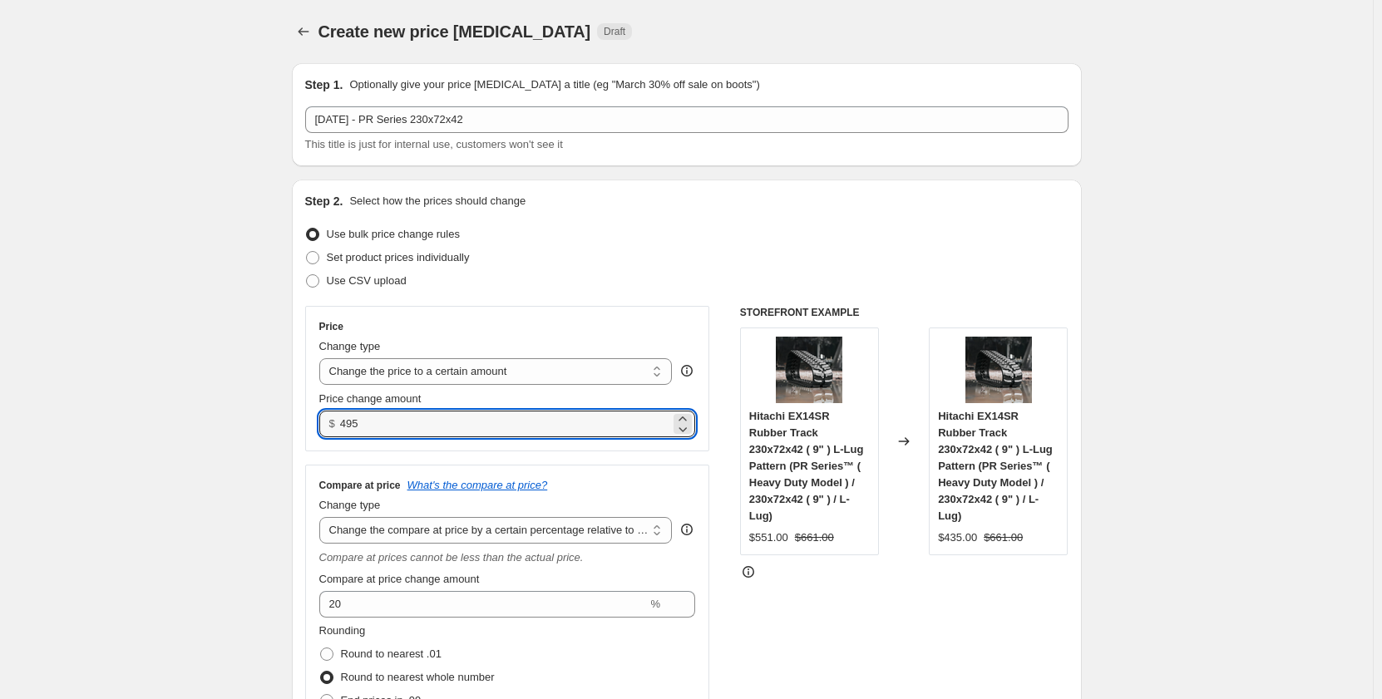
type input "495.00"
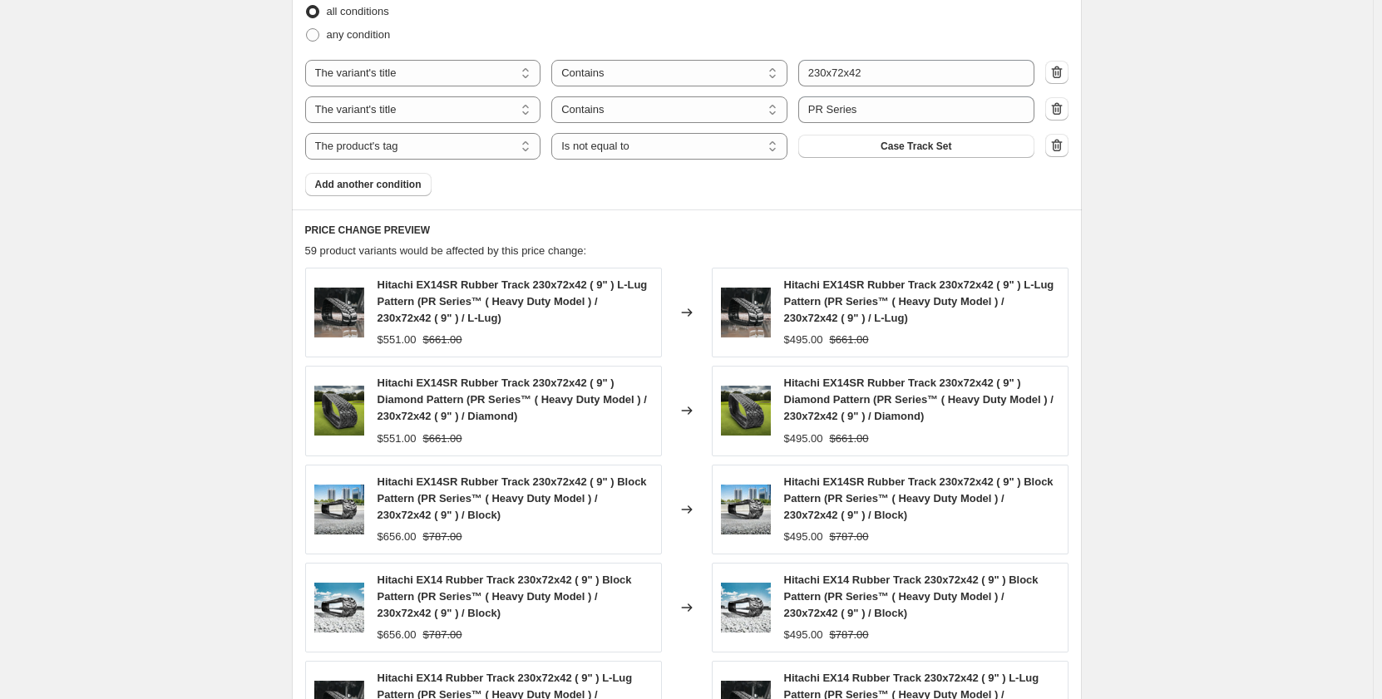
scroll to position [1407, 0]
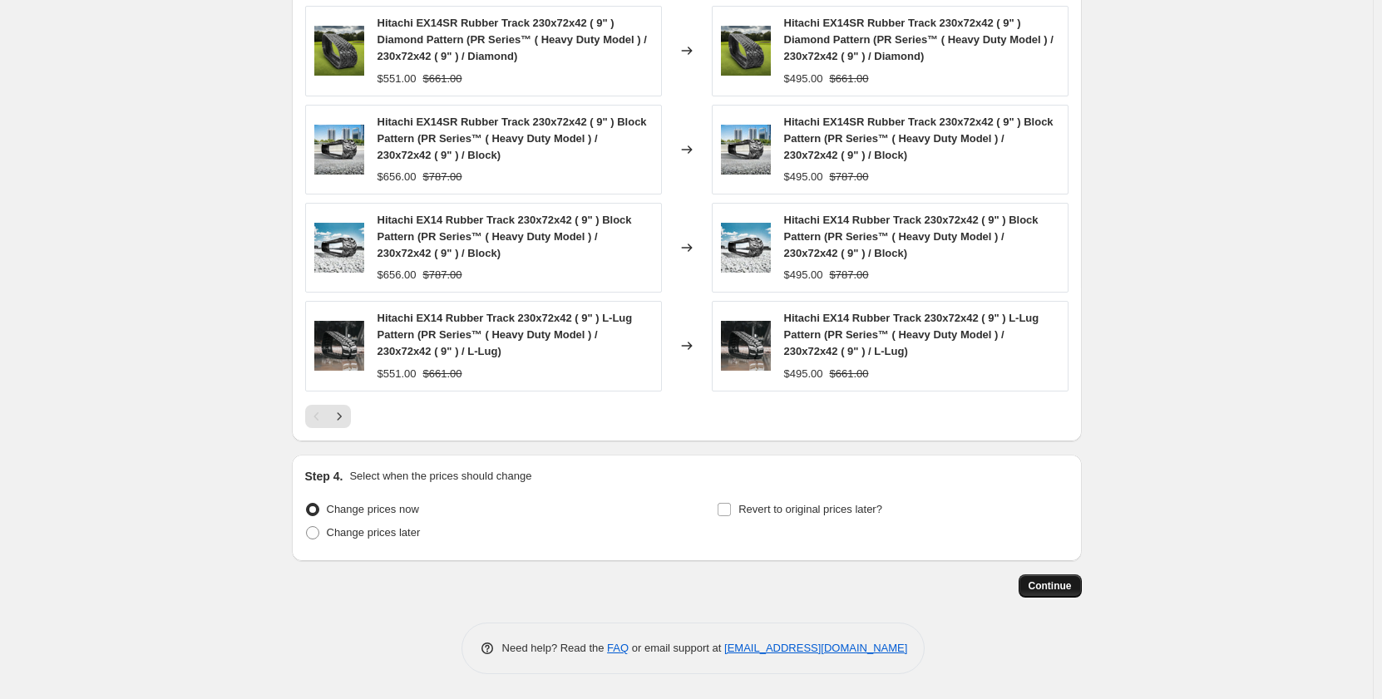
click at [1070, 590] on span "Continue" at bounding box center [1050, 586] width 43 height 13
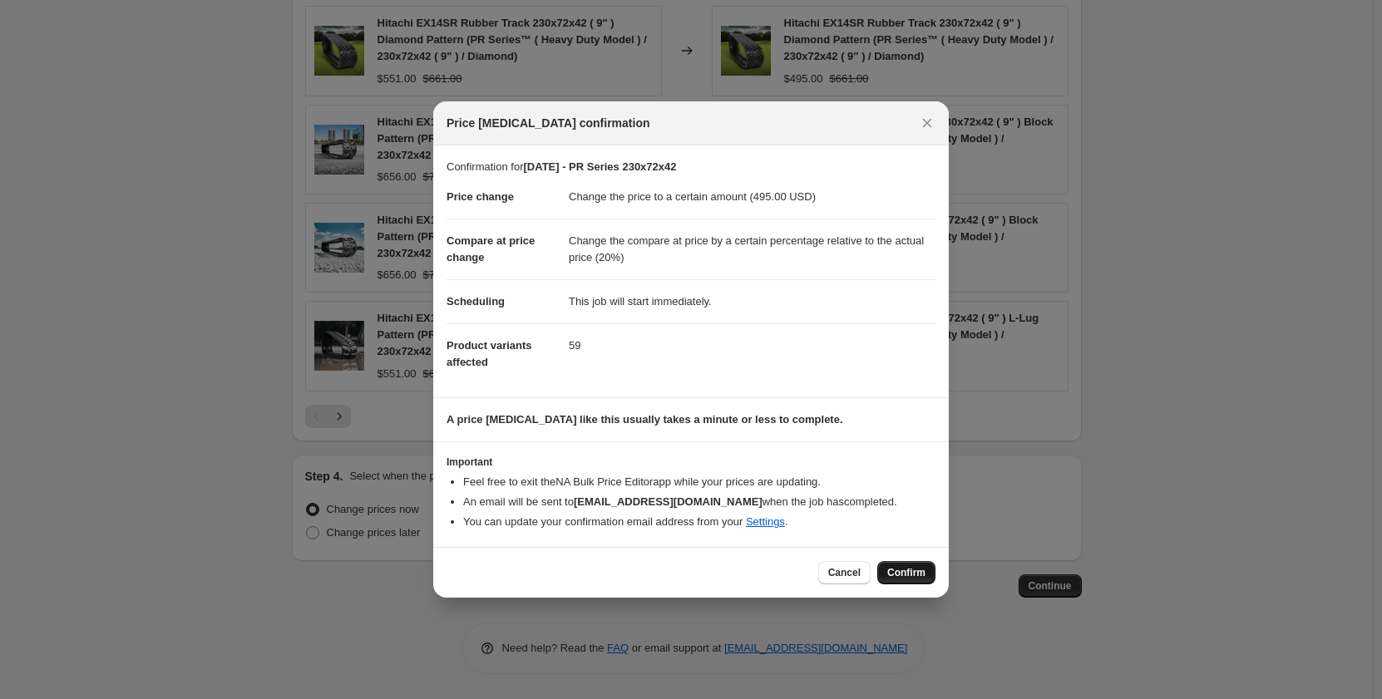
click at [901, 574] on span "Confirm" at bounding box center [906, 572] width 38 height 13
type input "[DATE] - PR Series 230x72x42"
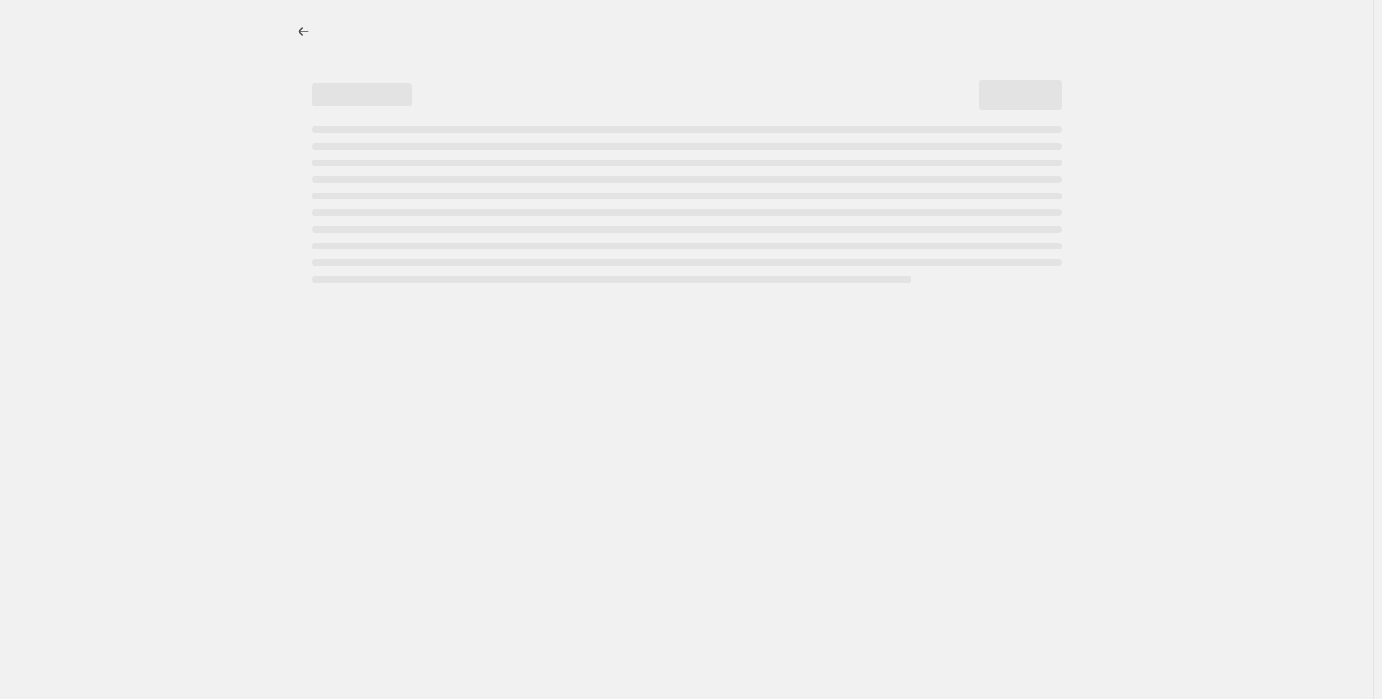
select select "pp"
select select "title"
select select "contains"
select select "title"
select select "contains"
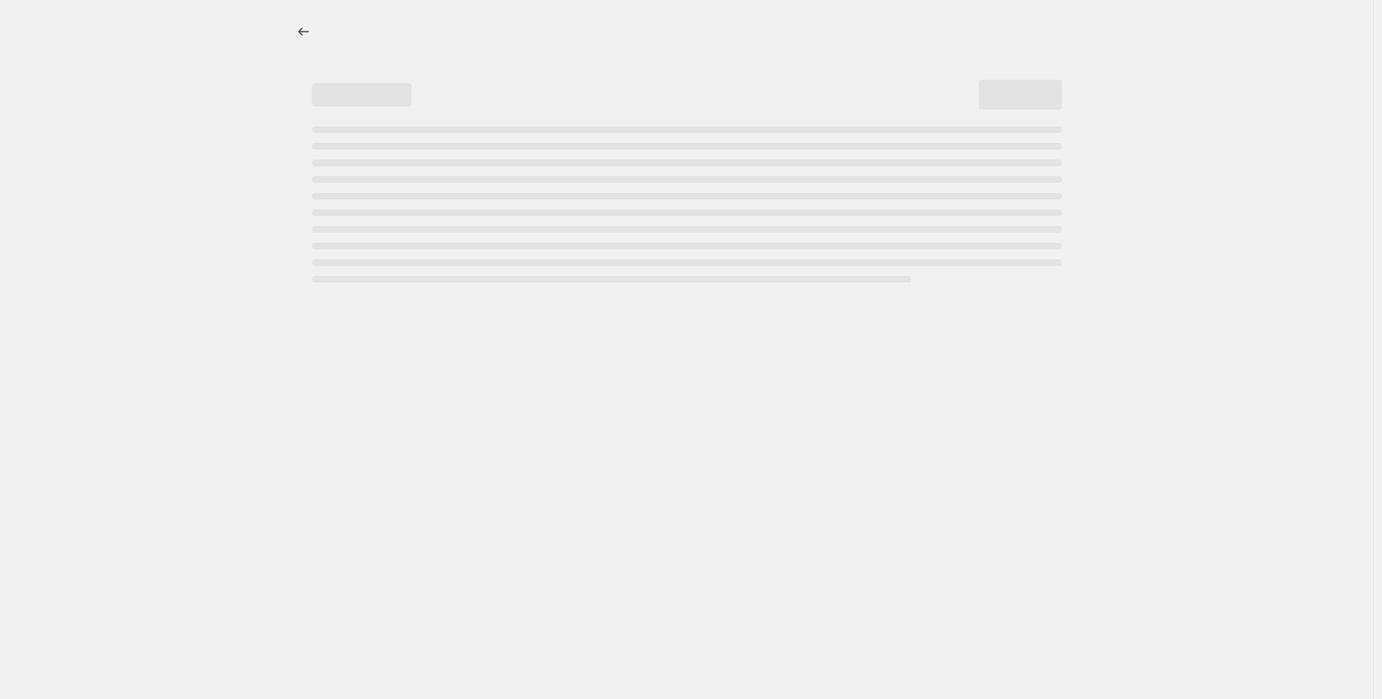
select select "tag"
select select "not_equal"
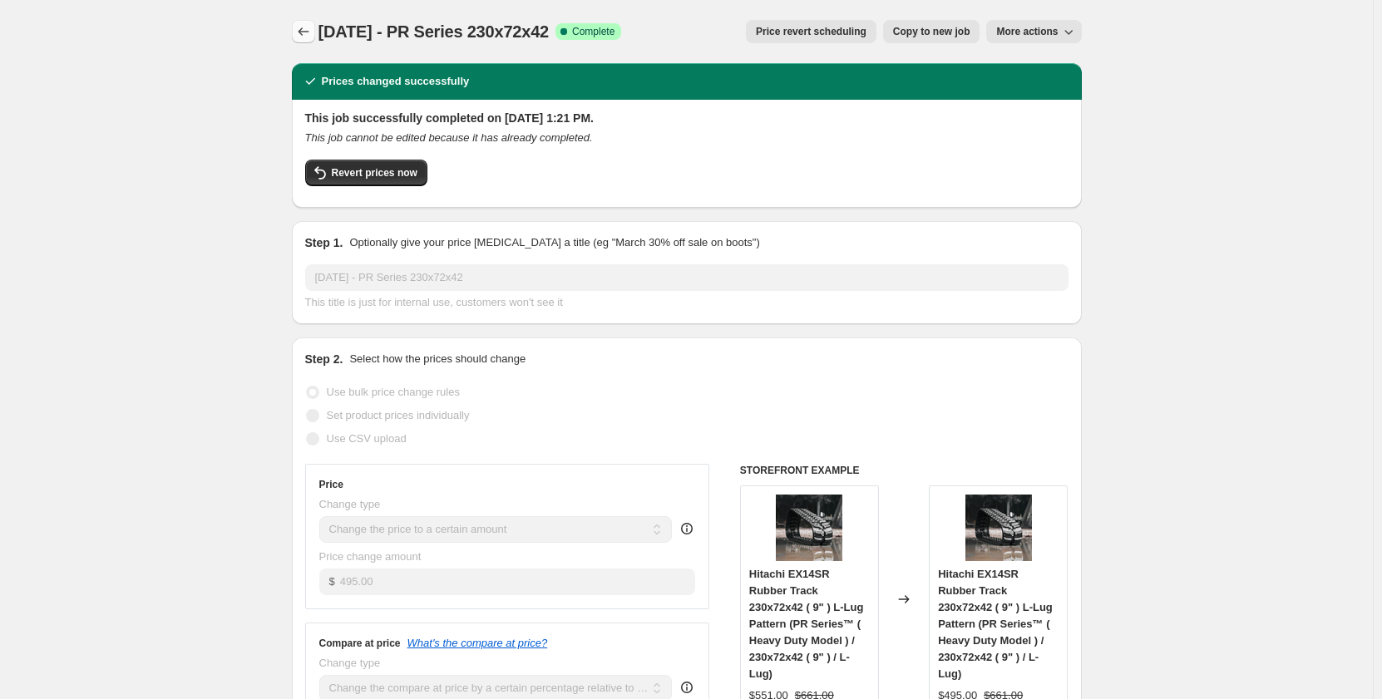
click at [310, 32] on icon "Price change jobs" at bounding box center [303, 31] width 17 height 17
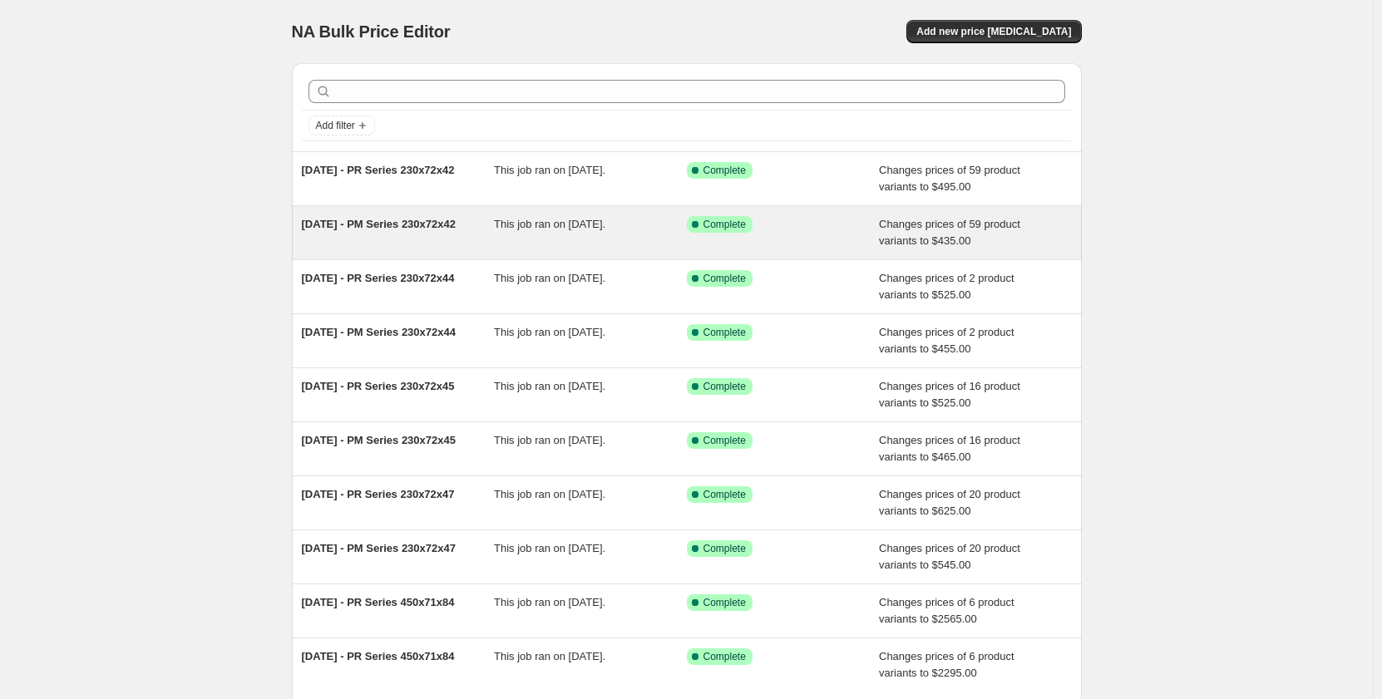
click at [448, 241] on div "[DATE] - PM Series 230x72x42" at bounding box center [398, 232] width 193 height 33
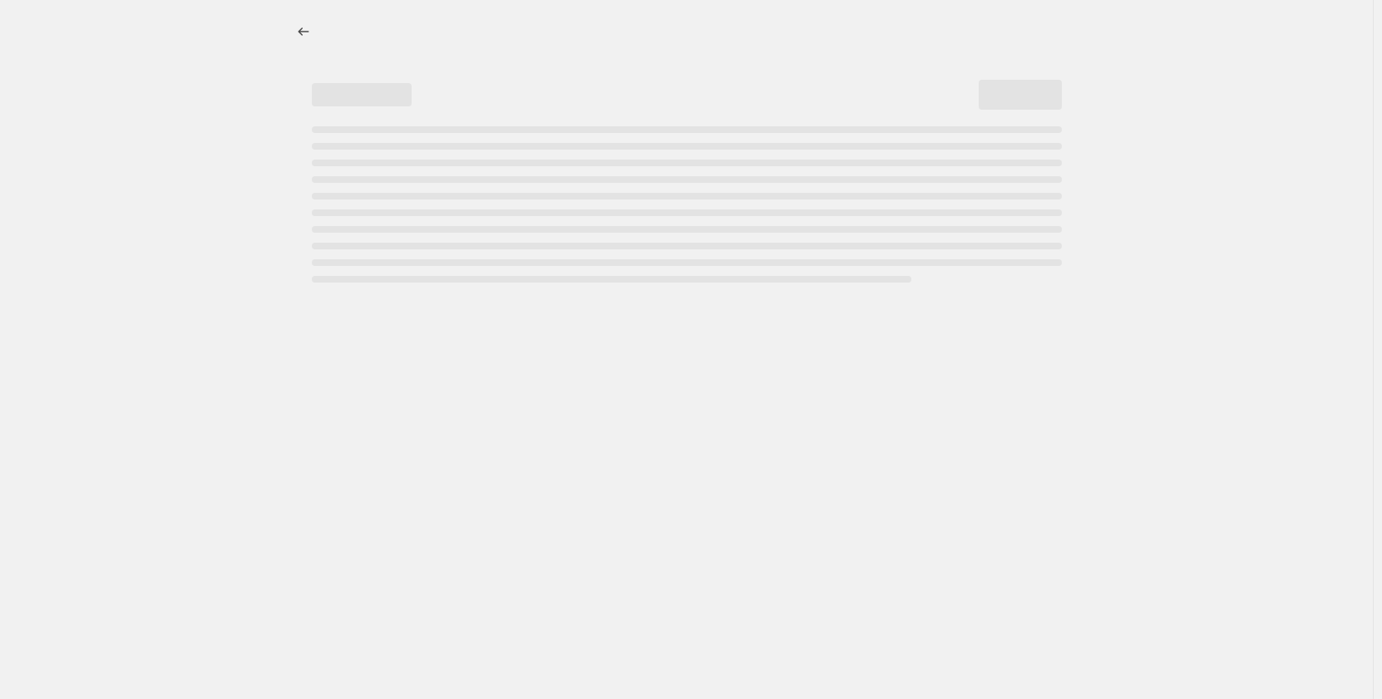
select select "pp"
select select "title"
select select "contains"
select select "title"
select select "contains"
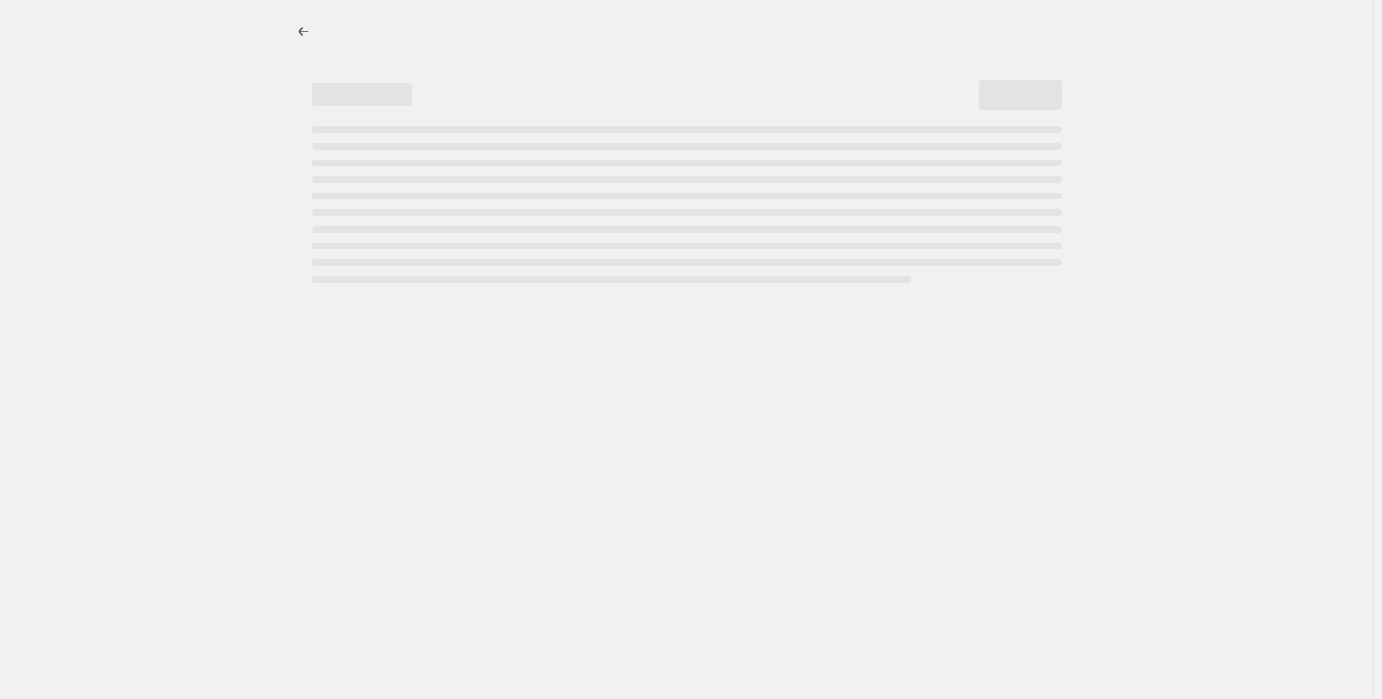
select select "tag"
select select "not_equal"
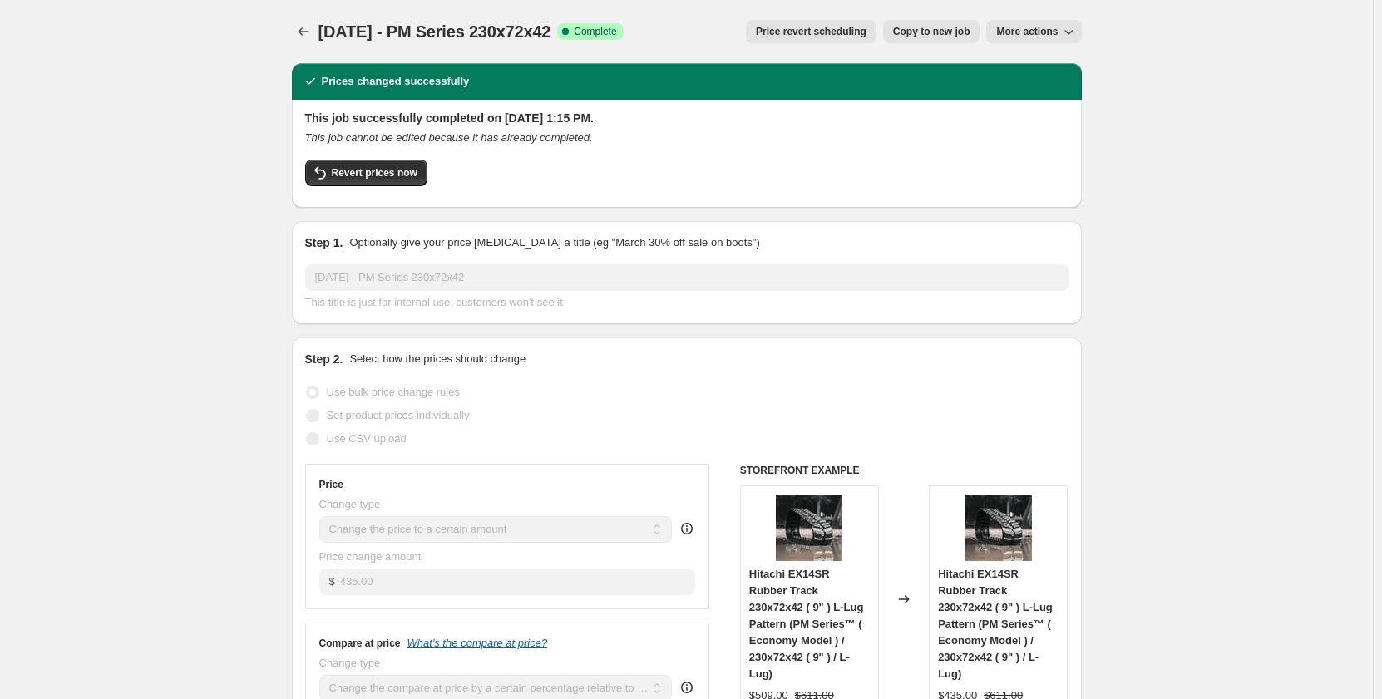
click at [932, 32] on span "Copy to new job" at bounding box center [931, 31] width 77 height 13
select select "pp"
select select "title"
select select "contains"
select select "title"
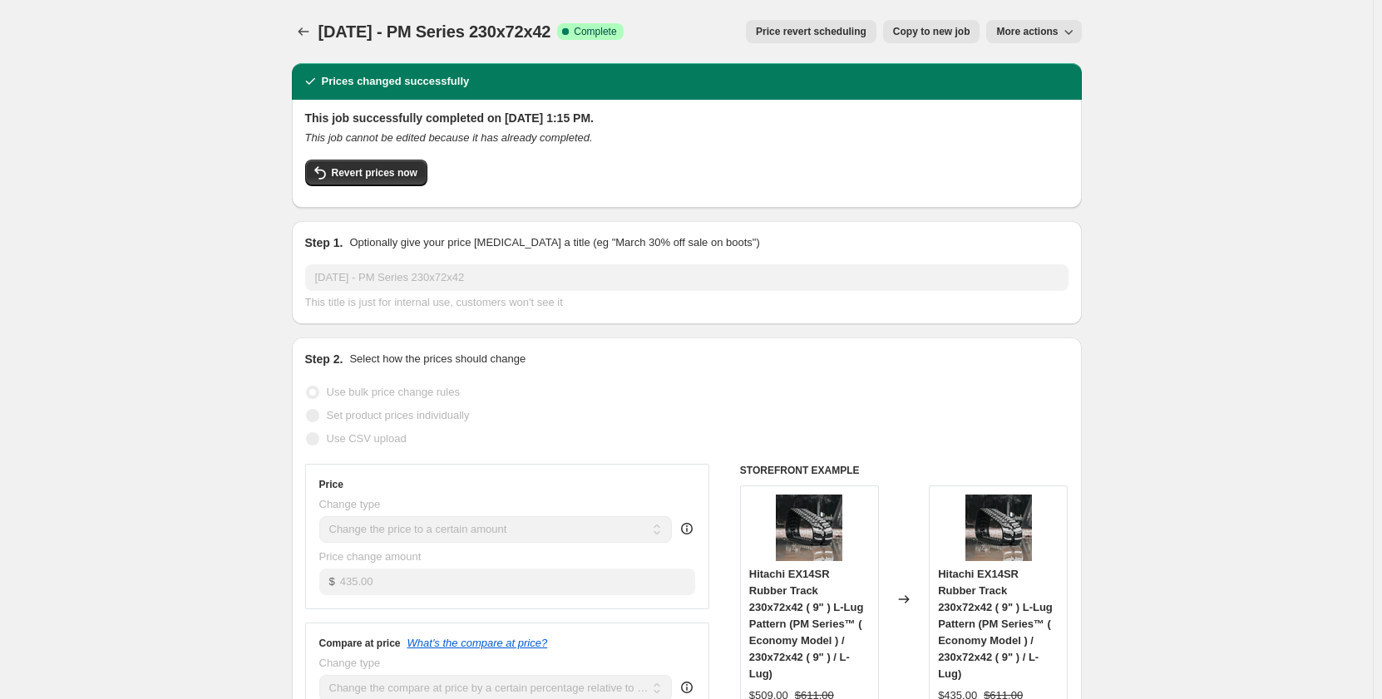
select select "contains"
select select "tag"
select select "not_equal"
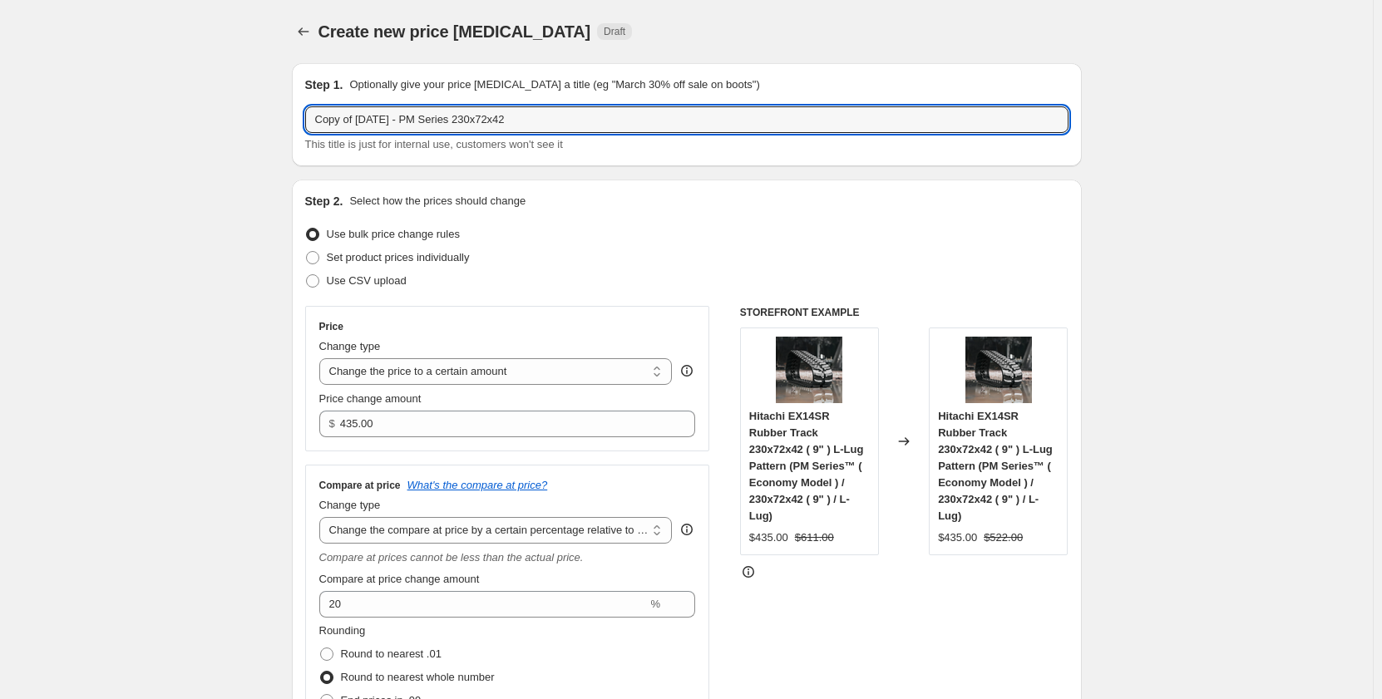
drag, startPoint x: 362, startPoint y: 123, endPoint x: 238, endPoint y: 135, distance: 124.5
drag, startPoint x: 501, startPoint y: 123, endPoint x: 483, endPoint y: 124, distance: 18.3
click at [483, 124] on input "[DATE] - PM Series 230x72x42" at bounding box center [686, 119] width 763 height 27
type input "[DATE] - PM Series 230x72x39"
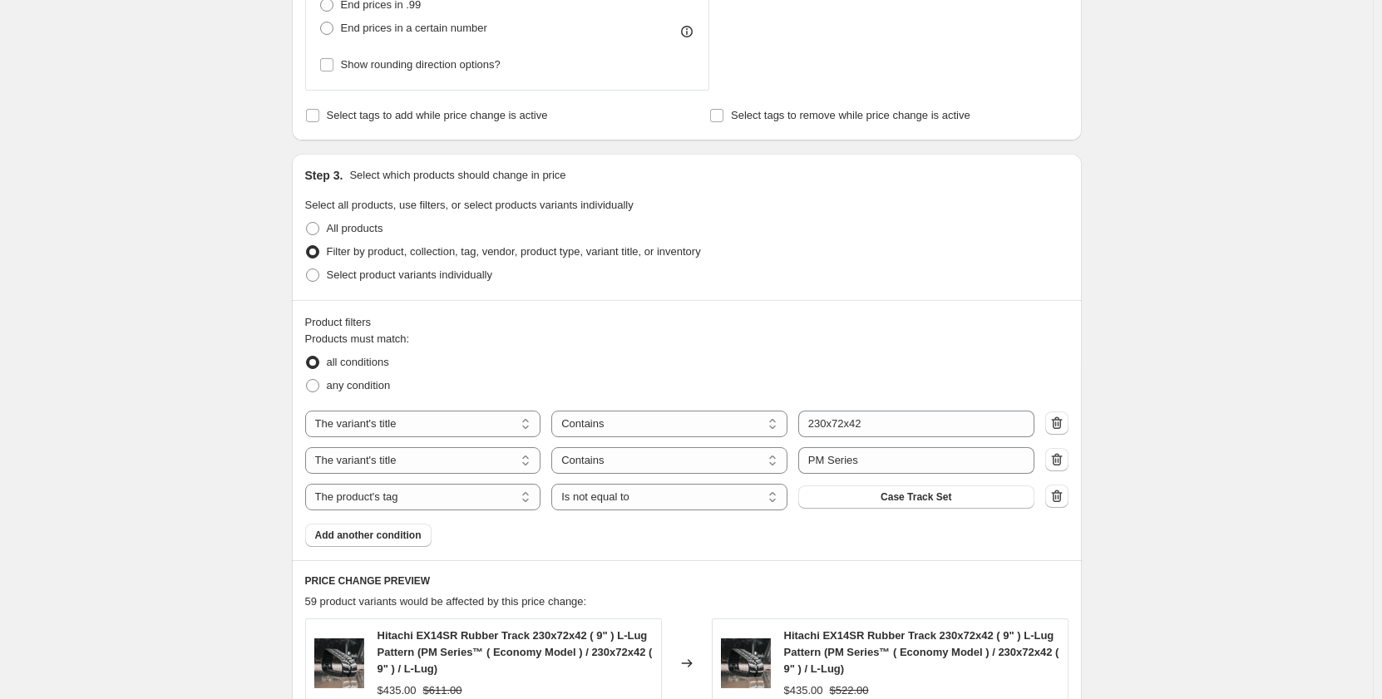
scroll to position [721, 0]
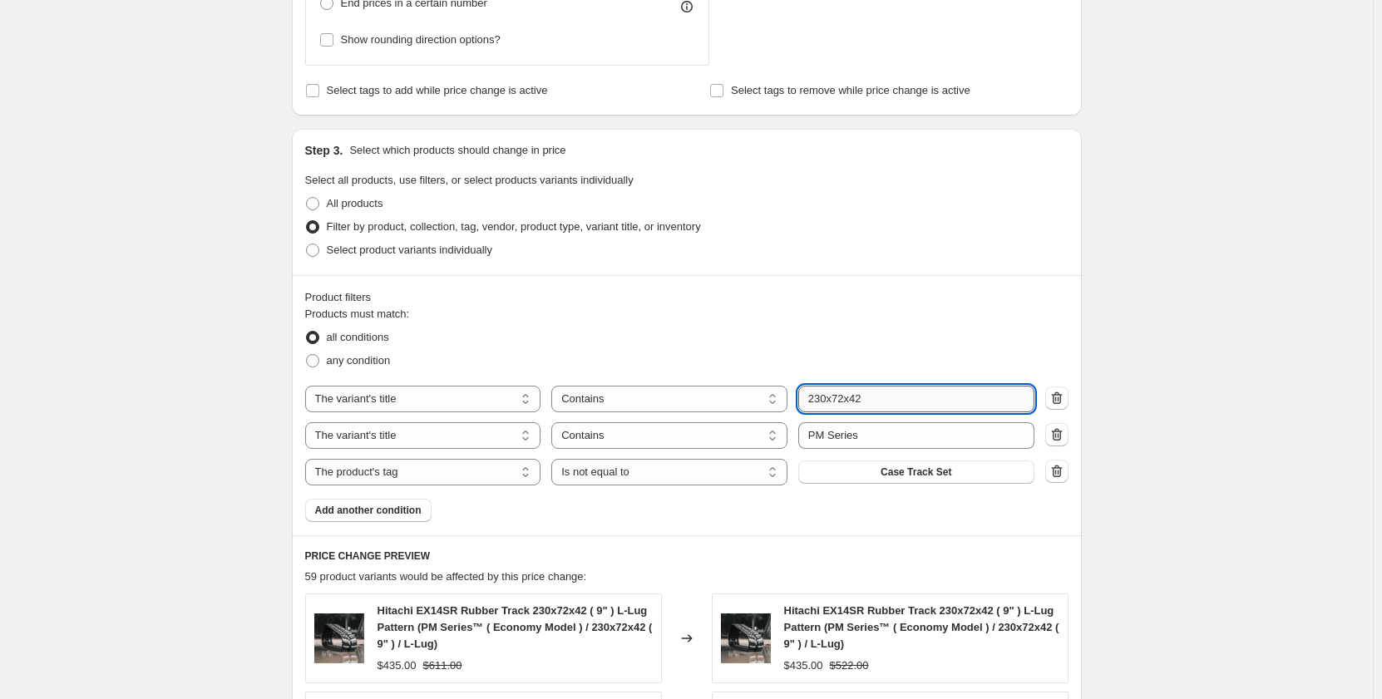
drag, startPoint x: 890, startPoint y: 403, endPoint x: 858, endPoint y: 401, distance: 31.6
click at [858, 401] on input "230x72x42" at bounding box center [916, 399] width 236 height 27
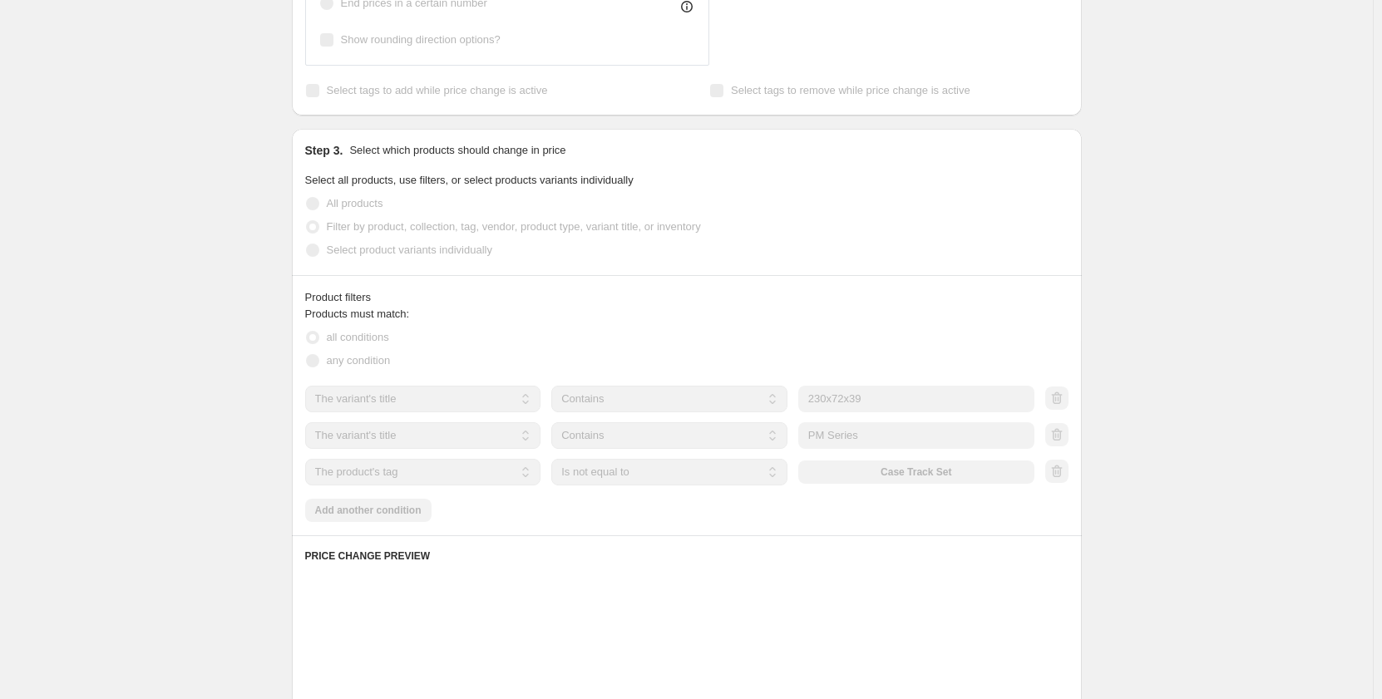
click at [228, 448] on div "Create new price [MEDICAL_DATA]. This page is ready Create new price [MEDICAL_D…" at bounding box center [686, 277] width 1373 height 1997
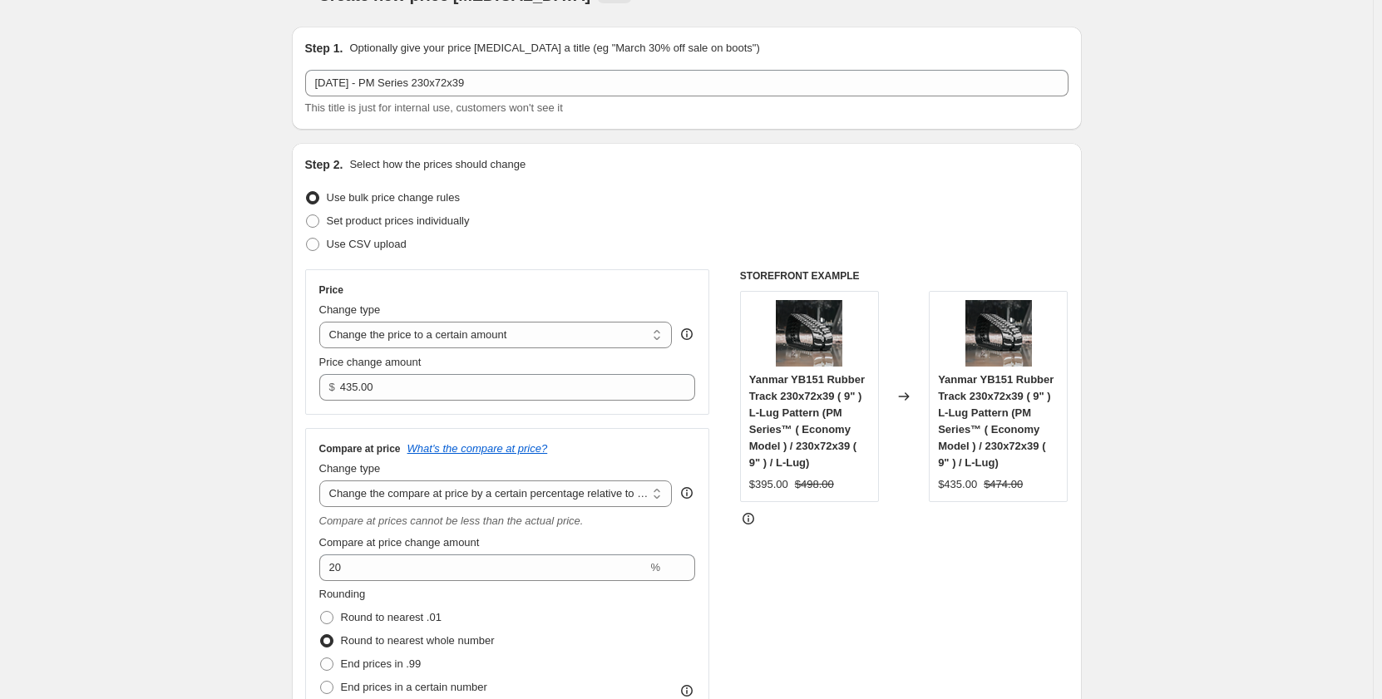
scroll to position [27, 0]
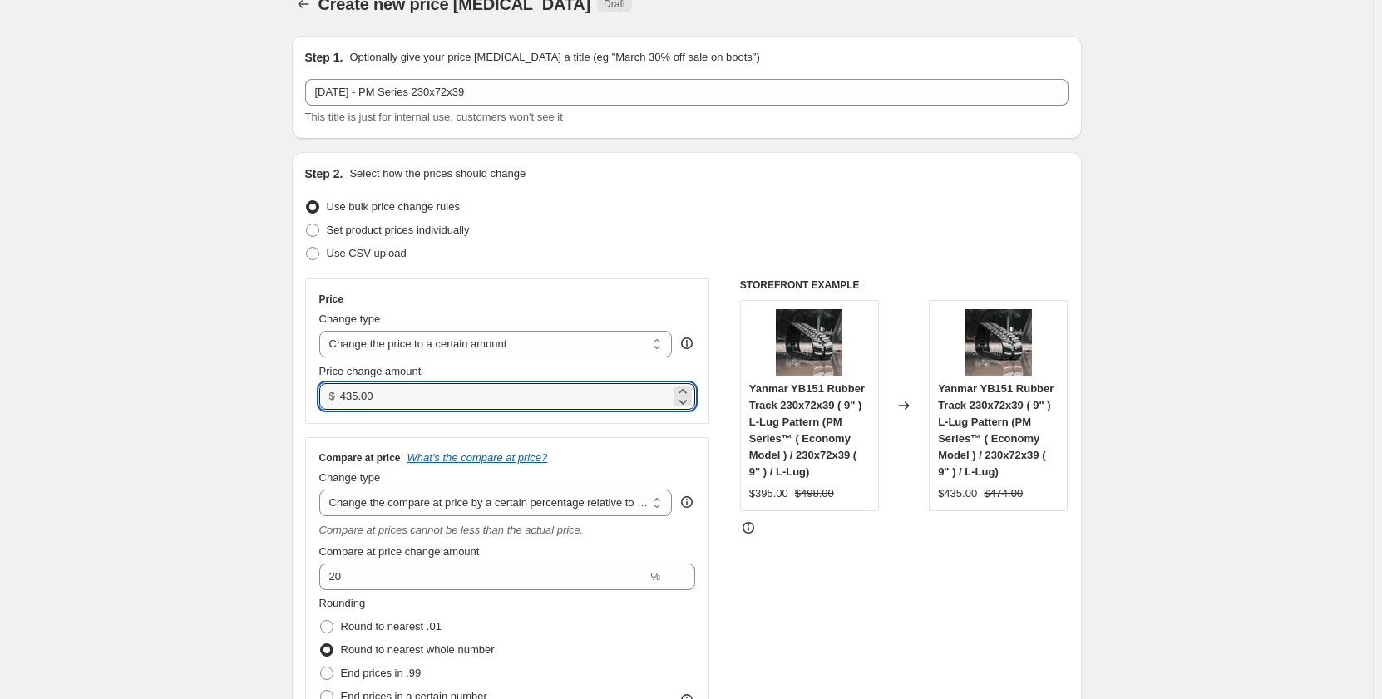
drag, startPoint x: 427, startPoint y: 394, endPoint x: 299, endPoint y: 415, distance: 128.9
click at [299, 415] on div "Step 2. Select how the prices should change Use bulk price change rules Set pro…" at bounding box center [687, 480] width 790 height 657
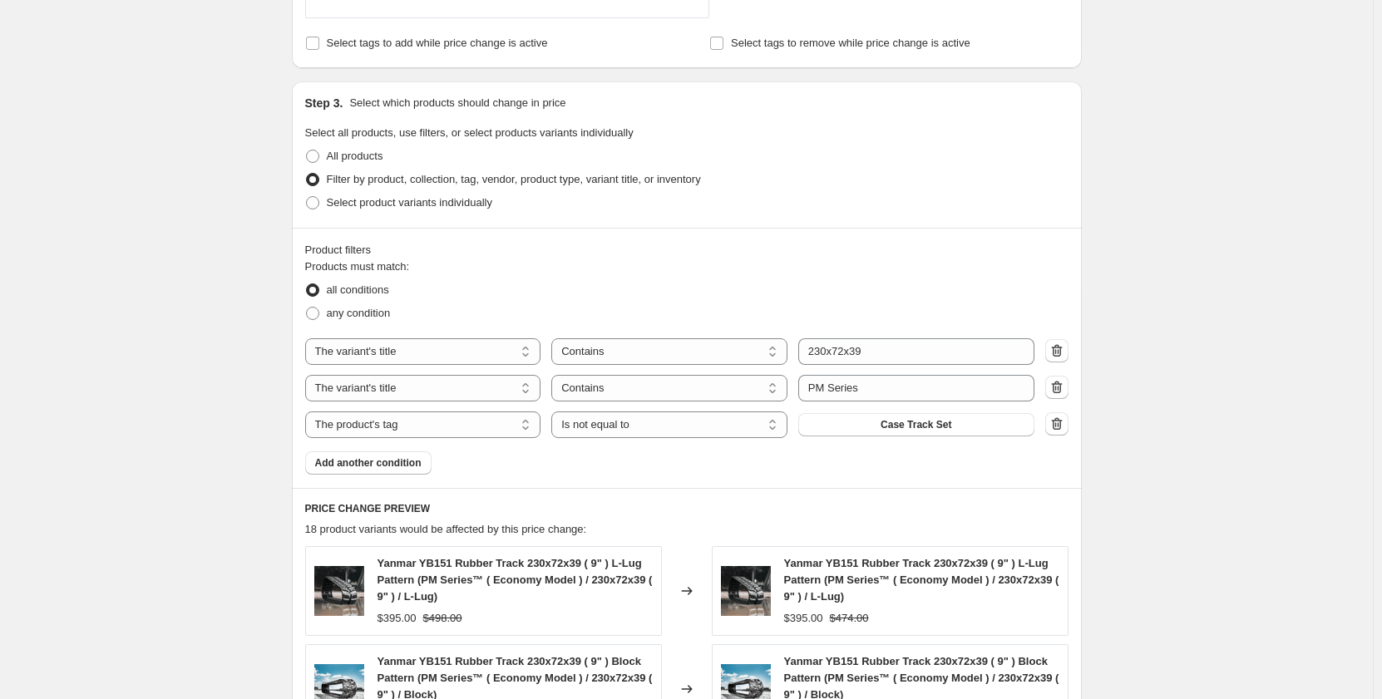
scroll to position [1407, 0]
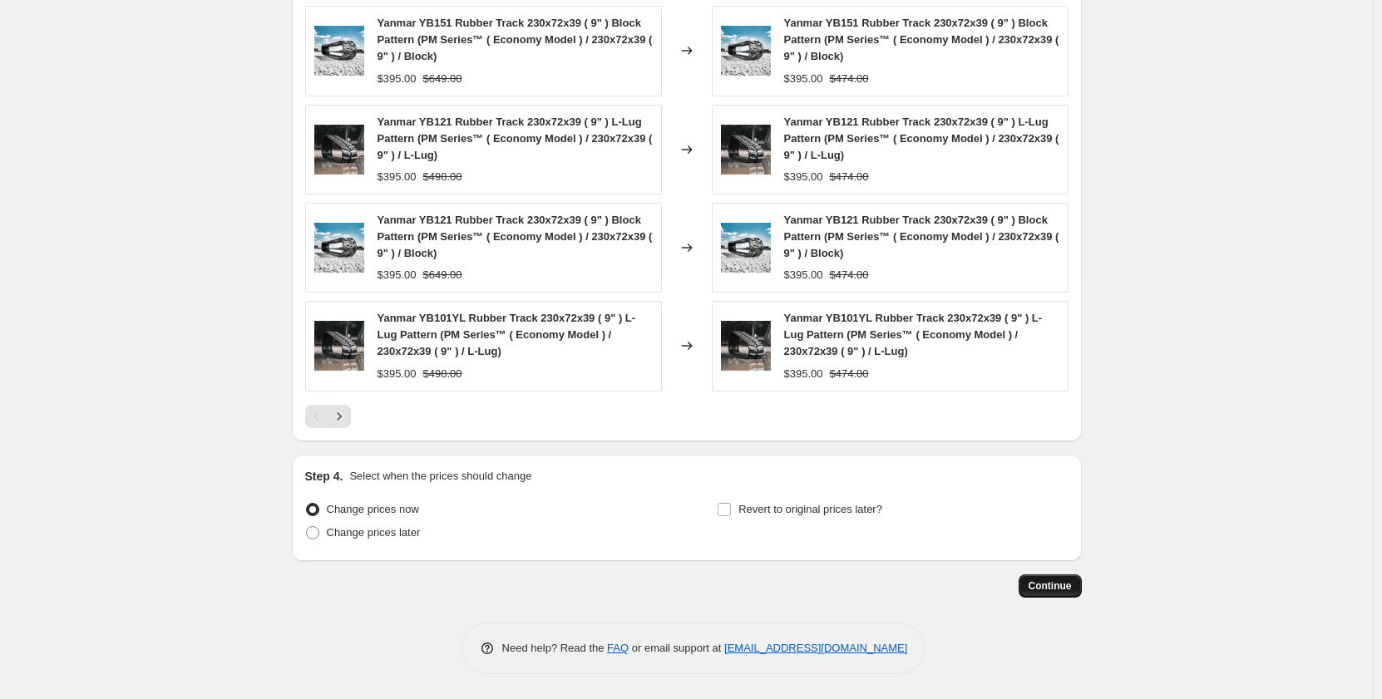
click at [1036, 590] on span "Continue" at bounding box center [1050, 586] width 43 height 13
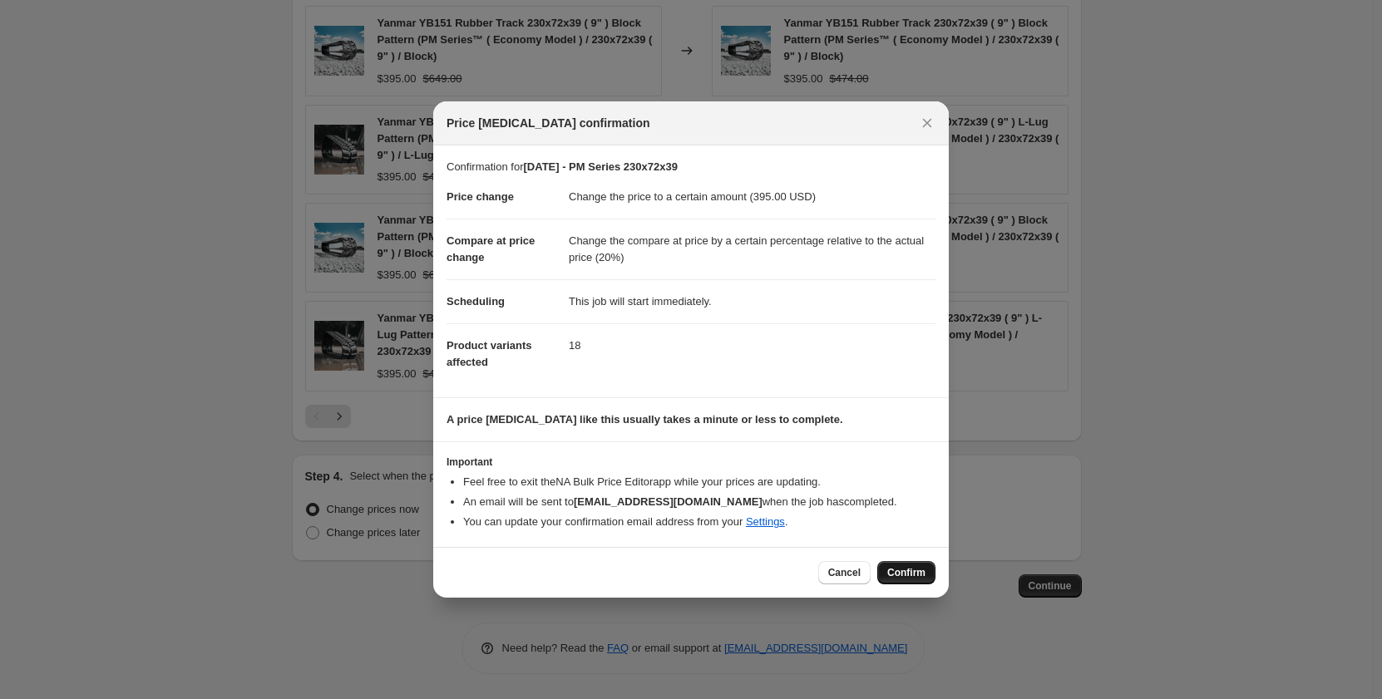
click at [924, 577] on span "Confirm" at bounding box center [906, 572] width 38 height 13
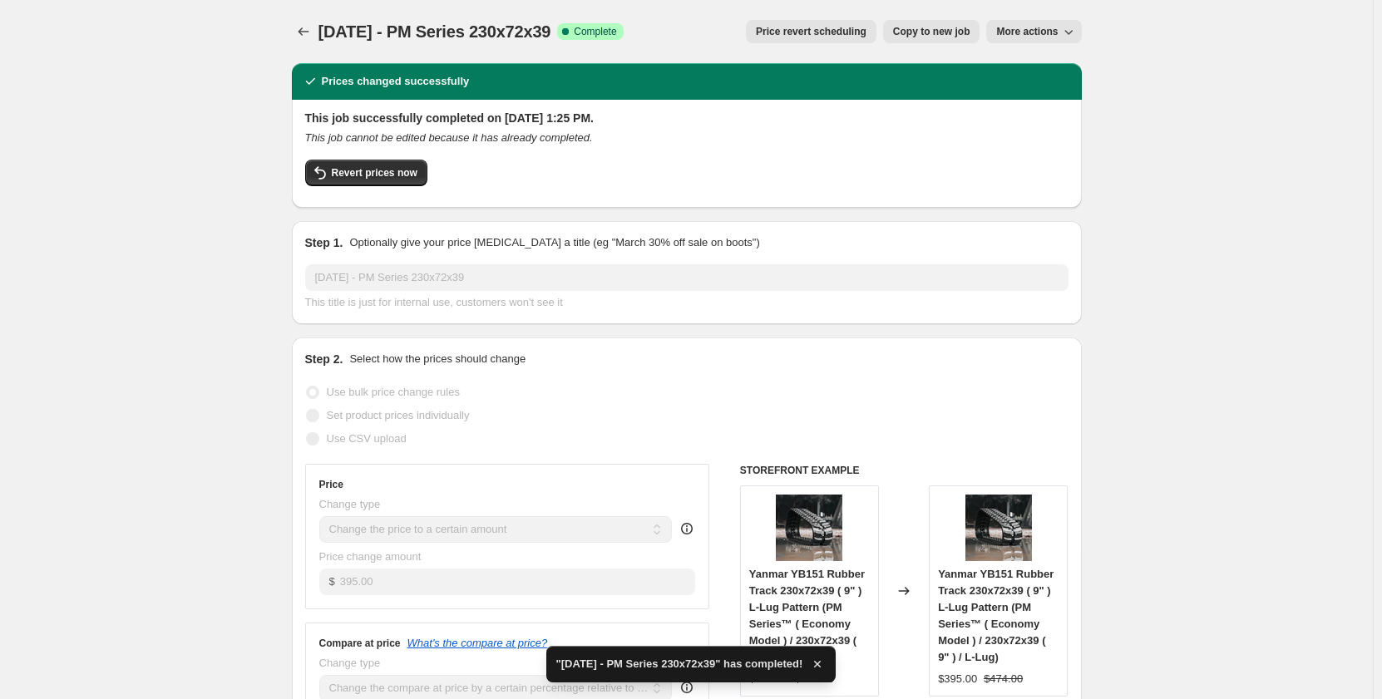
click at [907, 32] on span "Copy to new job" at bounding box center [931, 31] width 77 height 13
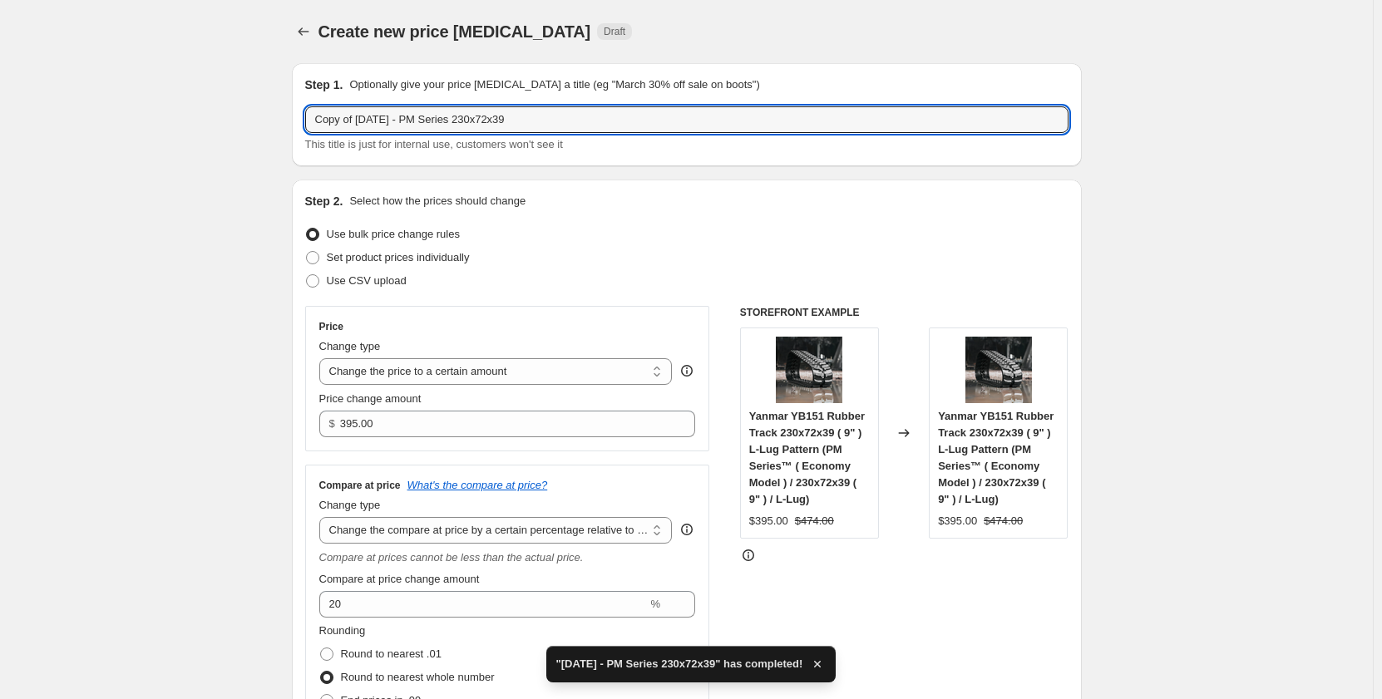
drag, startPoint x: 363, startPoint y: 120, endPoint x: 233, endPoint y: 139, distance: 131.1
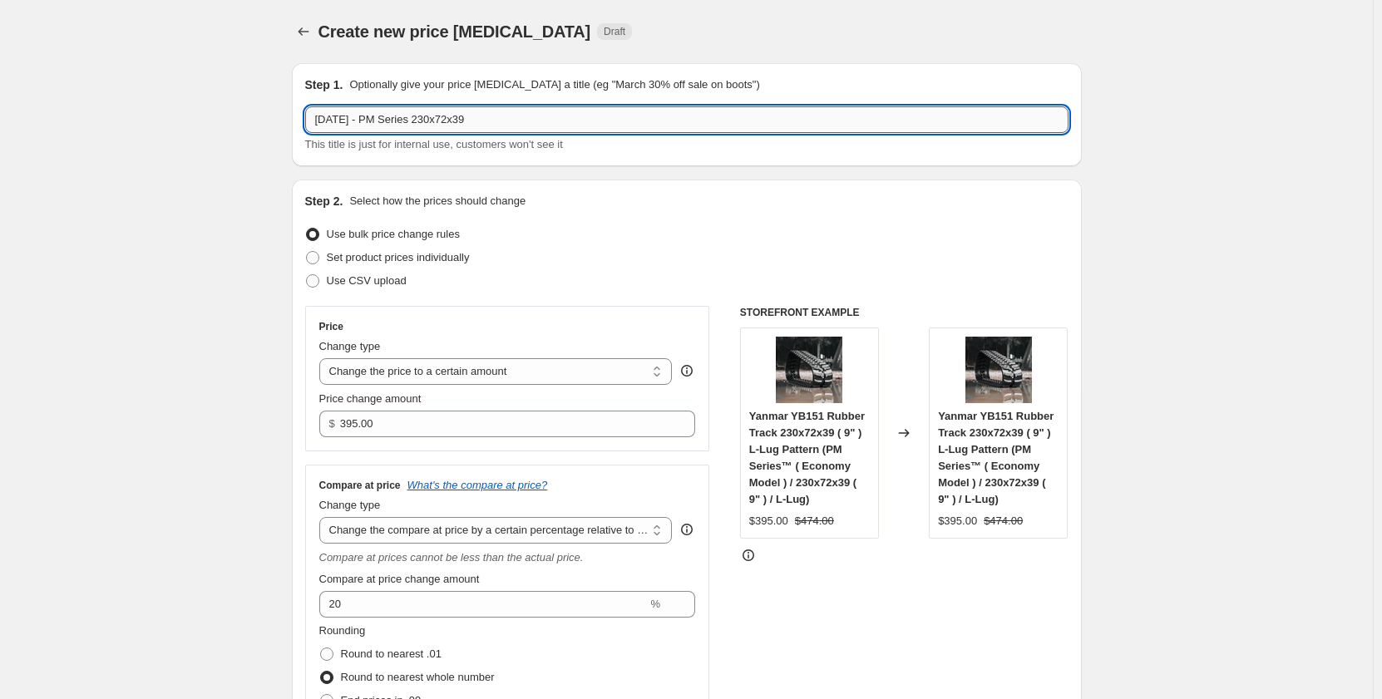
click at [387, 126] on input "[DATE] - PM Series 230x72x39" at bounding box center [686, 119] width 763 height 27
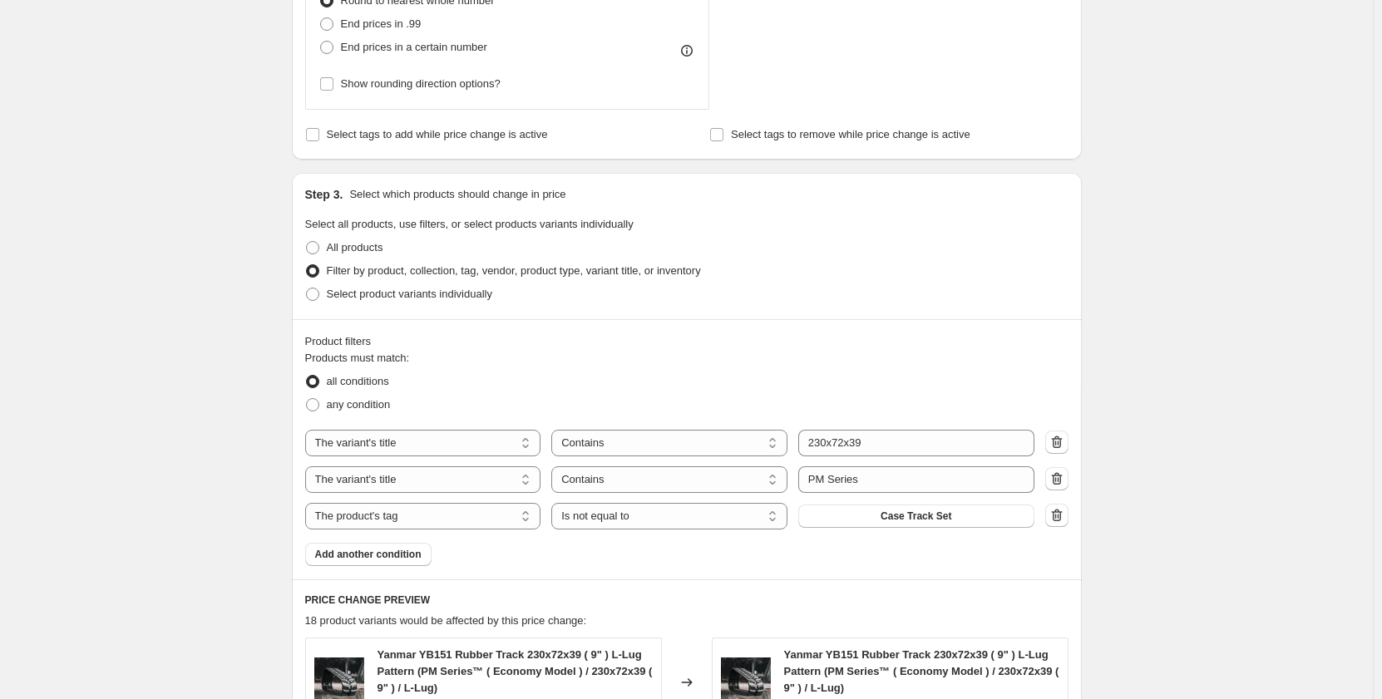
scroll to position [804, 0]
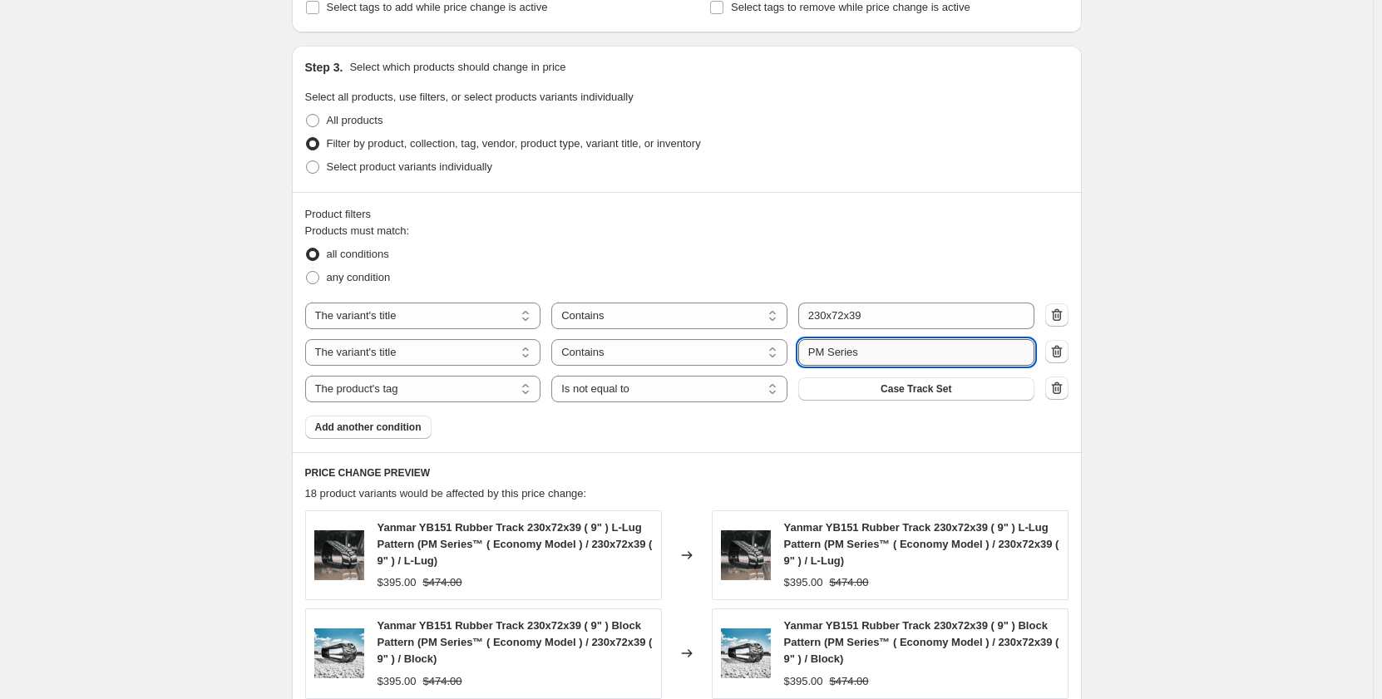
click at [823, 353] on input "PM Series" at bounding box center [916, 352] width 236 height 27
click at [254, 384] on div "Create new price [MEDICAL_DATA]. This page is ready Create new price [MEDICAL_D…" at bounding box center [686, 249] width 1373 height 2107
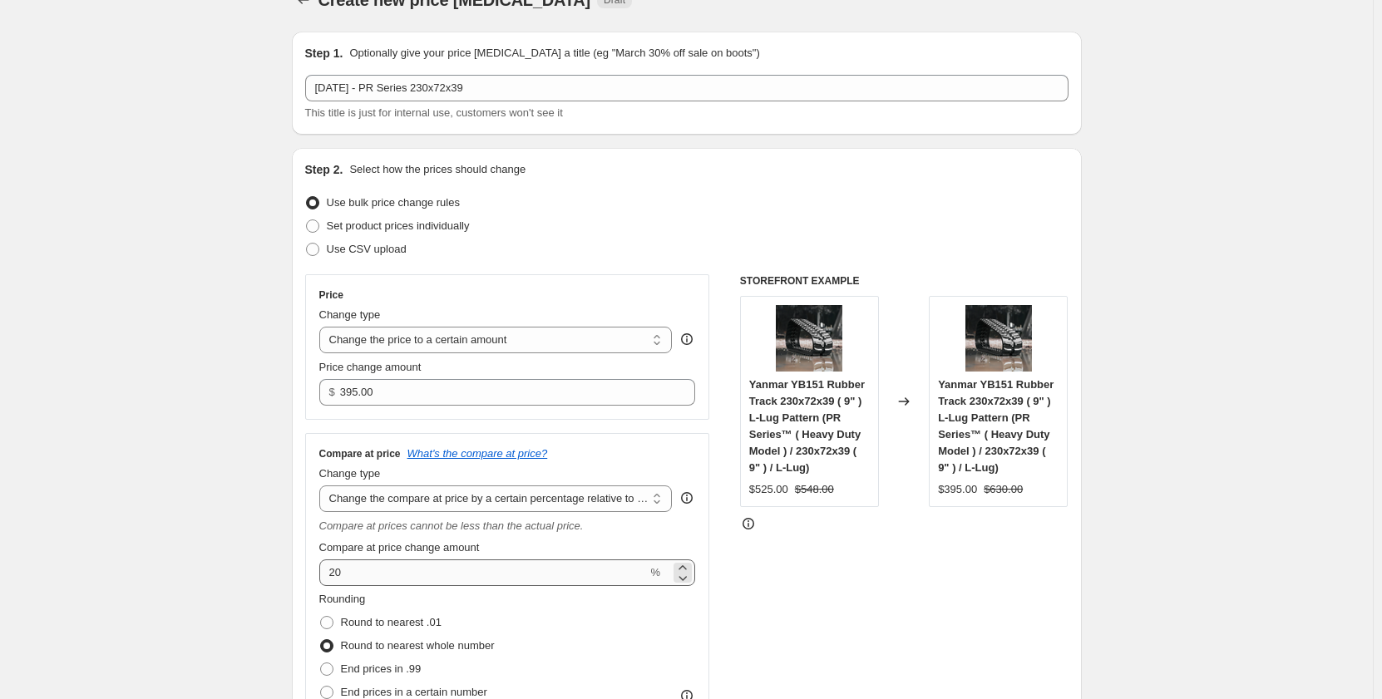
scroll to position [0, 0]
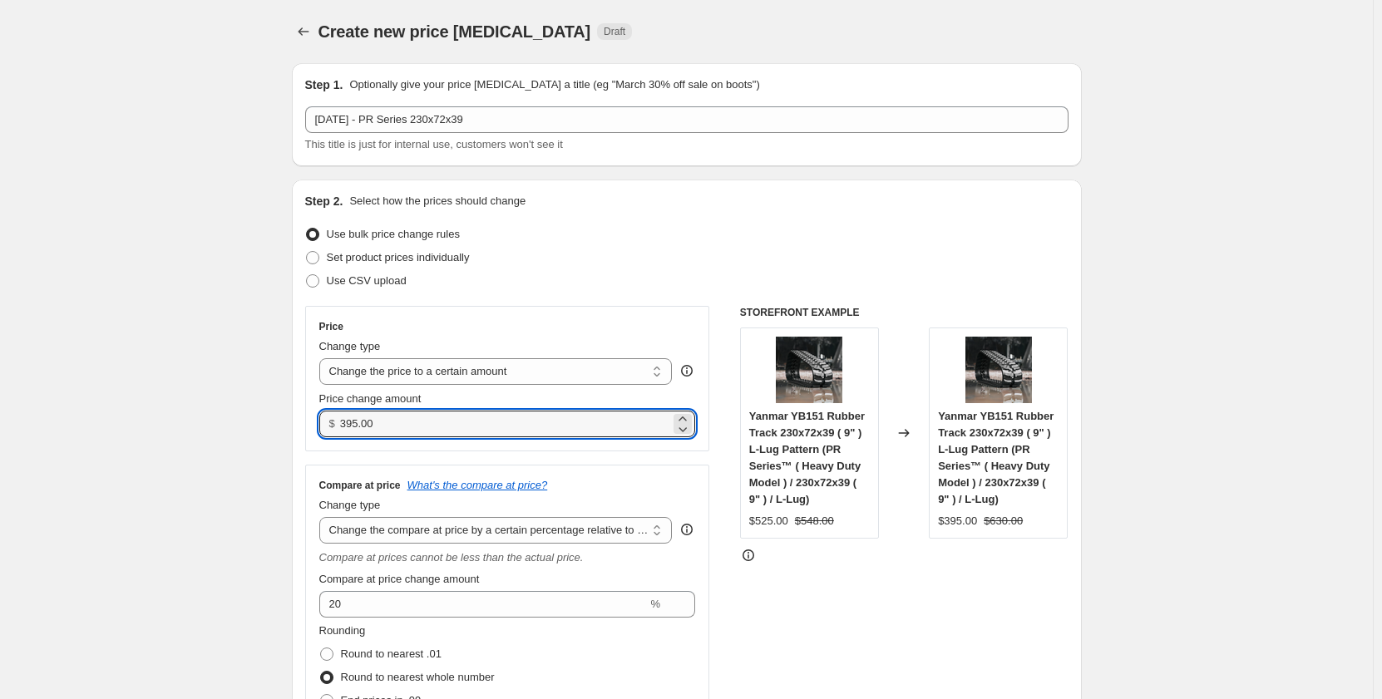
drag, startPoint x: 403, startPoint y: 427, endPoint x: 319, endPoint y: 432, distance: 84.1
click at [319, 432] on div "Price Change type Change the price to a certain amount Change the price by a ce…" at bounding box center [507, 379] width 405 height 146
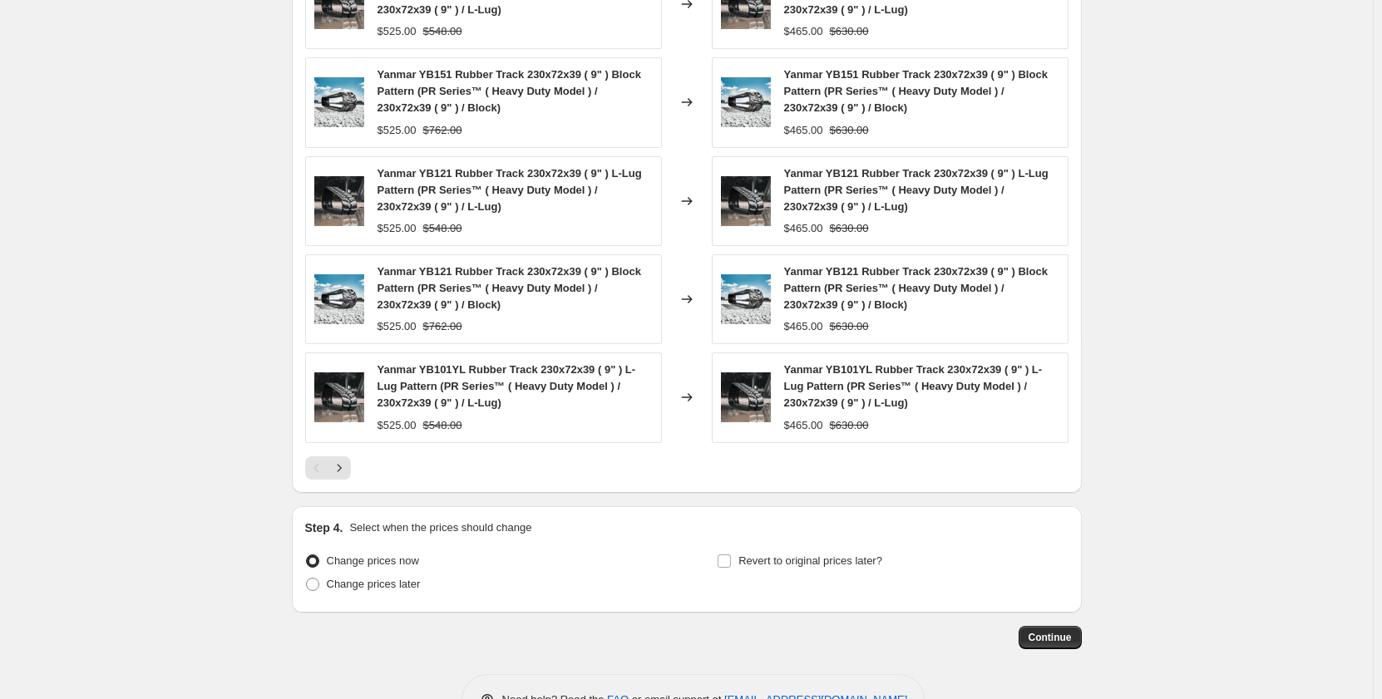
scroll to position [1407, 0]
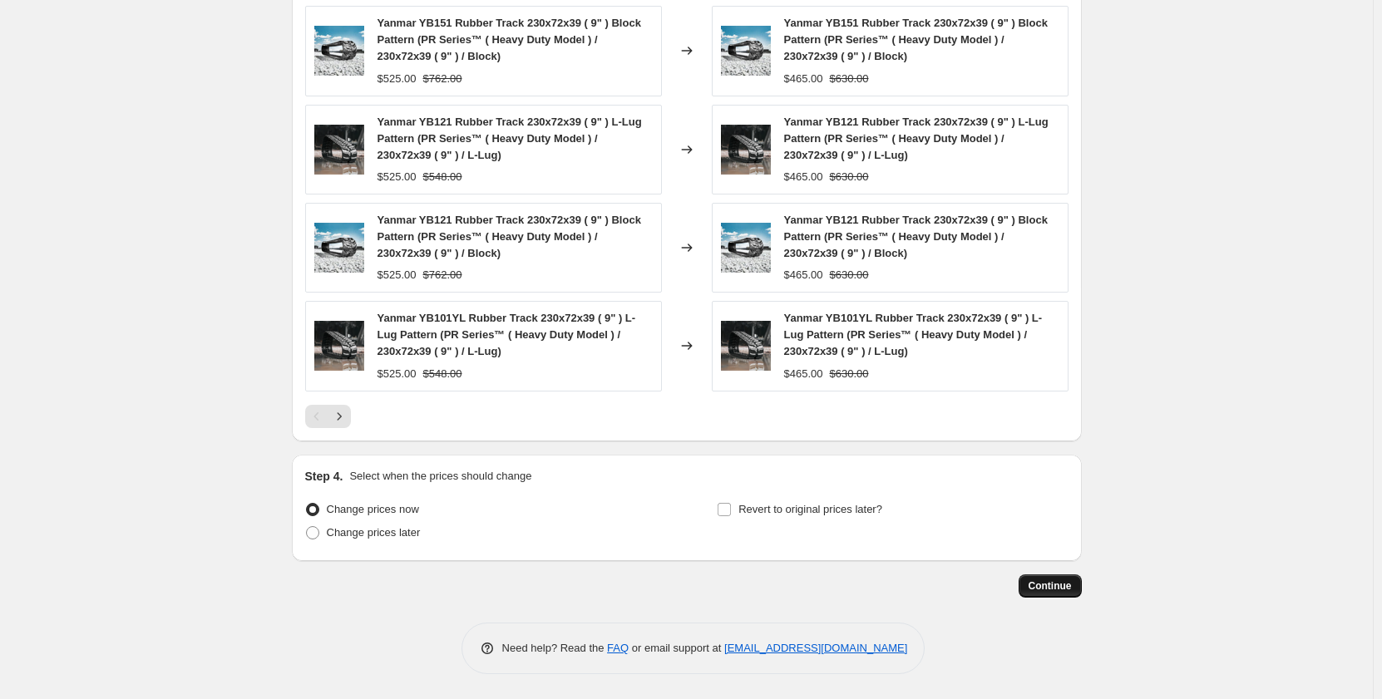
click at [1052, 587] on span "Continue" at bounding box center [1050, 586] width 43 height 13
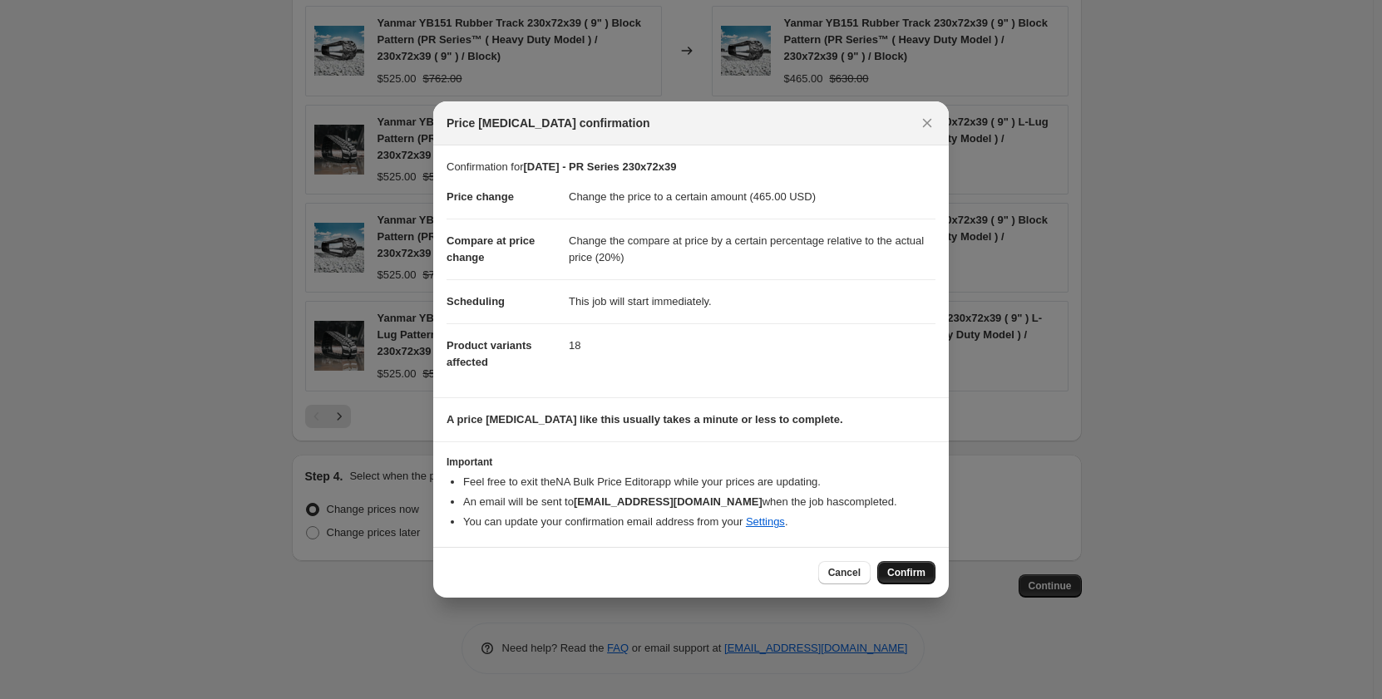
click at [916, 572] on span "Confirm" at bounding box center [906, 572] width 38 height 13
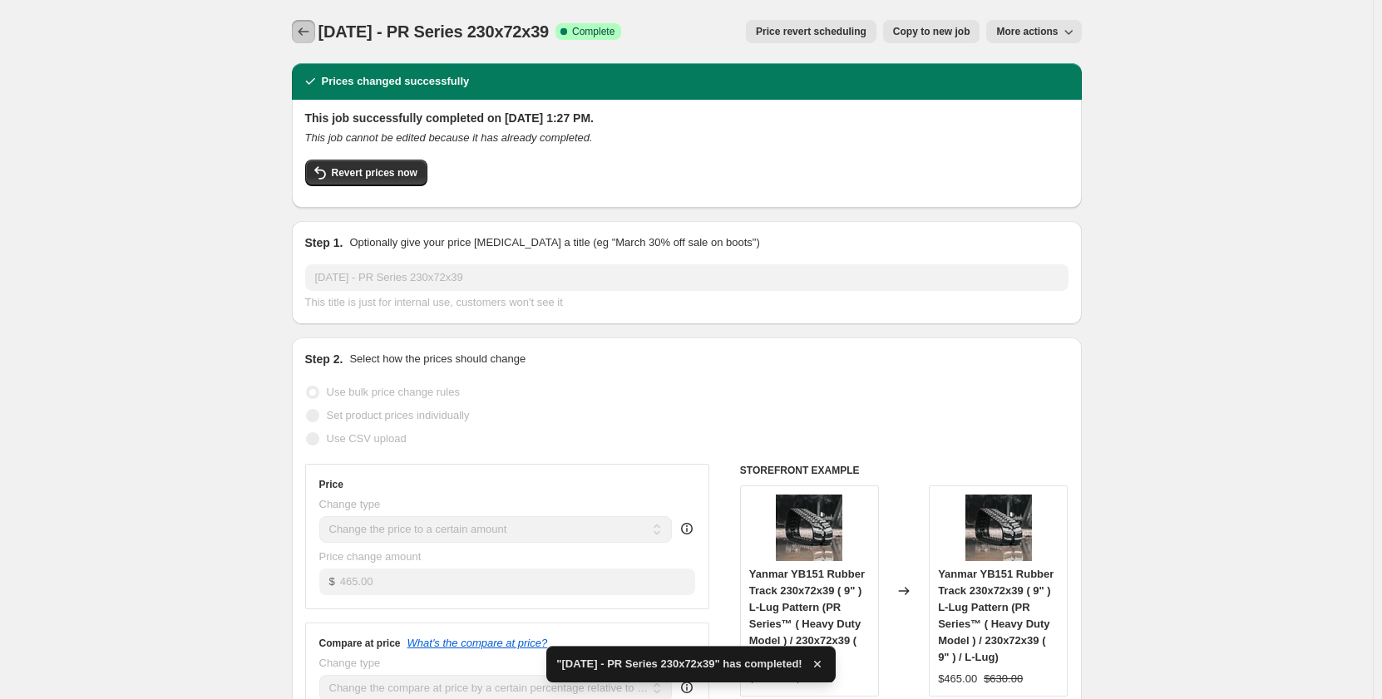
click at [311, 27] on icon "Price change jobs" at bounding box center [303, 31] width 17 height 17
